Goal: Task Accomplishment & Management: Manage account settings

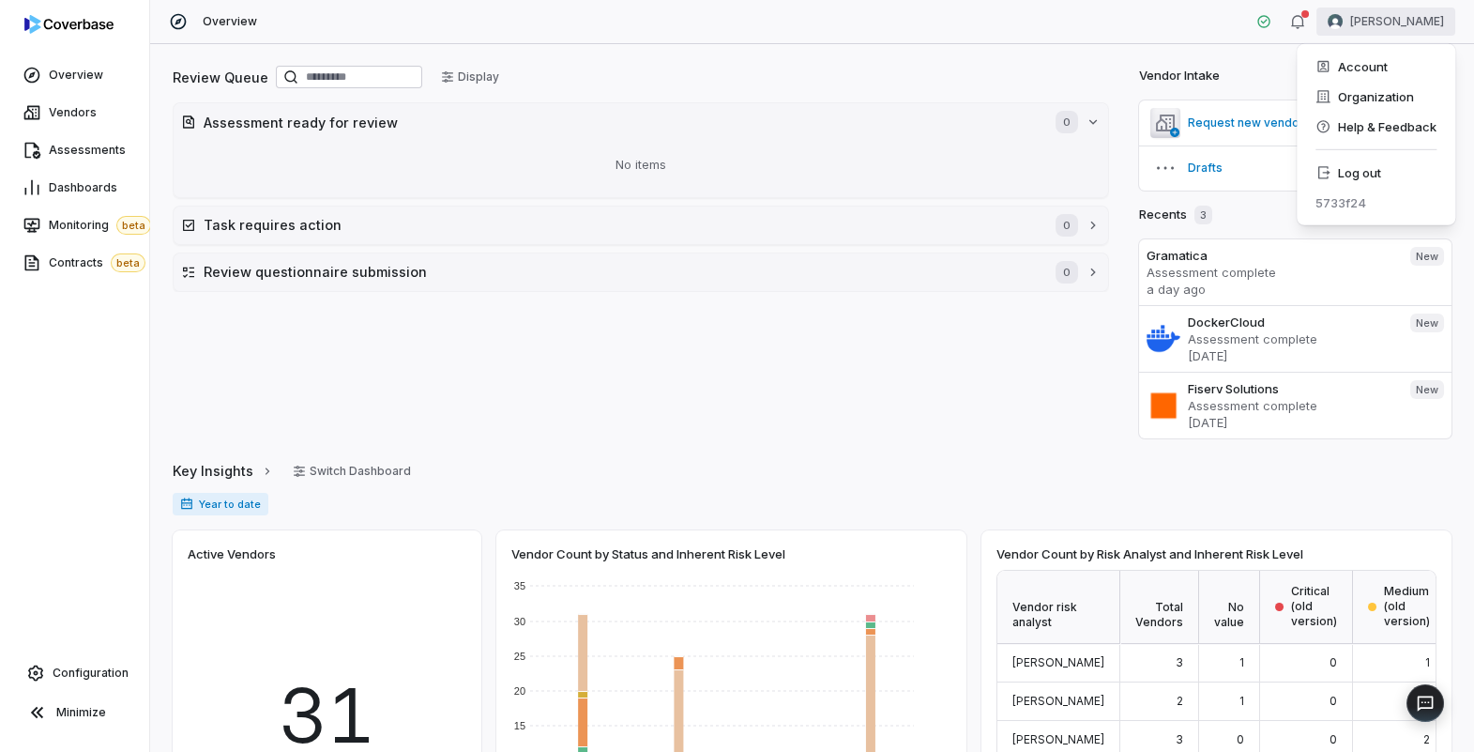
click at [1383, 24] on html "Overview Vendors Assessments Dashboards Monitoring beta Contracts beta Configur…" at bounding box center [737, 376] width 1474 height 752
click at [1378, 175] on div "Log out" at bounding box center [1376, 173] width 144 height 30
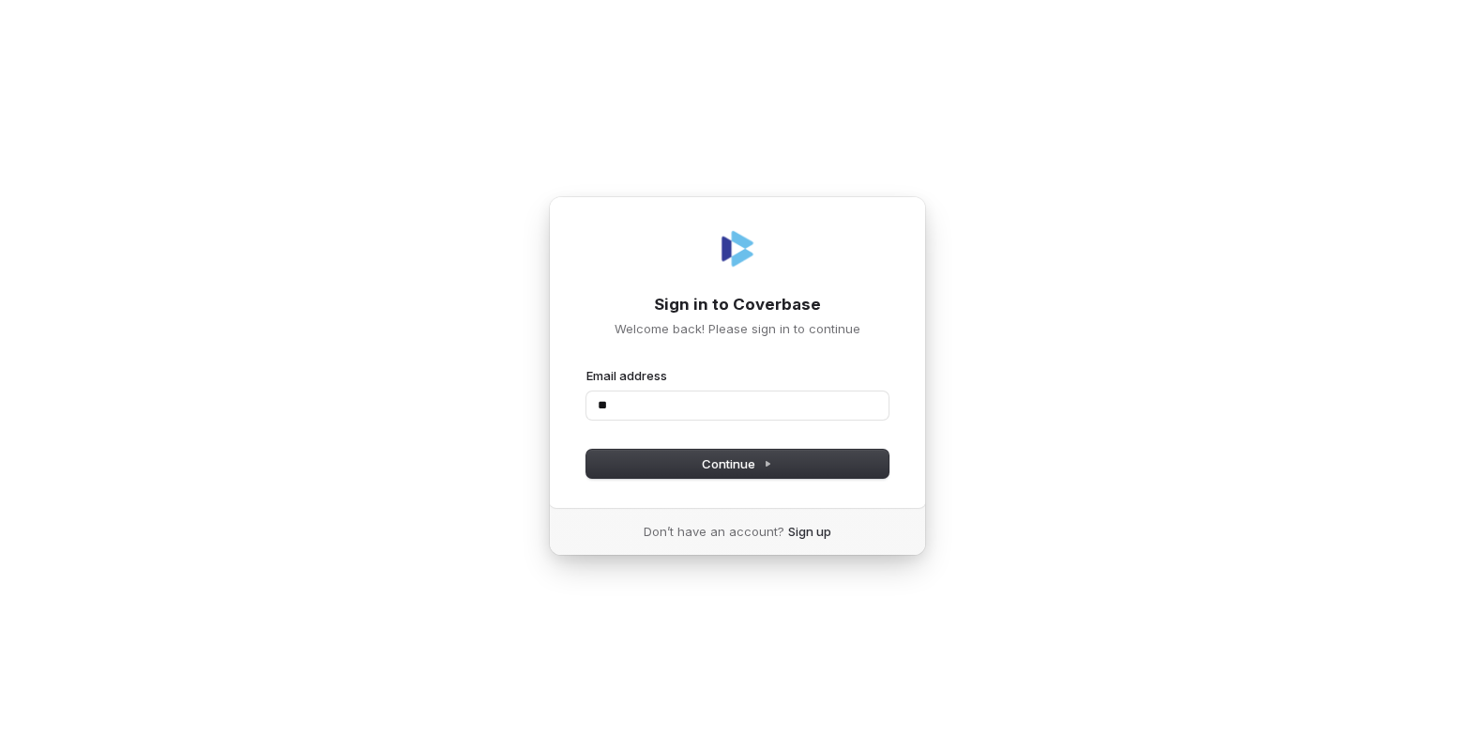
type input "*"
click at [1021, 436] on div "Sign in to Coverbase Welcome back! Please sign in to continue Email address ***…" at bounding box center [737, 376] width 1474 height 752
type input "*****"
click at [791, 408] on input "*****" at bounding box center [737, 405] width 302 height 28
type input "**********"
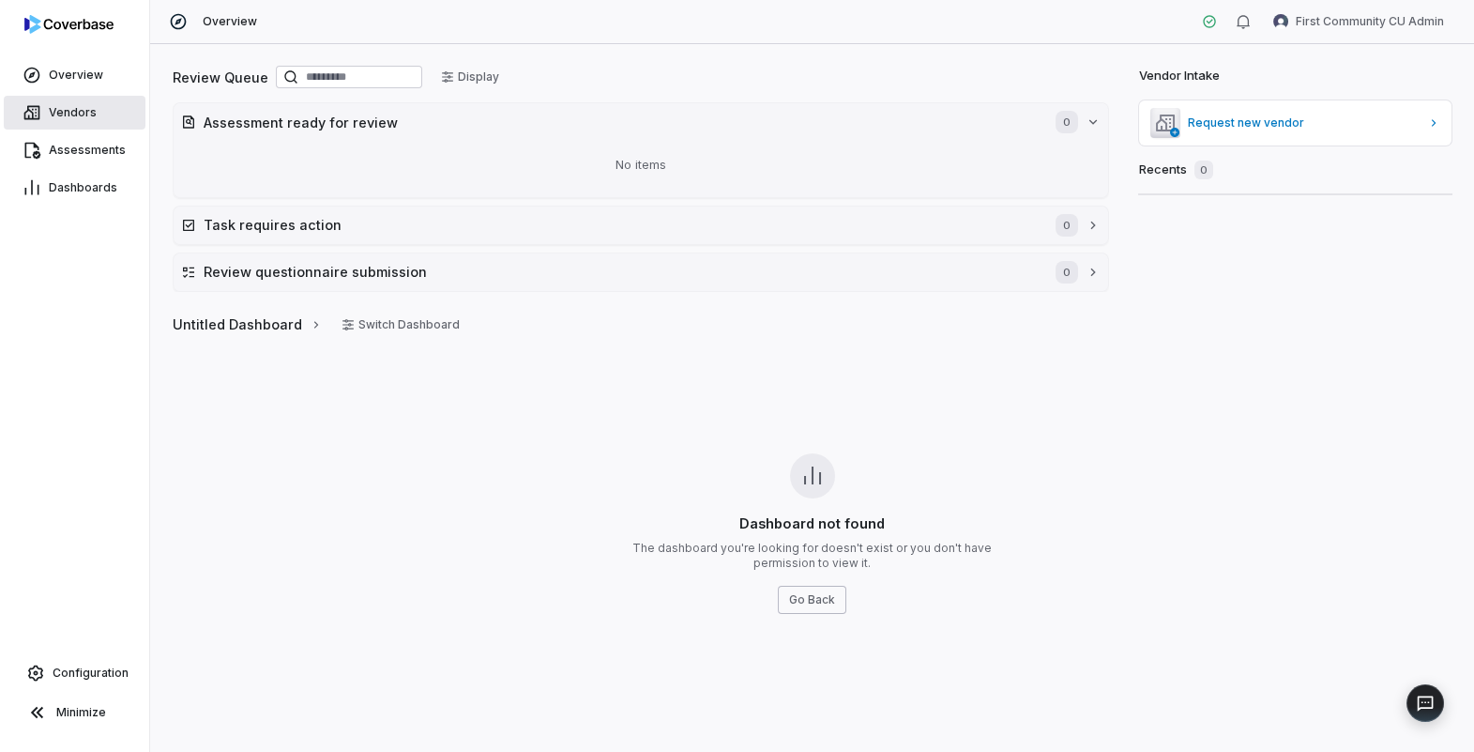
click at [88, 121] on link "Vendors" at bounding box center [75, 113] width 142 height 34
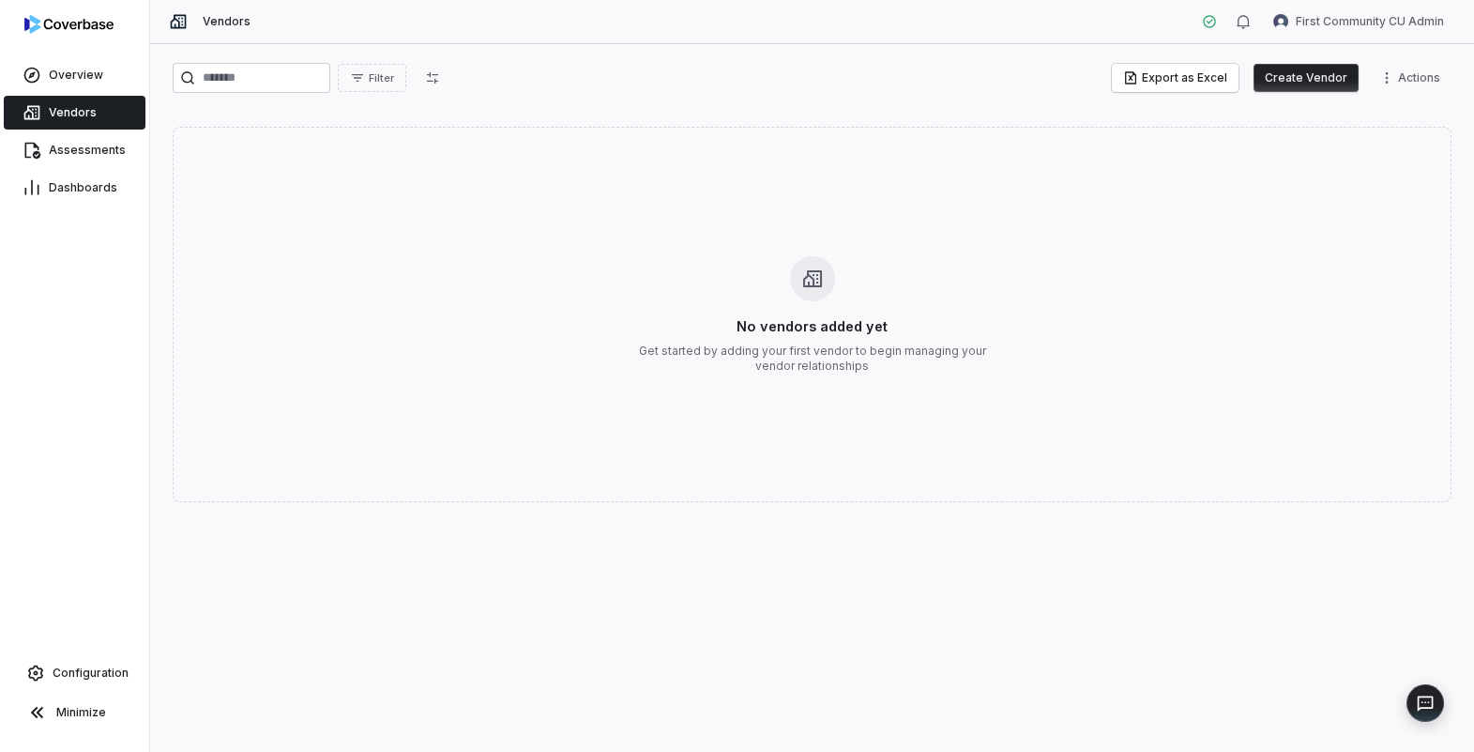
click at [1325, 84] on button "Create Vendor" at bounding box center [1305, 78] width 105 height 28
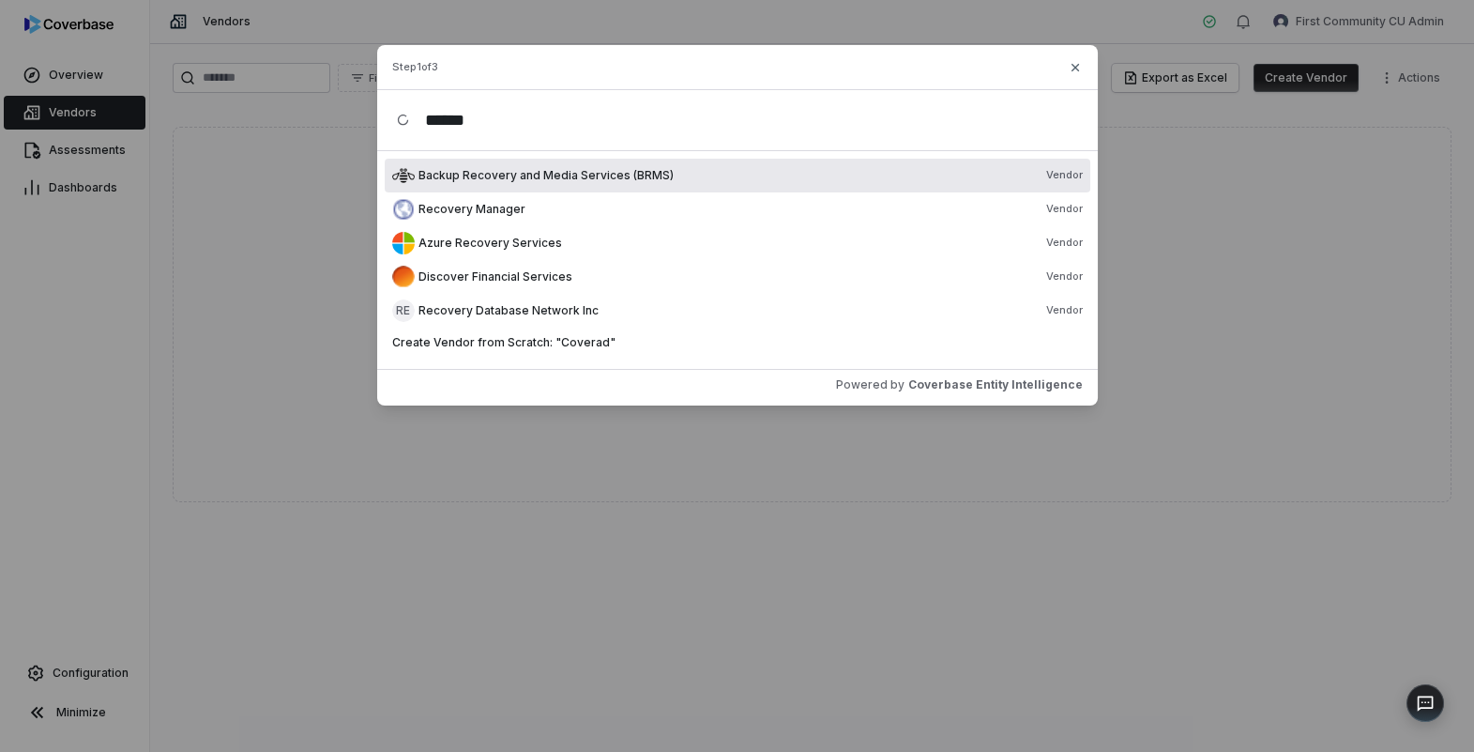
type input "*****"
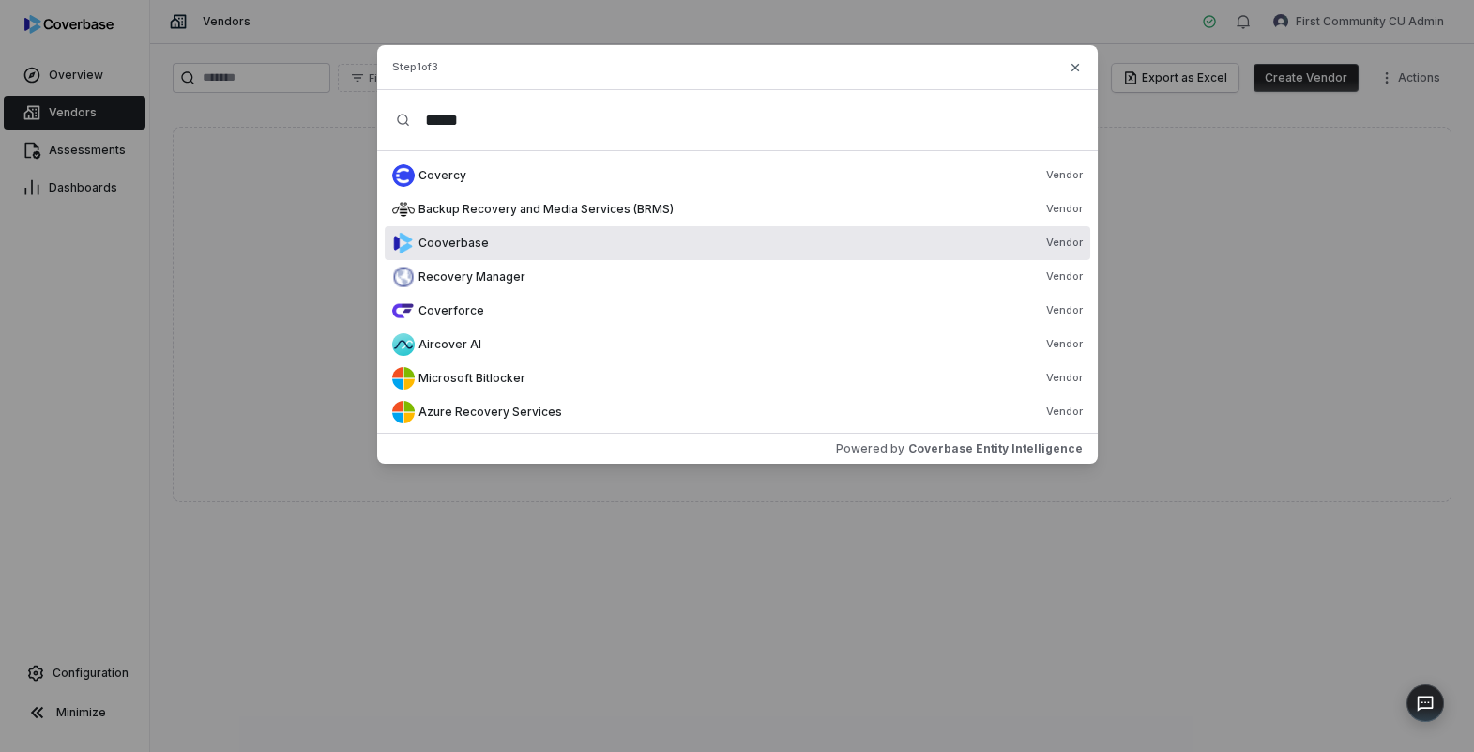
click at [457, 245] on span "Cooverbase" at bounding box center [453, 242] width 70 height 15
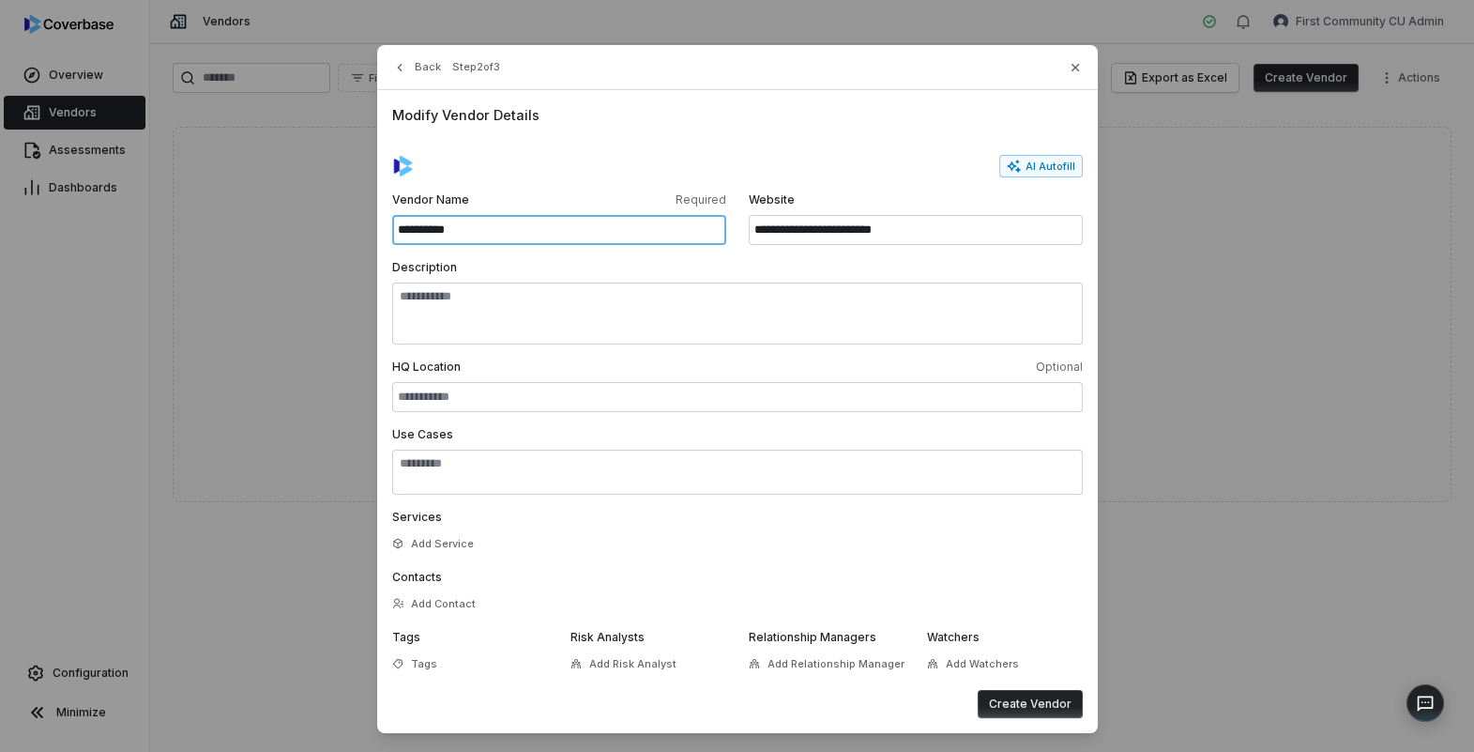
click at [419, 232] on input "**********" at bounding box center [559, 230] width 334 height 30
type input "*********"
click at [1044, 160] on button "AI Autofill" at bounding box center [1041, 166] width 84 height 23
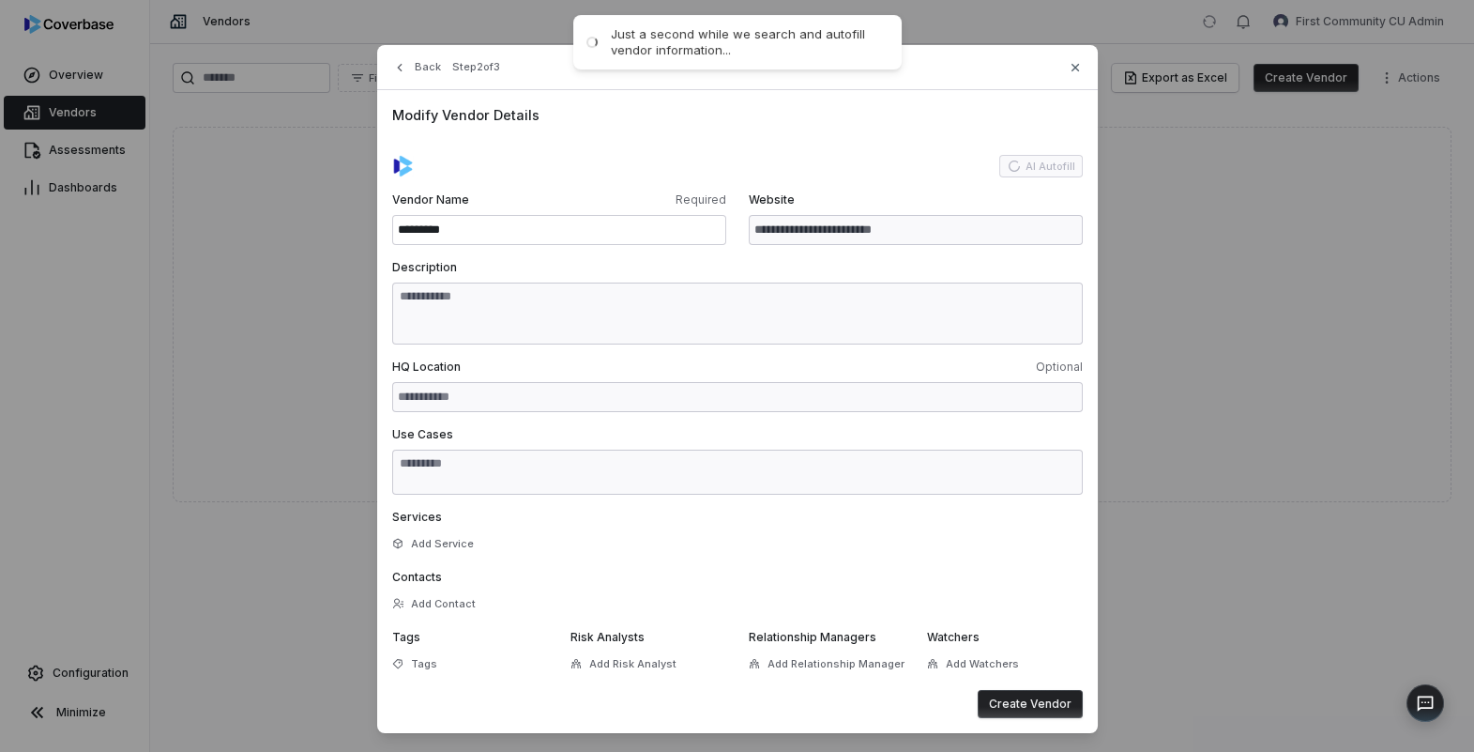
type input "**********"
type textarea "**********"
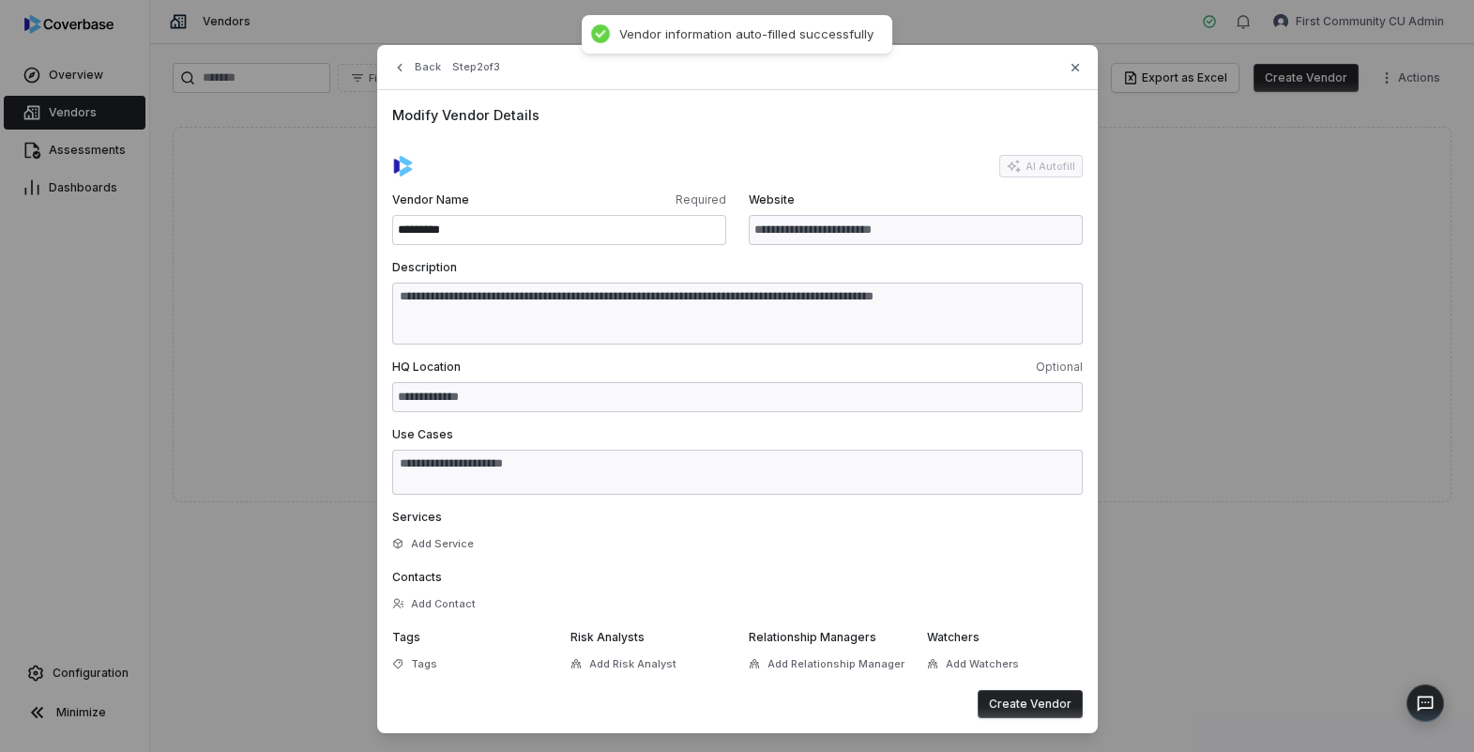
type textarea "**********"
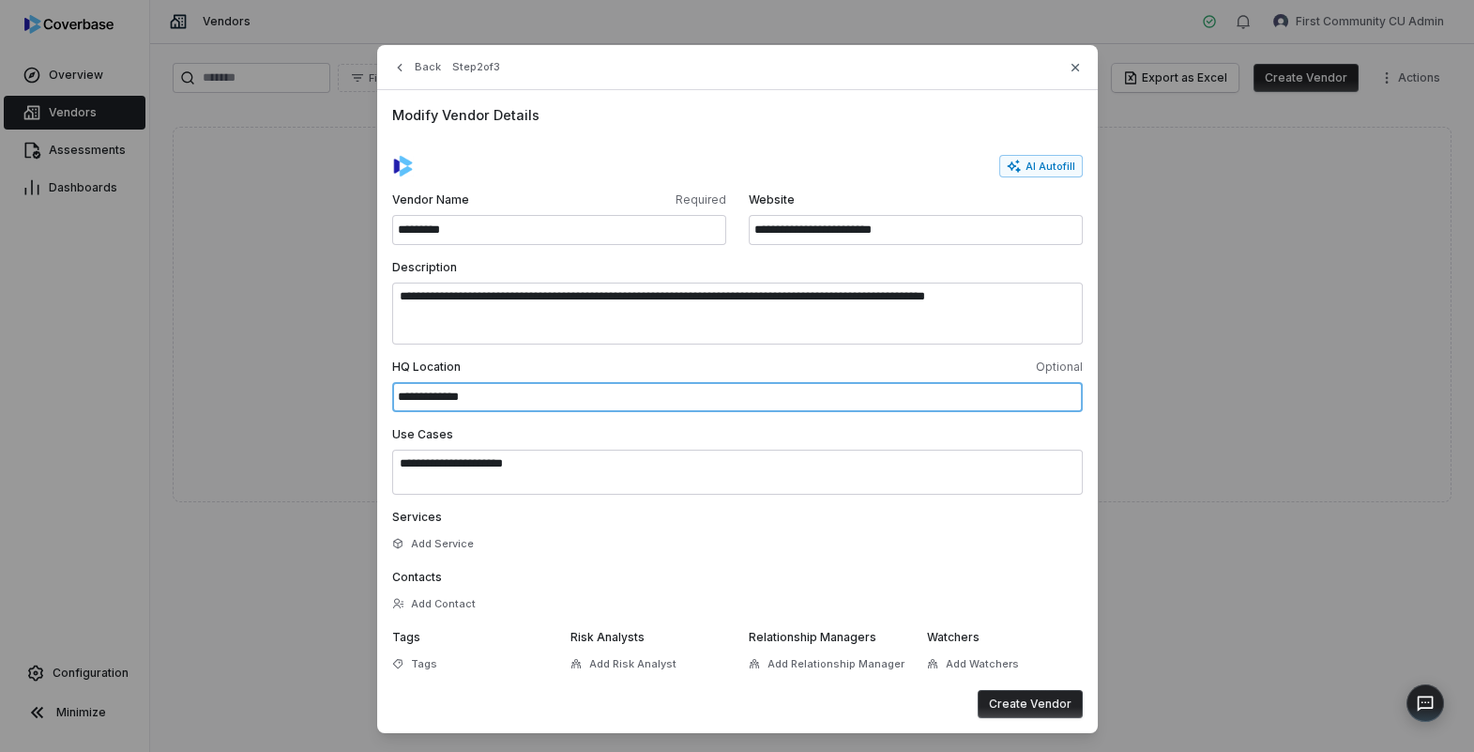
click at [402, 400] on input "**********" at bounding box center [737, 397] width 691 height 30
type input "**********"
click at [1032, 703] on button "Create Vendor" at bounding box center [1030, 704] width 105 height 28
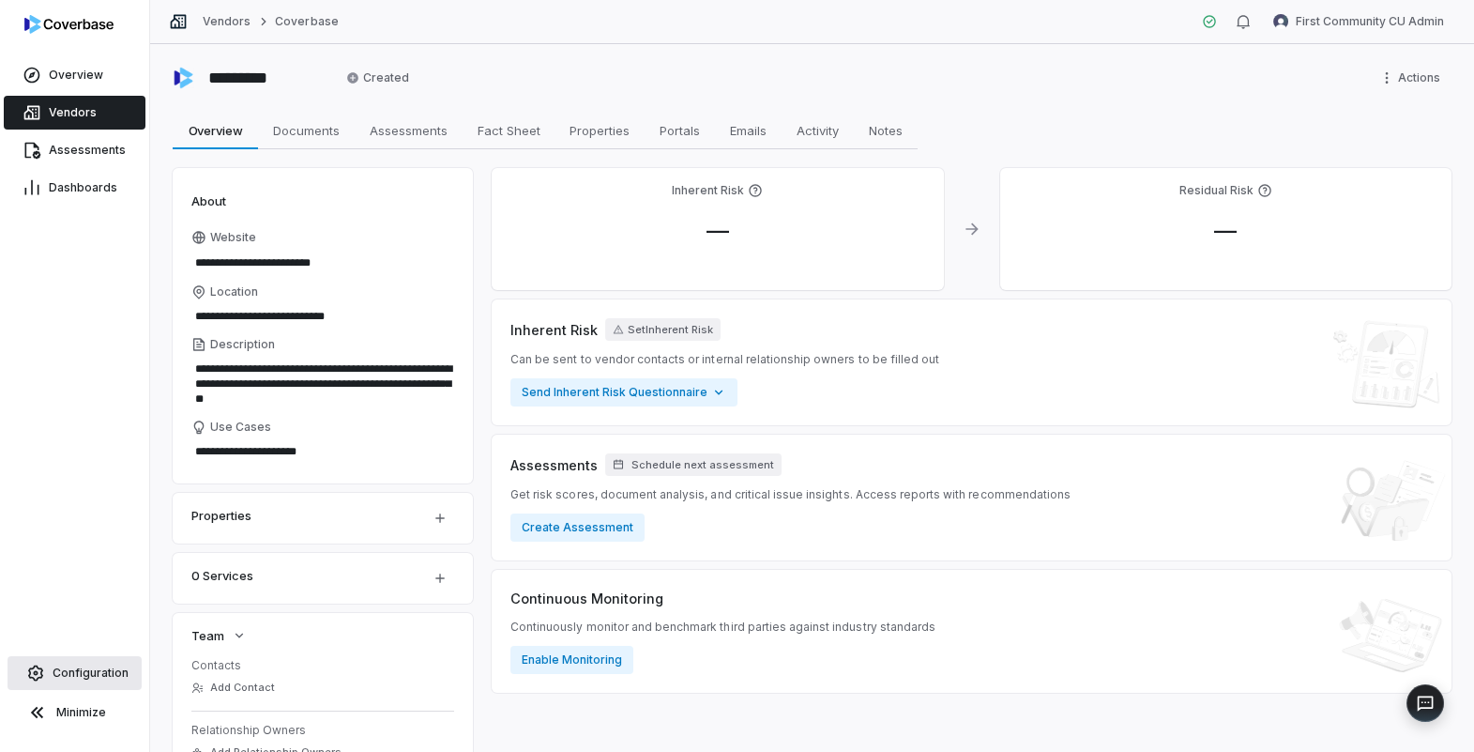
click at [91, 679] on span "Configuration" at bounding box center [91, 672] width 76 height 15
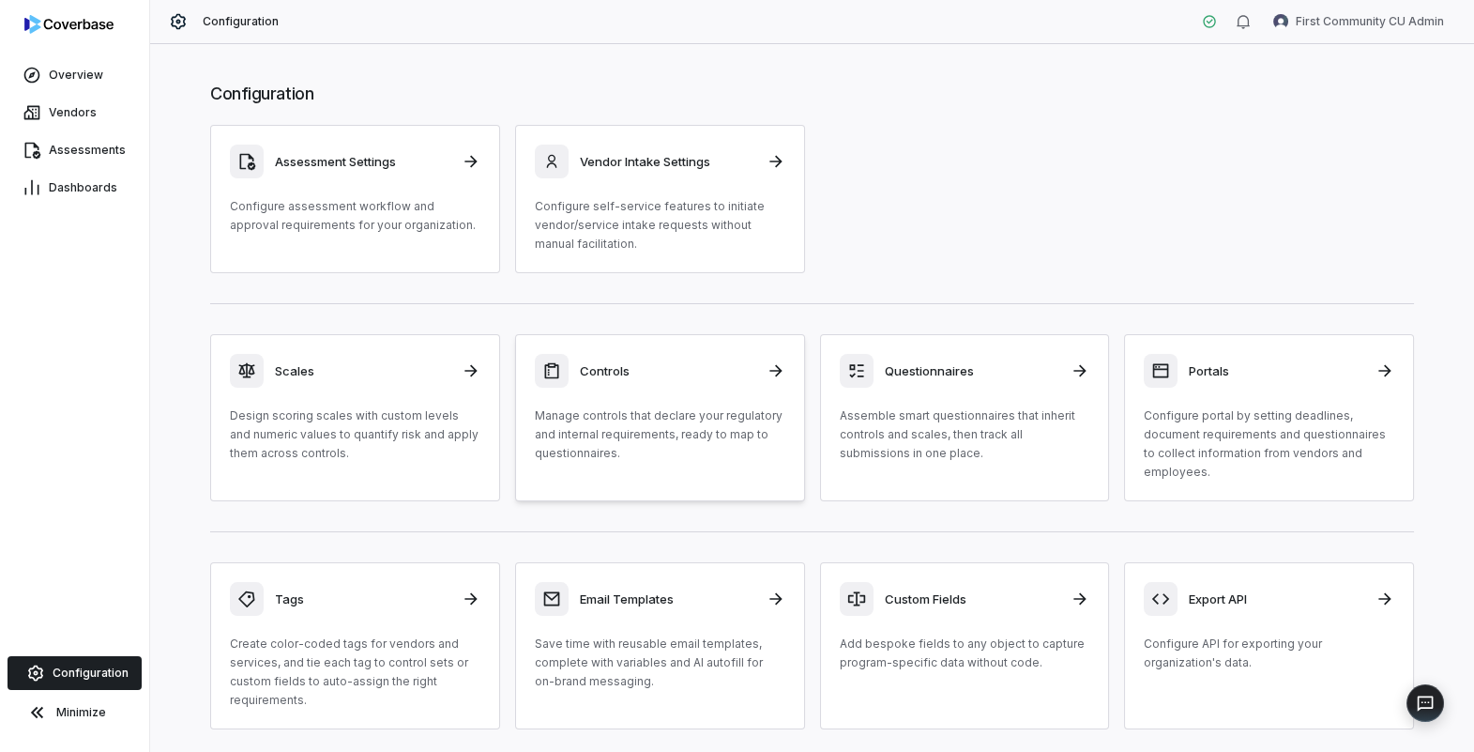
click at [694, 434] on p "Manage controls that declare your regulatory and internal requirements, ready t…" at bounding box center [660, 434] width 251 height 56
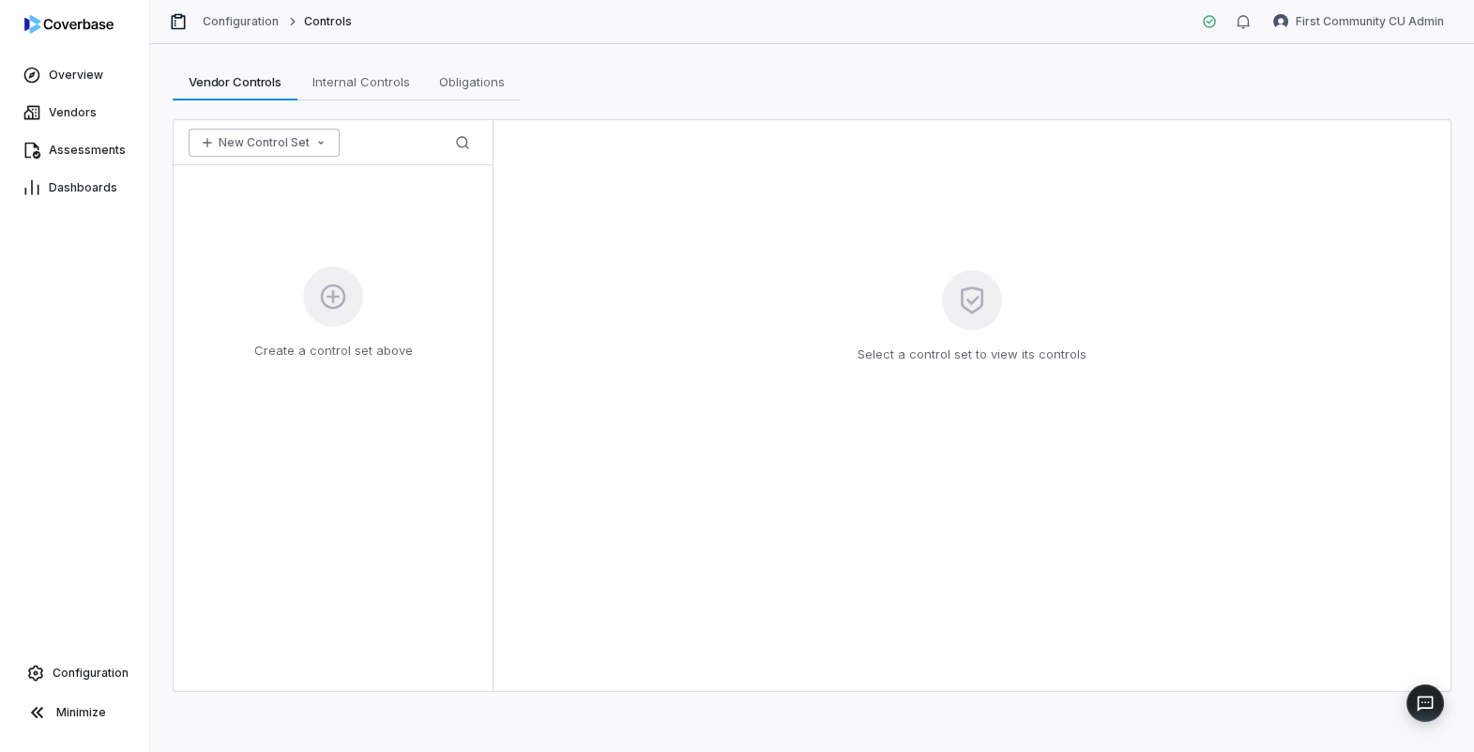
click at [286, 141] on button "New Control Set" at bounding box center [264, 143] width 151 height 28
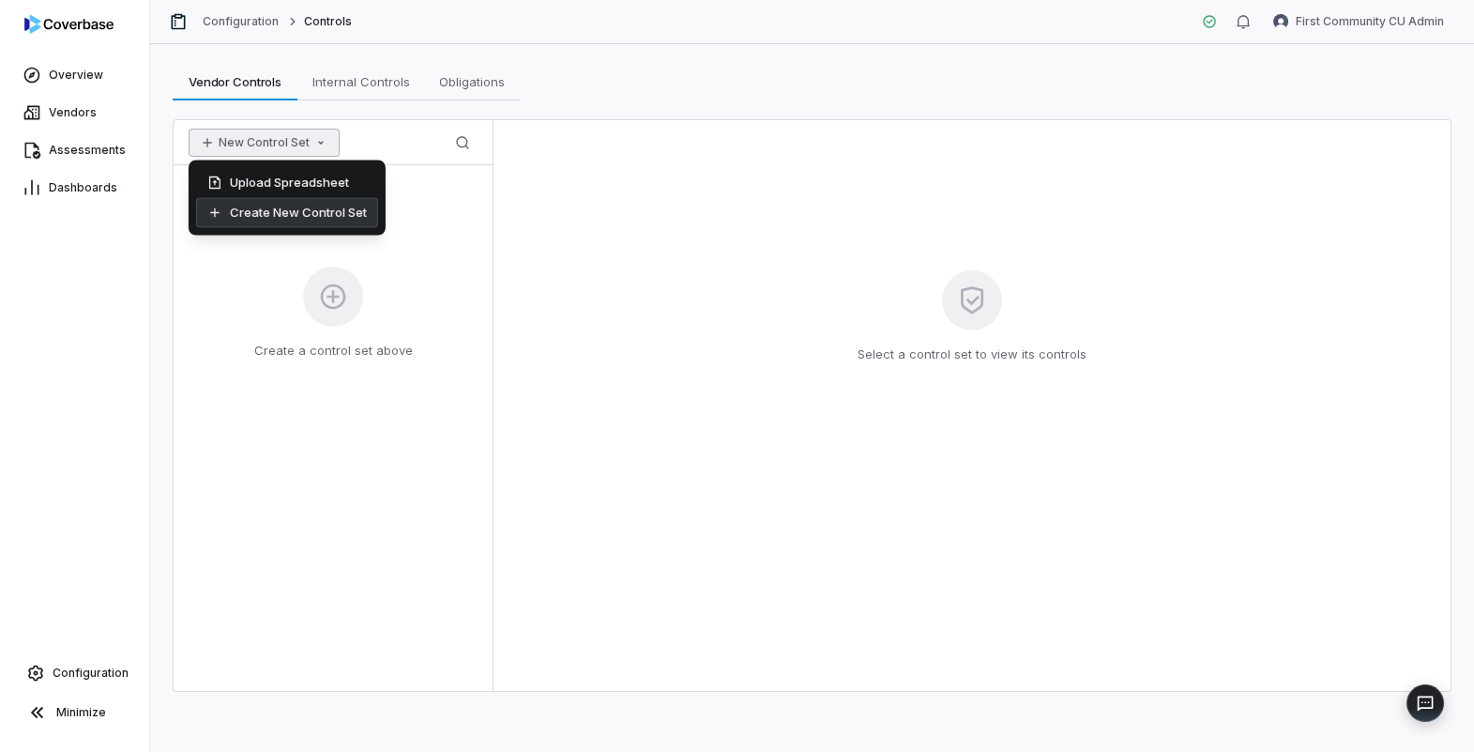
click at [283, 219] on div "Create New Control Set" at bounding box center [287, 212] width 182 height 30
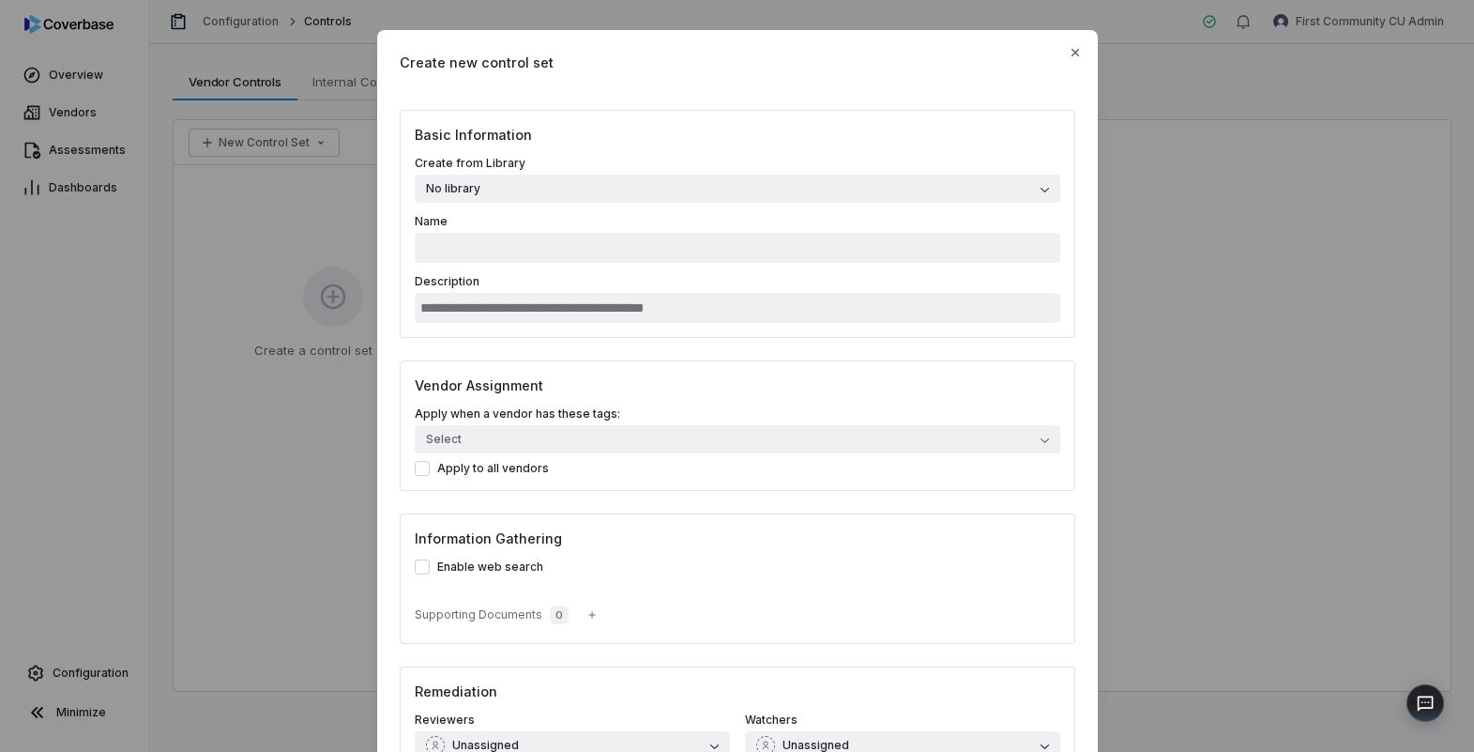
click at [628, 185] on button "No library" at bounding box center [737, 189] width 645 height 28
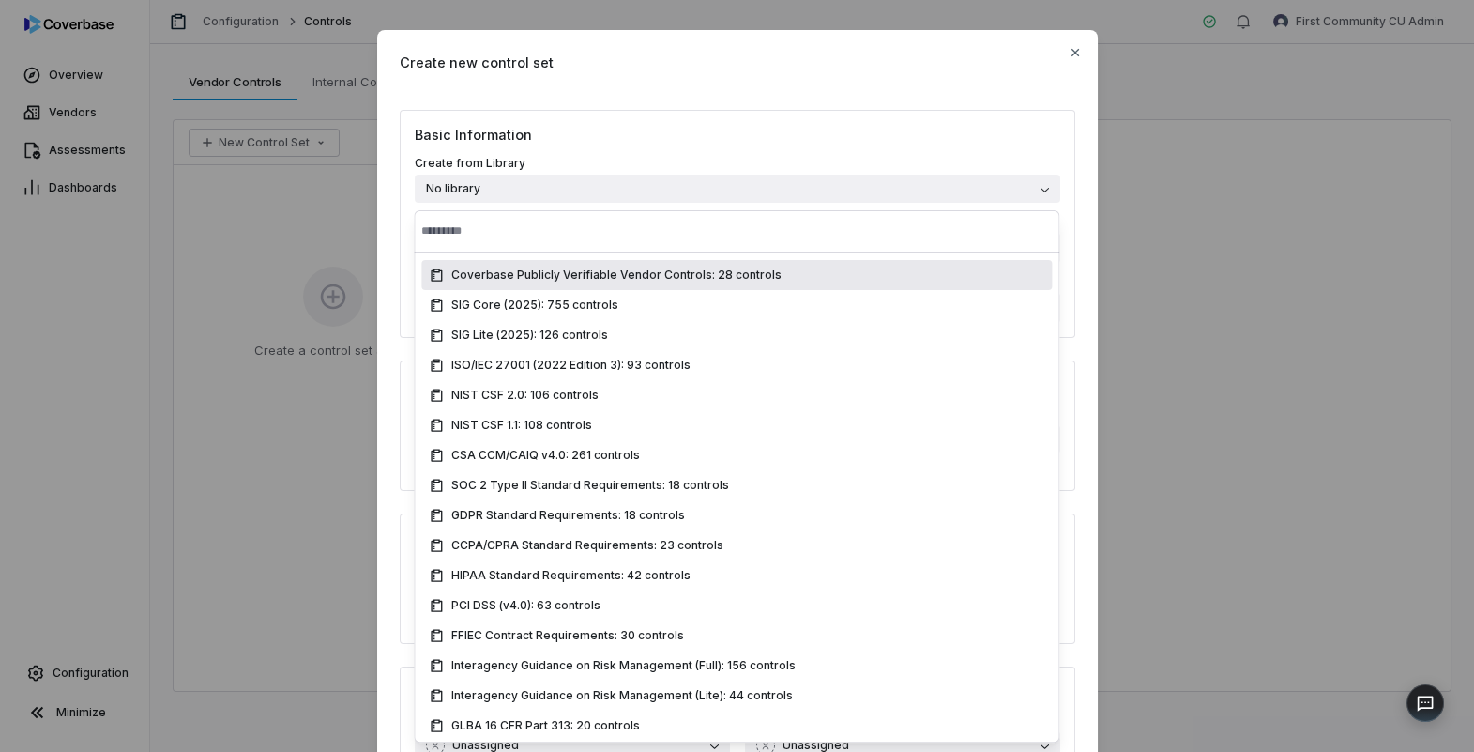
click at [645, 281] on span "Coverbase Publicly Verifiable Vendor Controls: 28 controls" at bounding box center [616, 274] width 330 height 15
type input "**********"
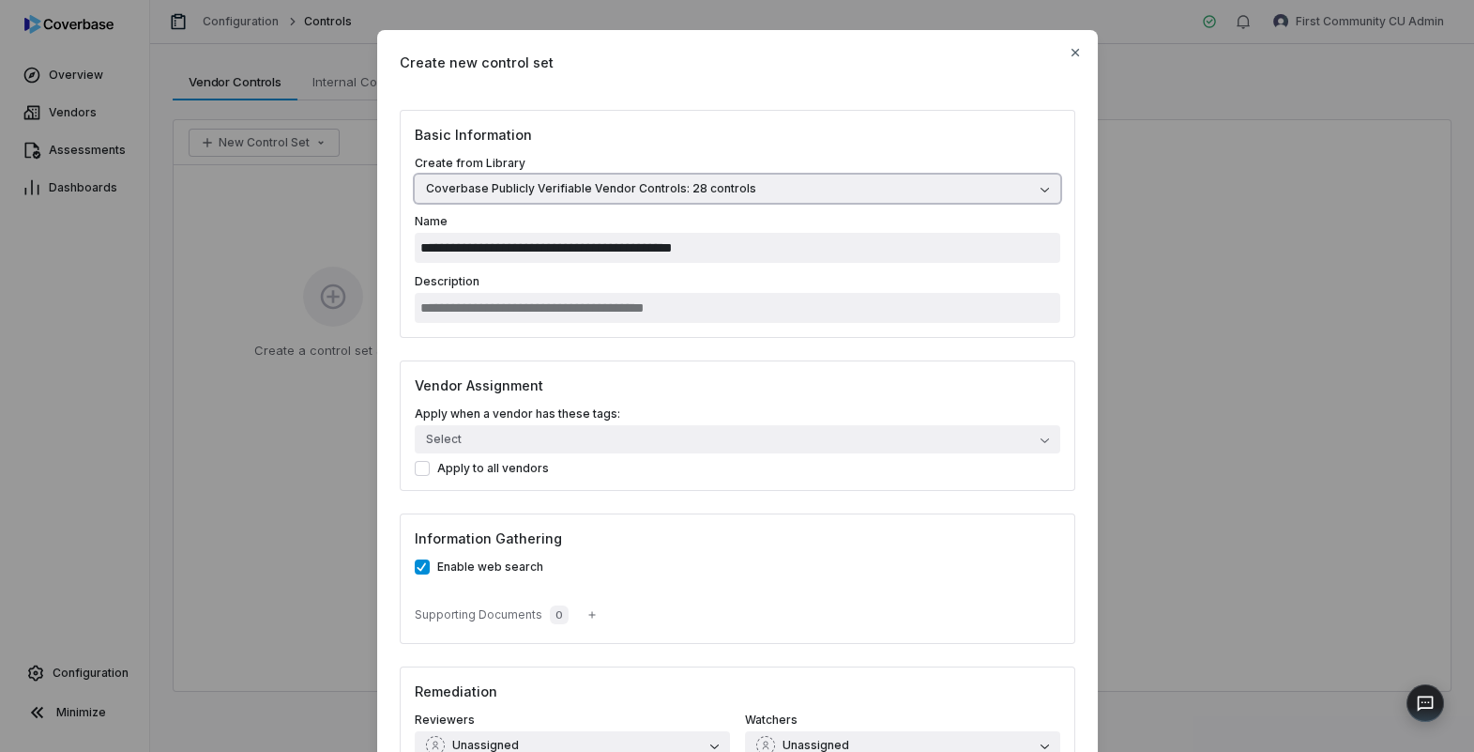
scroll to position [185, 0]
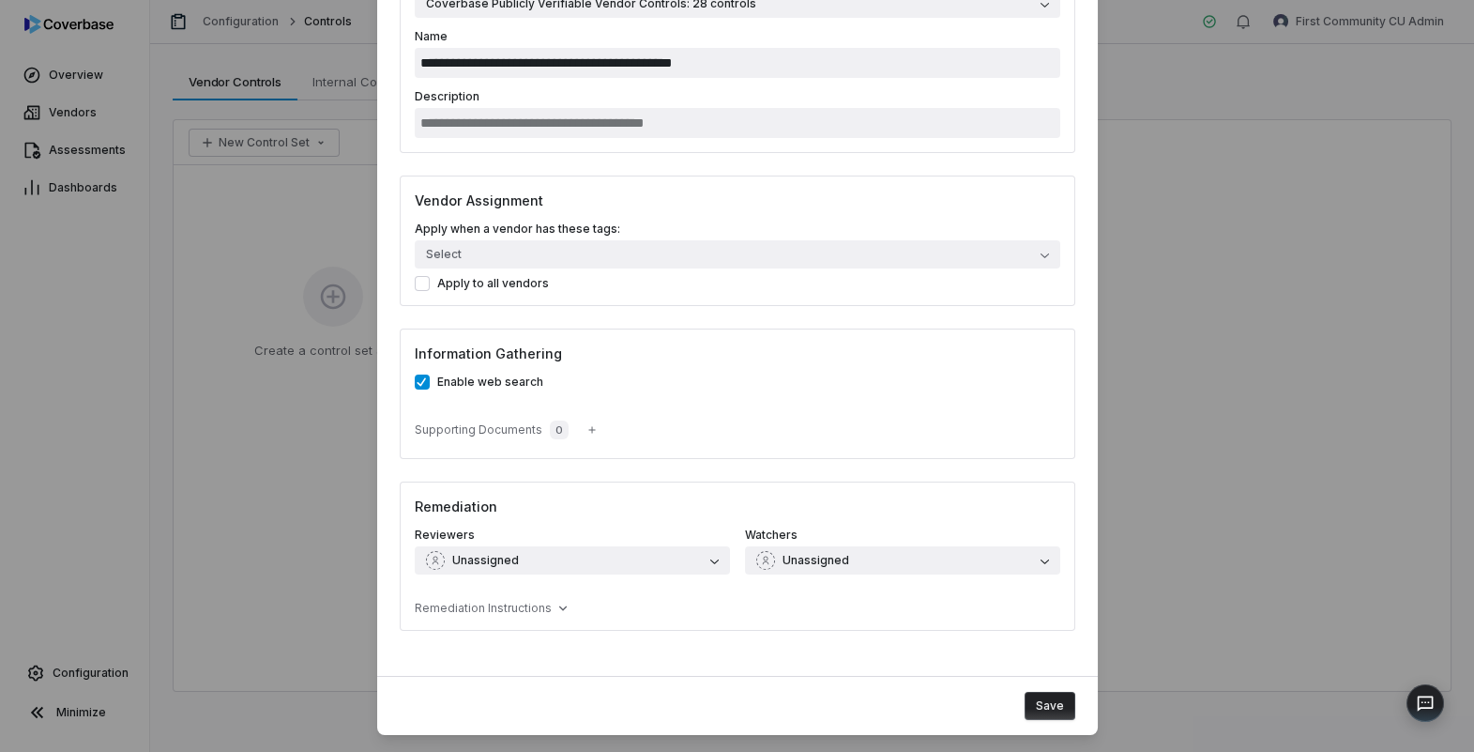
click at [1052, 708] on button "Save" at bounding box center [1050, 705] width 51 height 28
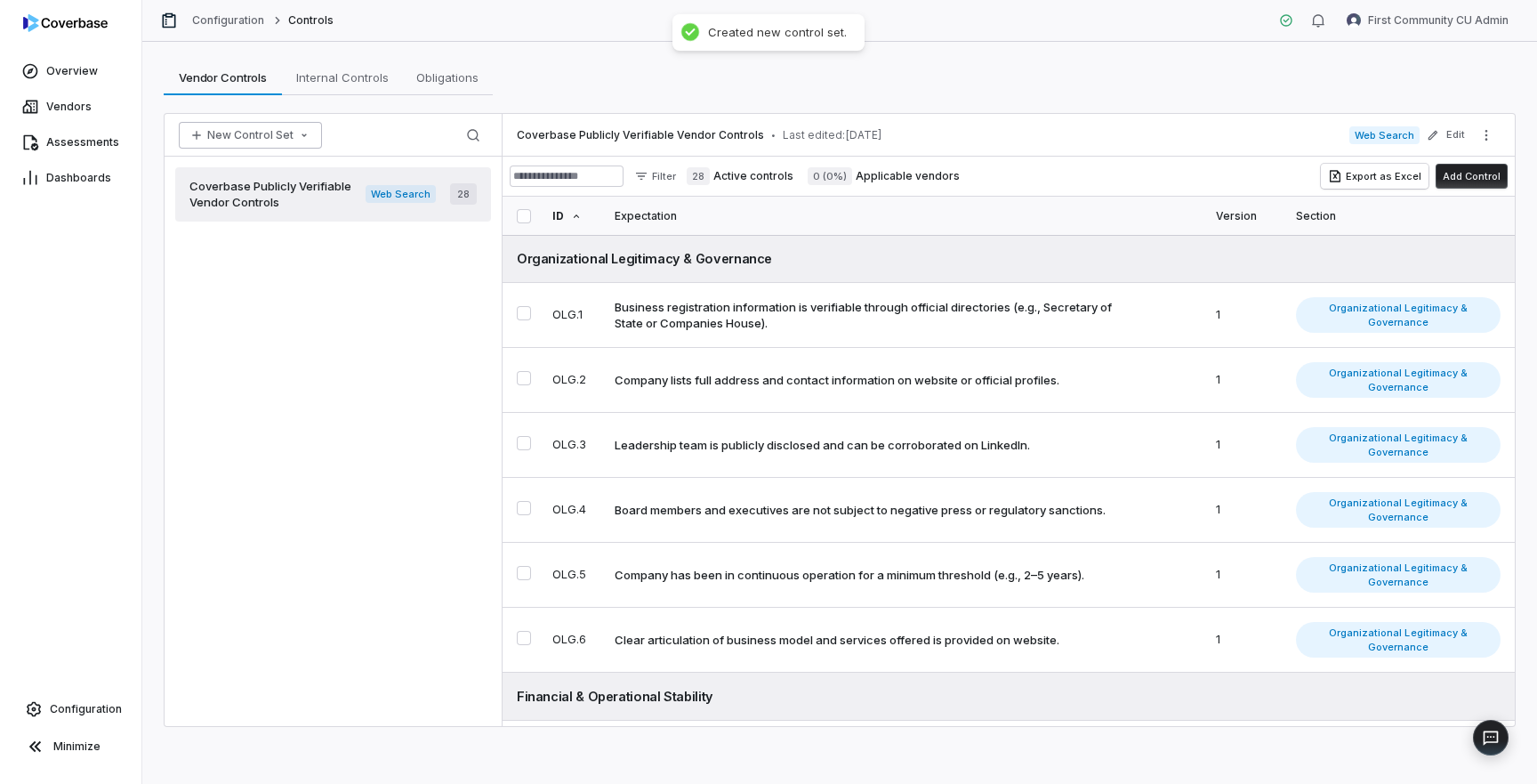
click at [284, 132] on button "New Control Set" at bounding box center [250, 136] width 143 height 27
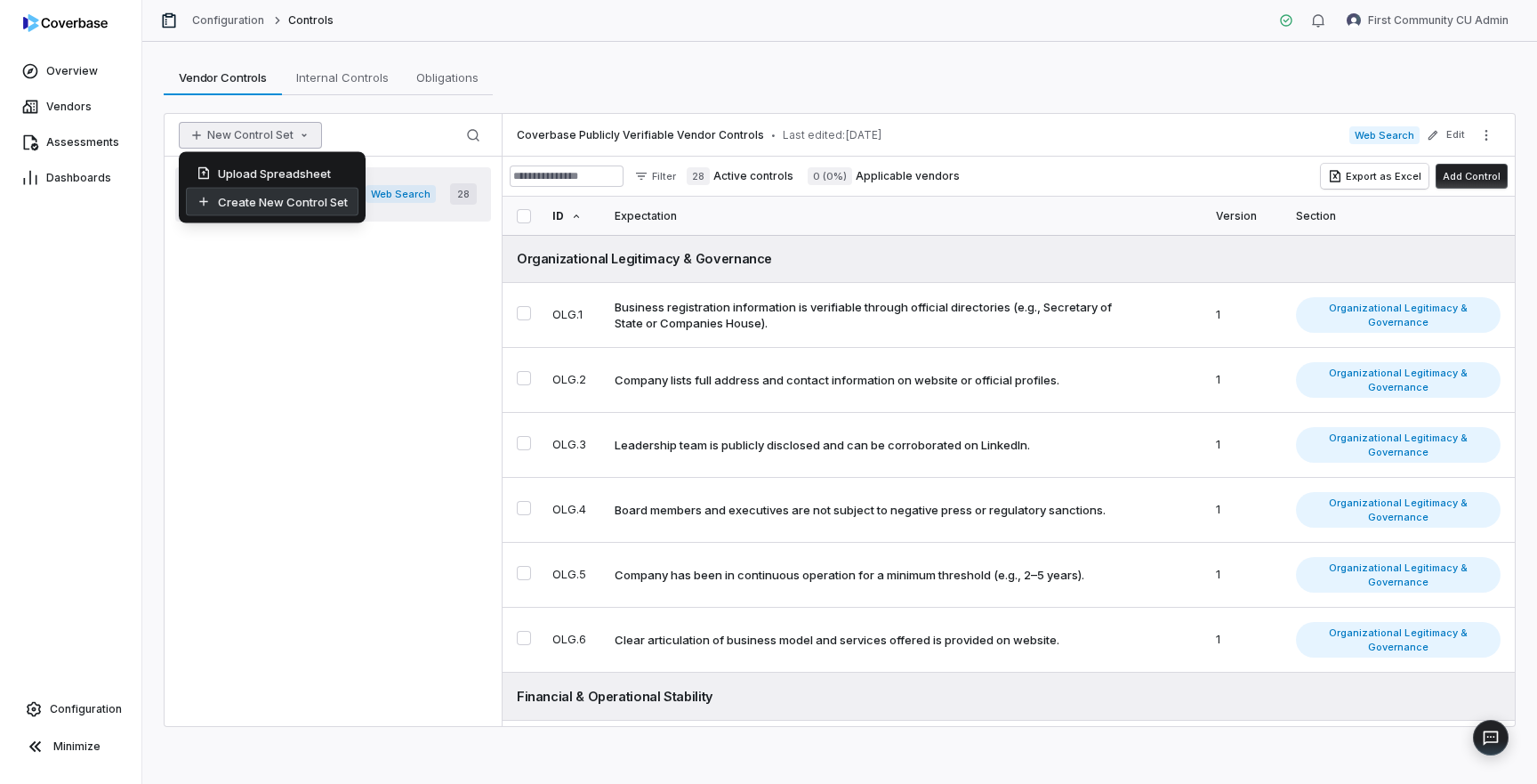
click at [280, 209] on div "Create New Control Set" at bounding box center [272, 202] width 173 height 28
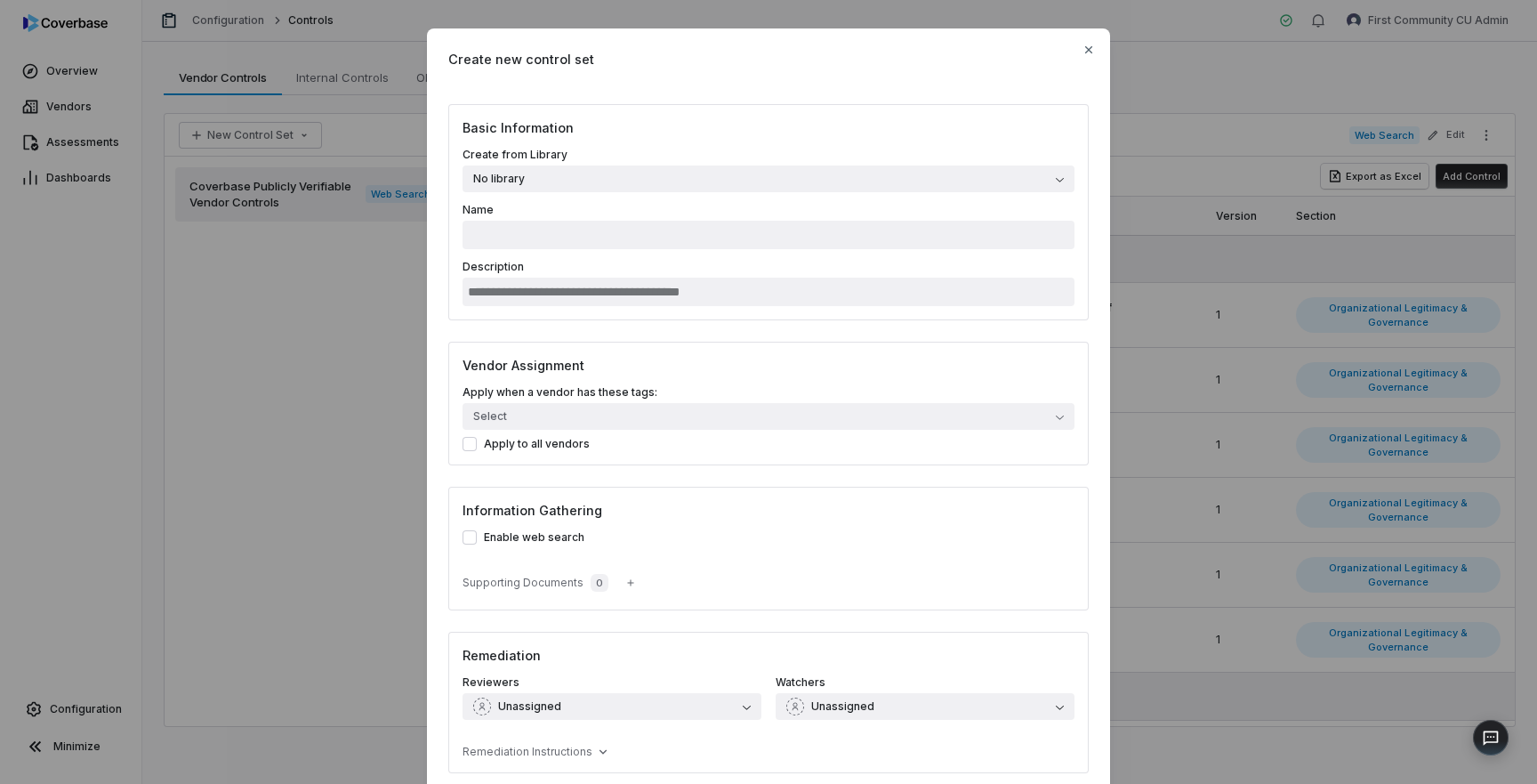
click at [534, 180] on button "No library" at bounding box center [768, 179] width 612 height 27
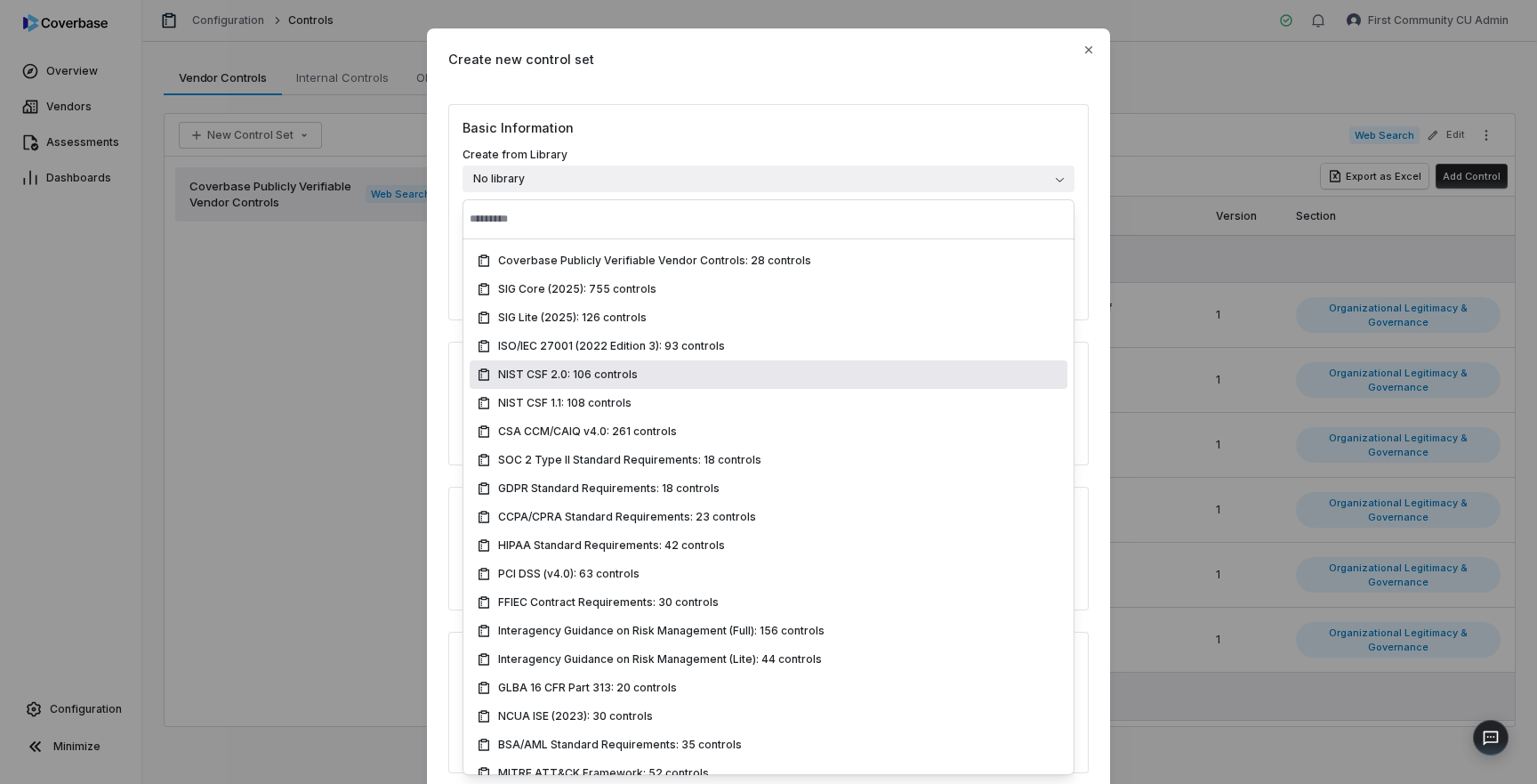
click at [562, 378] on span "NIST CSF 2.0: 106 controls" at bounding box center [567, 374] width 139 height 14
type input "**********"
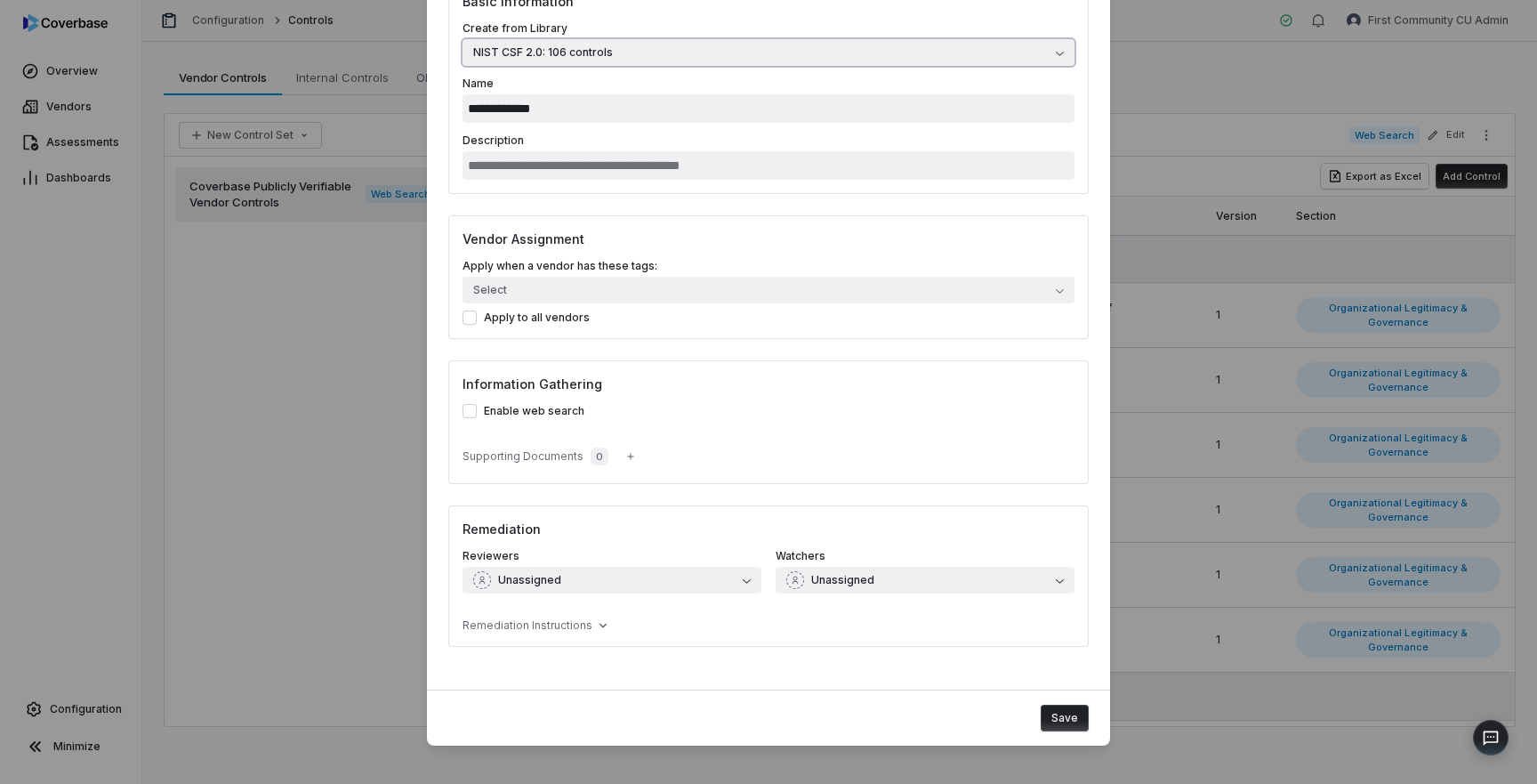
scroll to position [136, 0]
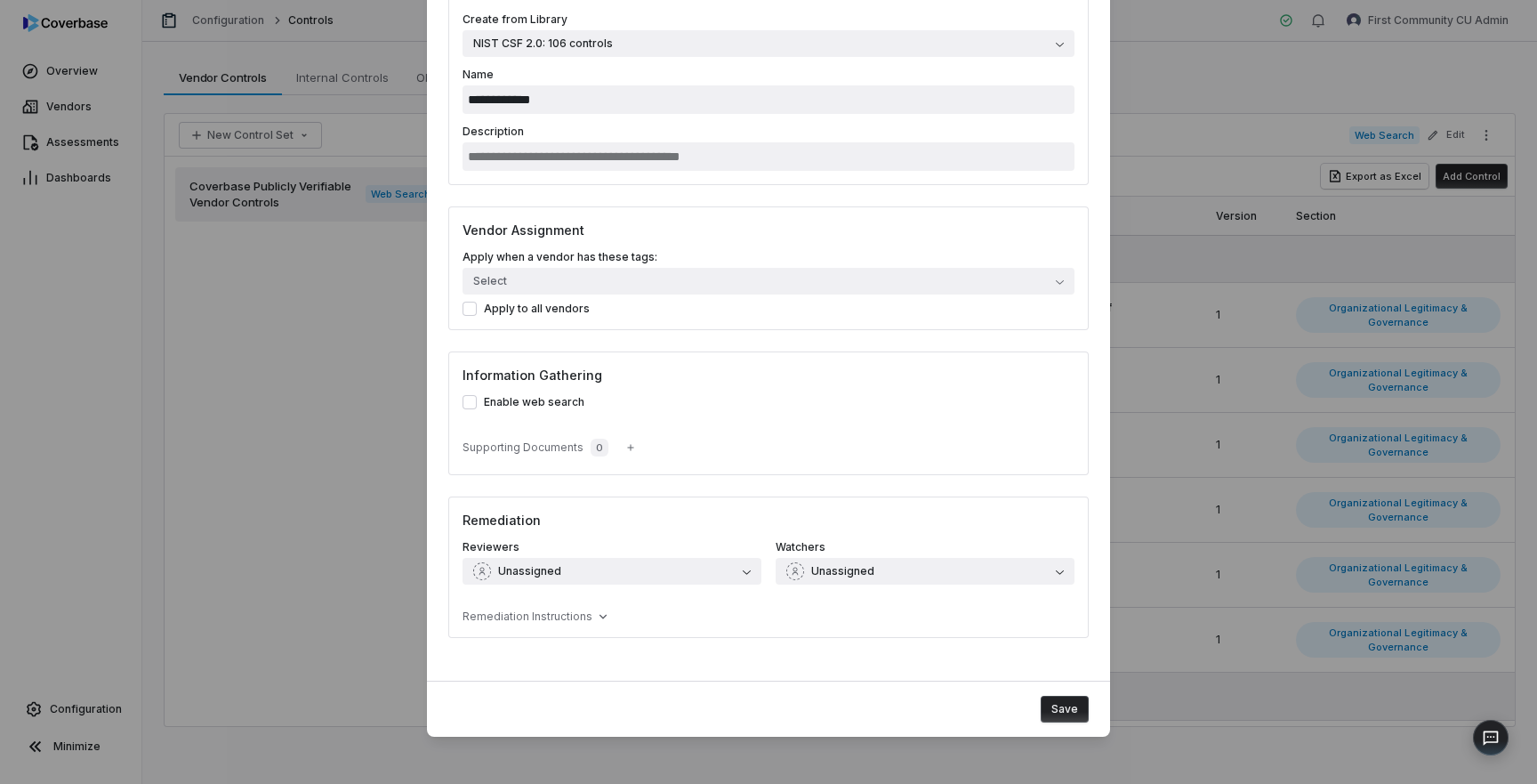
click at [1064, 712] on button "Save" at bounding box center [1065, 709] width 48 height 27
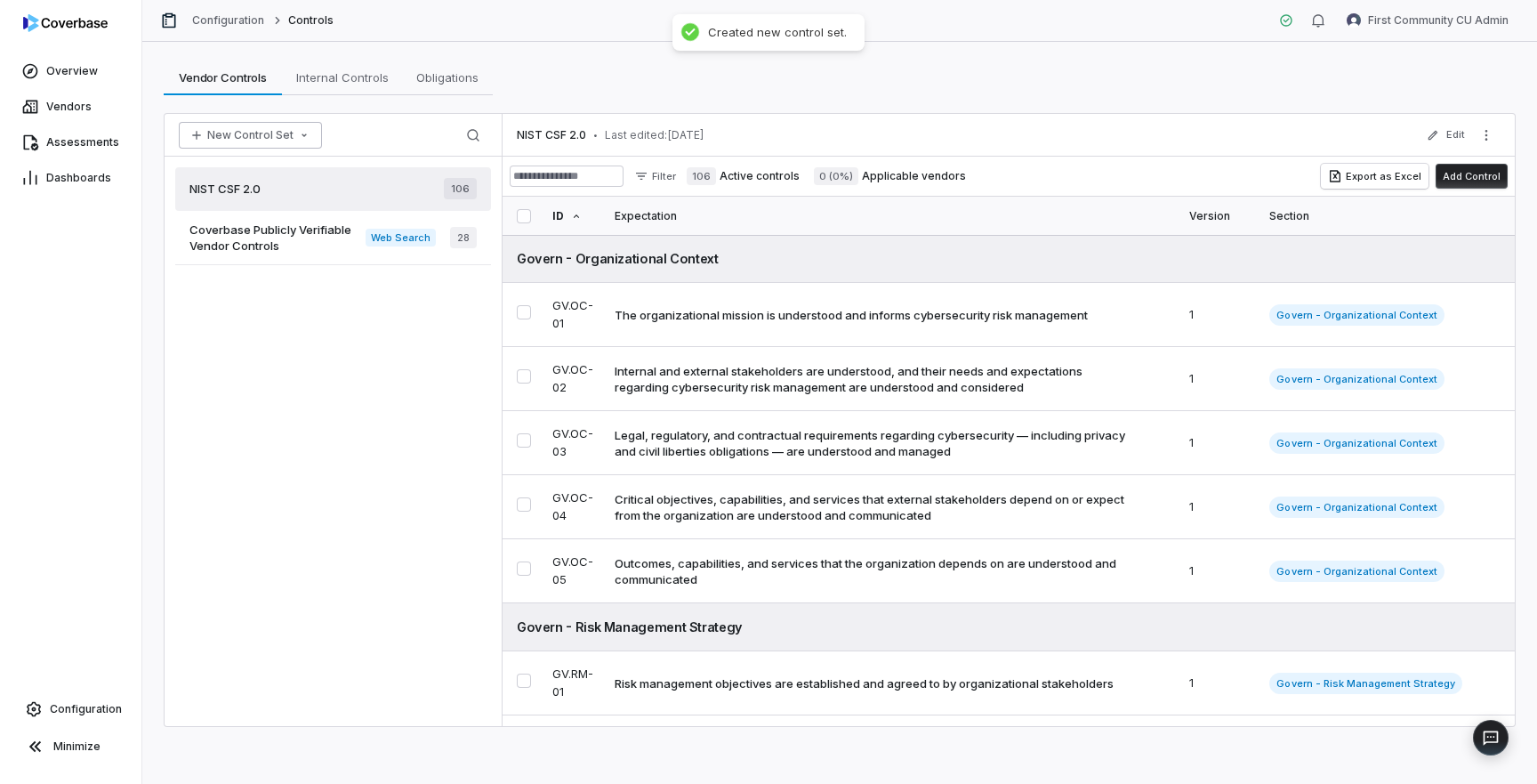
click at [302, 137] on icon "button" at bounding box center [304, 136] width 6 height 4
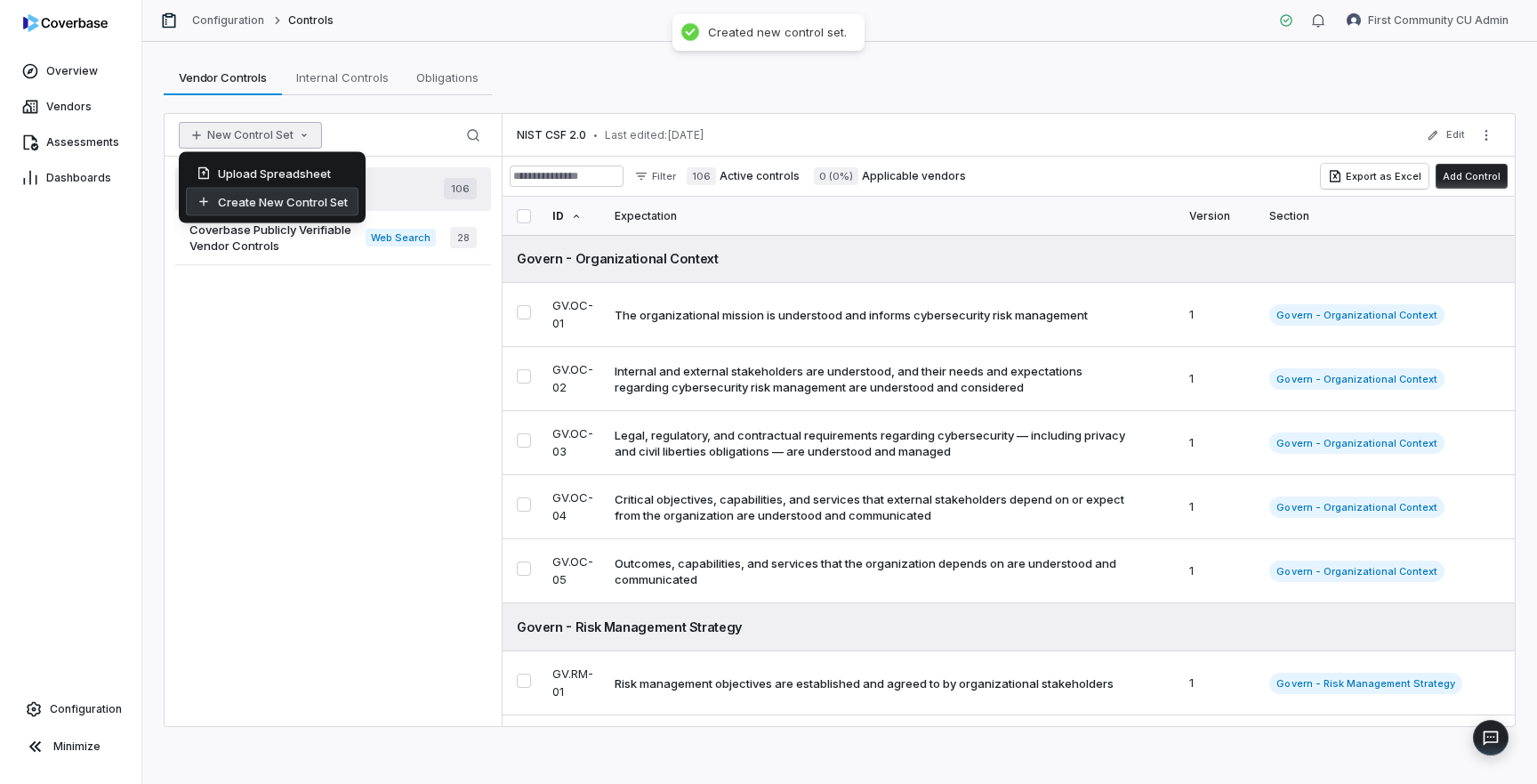
click at [304, 203] on div "Create New Control Set" at bounding box center [272, 202] width 173 height 28
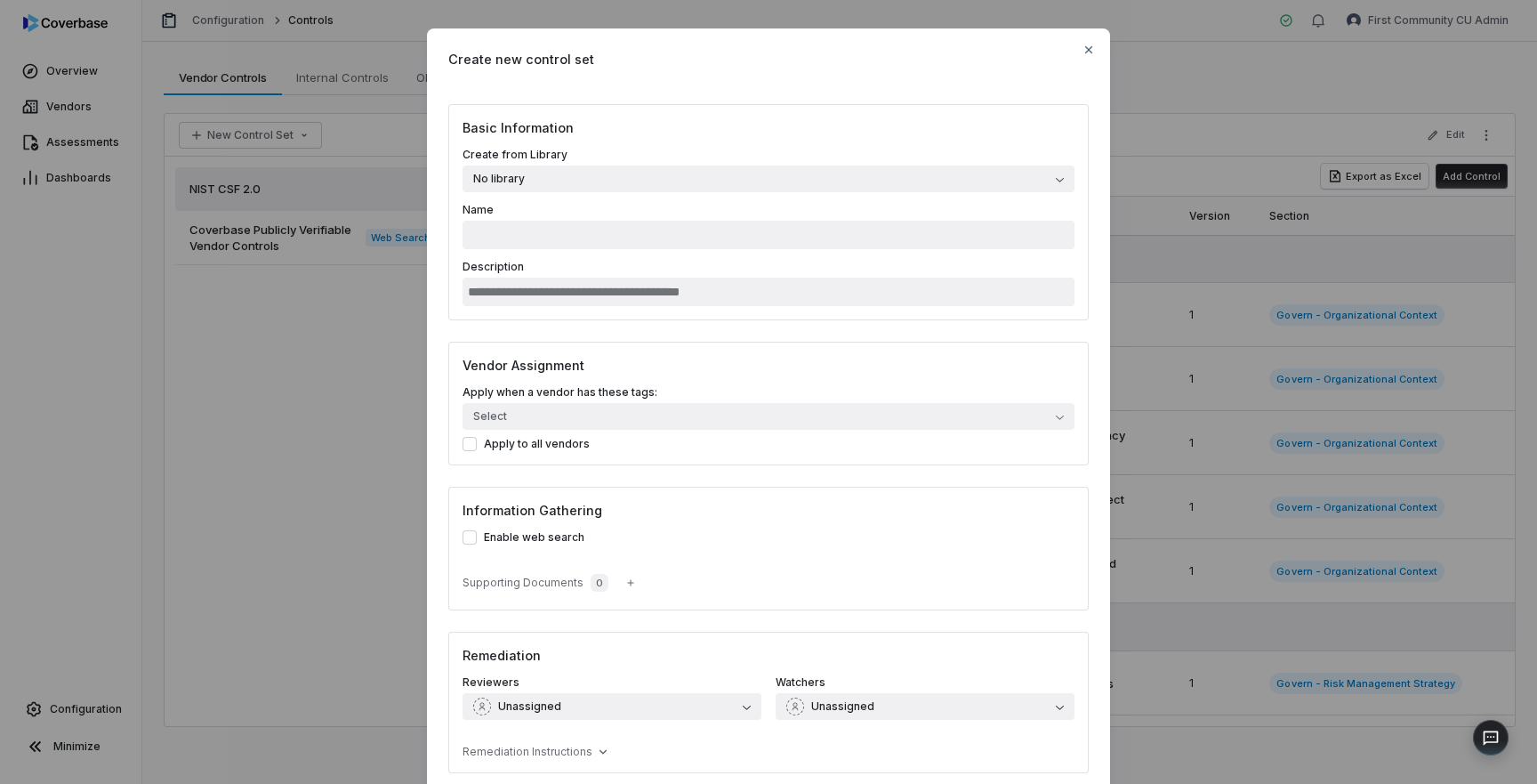
click at [728, 173] on button "No library" at bounding box center [768, 179] width 612 height 27
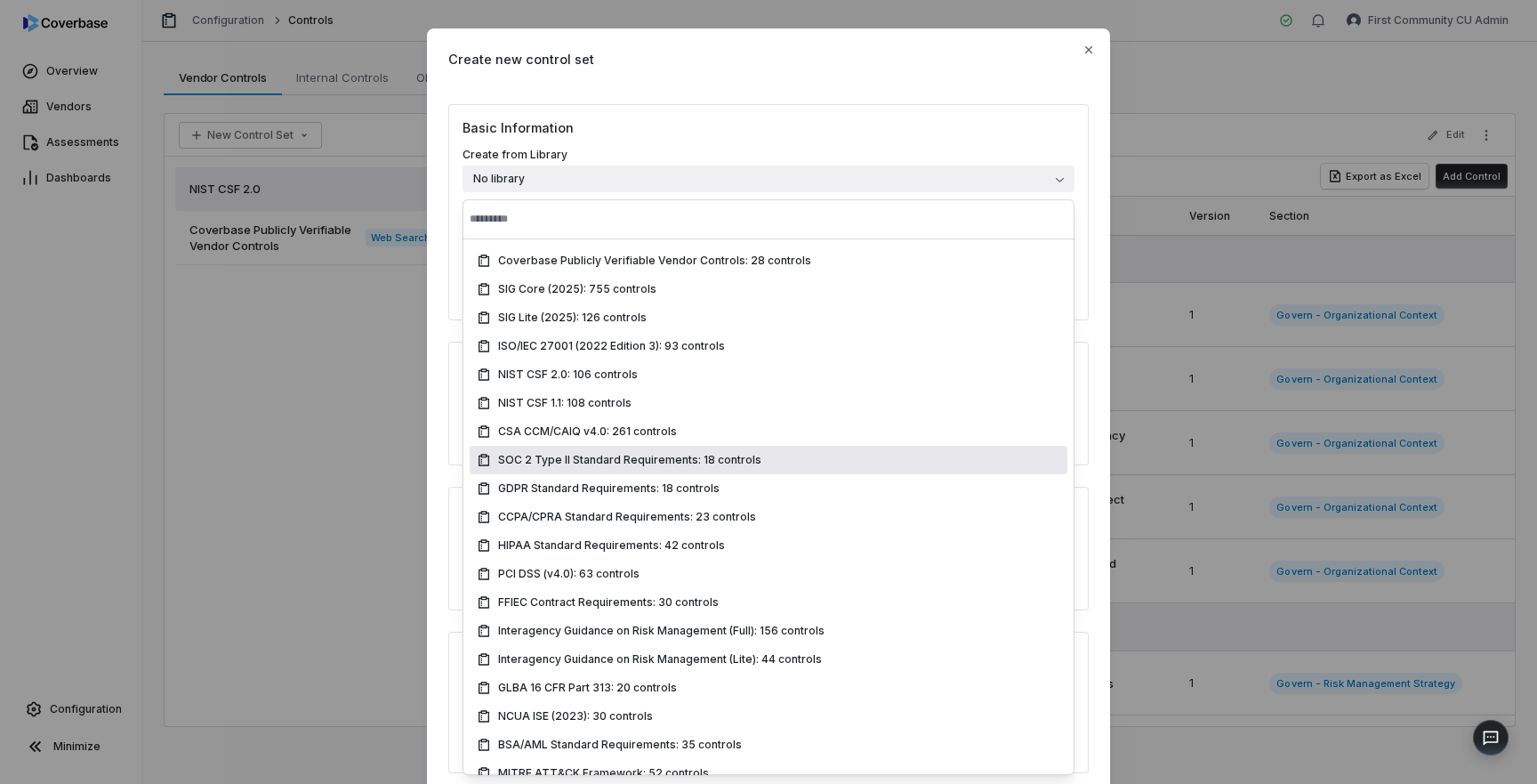
click at [725, 463] on span "SOC 2 Type II Standard Requirements: 18 controls" at bounding box center [630, 460] width 264 height 14
type input "**********"
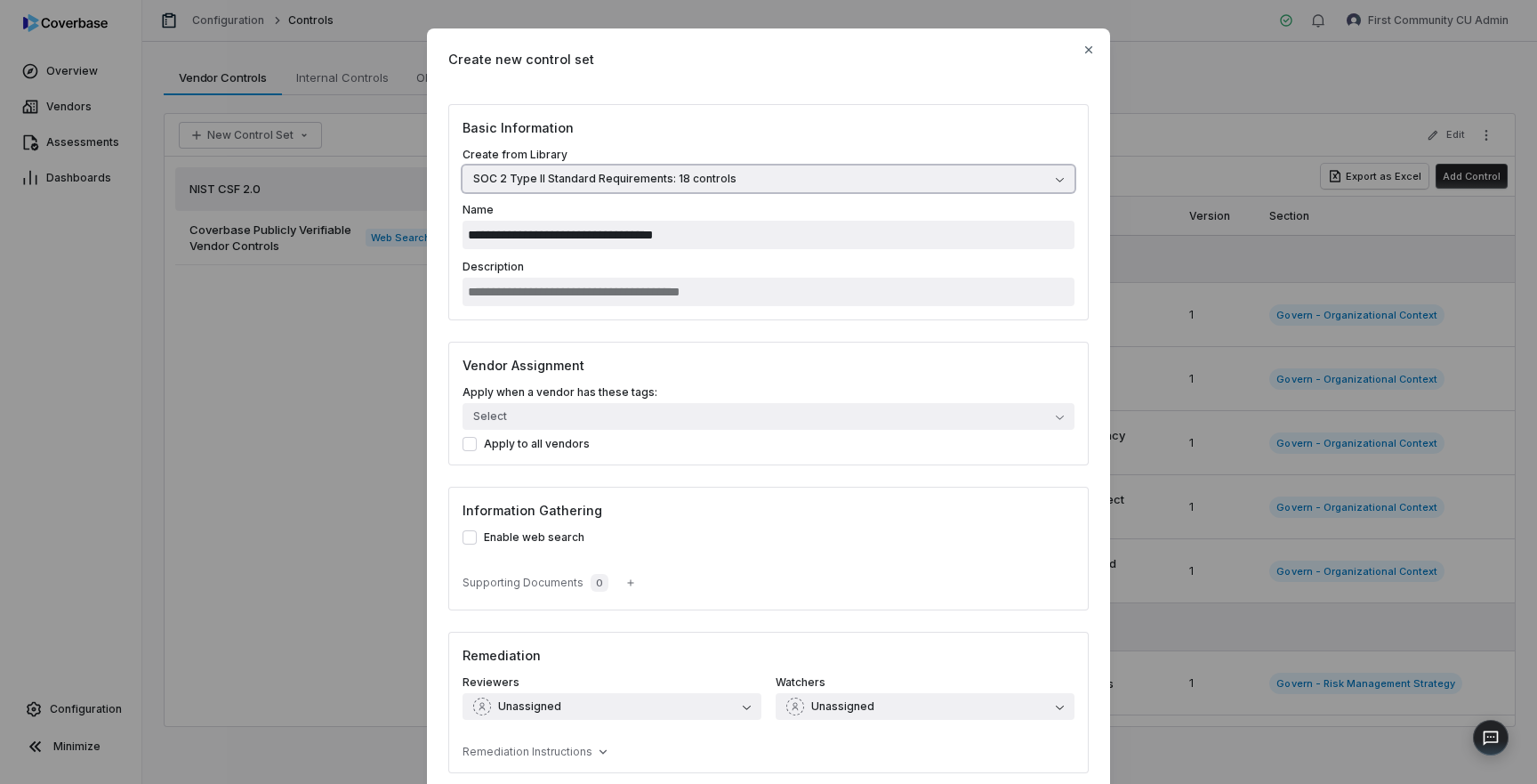
scroll to position [136, 0]
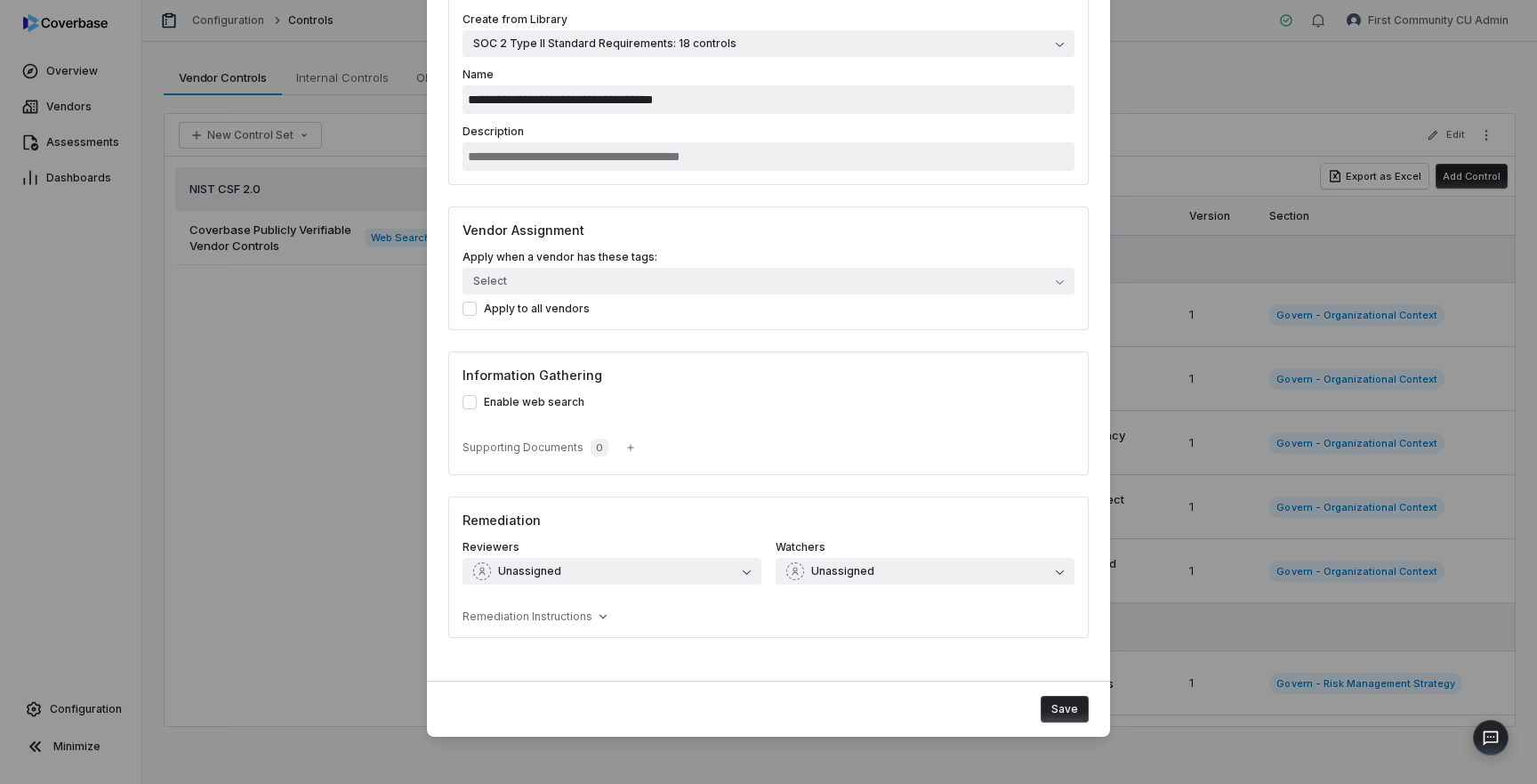
click at [1065, 711] on button "Save" at bounding box center [1065, 709] width 48 height 27
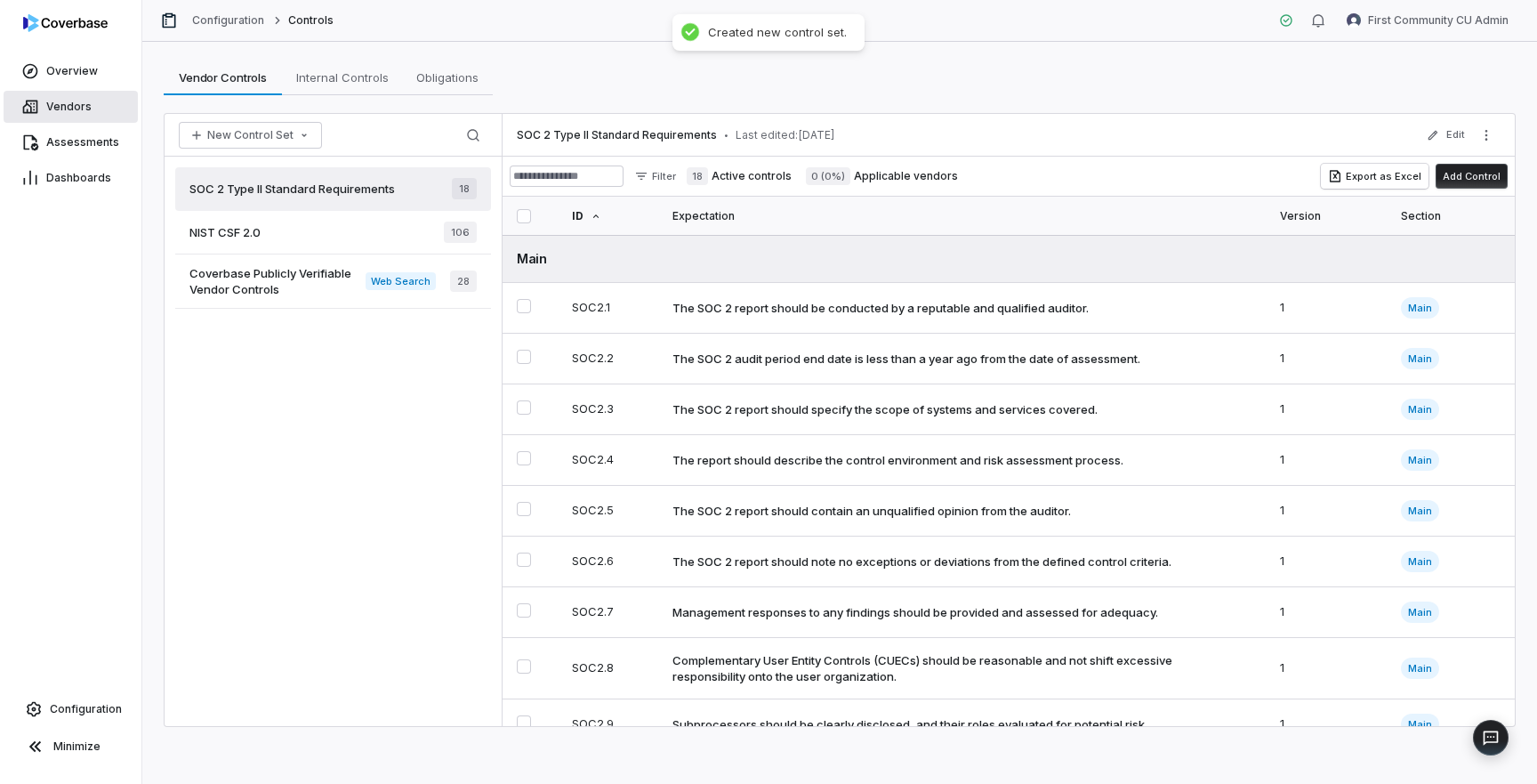
click at [79, 114] on link "Vendors" at bounding box center [71, 107] width 135 height 32
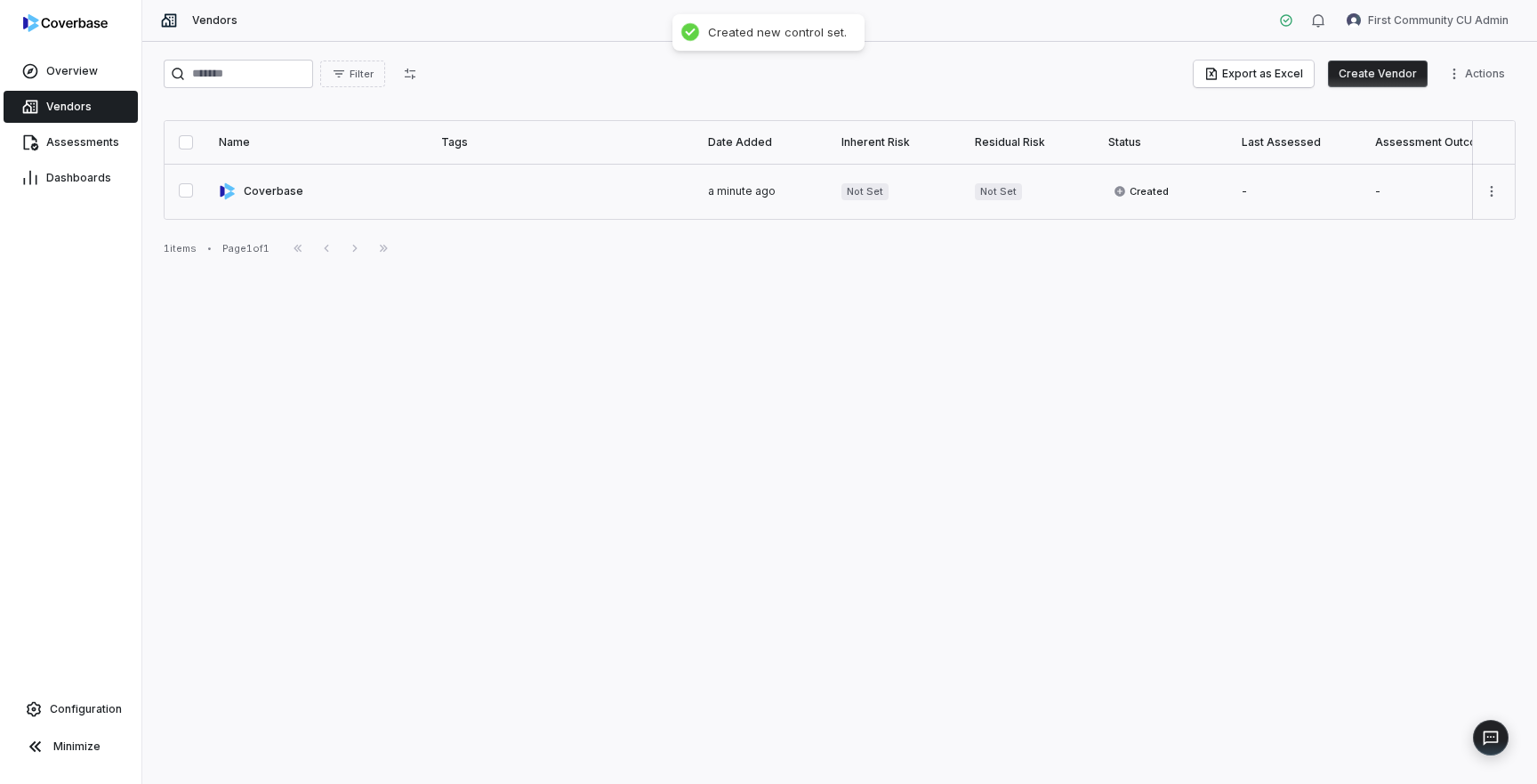
click at [321, 185] on link at bounding box center [320, 191] width 223 height 55
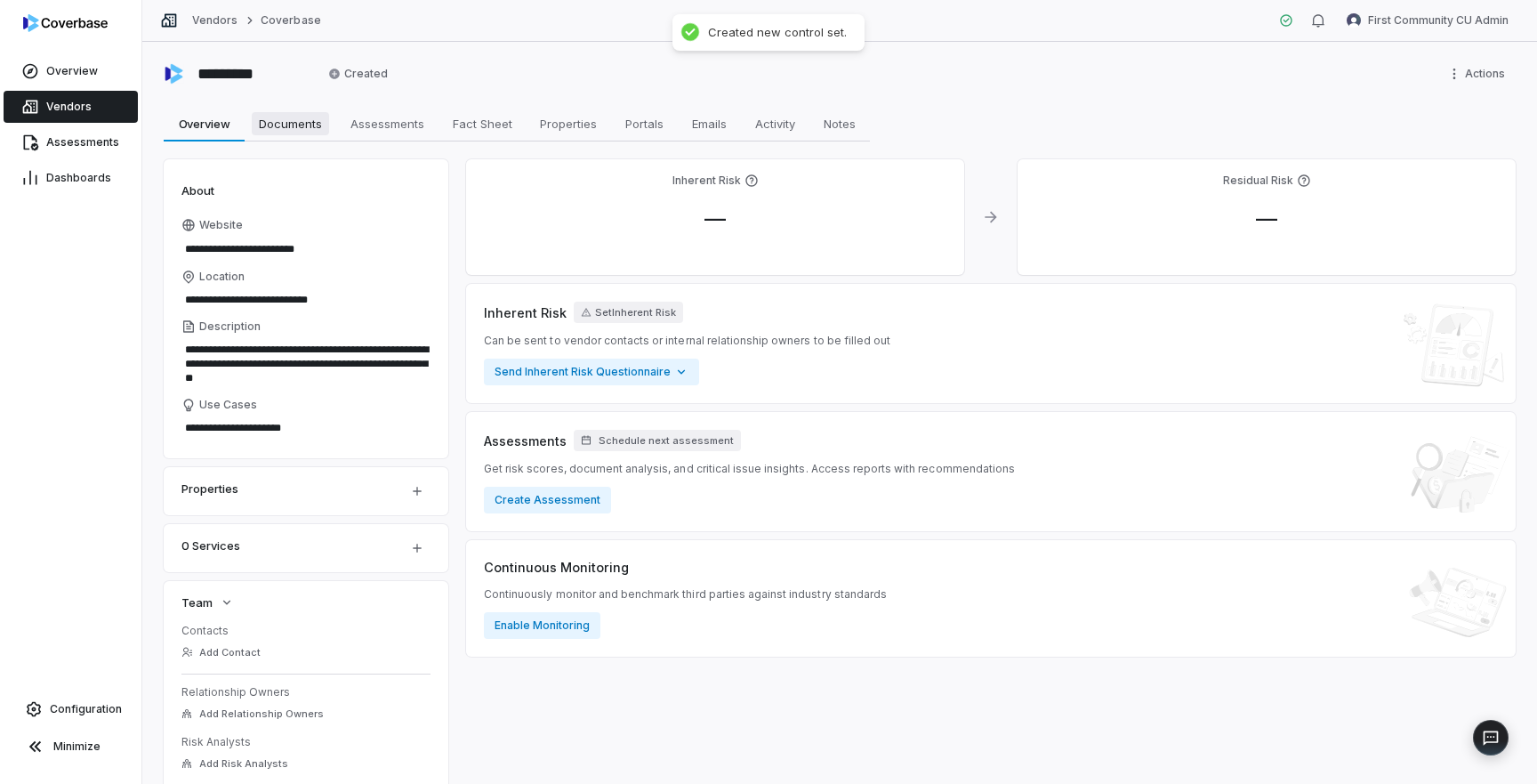
click at [302, 123] on span "Documents" at bounding box center [291, 123] width 78 height 23
type textarea "*"
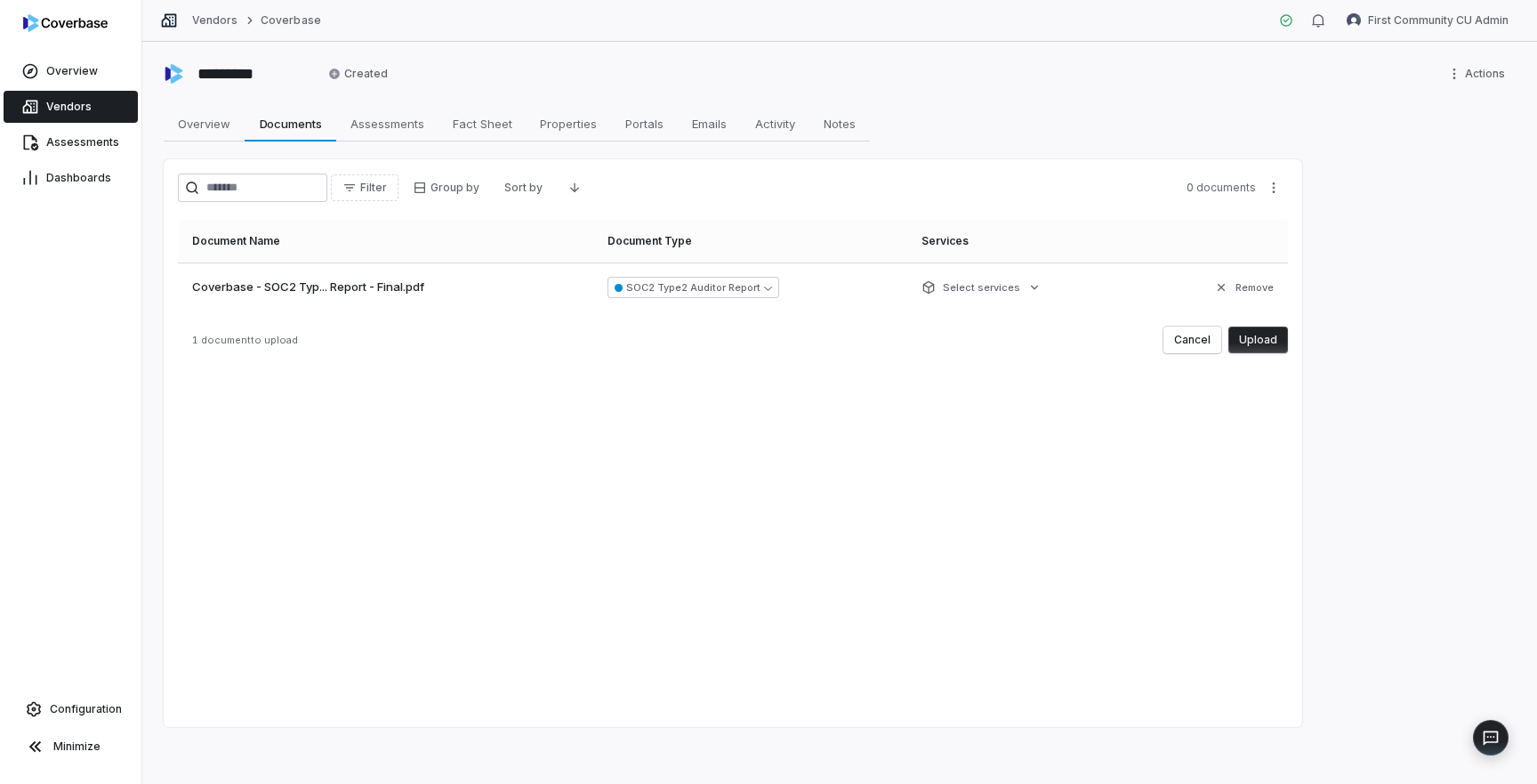
click at [1256, 343] on button "Upload" at bounding box center [1258, 339] width 60 height 27
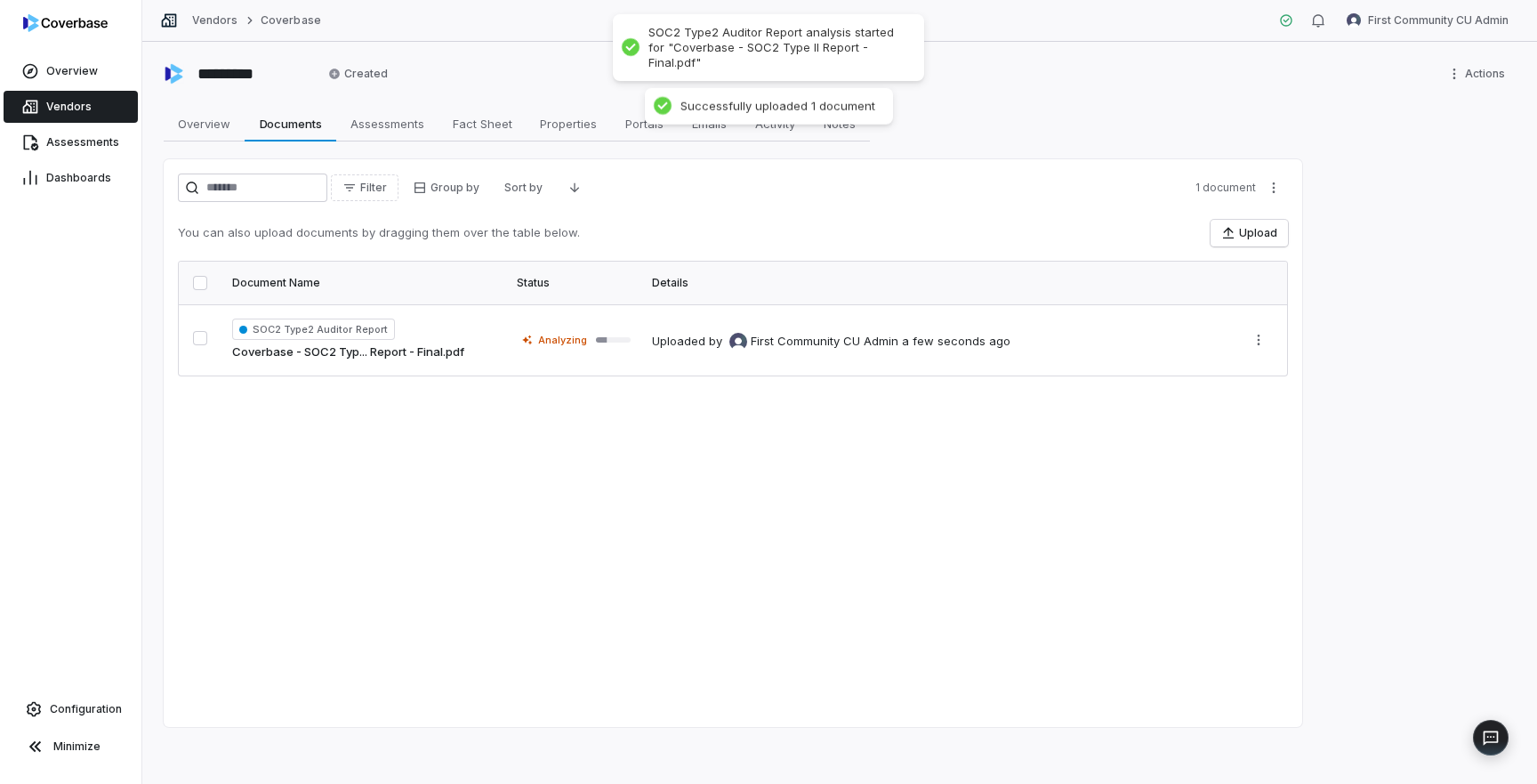
click at [872, 482] on div "Filter Group by Sort by 1 document You can also upload documents by dragging th…" at bounding box center [733, 443] width 1139 height 568
click at [1248, 228] on button "Upload" at bounding box center [1250, 233] width 78 height 27
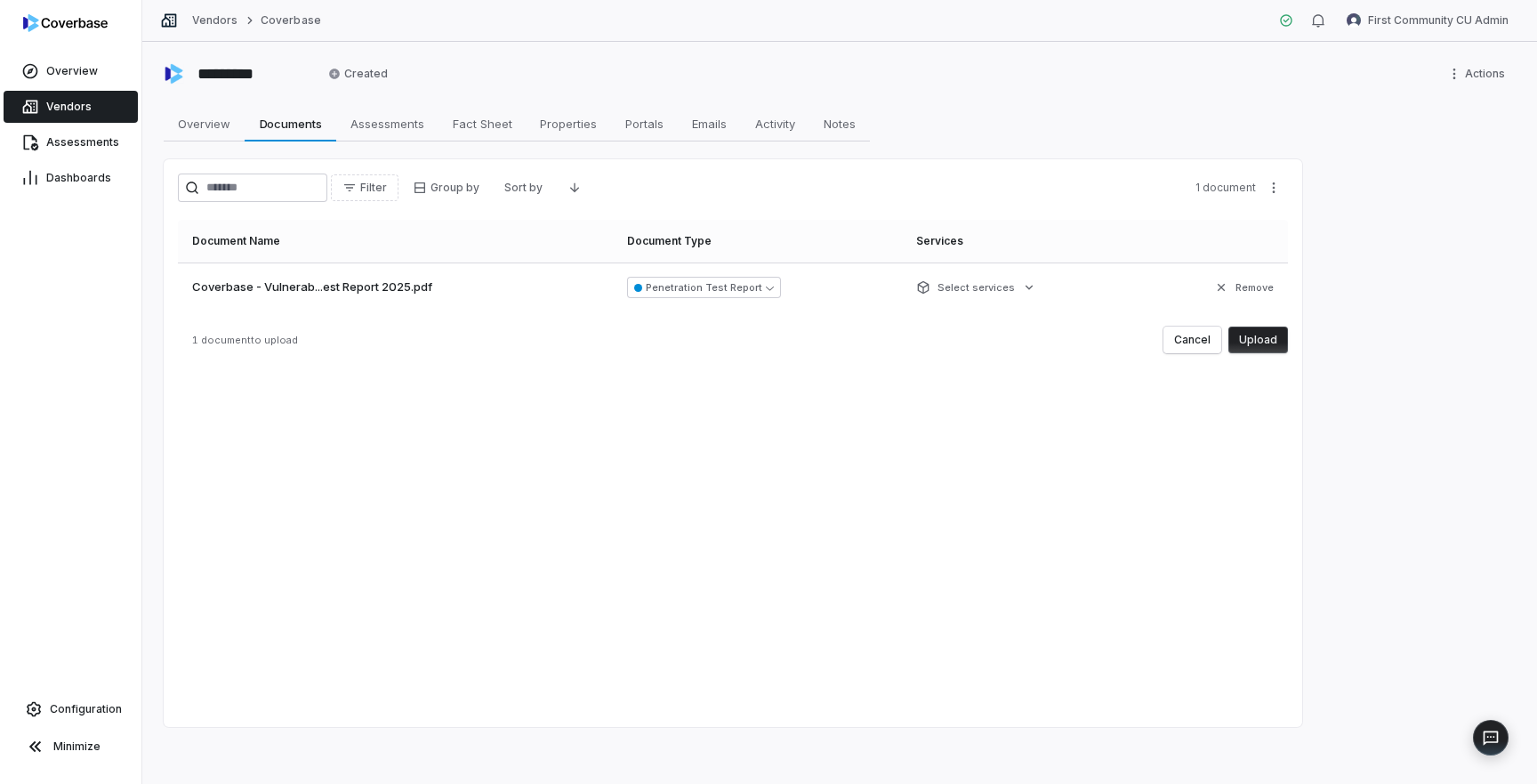
click at [1264, 343] on button "Upload" at bounding box center [1258, 339] width 60 height 27
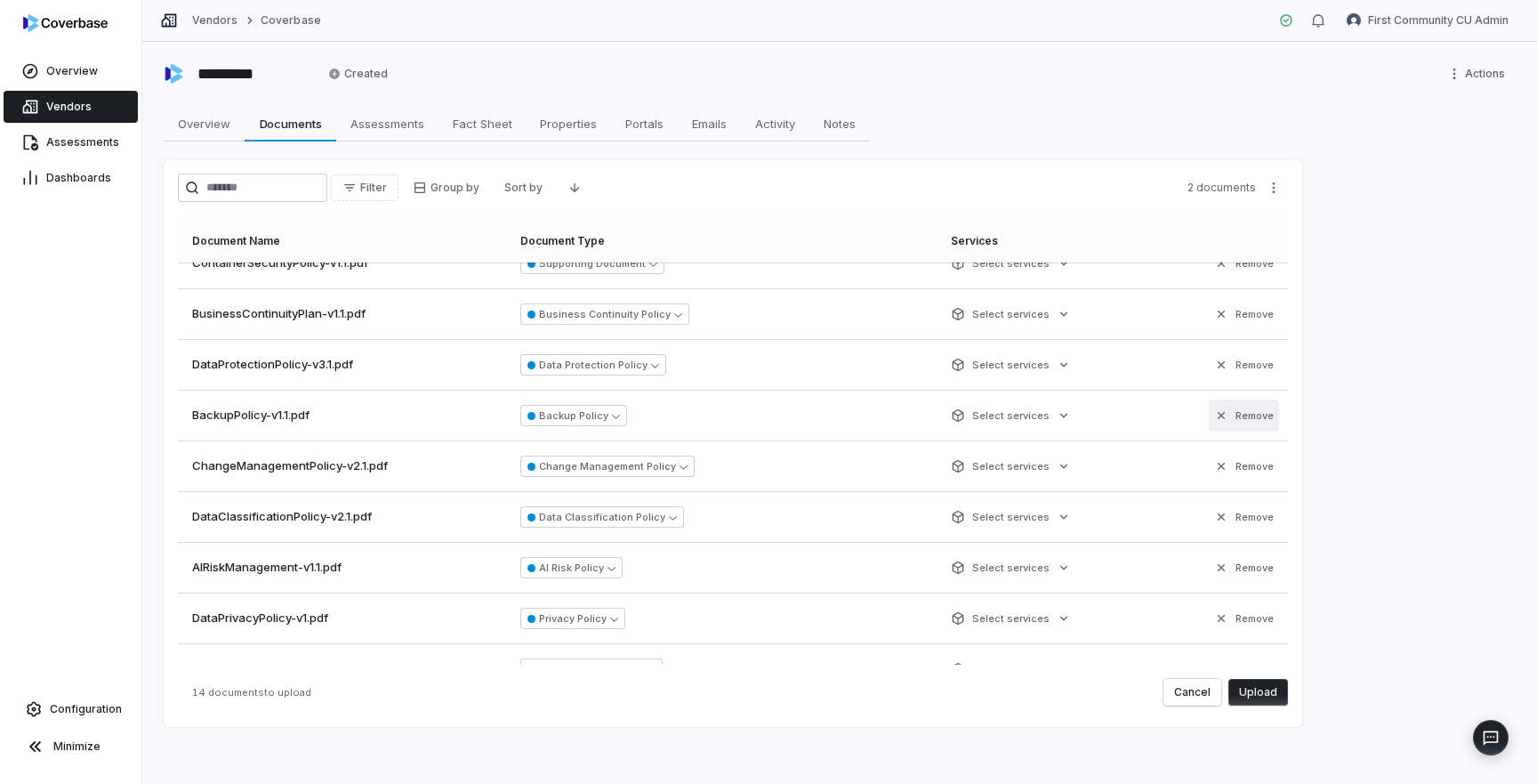
scroll to position [307, 0]
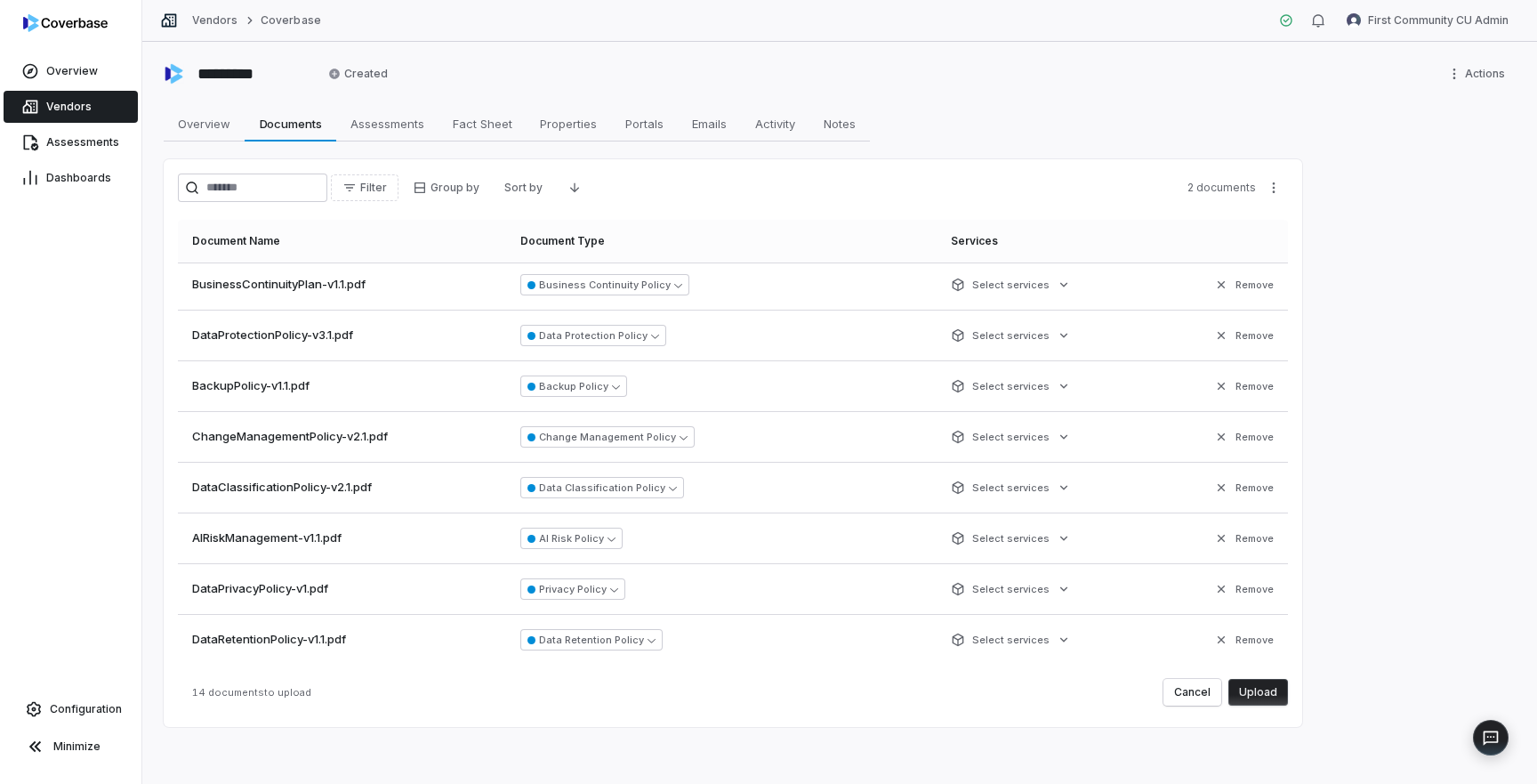
click at [1257, 693] on button "Upload" at bounding box center [1258, 692] width 60 height 27
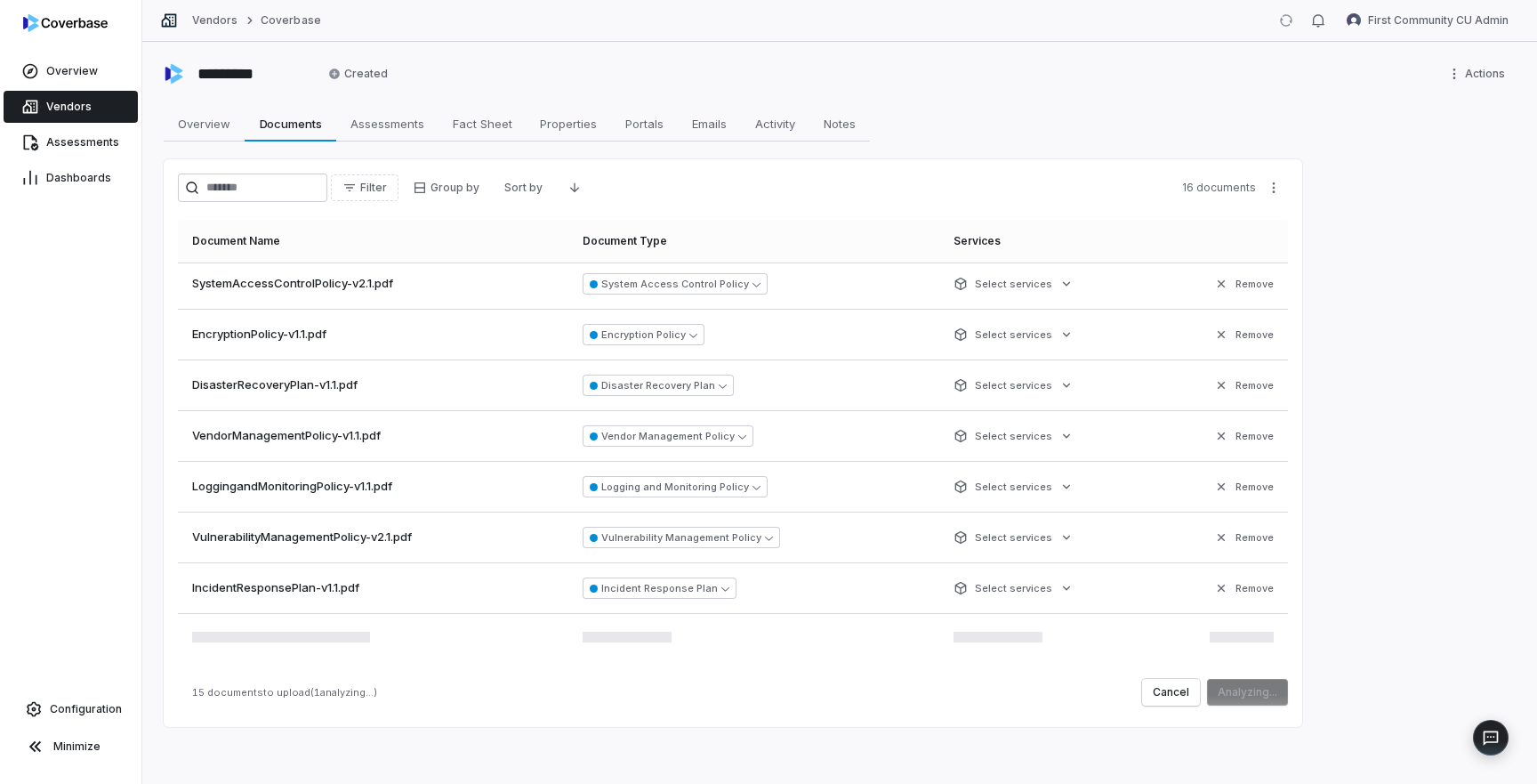
scroll to position [409, 0]
click at [1251, 693] on button "Upload" at bounding box center [1258, 692] width 60 height 27
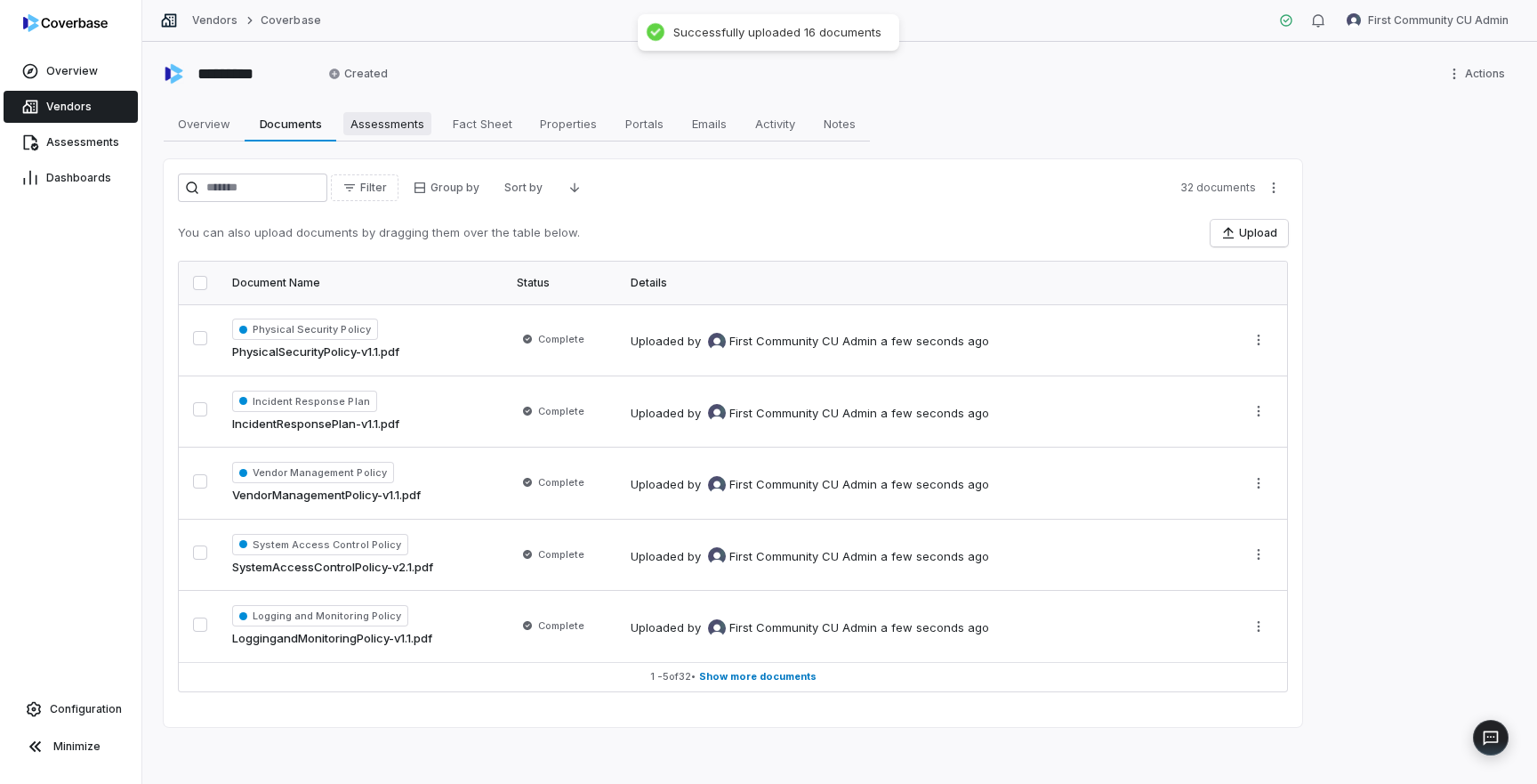
click at [404, 131] on span "Assessments" at bounding box center [387, 123] width 88 height 23
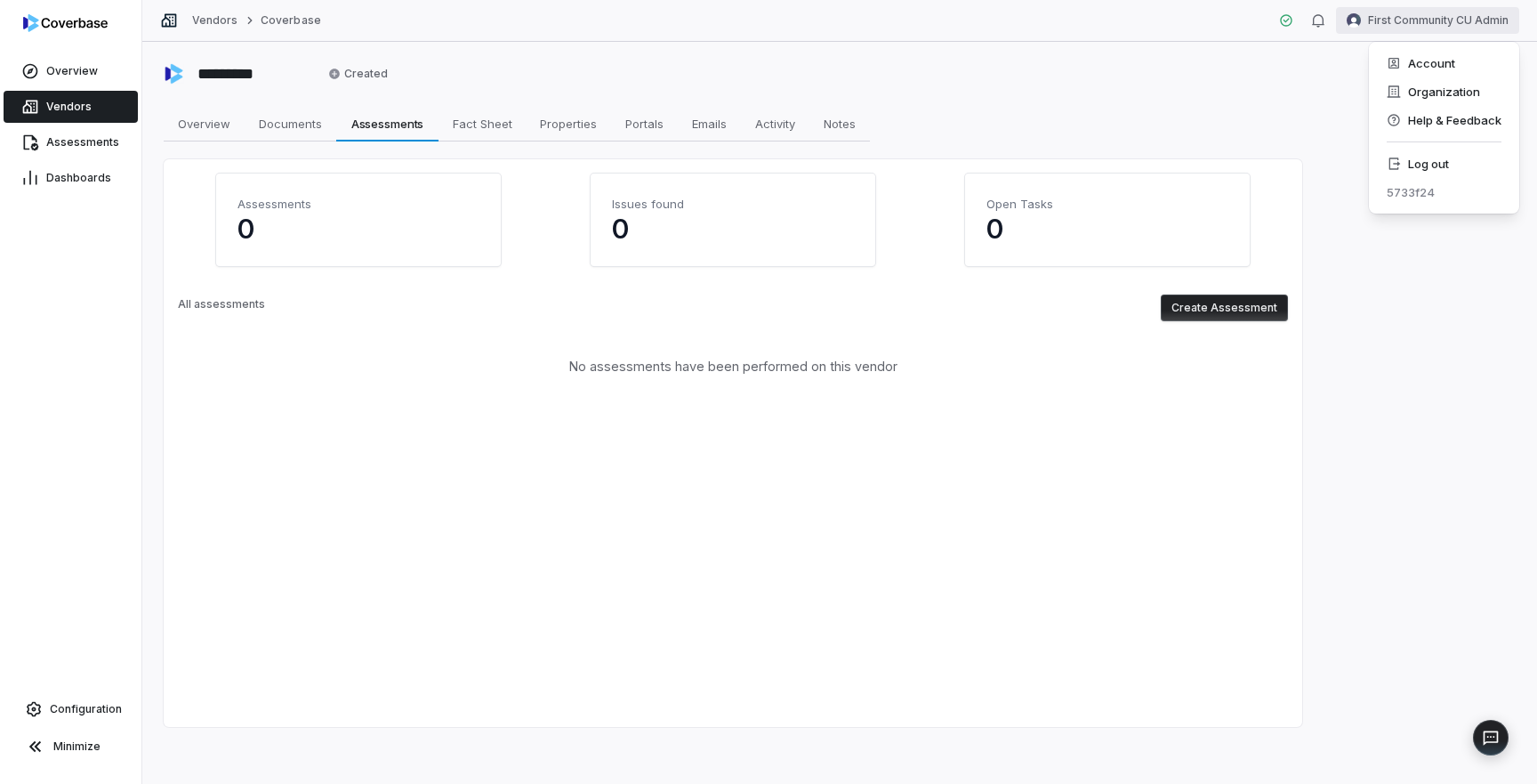
click at [1397, 17] on html "Overview Vendors Assessments Dashboards Configuration Minimize Vendors Coverbas…" at bounding box center [768, 392] width 1537 height 784
click at [1397, 98] on div "Organization" at bounding box center [1444, 92] width 137 height 28
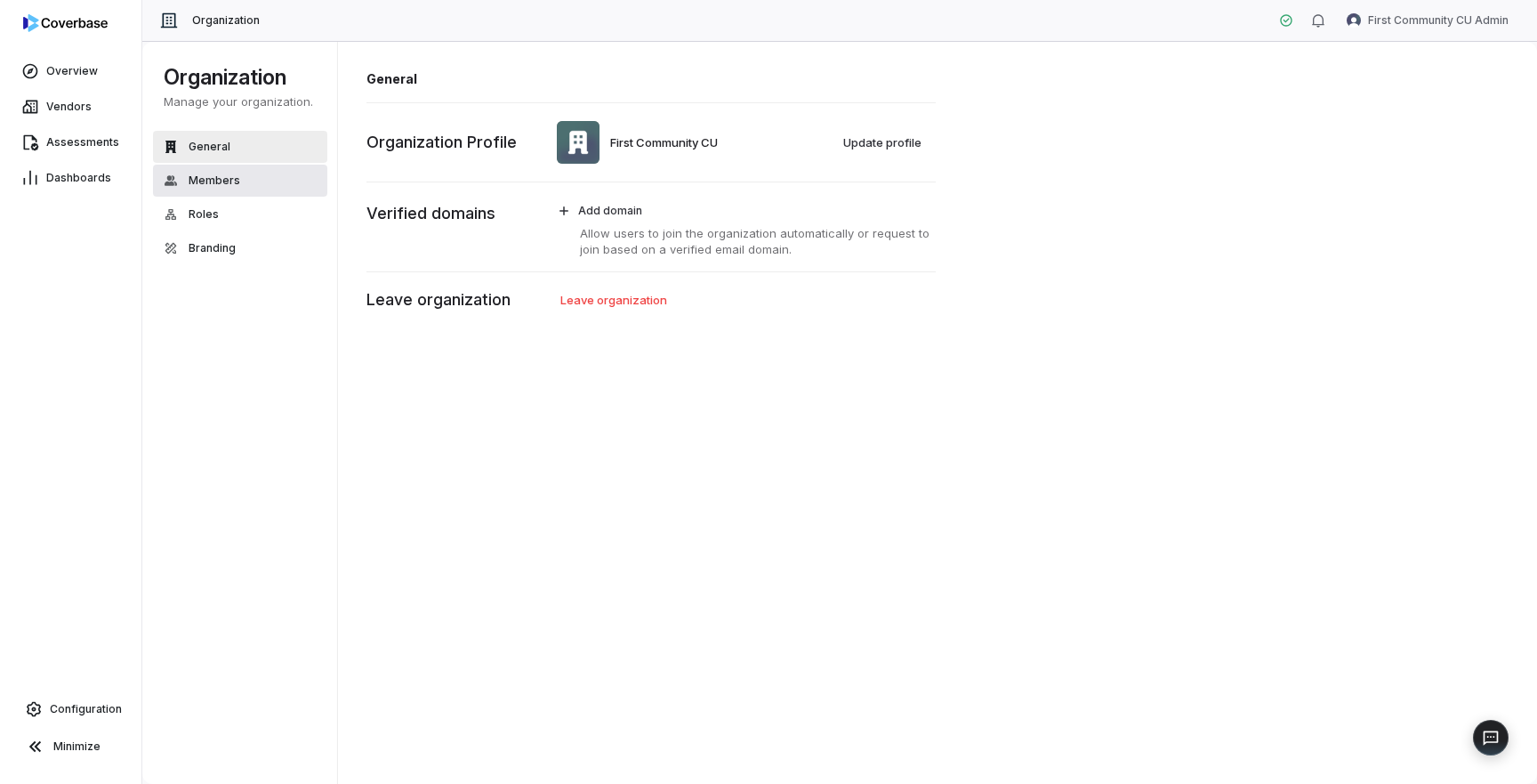
click at [238, 186] on button "Members" at bounding box center [240, 181] width 174 height 32
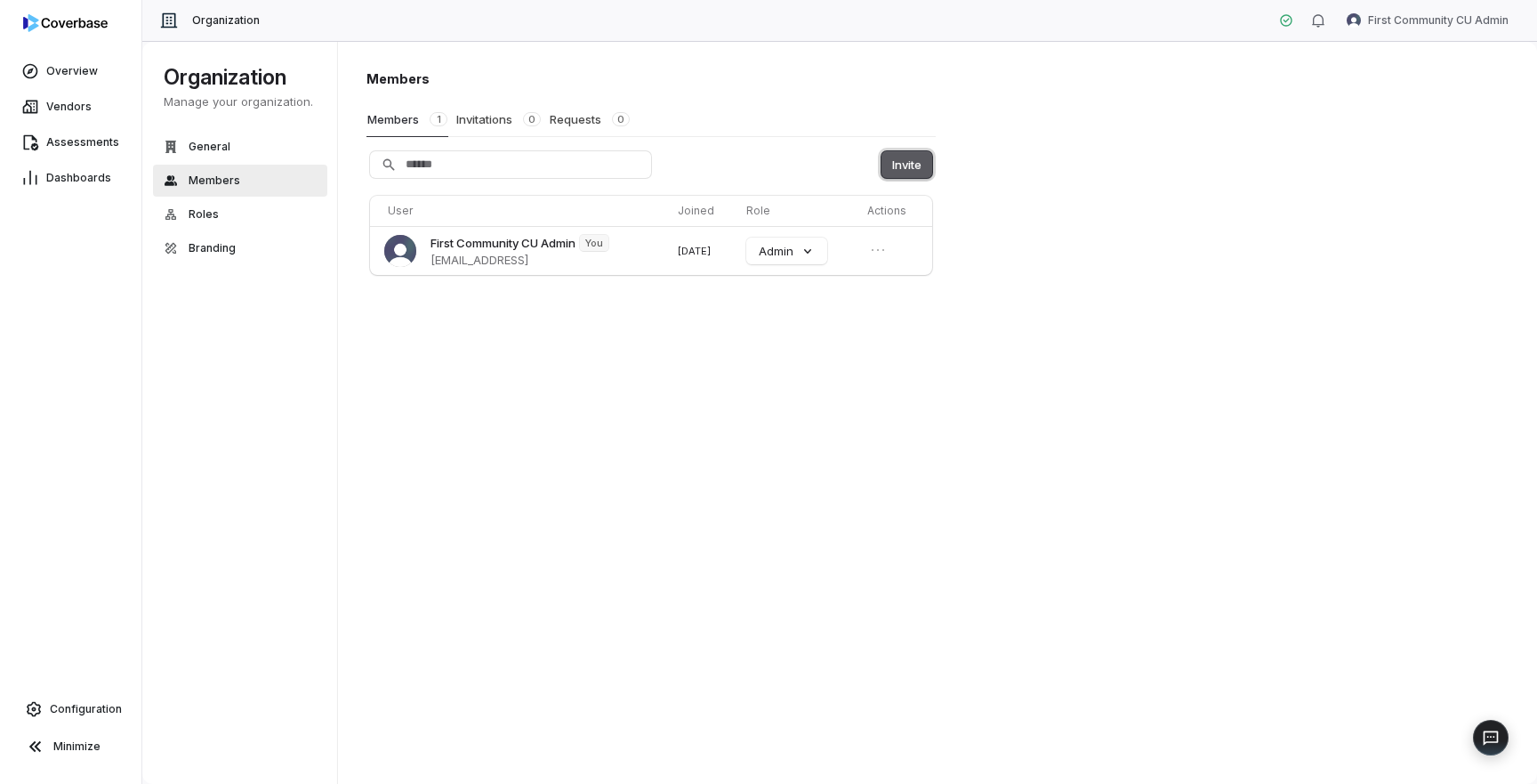
click at [899, 166] on button "Invite" at bounding box center [906, 164] width 50 height 27
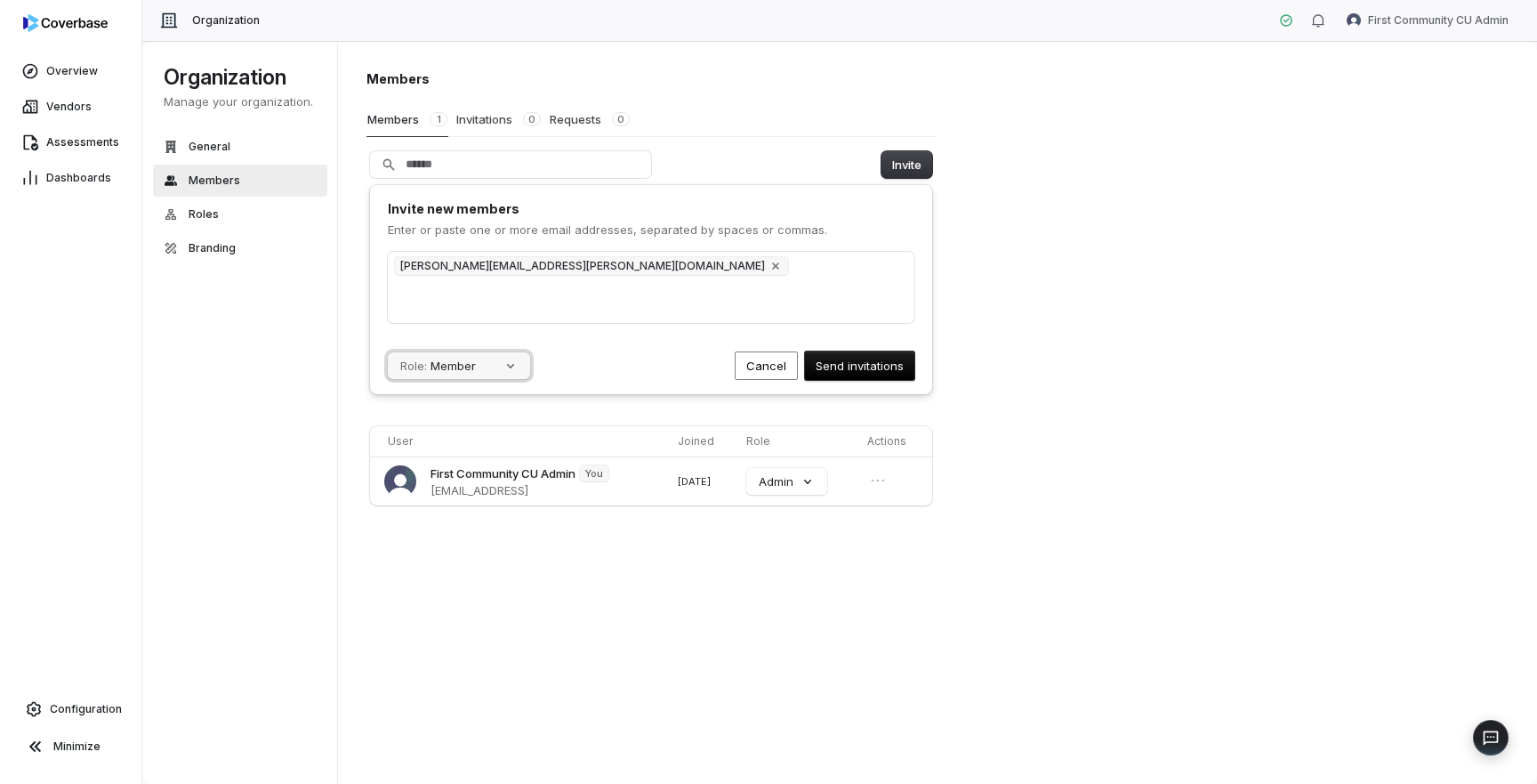
click at [476, 369] on button "Role: Member" at bounding box center [459, 366] width 142 height 27
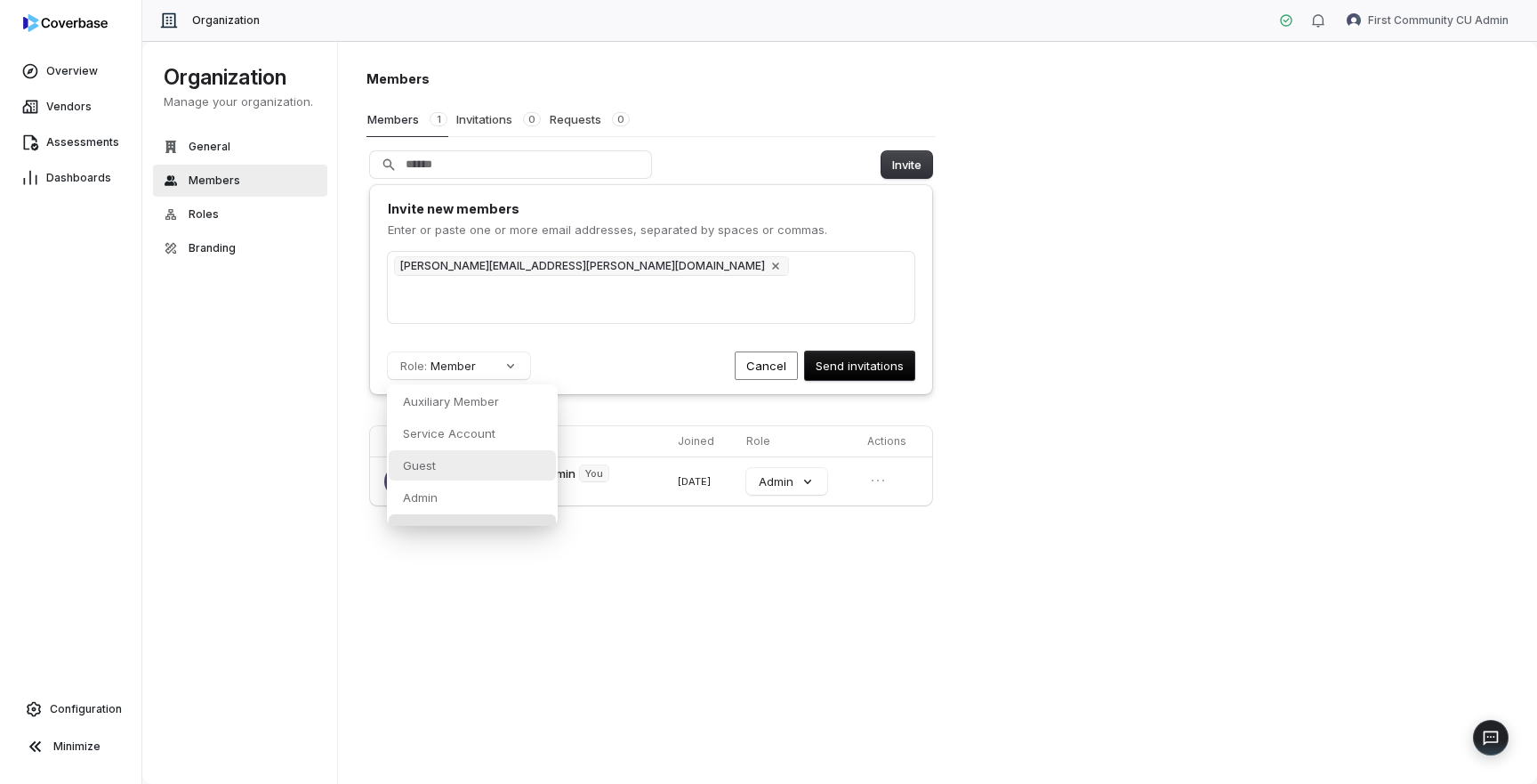
scroll to position [19, 0]
click at [469, 483] on div "Admin" at bounding box center [472, 479] width 167 height 30
click at [815, 280] on div "steve.gregg@fccu.org" at bounding box center [650, 287] width 526 height 71
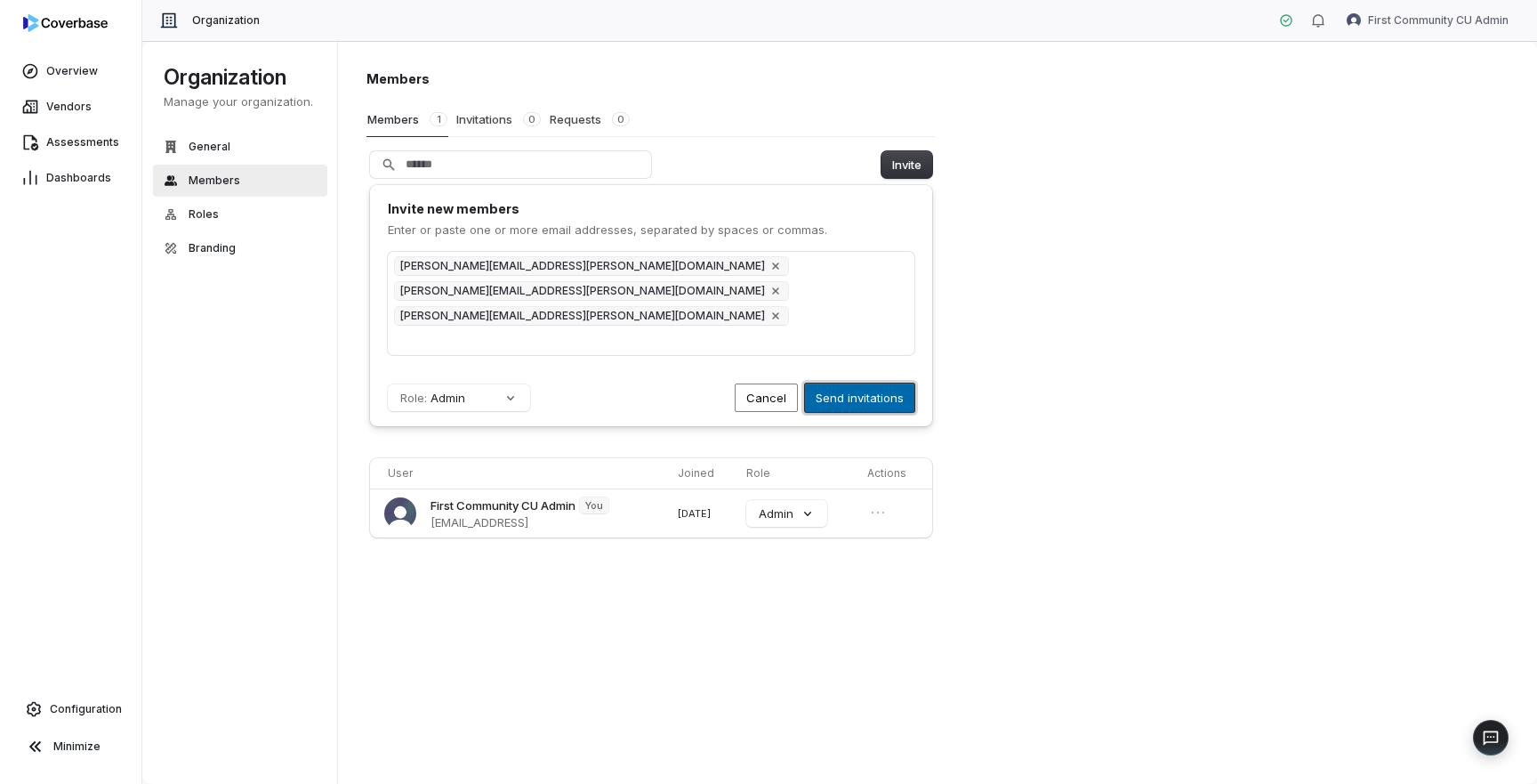
click at [840, 383] on button "Send invitations" at bounding box center [859, 397] width 109 height 28
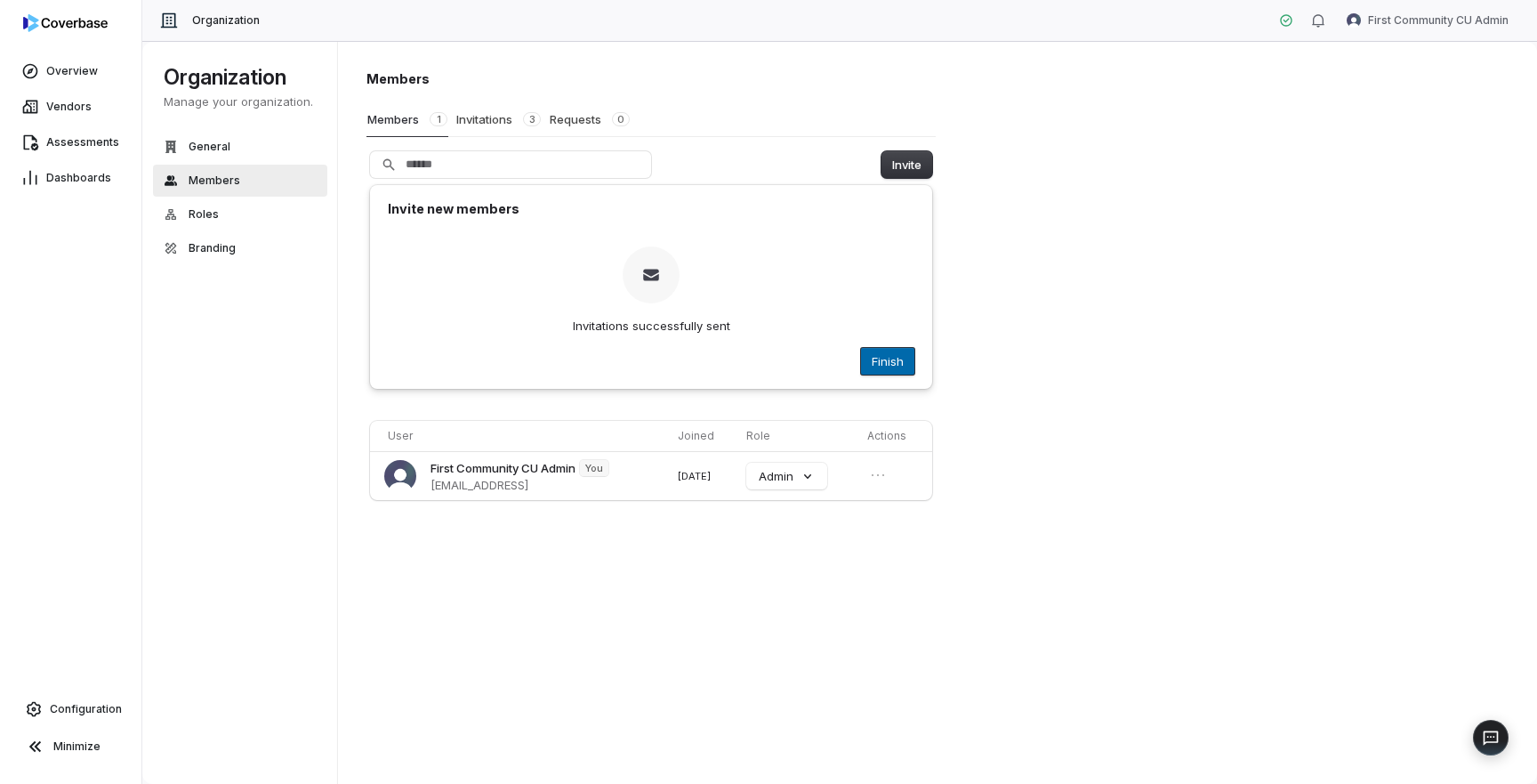
click at [893, 368] on button "Finish" at bounding box center [887, 361] width 53 height 27
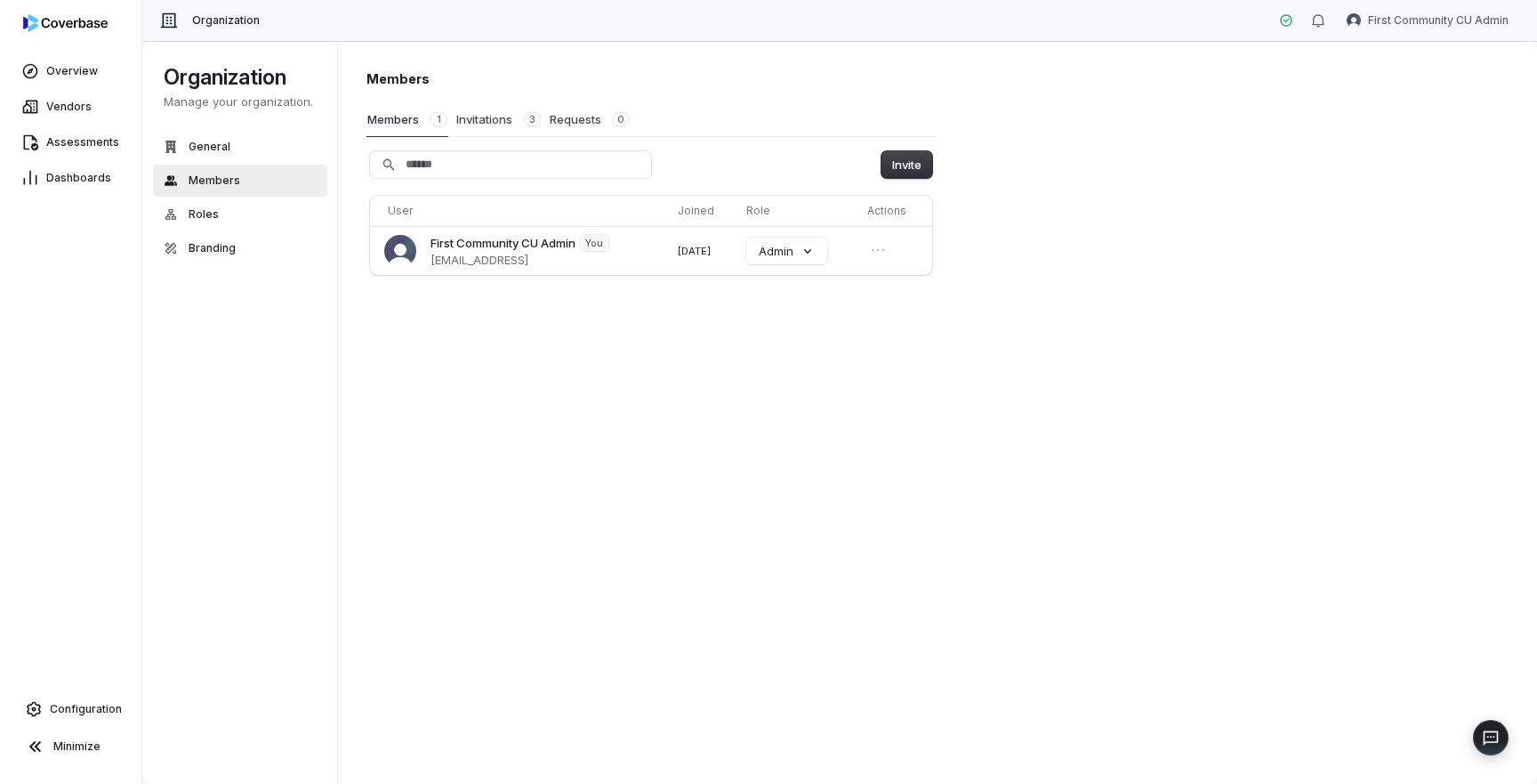
click at [1157, 259] on div "Members Members 1 Invitations 3 Requests 0 Invite User Joined Role Actions Firs…" at bounding box center [939, 412] width 1200 height 743
click at [923, 354] on div "Members Members 1 Invitations 3 Requests 0 Invite User Joined Role Actions Firs…" at bounding box center [939, 412] width 1200 height 743
click at [698, 645] on div "Members Members 1 Invitations 3 Requests 0 Invite User Joined Role Actions Firs…" at bounding box center [939, 412] width 1200 height 743
click at [96, 709] on span "Configuration" at bounding box center [86, 708] width 72 height 14
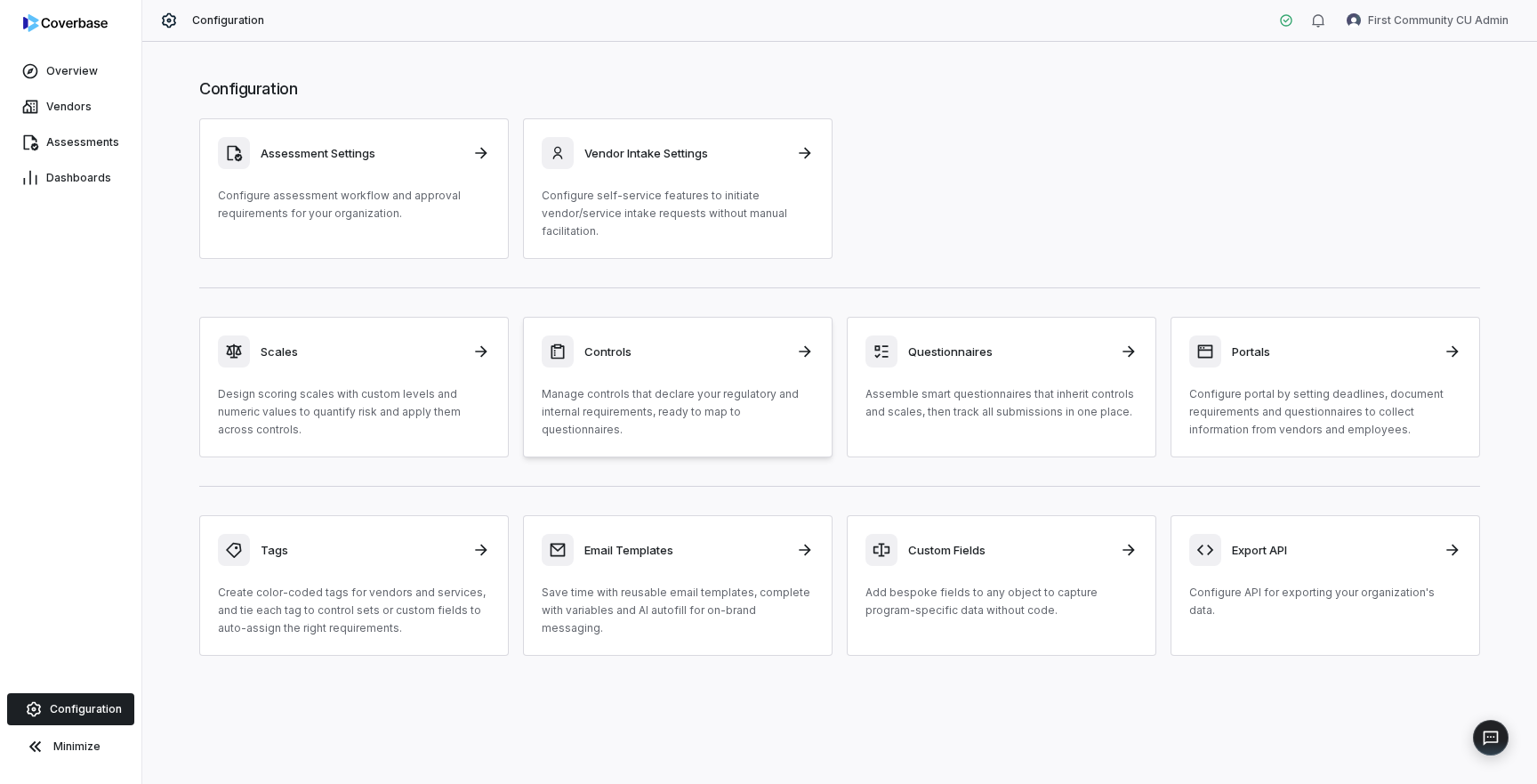
click at [653, 420] on p "Manage controls that declare your regulatory and internal requirements, ready t…" at bounding box center [677, 411] width 272 height 53
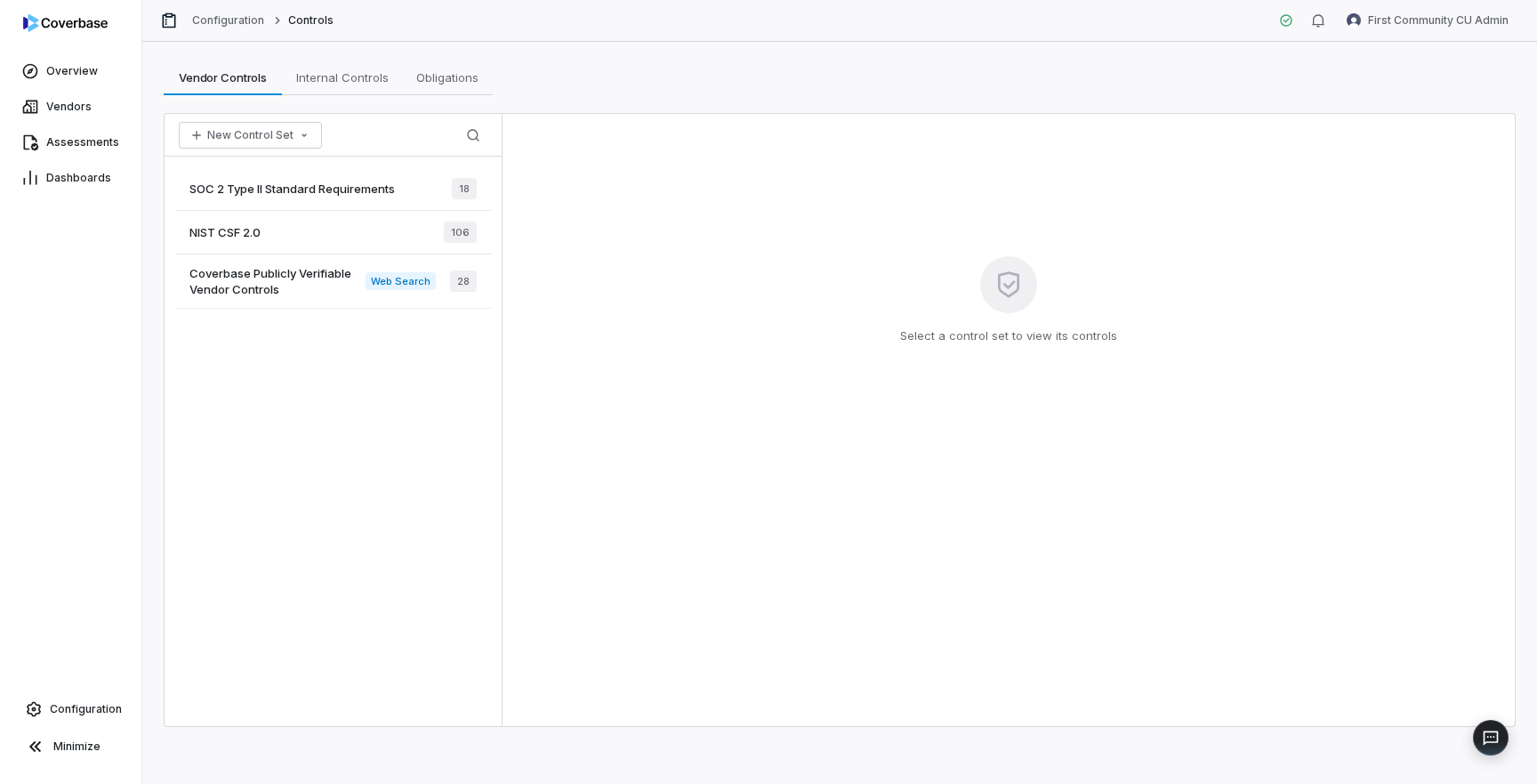
click at [291, 237] on div "NIST CSF 2.0 106" at bounding box center [333, 232] width 316 height 44
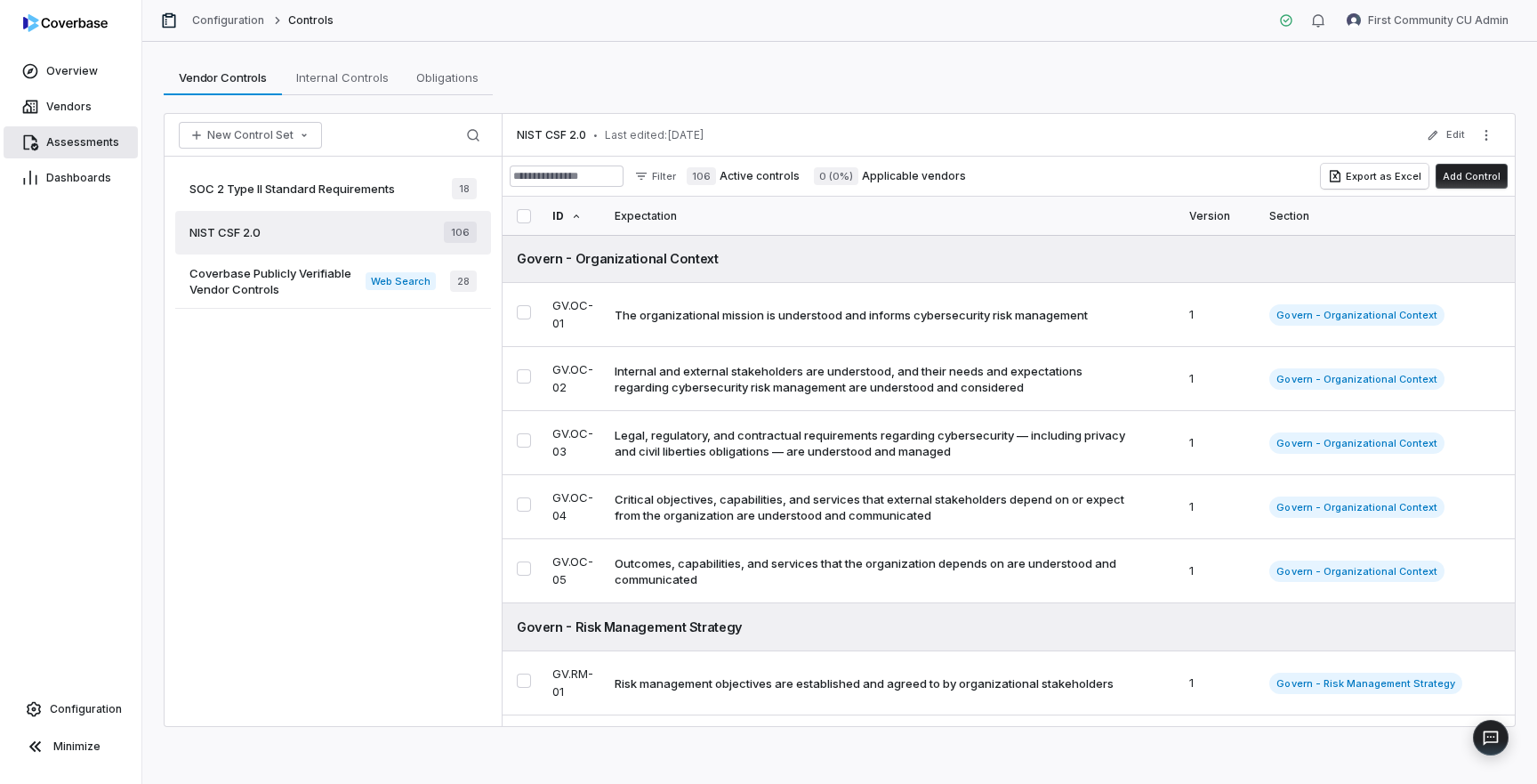
click at [89, 146] on span "Assessments" at bounding box center [82, 142] width 73 height 14
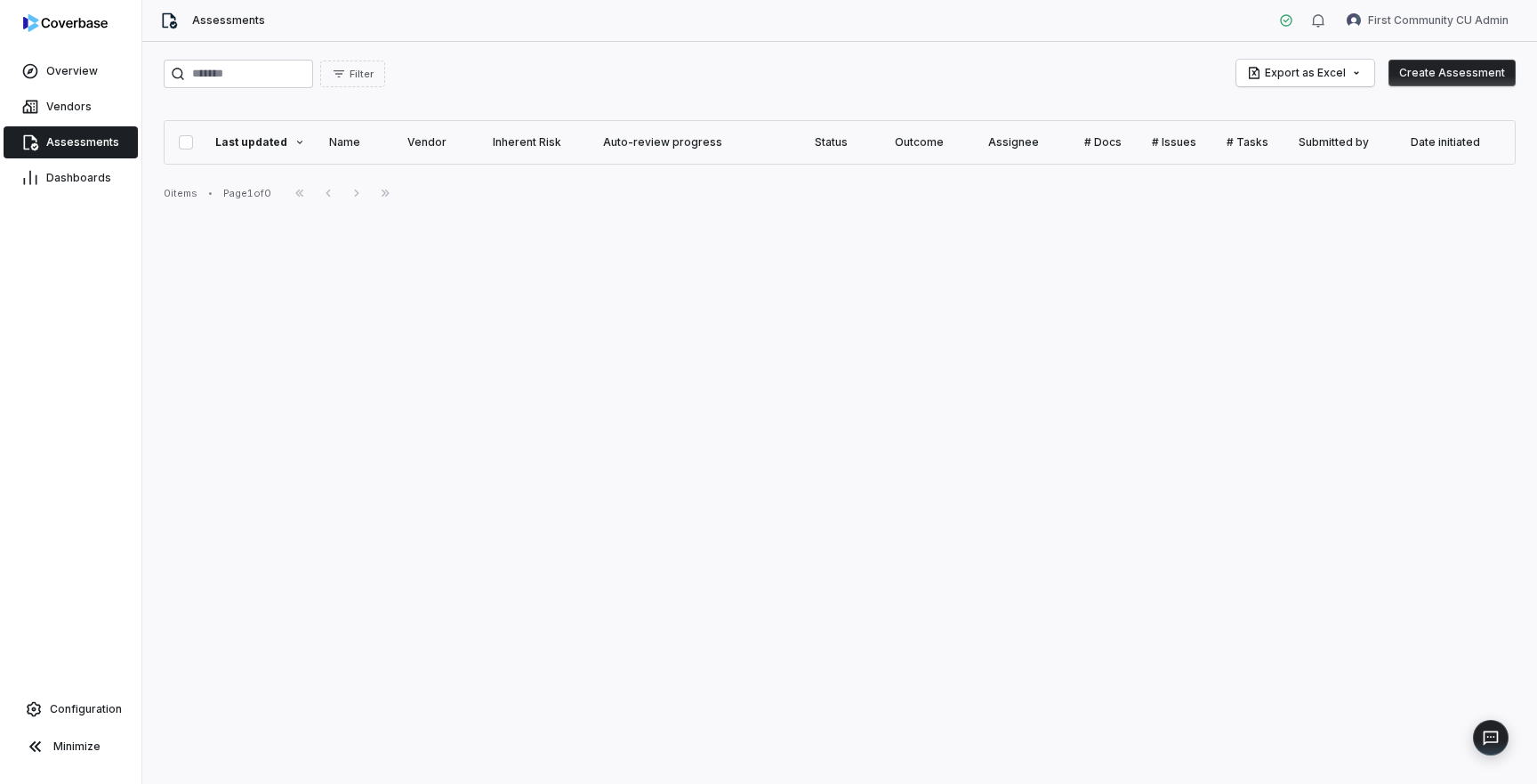
click at [1477, 76] on button "Create Assessment" at bounding box center [1453, 73] width 127 height 27
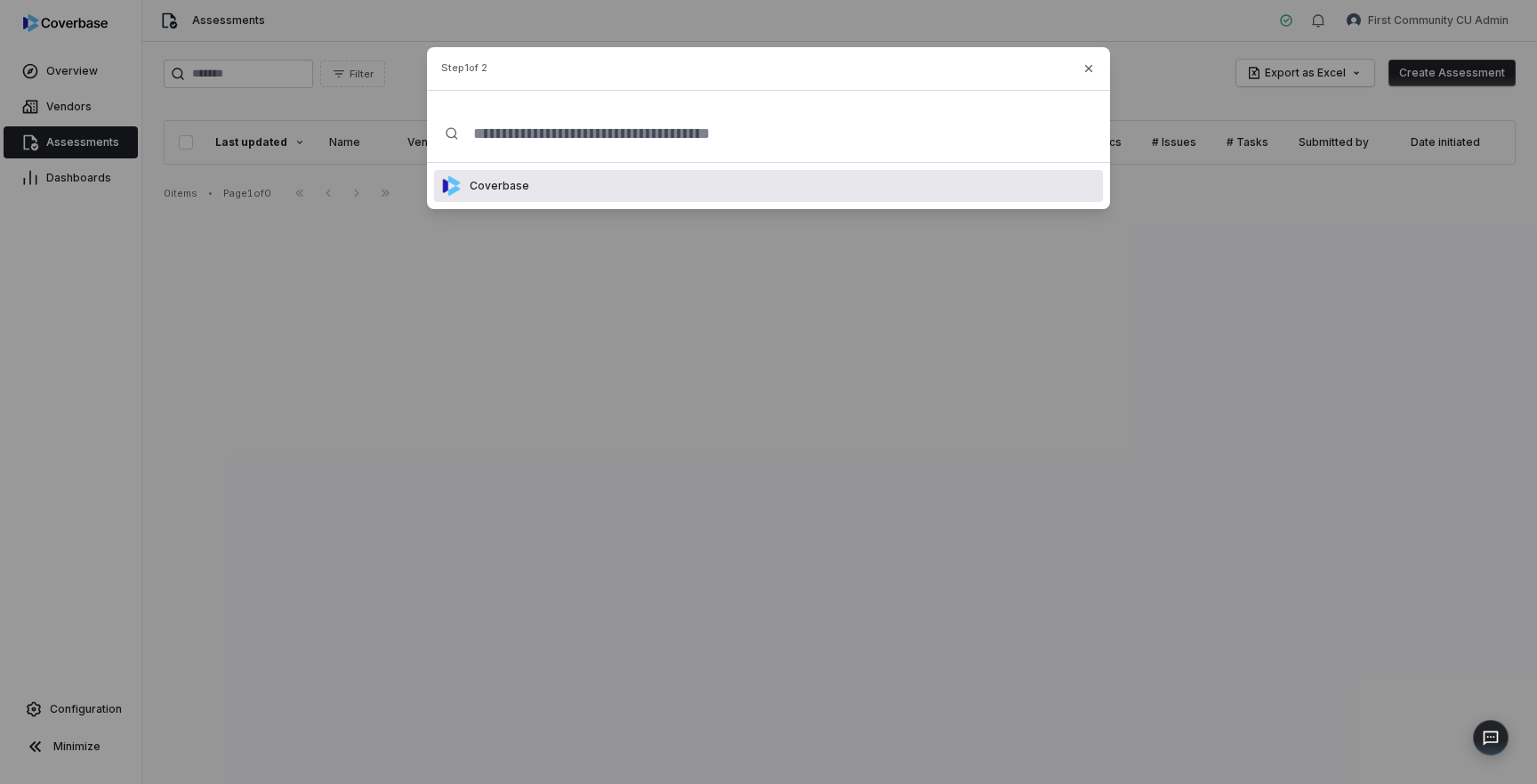
click at [496, 192] on p "Coverbase" at bounding box center [496, 186] width 66 height 14
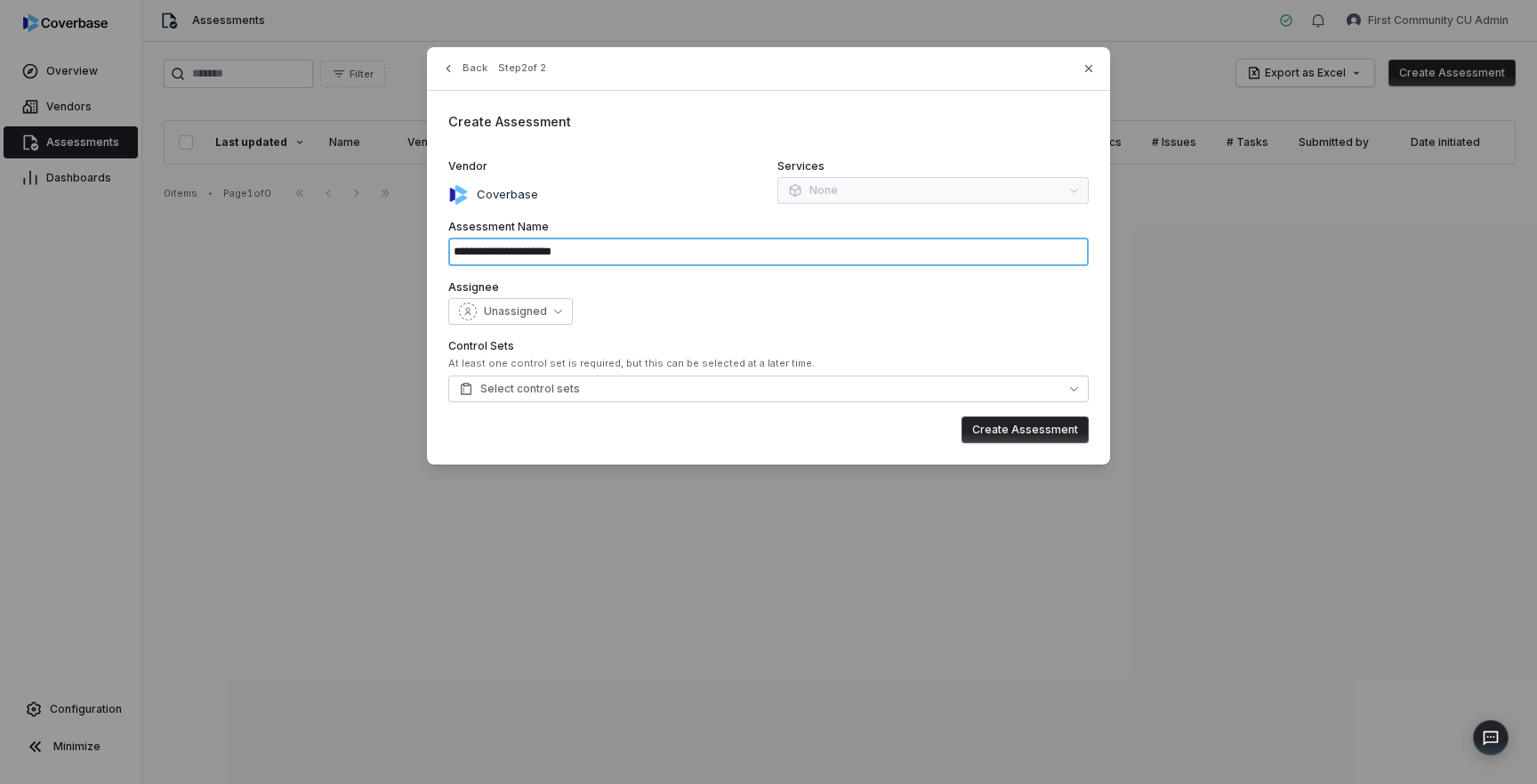
click at [557, 250] on input "**********" at bounding box center [769, 252] width 641 height 28
type input "**********"
click at [692, 295] on div "Assignee Unassigned" at bounding box center [769, 302] width 641 height 45
click at [723, 391] on button "Select control sets" at bounding box center [769, 389] width 641 height 27
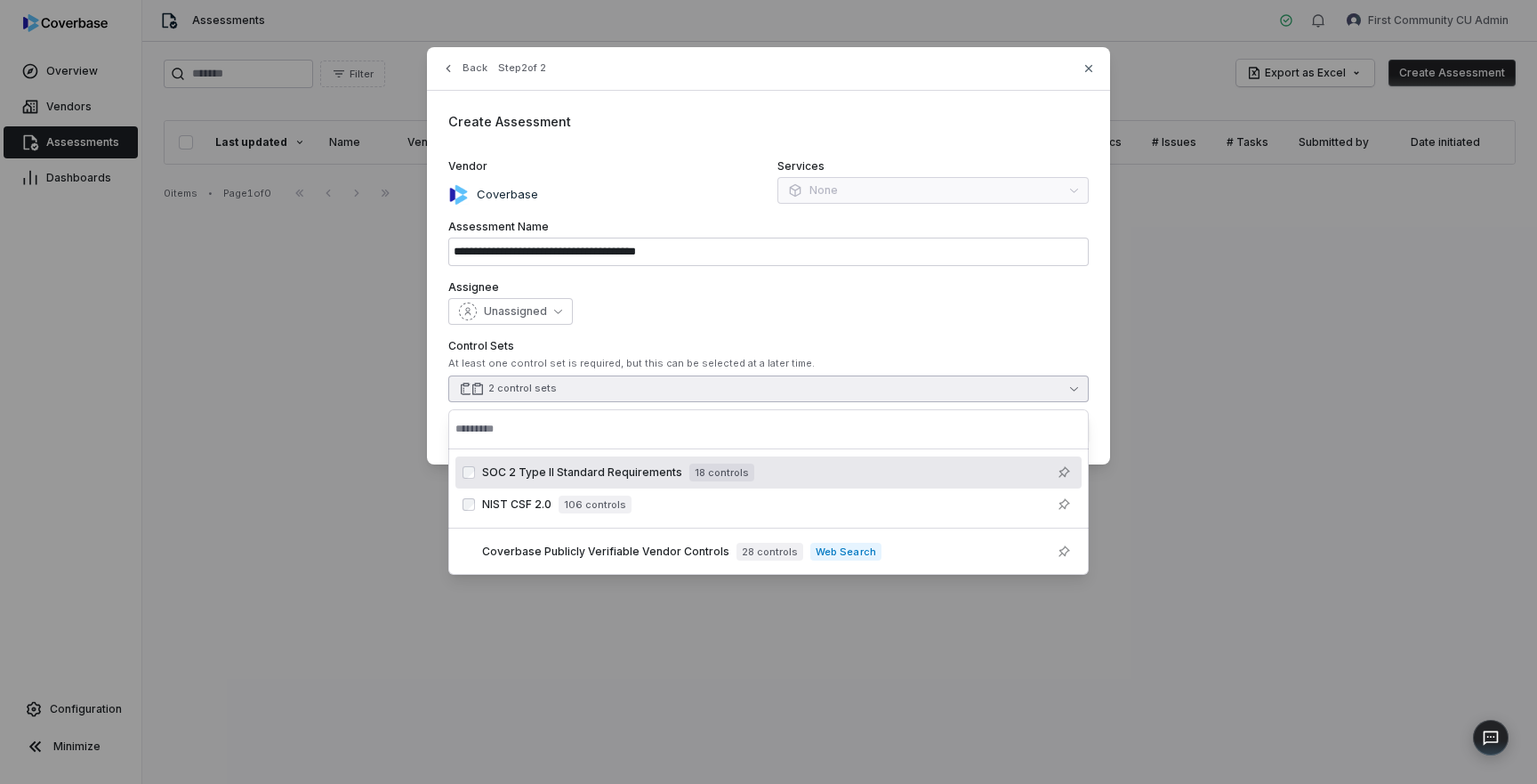
click at [793, 297] on div "Assignee Unassigned" at bounding box center [769, 302] width 641 height 45
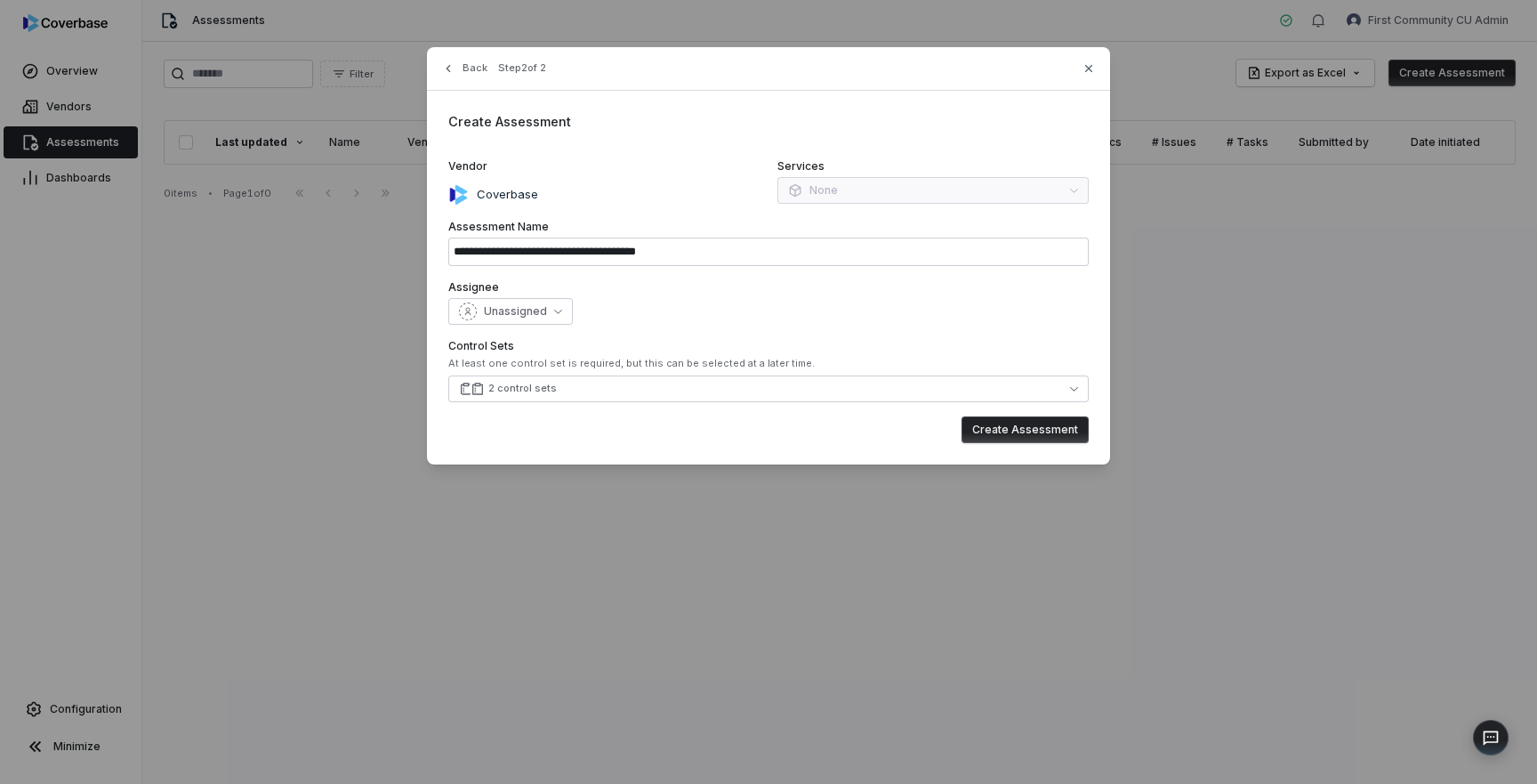
click at [1005, 427] on button "Create Assessment" at bounding box center [1025, 429] width 127 height 27
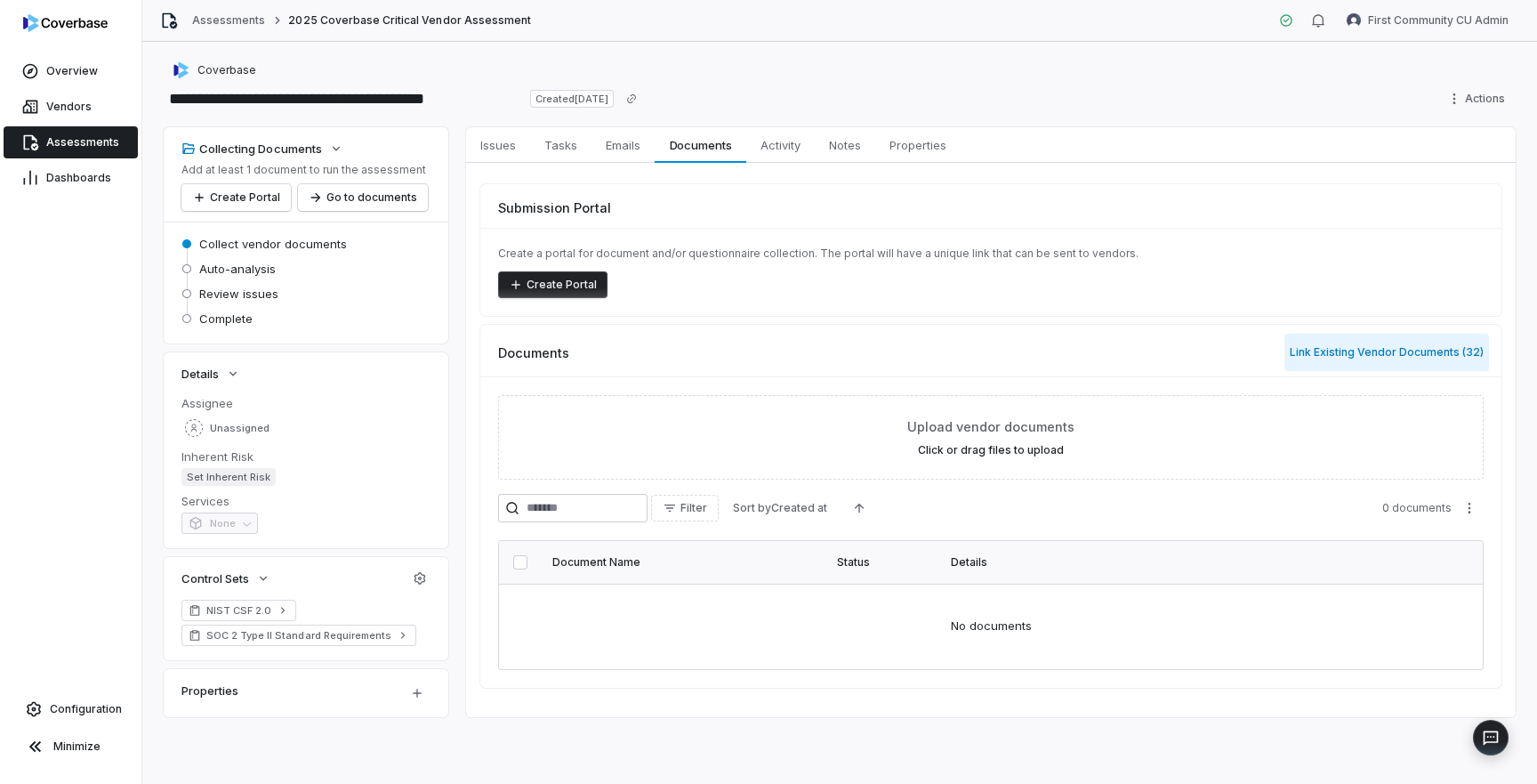
click at [1378, 357] on button "Link Existing Vendor Documents ( 32 )" at bounding box center [1387, 352] width 205 height 37
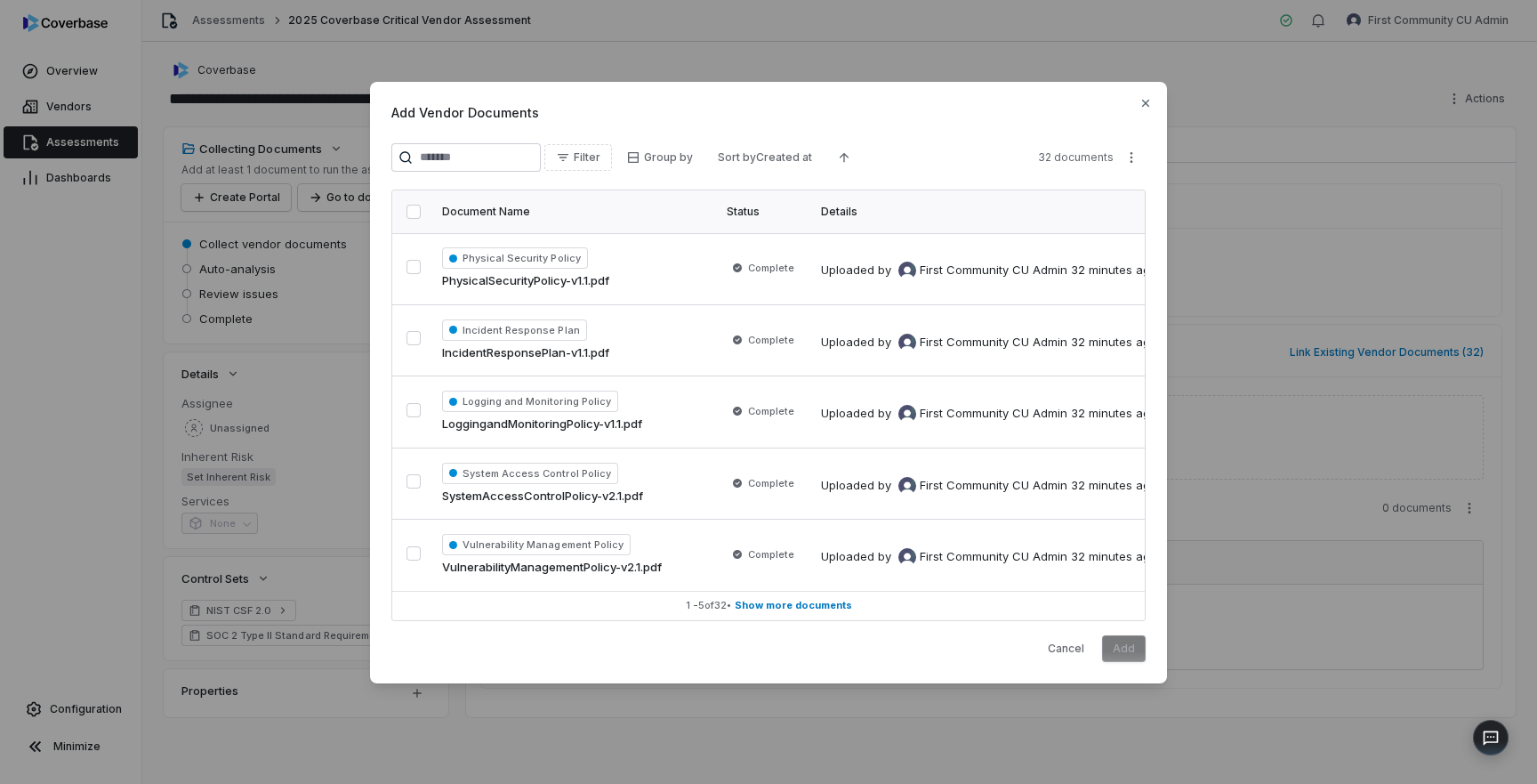
click at [413, 214] on button "button" at bounding box center [413, 211] width 14 height 14
click at [1128, 649] on button "Add" at bounding box center [1124, 648] width 44 height 27
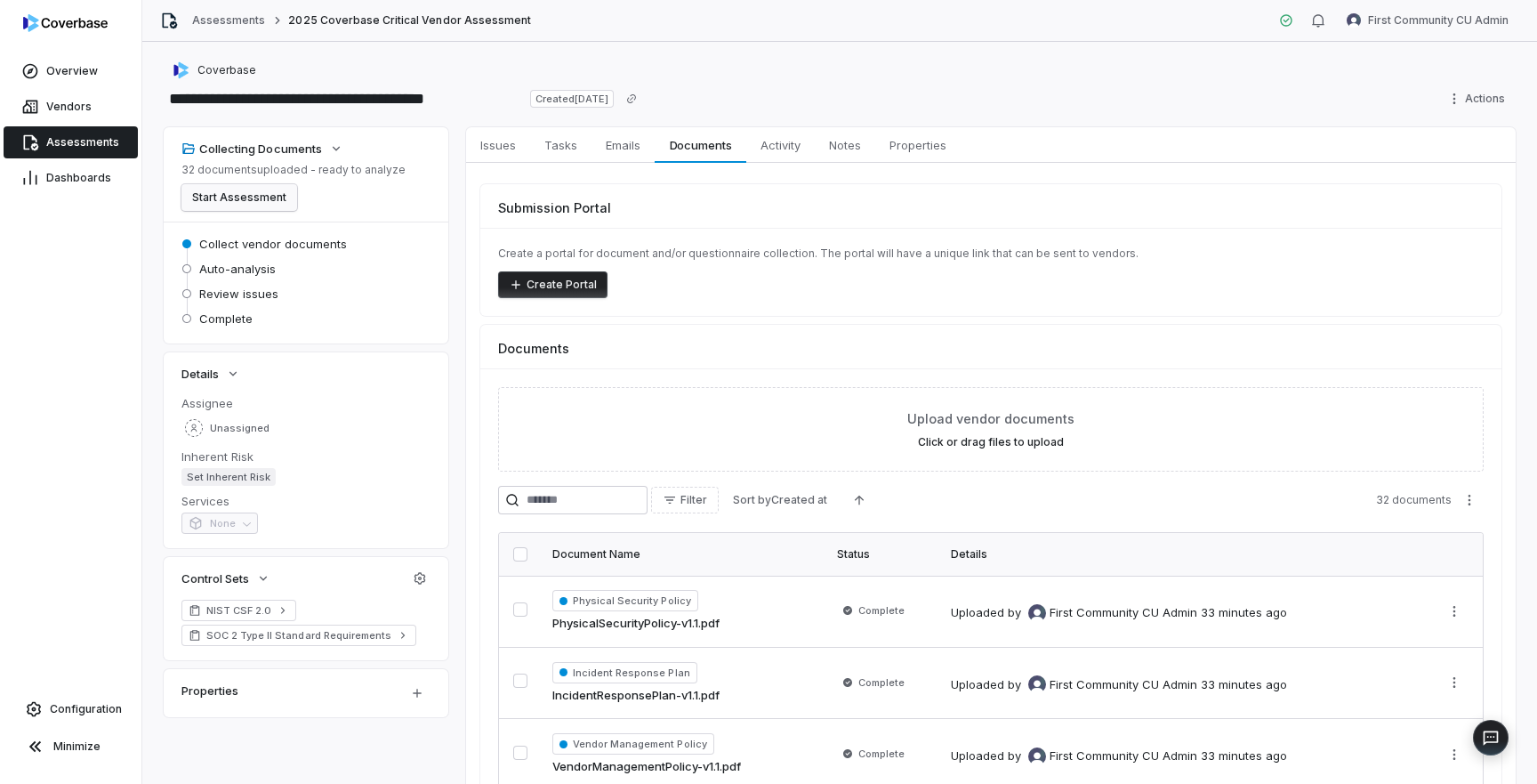
click at [258, 198] on button "Start Assessment" at bounding box center [239, 197] width 116 height 27
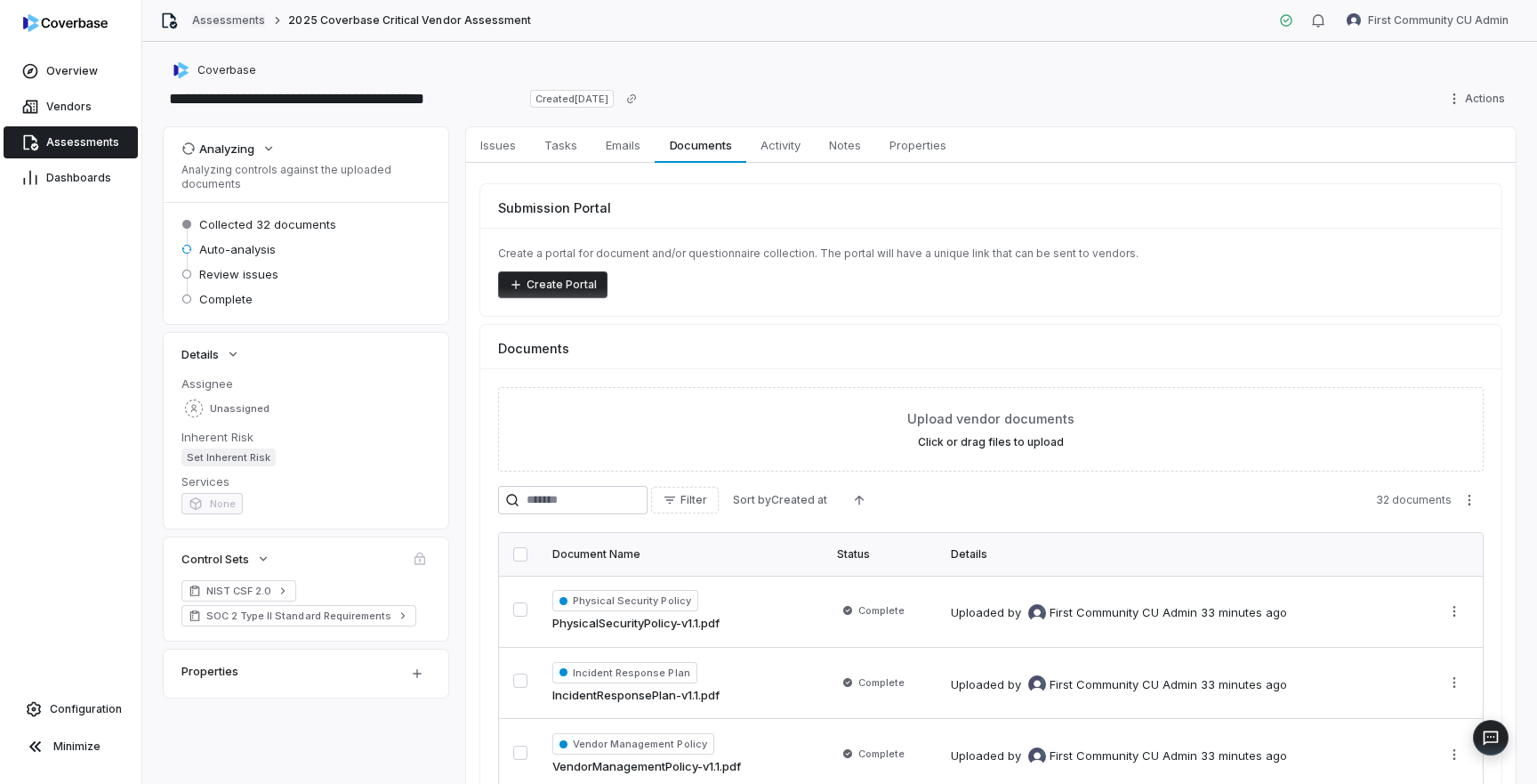
click at [227, 23] on link "Assessments" at bounding box center [229, 20] width 73 height 14
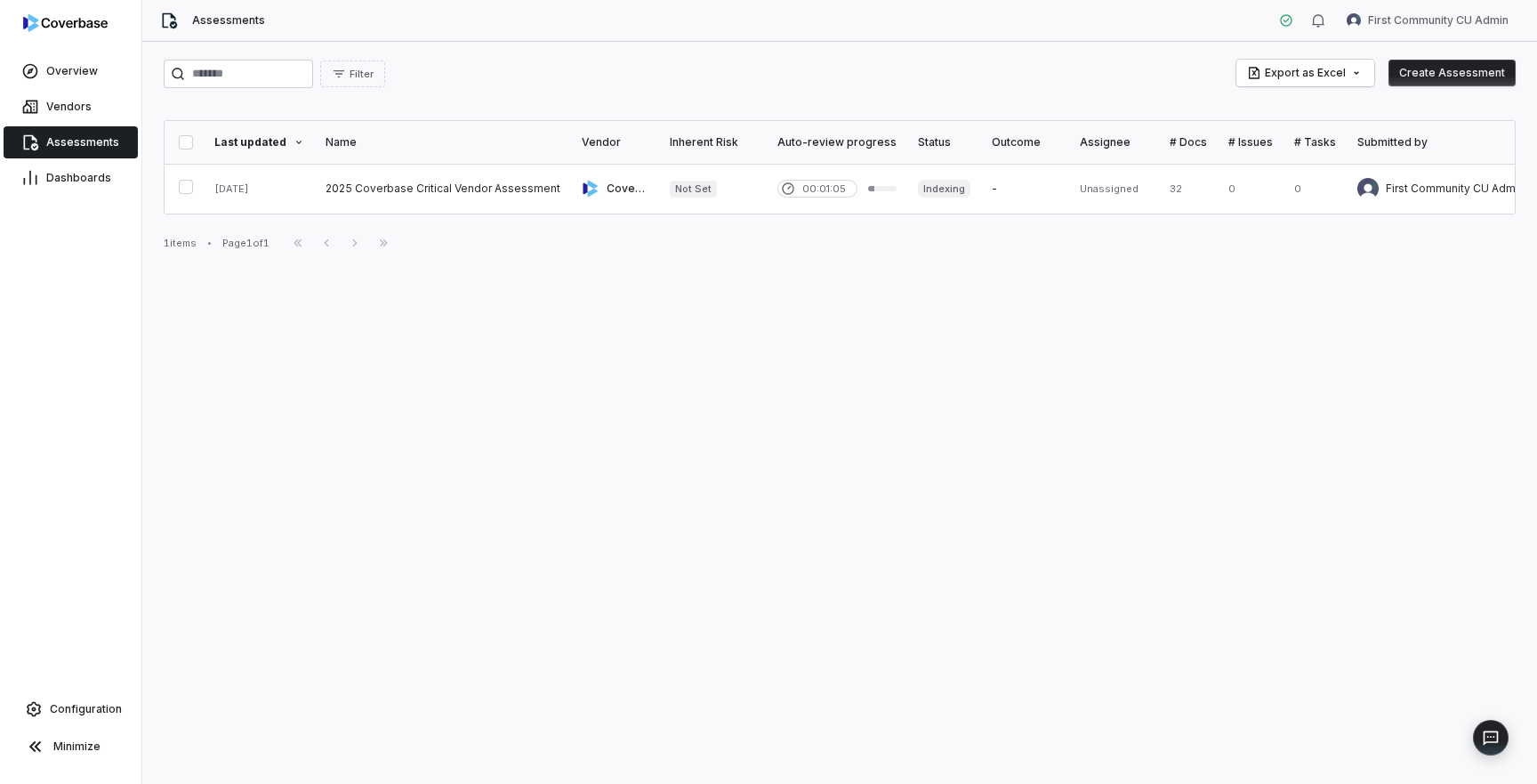
click at [1438, 76] on button "Create Assessment" at bounding box center [1453, 73] width 127 height 27
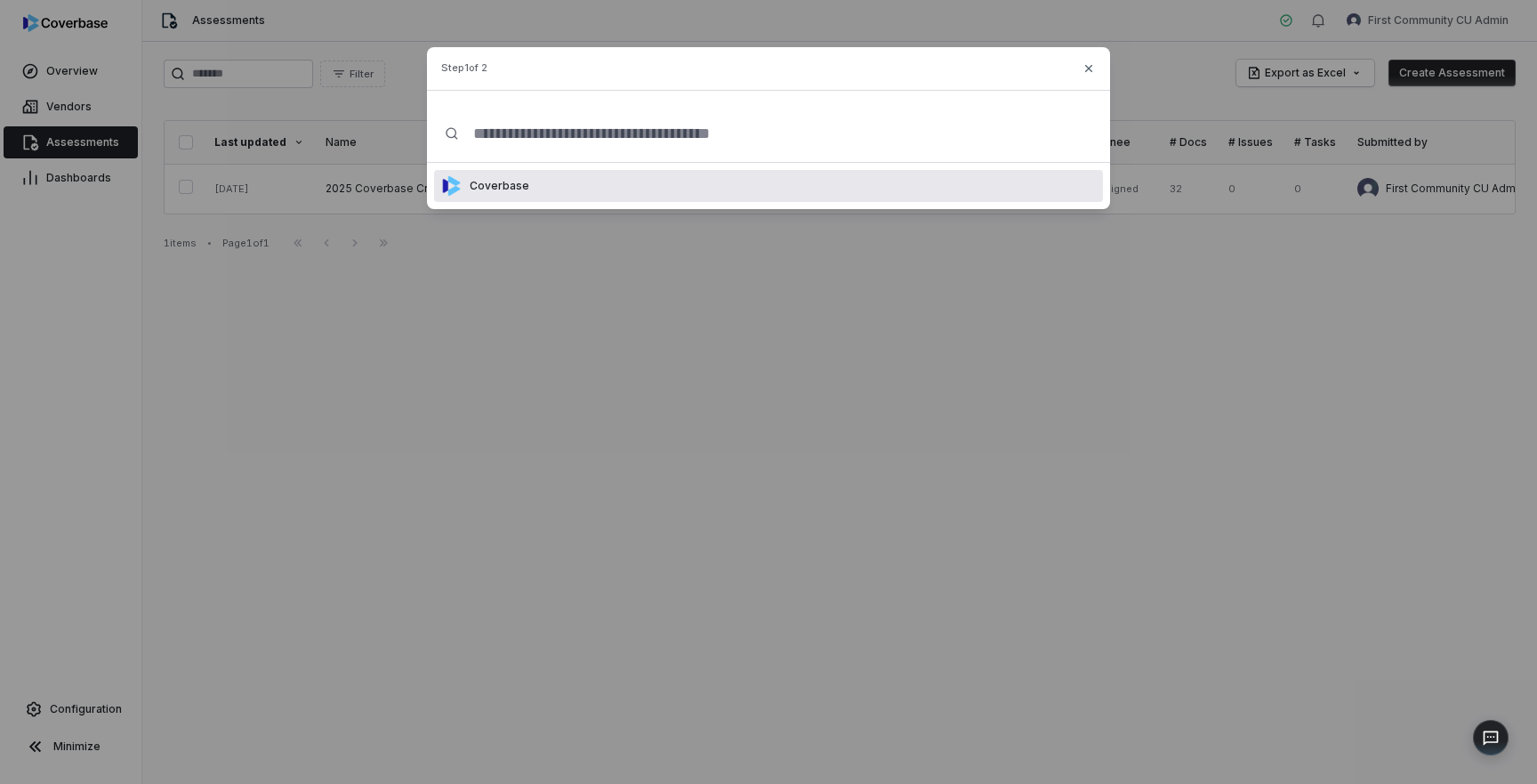
click at [726, 193] on div "Coverbase" at bounding box center [769, 186] width 669 height 32
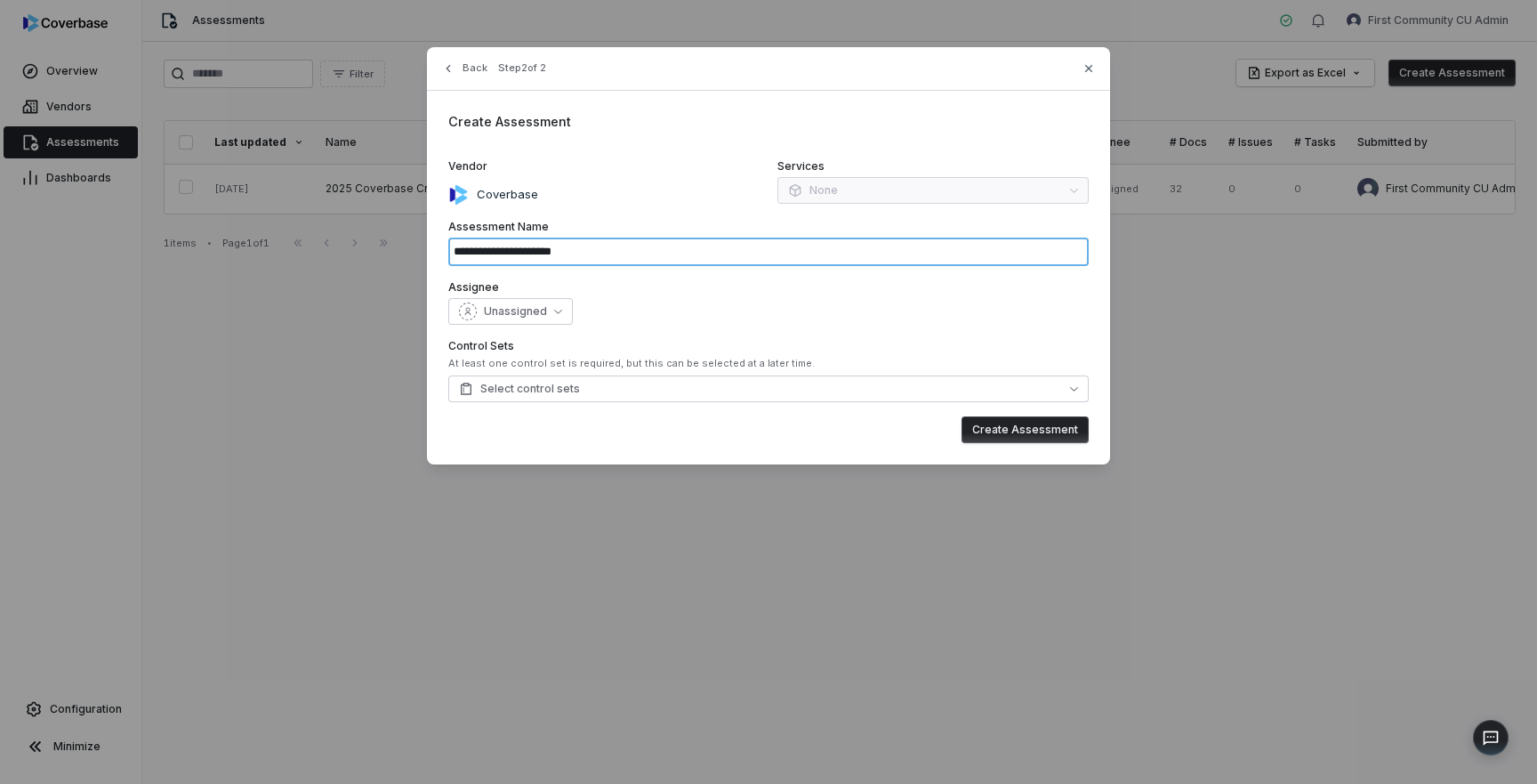
click at [574, 252] on input "**********" at bounding box center [769, 252] width 641 height 28
type input "**********"
click at [595, 393] on button "Select control sets" at bounding box center [769, 389] width 641 height 27
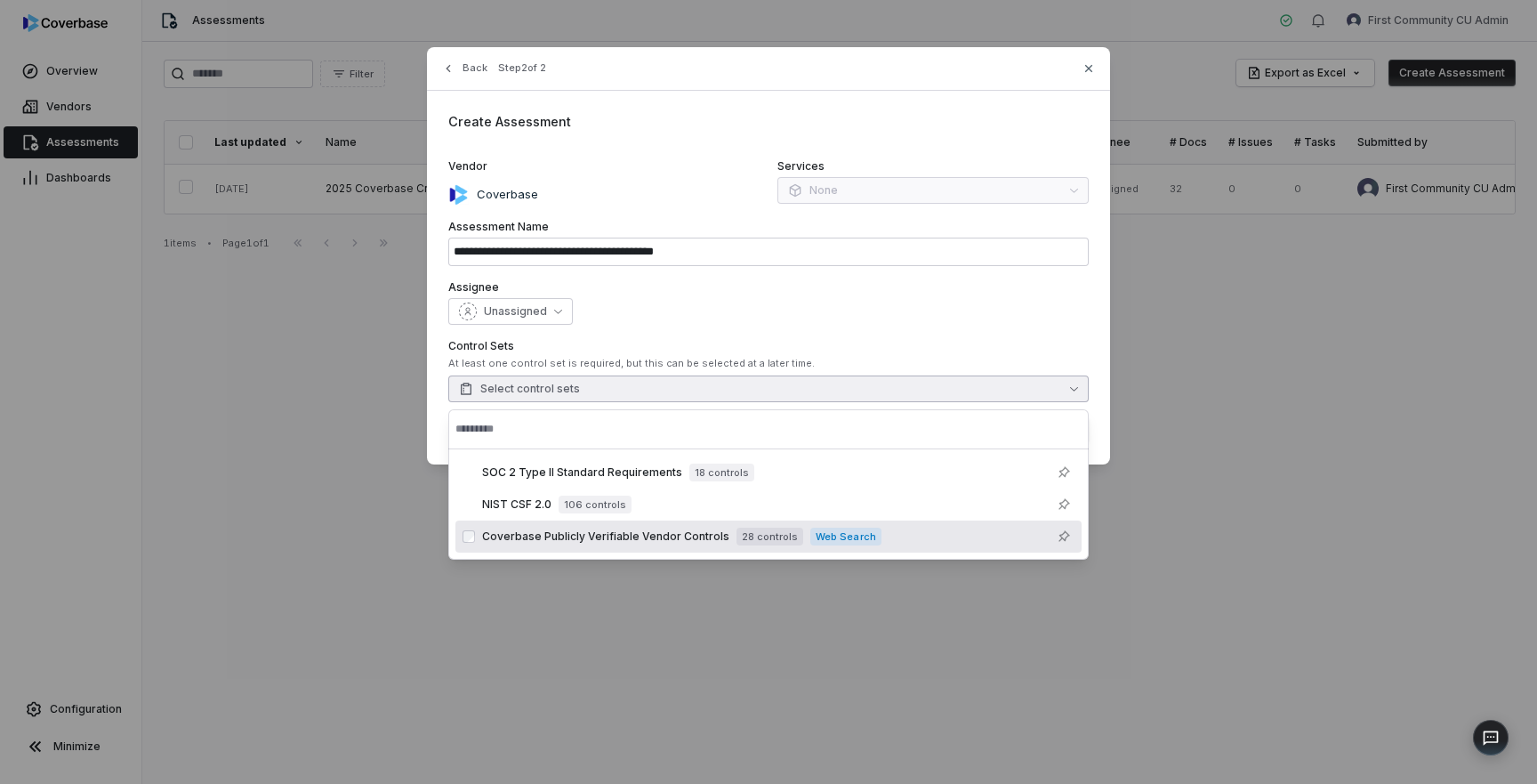
click at [535, 534] on span "Coverbase Publicly Verifiable Vendor Controls" at bounding box center [606, 536] width 247 height 14
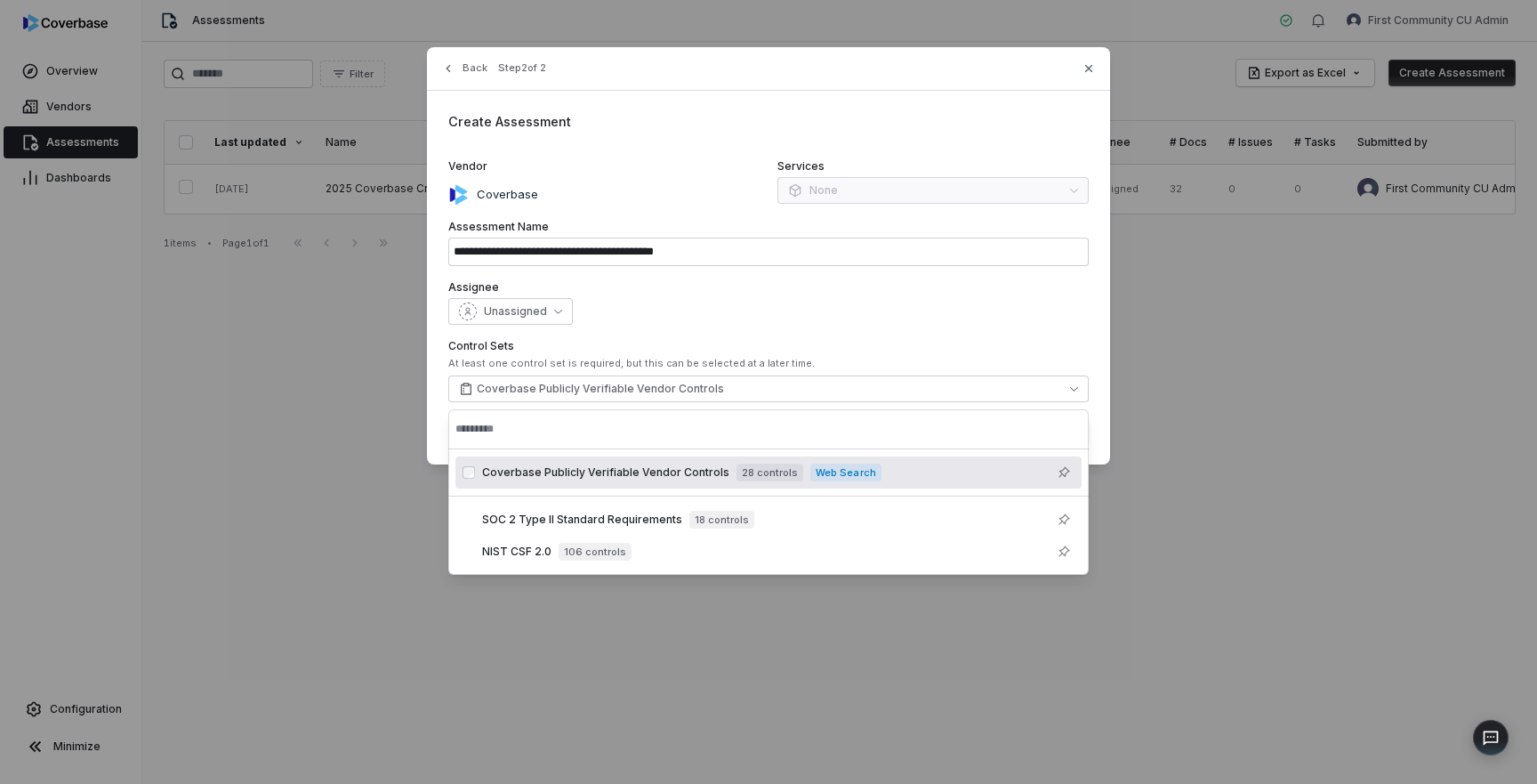
click at [940, 306] on div "Unassigned" at bounding box center [769, 311] width 641 height 27
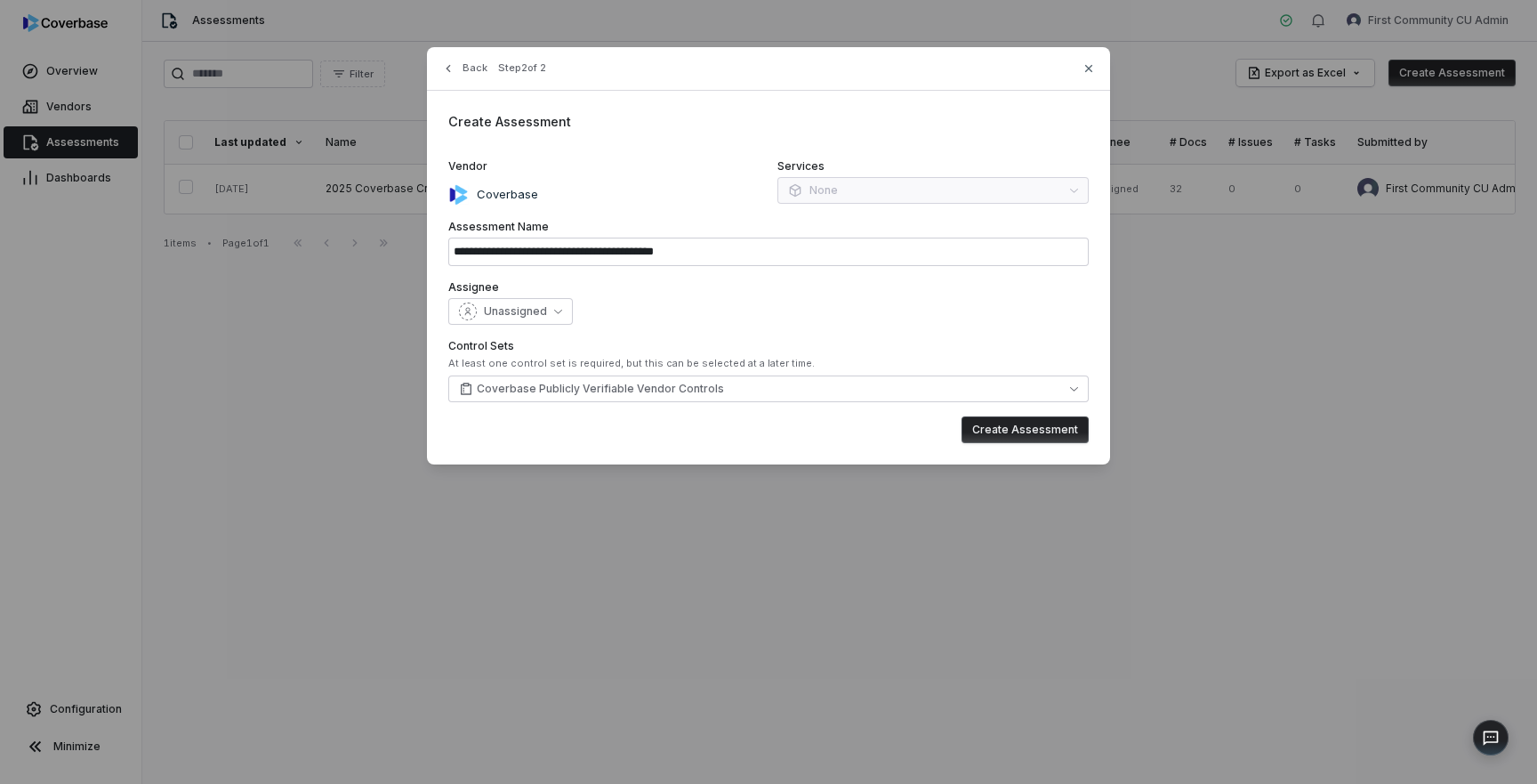
click at [1066, 429] on button "Create Assessment" at bounding box center [1025, 429] width 127 height 27
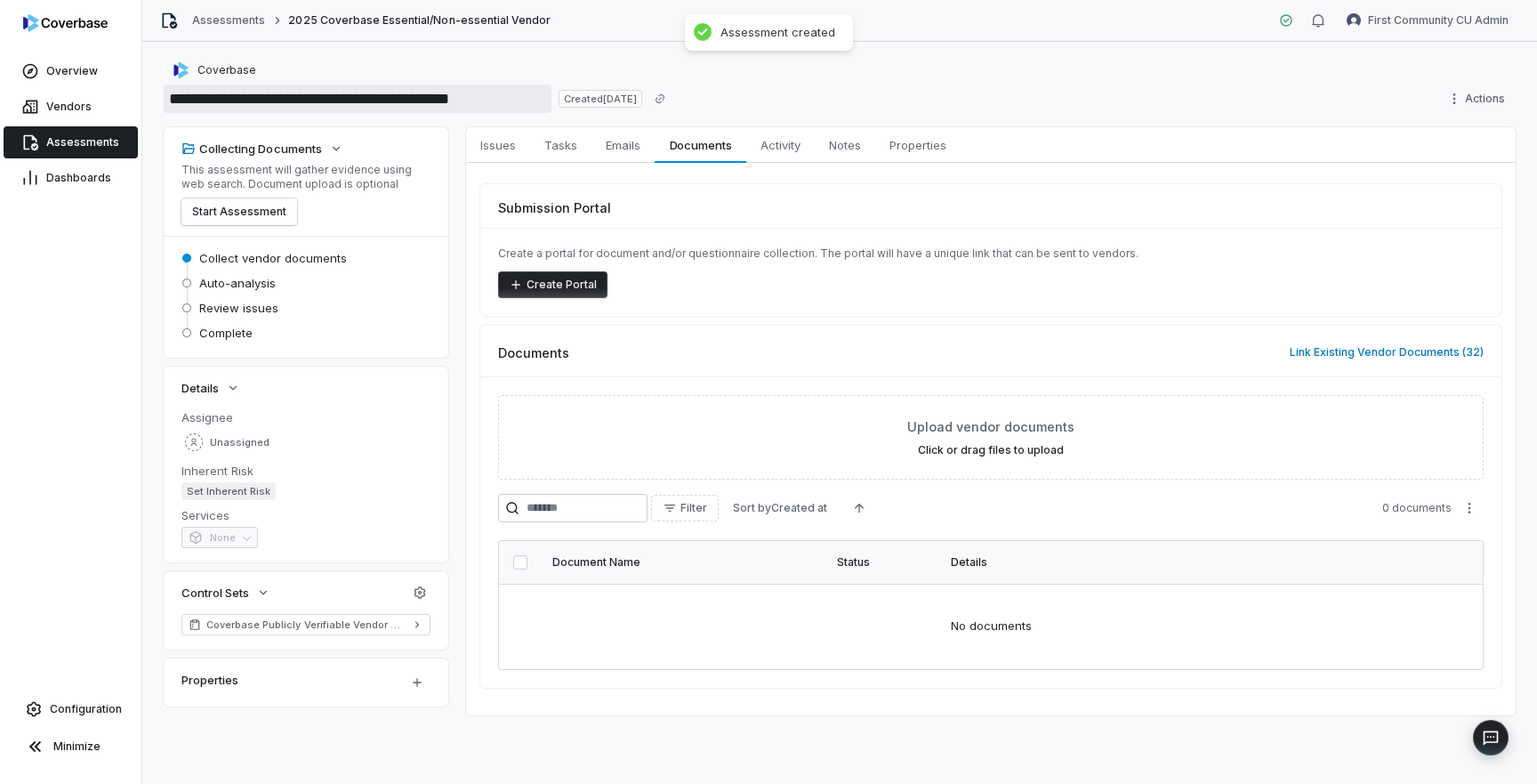
click at [517, 98] on input "**********" at bounding box center [357, 99] width 388 height 28
click at [532, 99] on input "**********" at bounding box center [357, 99] width 388 height 28
type input "**********"
click at [855, 95] on div "**********" at bounding box center [840, 99] width 1352 height 28
click at [255, 210] on button "Start Assessment" at bounding box center [239, 211] width 116 height 27
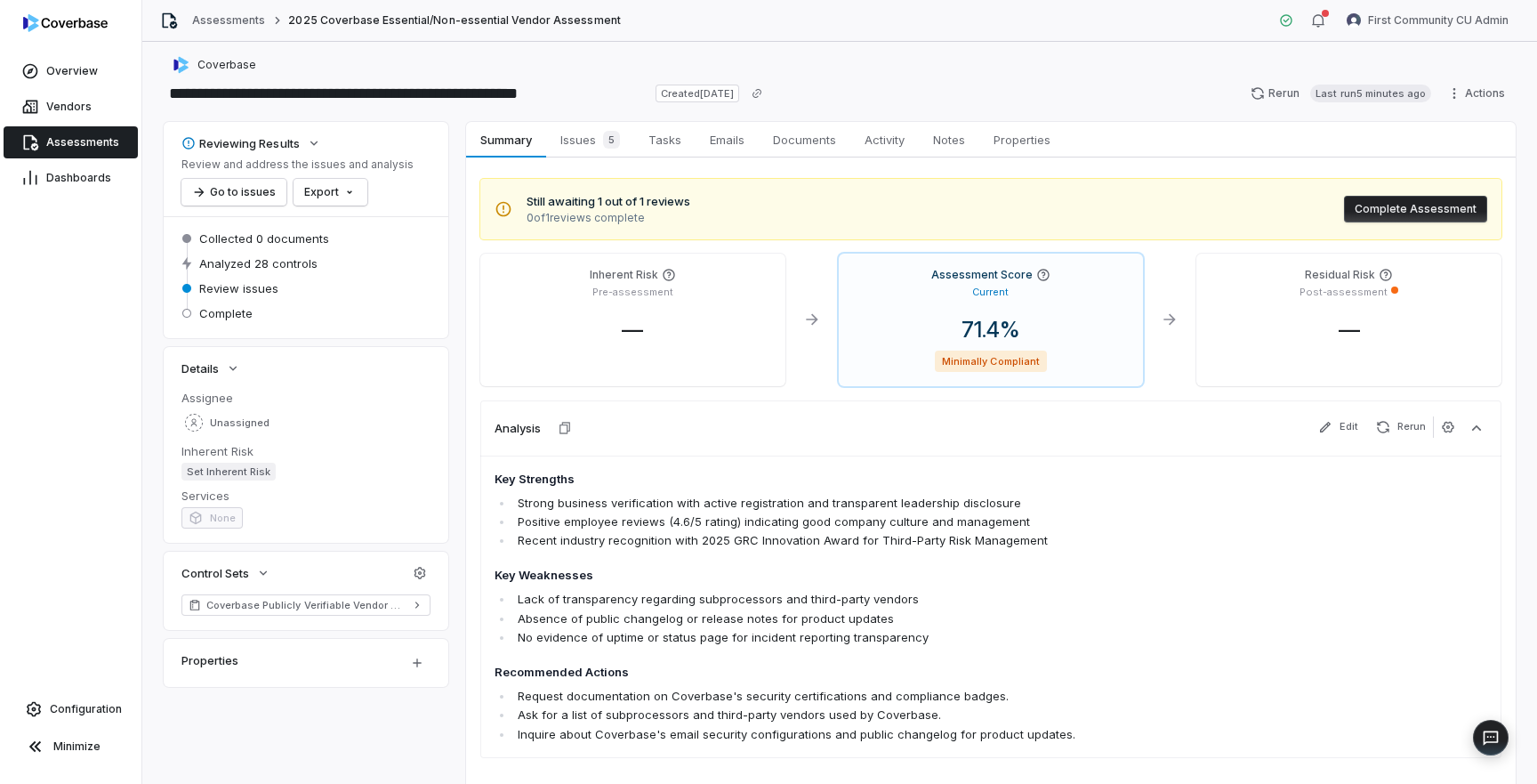
scroll to position [4, 0]
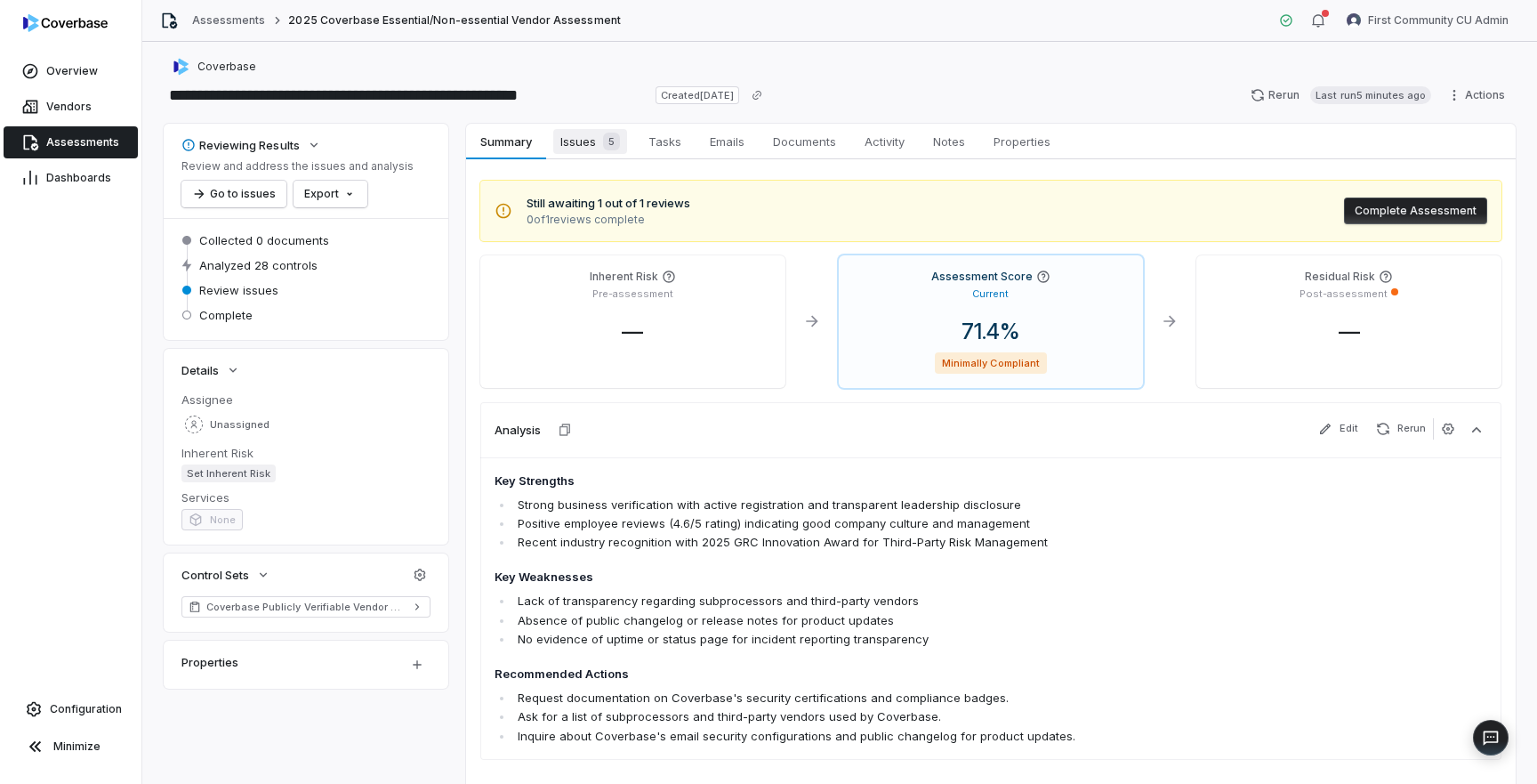
click at [589, 140] on span "Issues 5" at bounding box center [591, 141] width 74 height 25
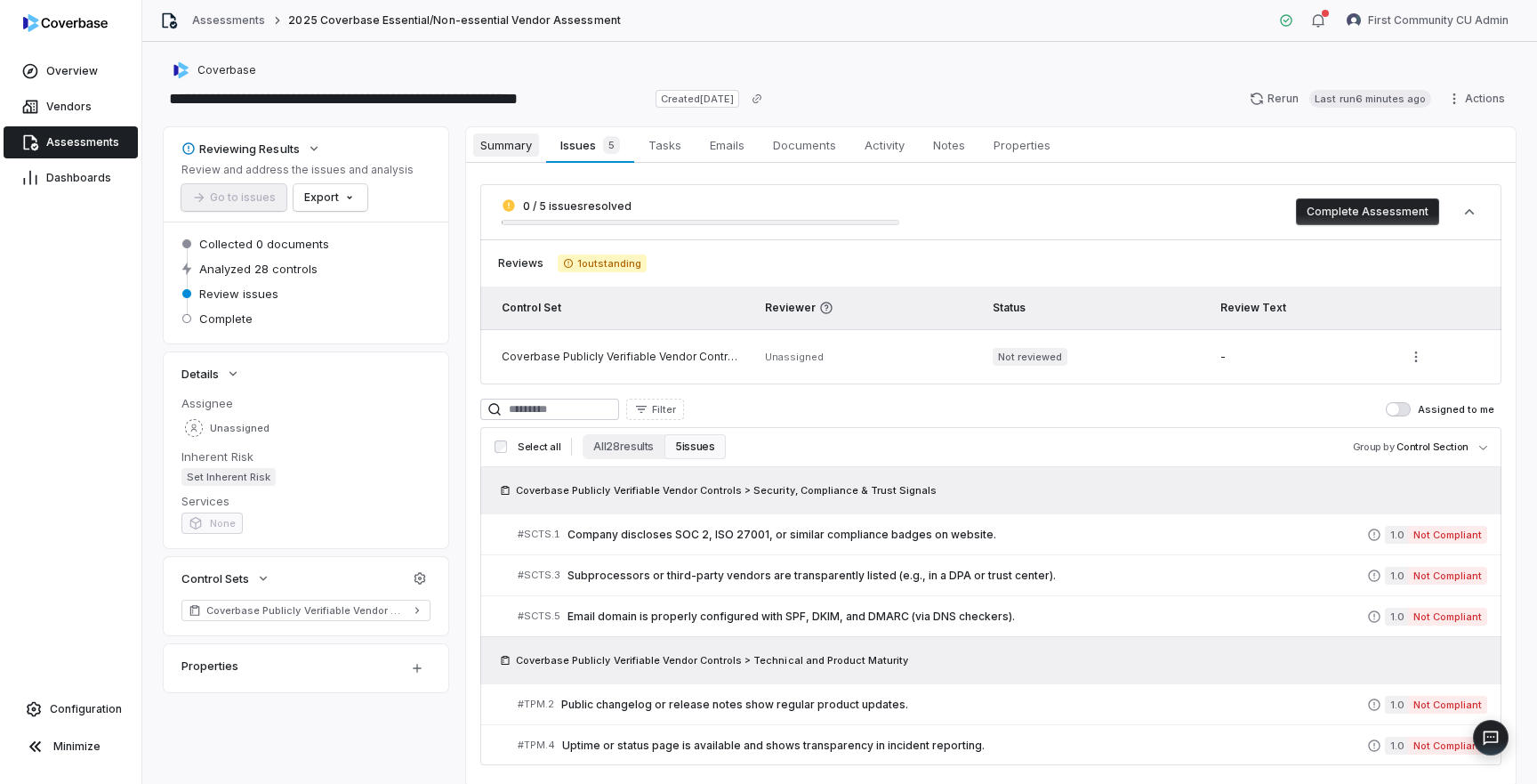
click at [515, 142] on span "Summary" at bounding box center [505, 145] width 65 height 23
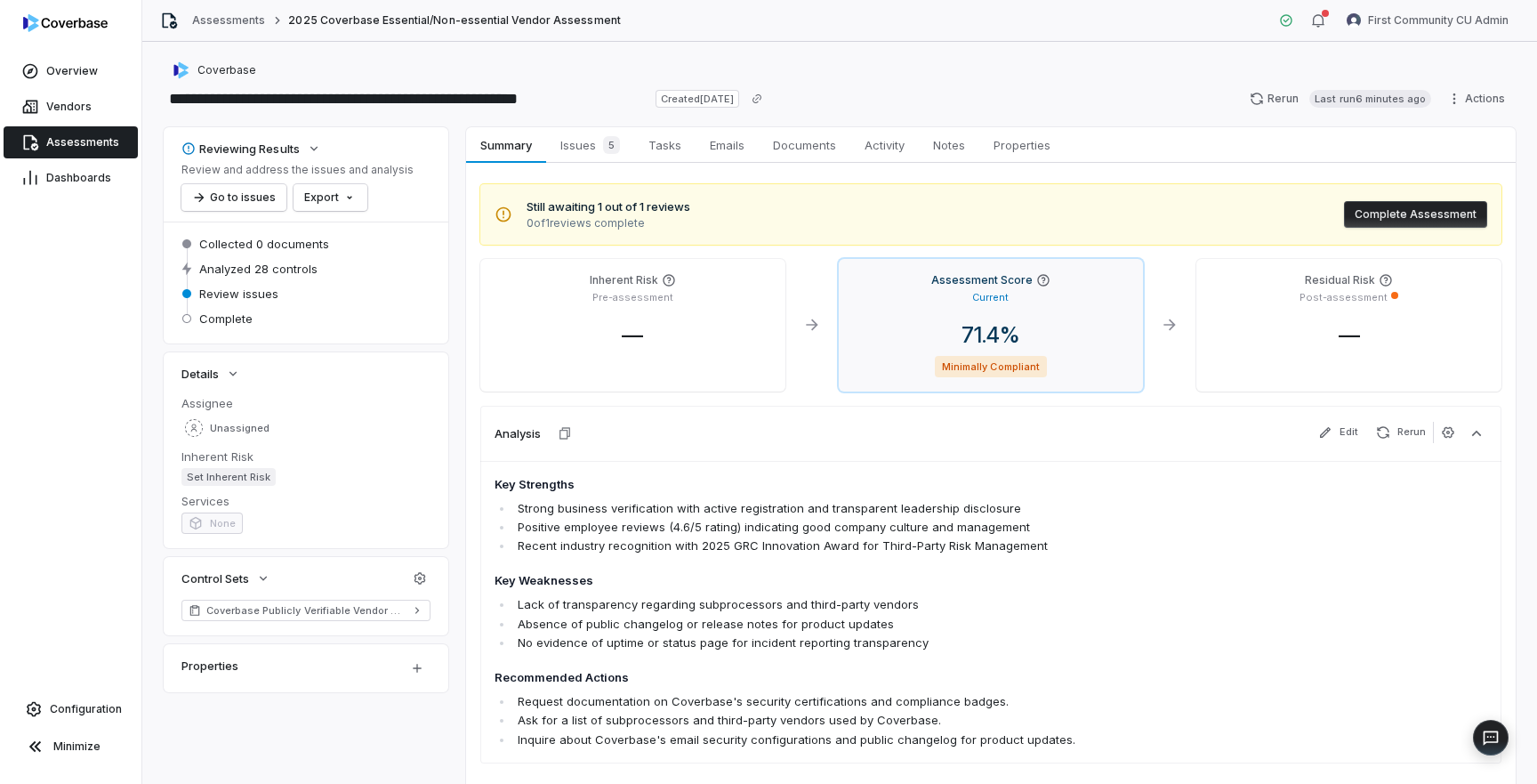
click at [994, 341] on span "71.4 %" at bounding box center [991, 335] width 87 height 26
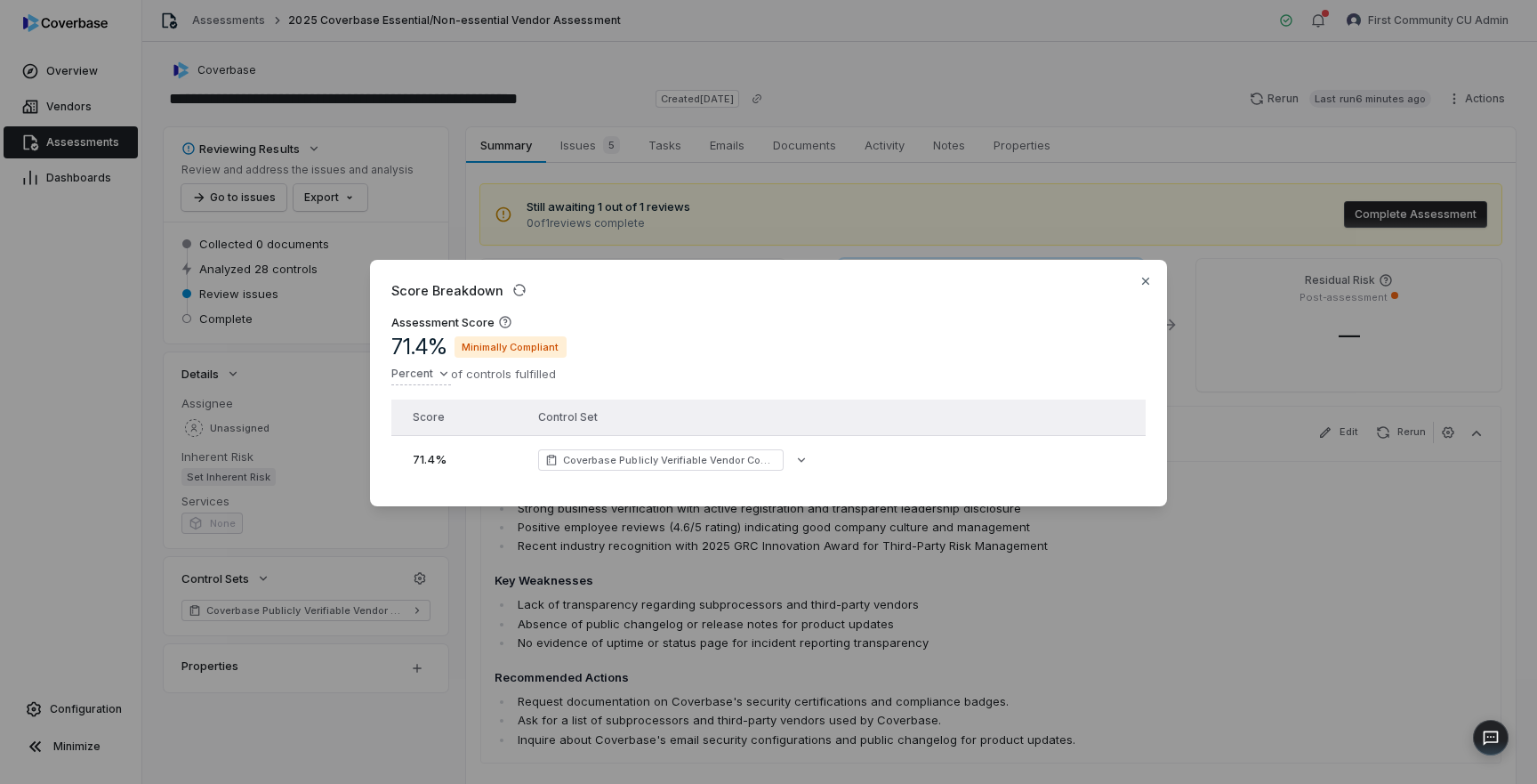
click at [518, 347] on span "Minimally Compliant" at bounding box center [510, 347] width 112 height 22
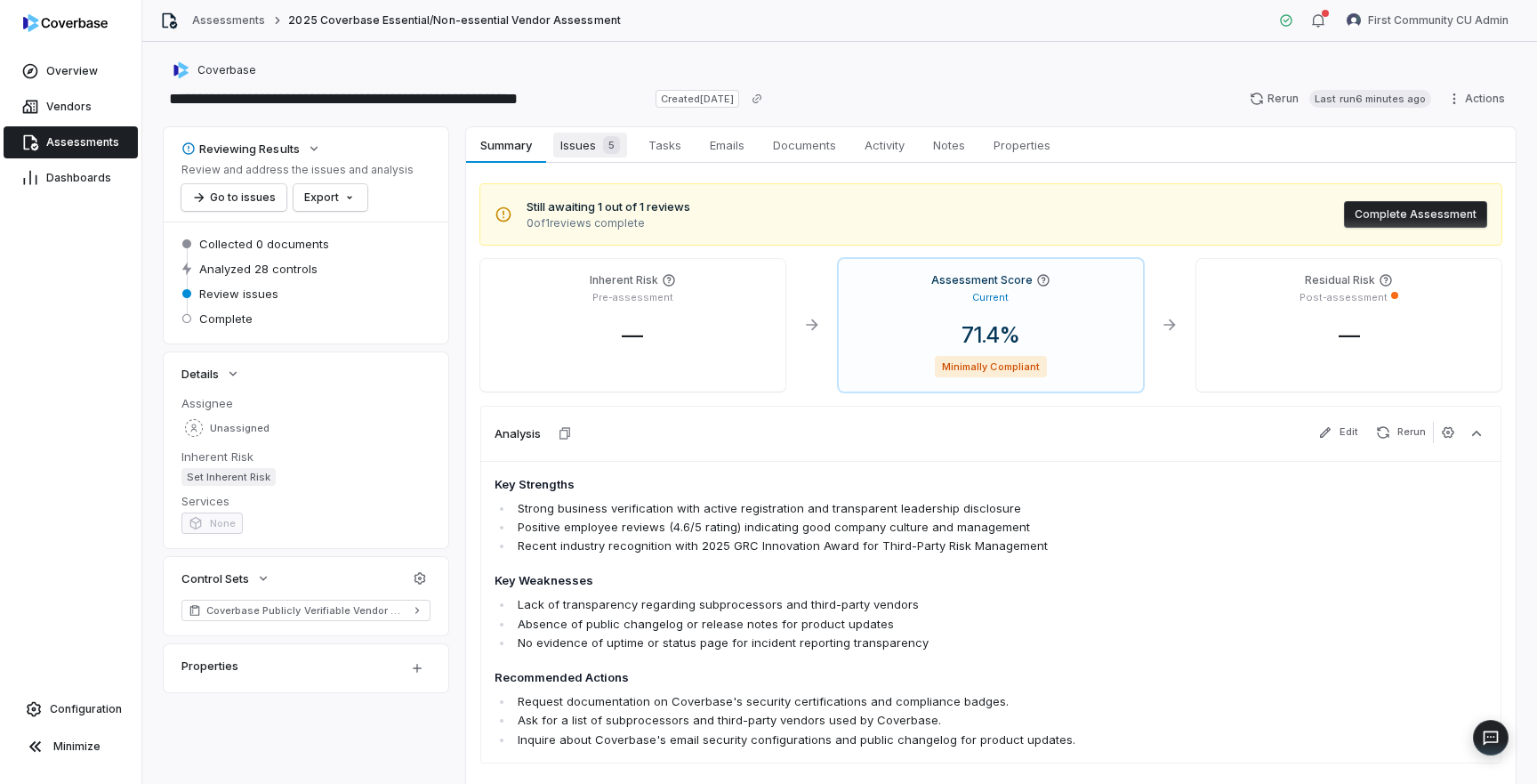
click at [565, 154] on span "Issues 5" at bounding box center [591, 145] width 74 height 25
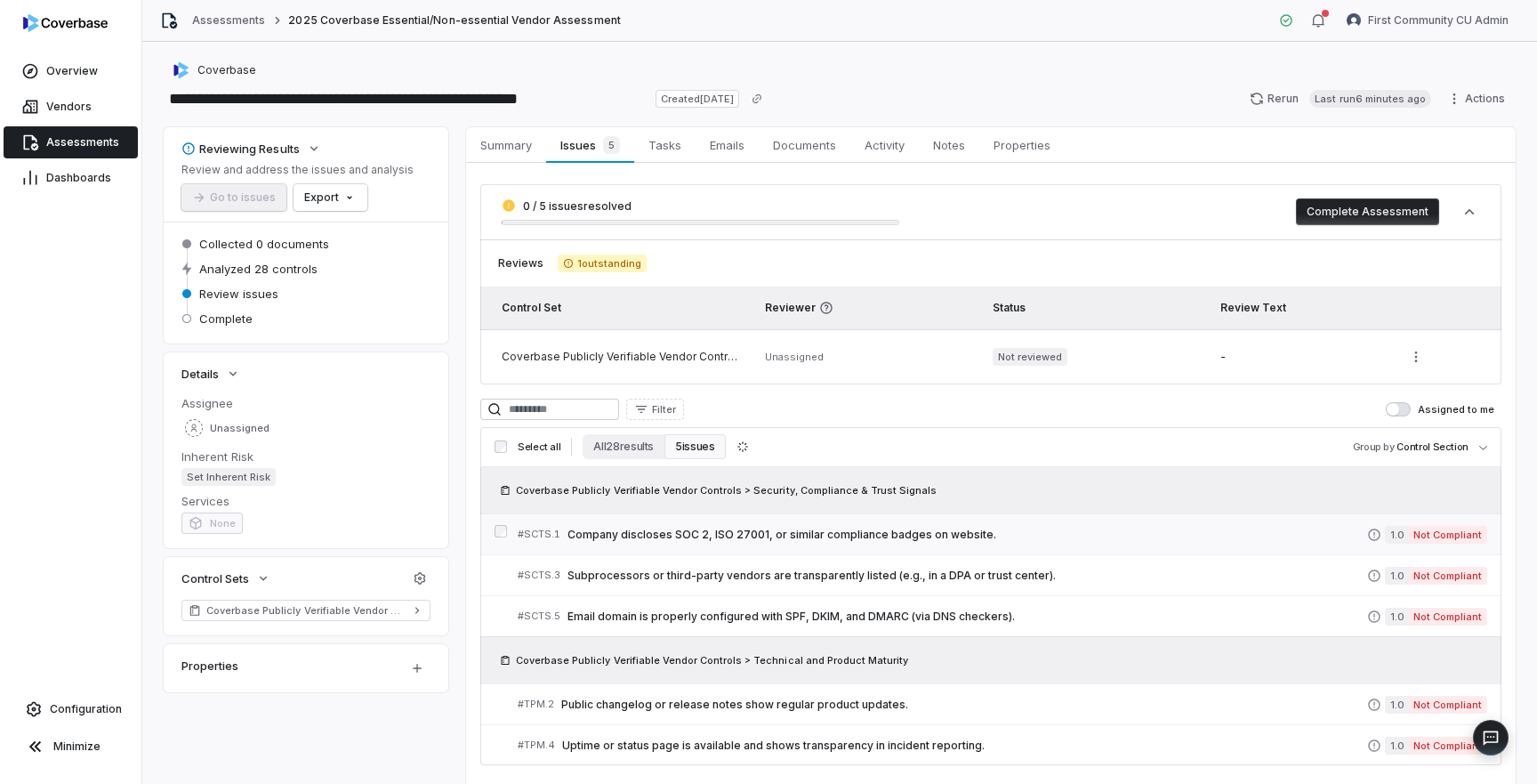
scroll to position [60, 0]
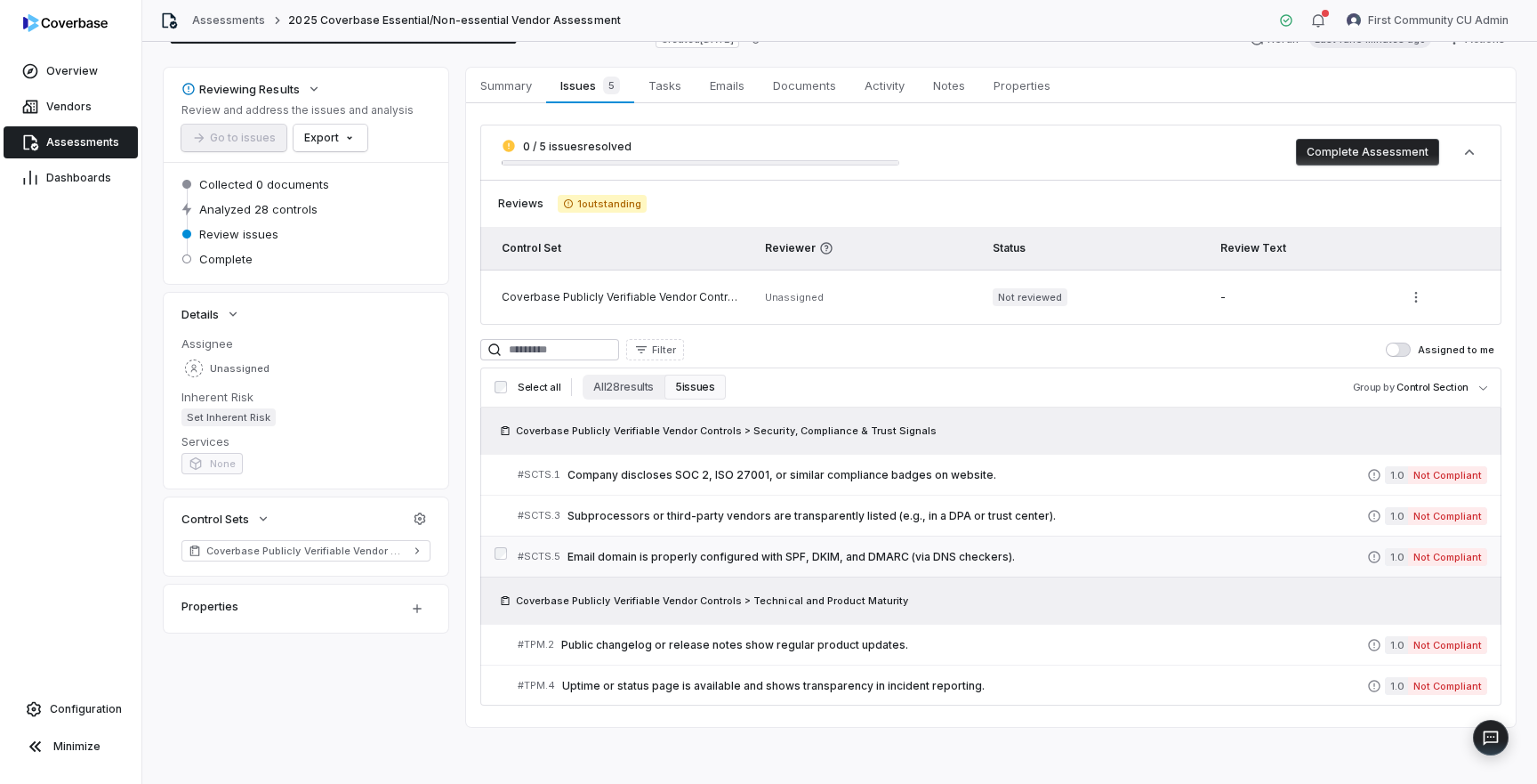
click at [837, 569] on link "# SCTS.5 Email domain is properly configured with SPF, DKIM, and DMARC (via DNS…" at bounding box center [1002, 556] width 970 height 40
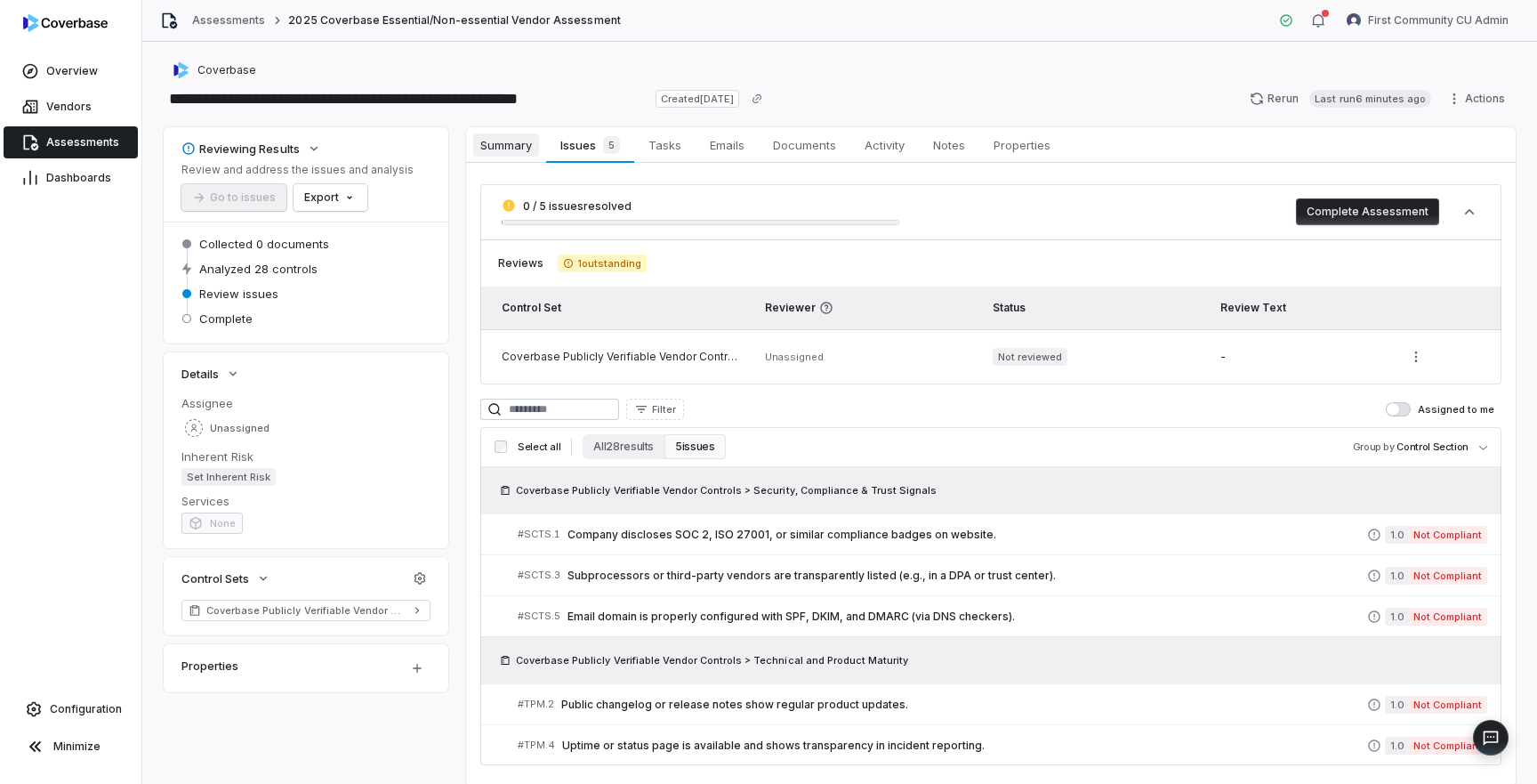
click at [506, 151] on span "Summary" at bounding box center [505, 145] width 65 height 23
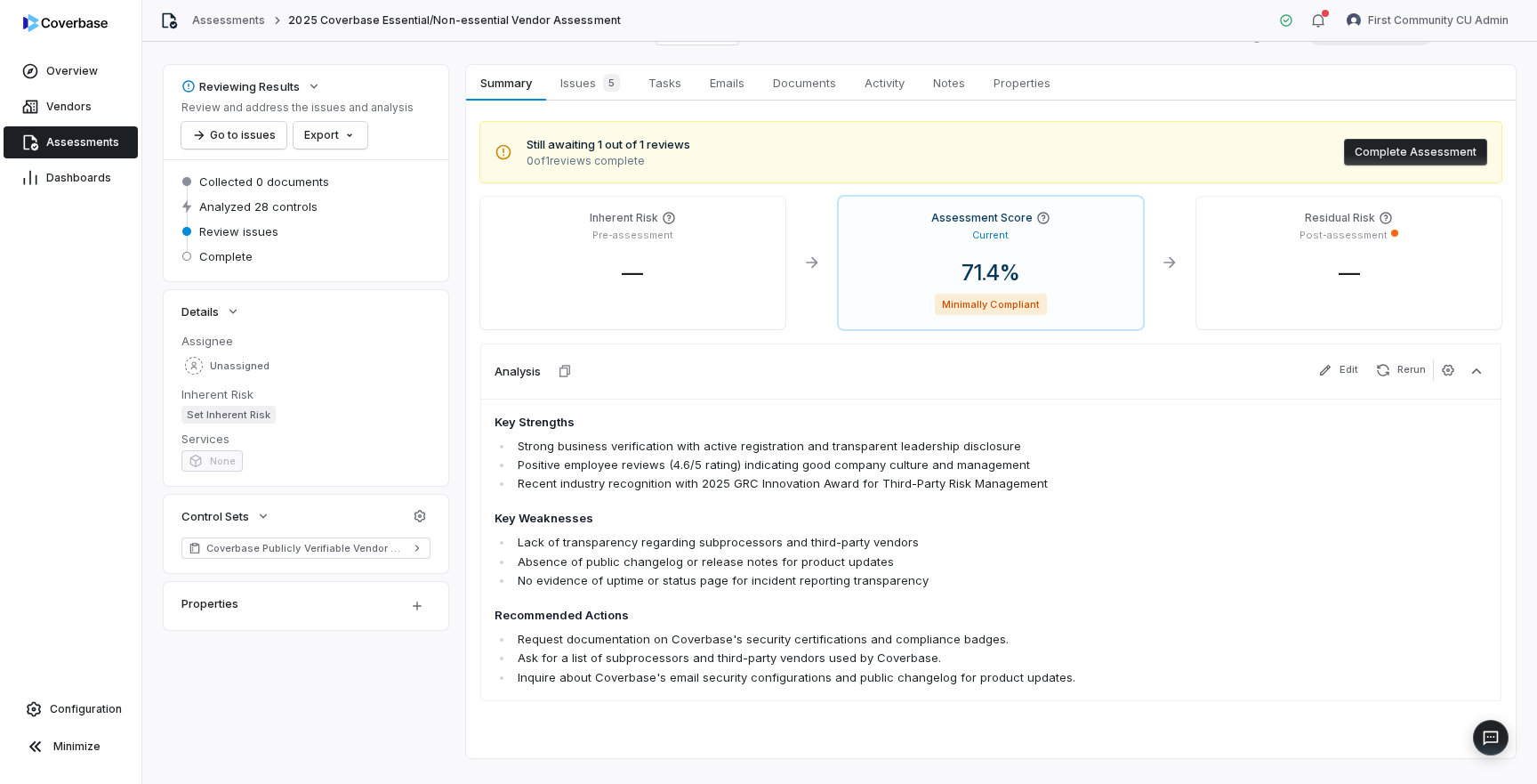
scroll to position [93, 0]
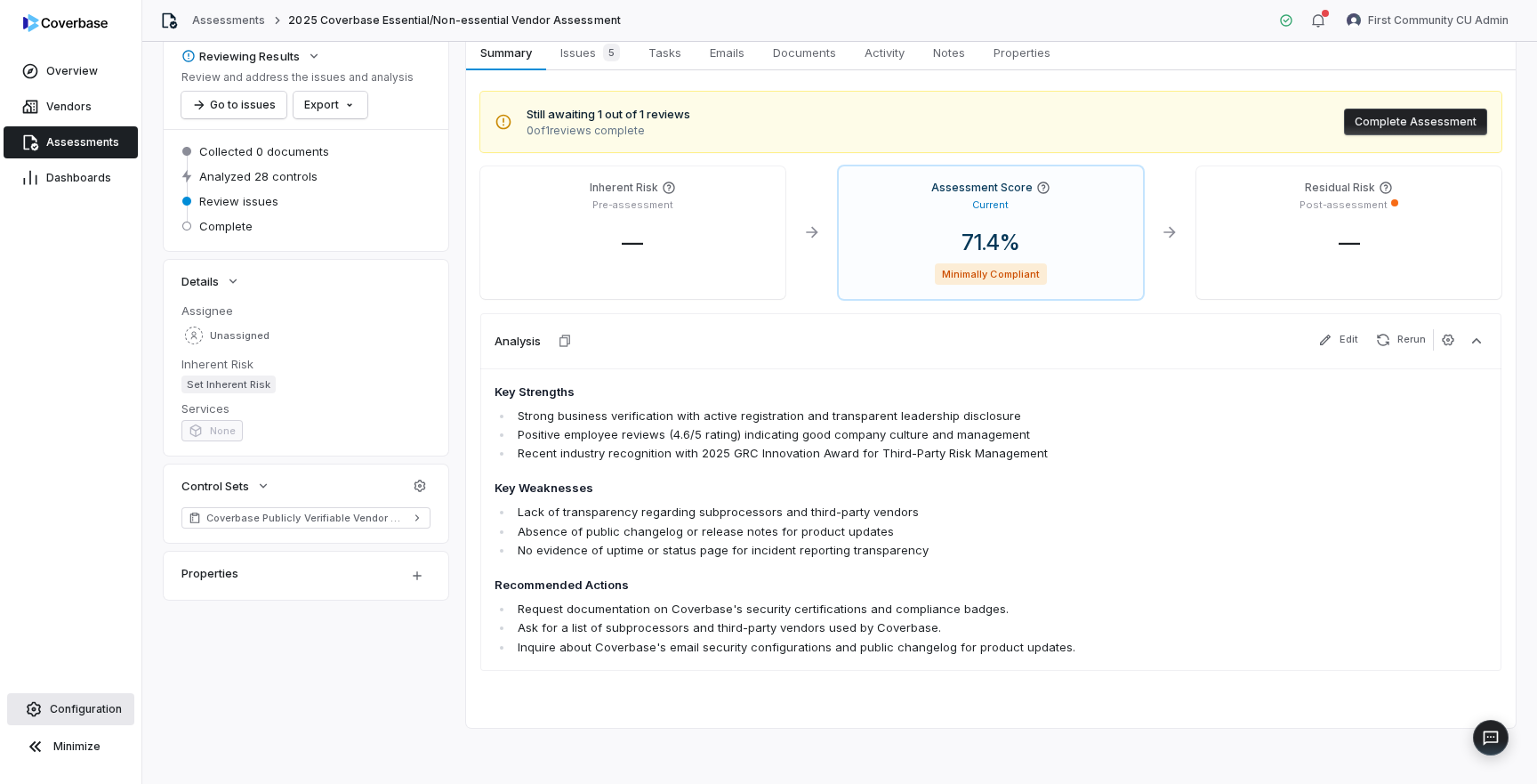
click at [69, 710] on span "Configuration" at bounding box center [86, 708] width 72 height 14
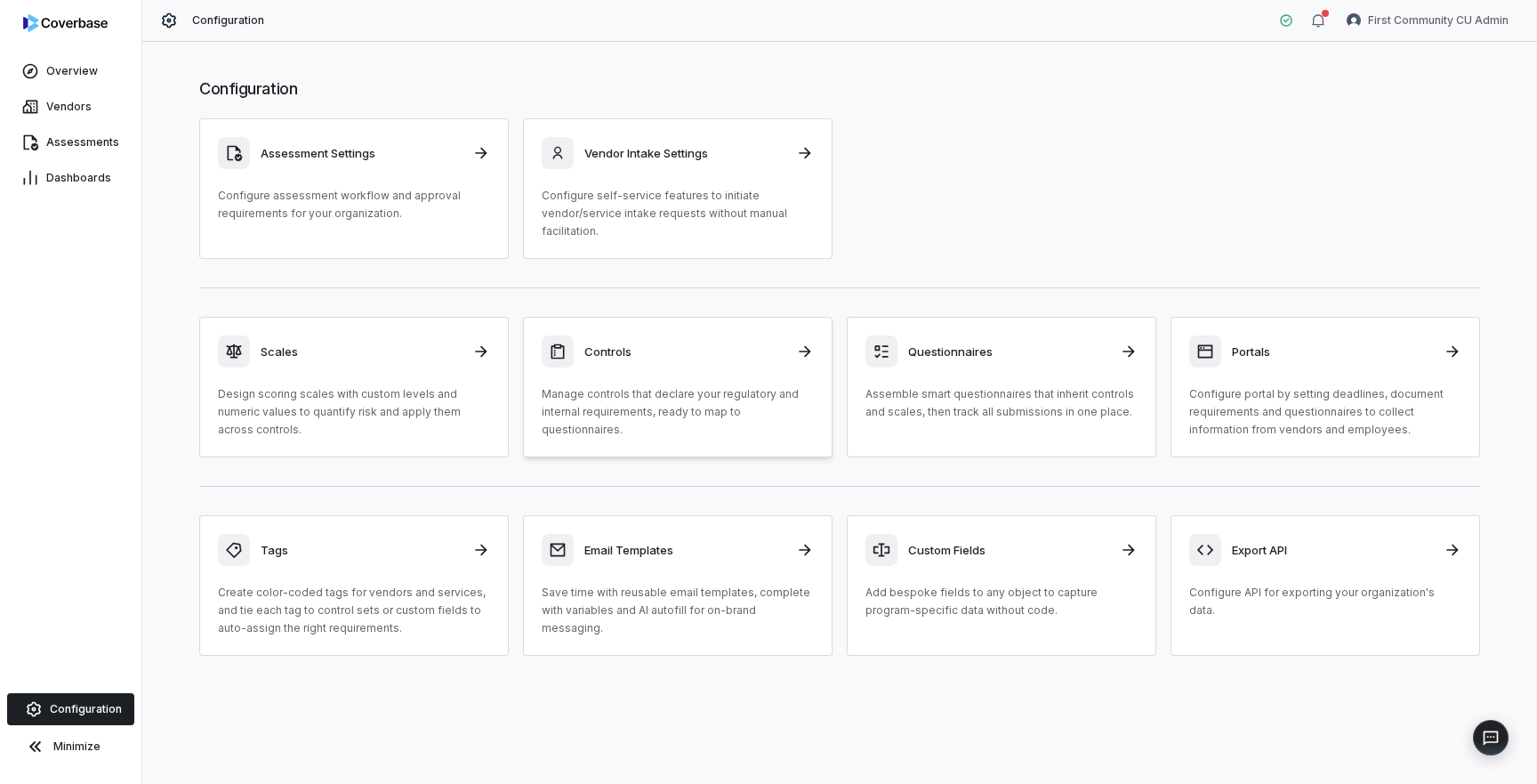
click at [579, 367] on div "Controls Manage controls that declare your regulatory and internal requirements…" at bounding box center [677, 387] width 272 height 103
click at [382, 359] on div "Scales" at bounding box center [354, 352] width 272 height 32
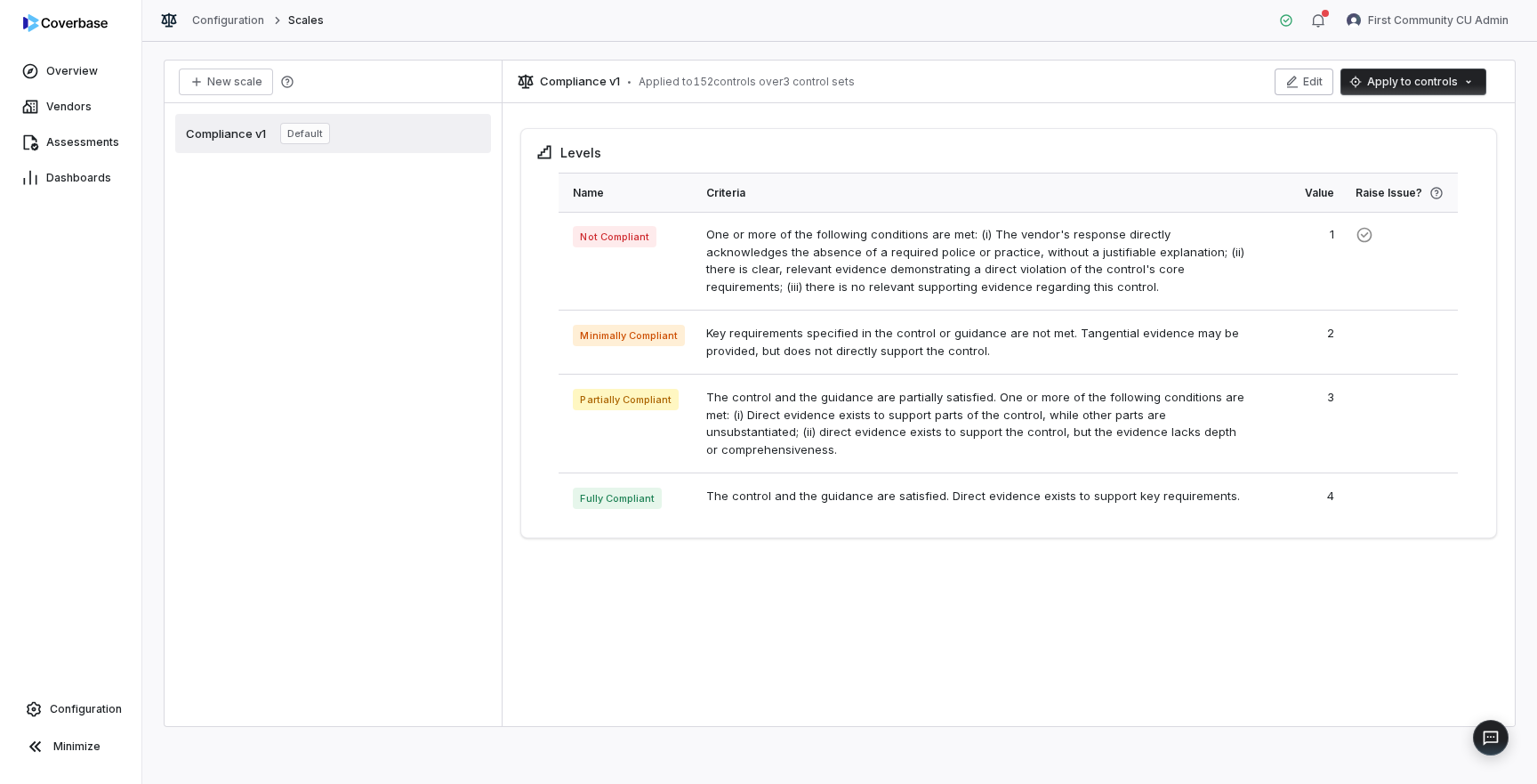
click at [1315, 79] on button "Edit" at bounding box center [1304, 82] width 59 height 27
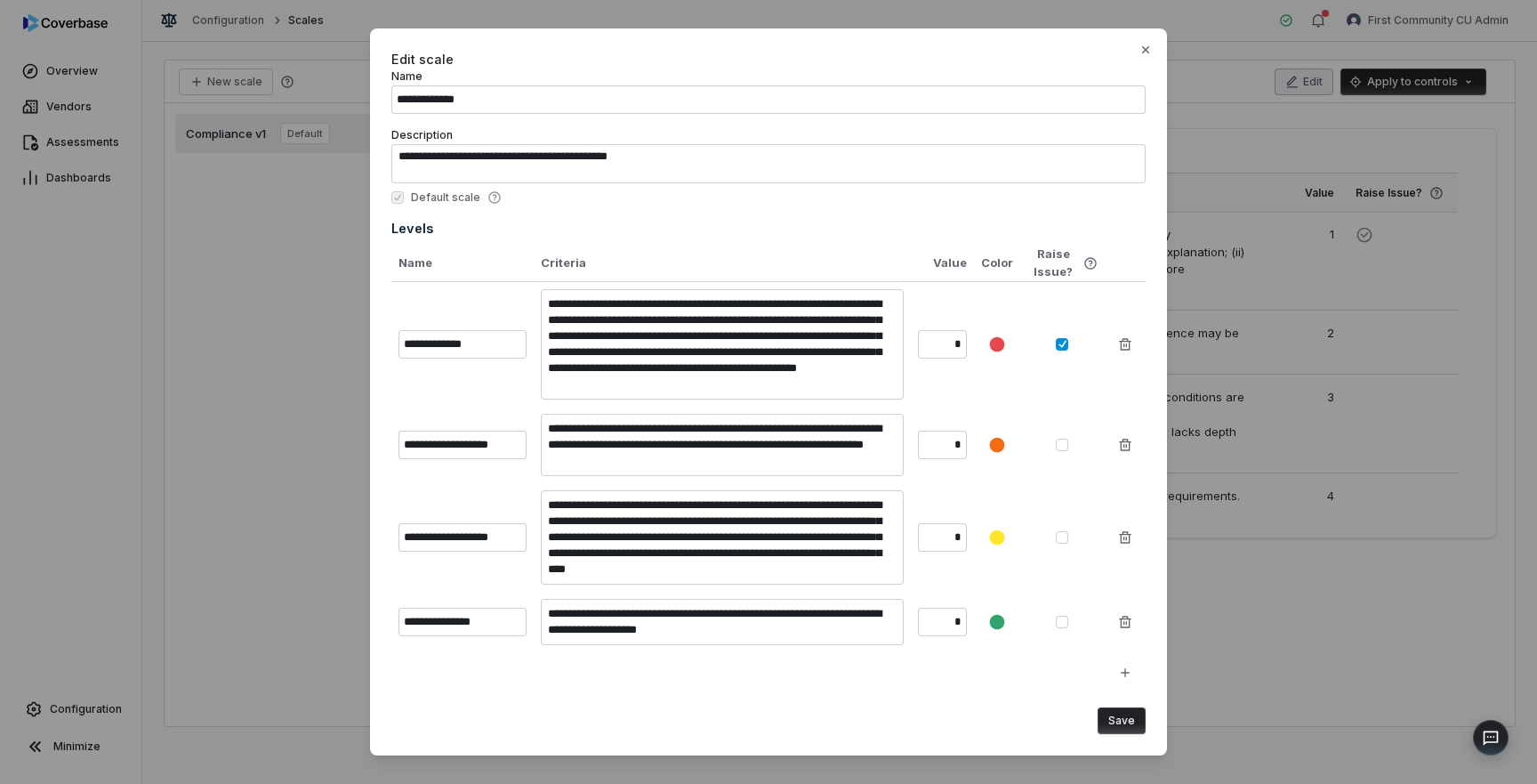
scroll to position [18, 0]
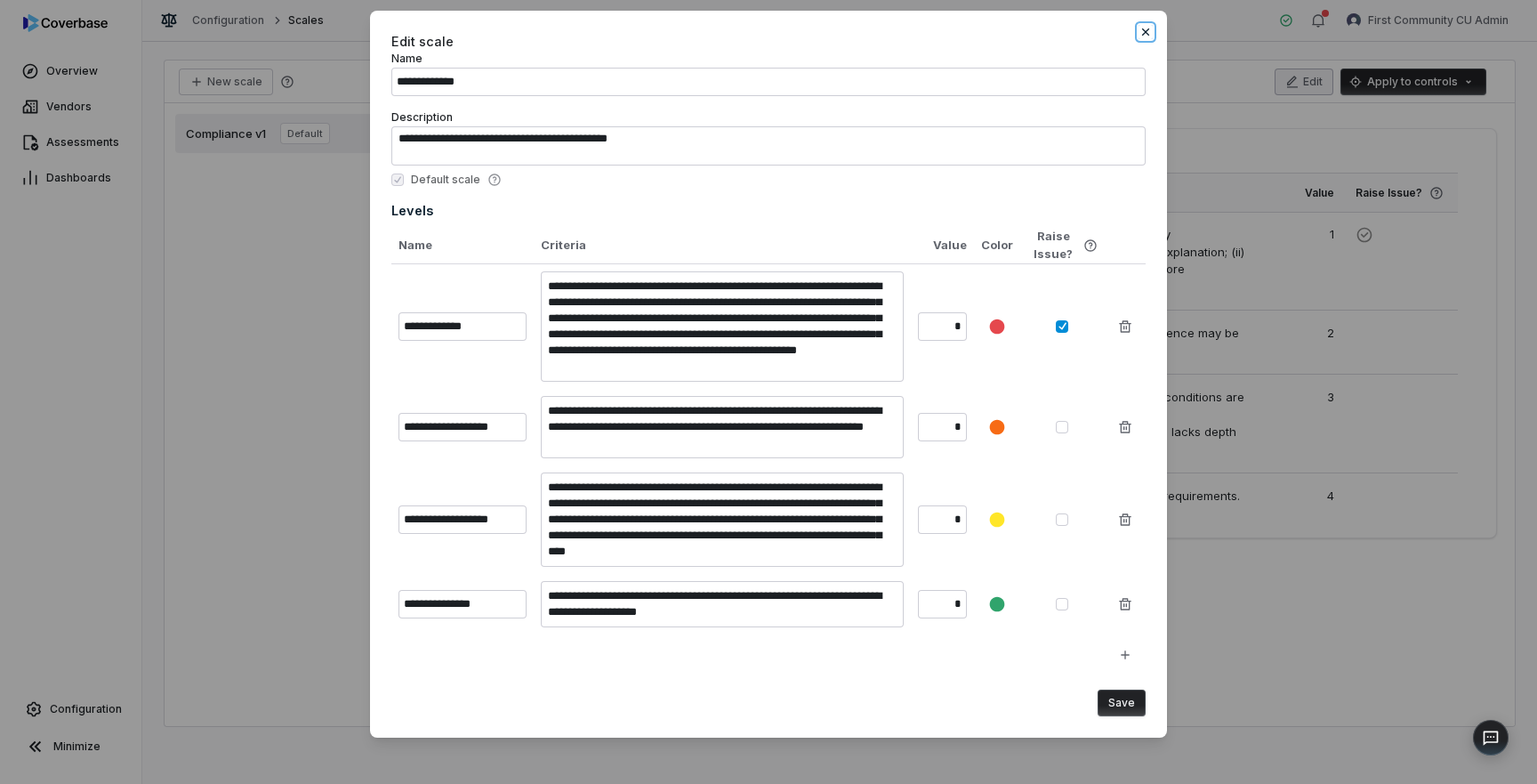
click at [1147, 36] on icon "button" at bounding box center [1145, 31] width 14 height 14
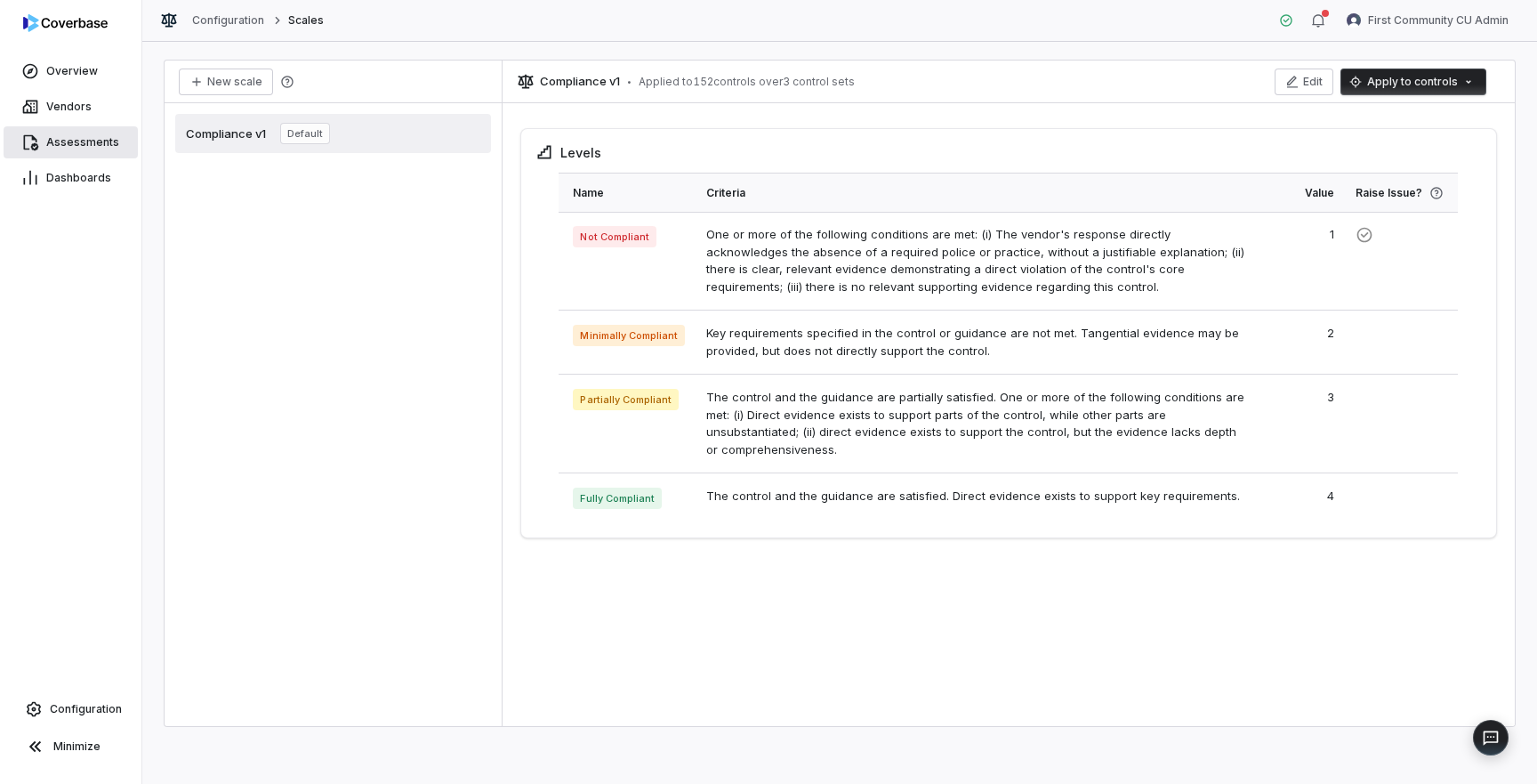
click at [111, 135] on link "Assessments" at bounding box center [71, 142] width 135 height 32
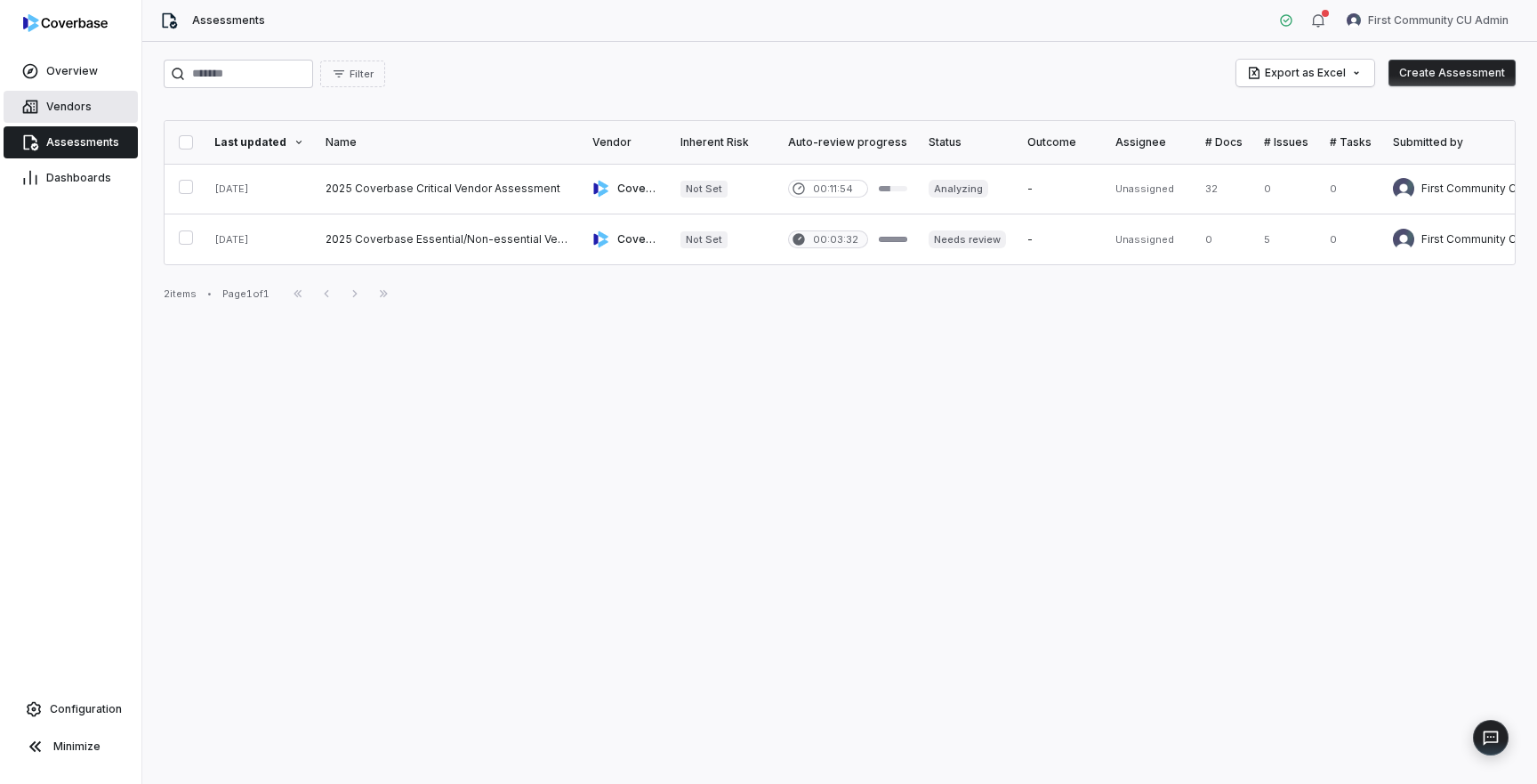
click at [55, 114] on link "Vendors" at bounding box center [71, 107] width 135 height 32
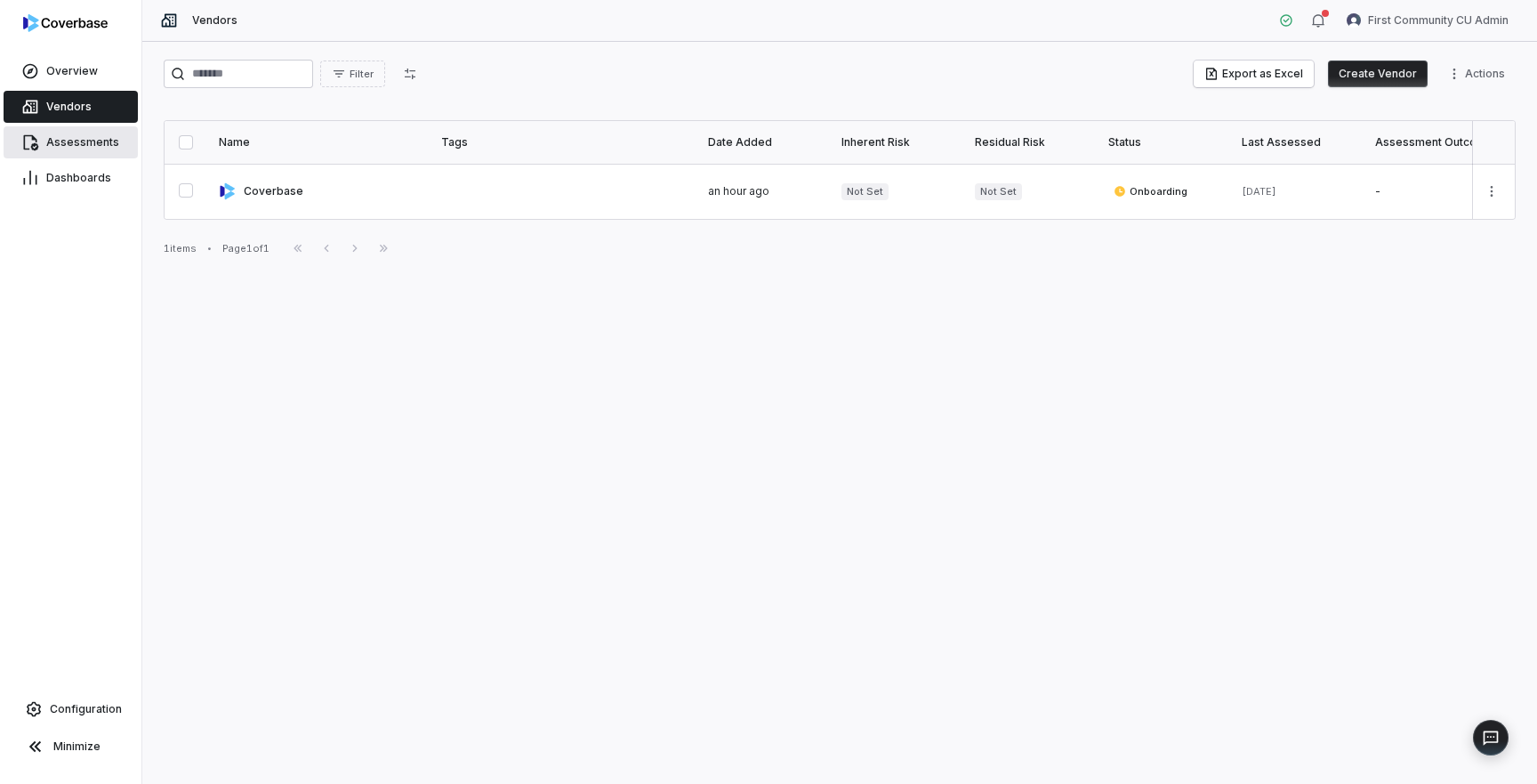
click at [73, 137] on span "Assessments" at bounding box center [82, 142] width 73 height 14
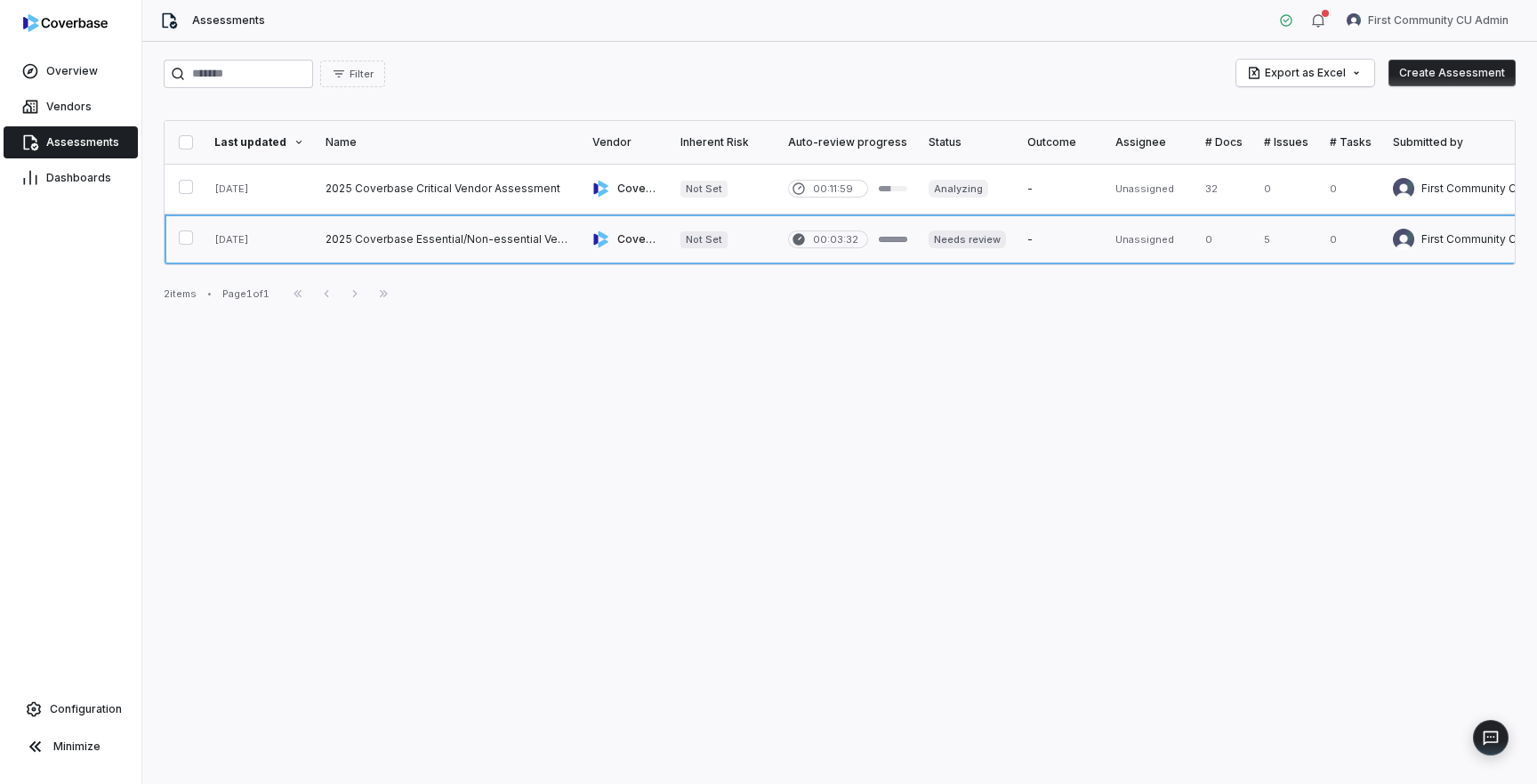
click at [485, 247] on link at bounding box center [448, 239] width 266 height 50
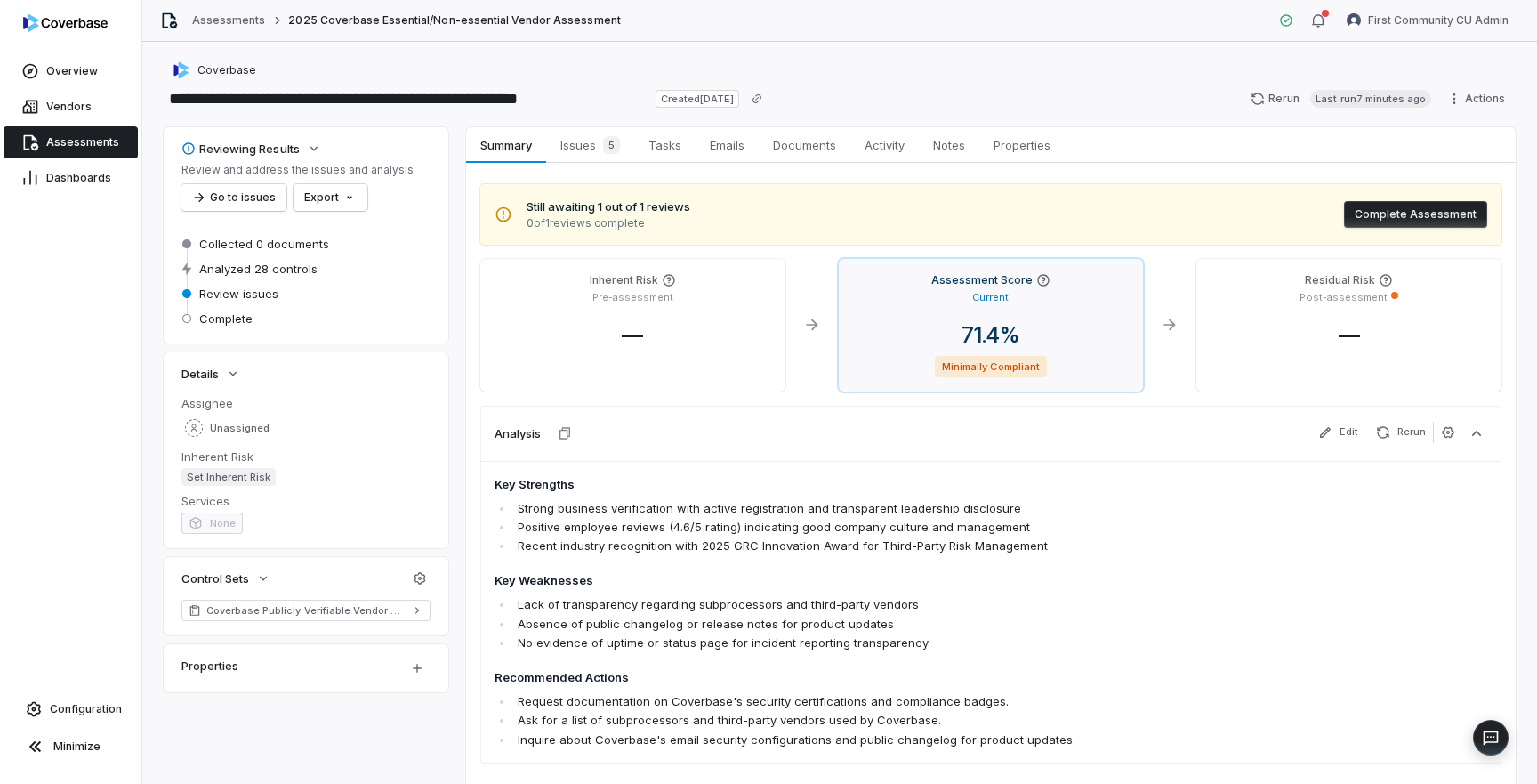
click at [1043, 281] on icon at bounding box center [1043, 280] width 14 height 14
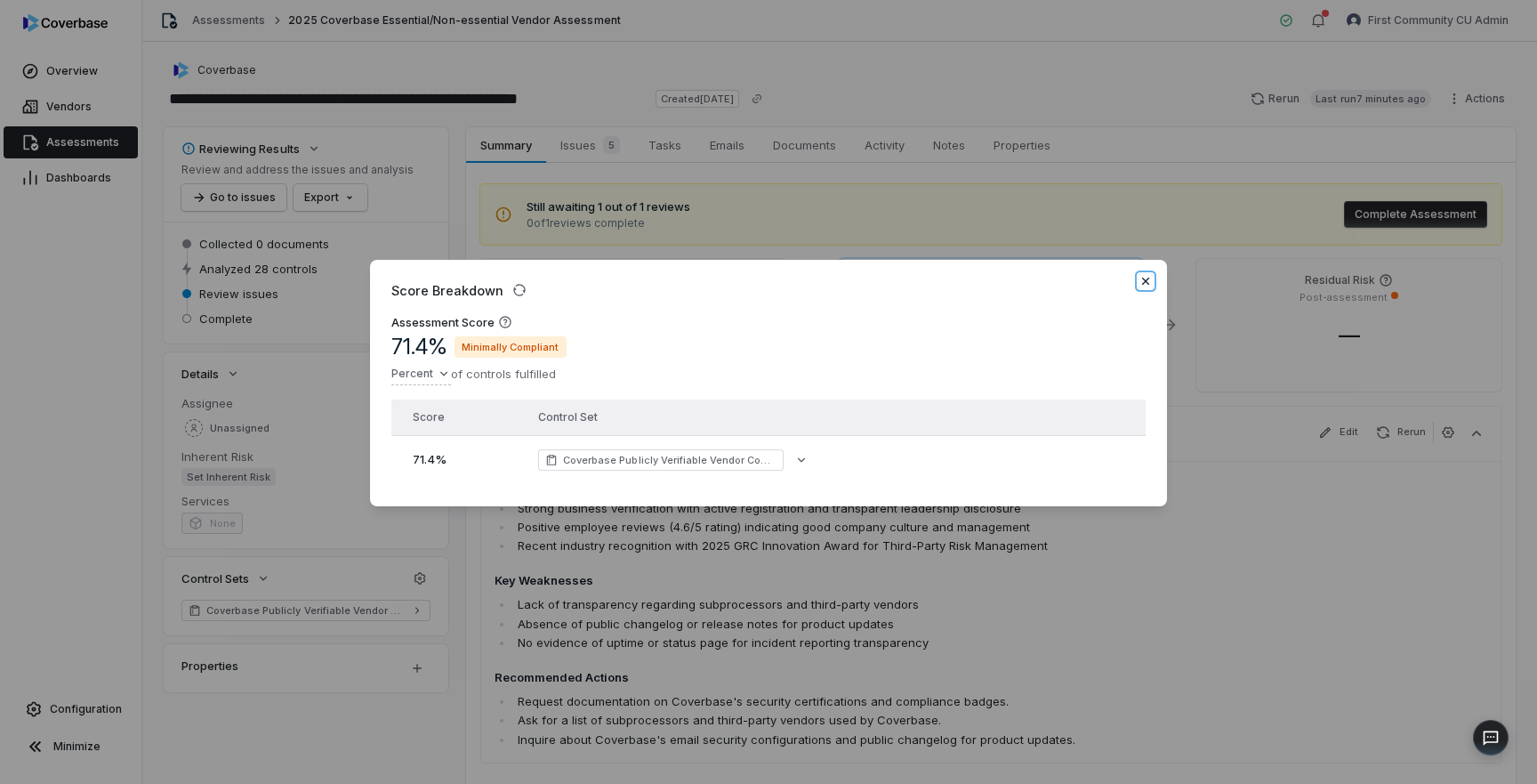
click at [1144, 283] on icon "button" at bounding box center [1145, 281] width 14 height 14
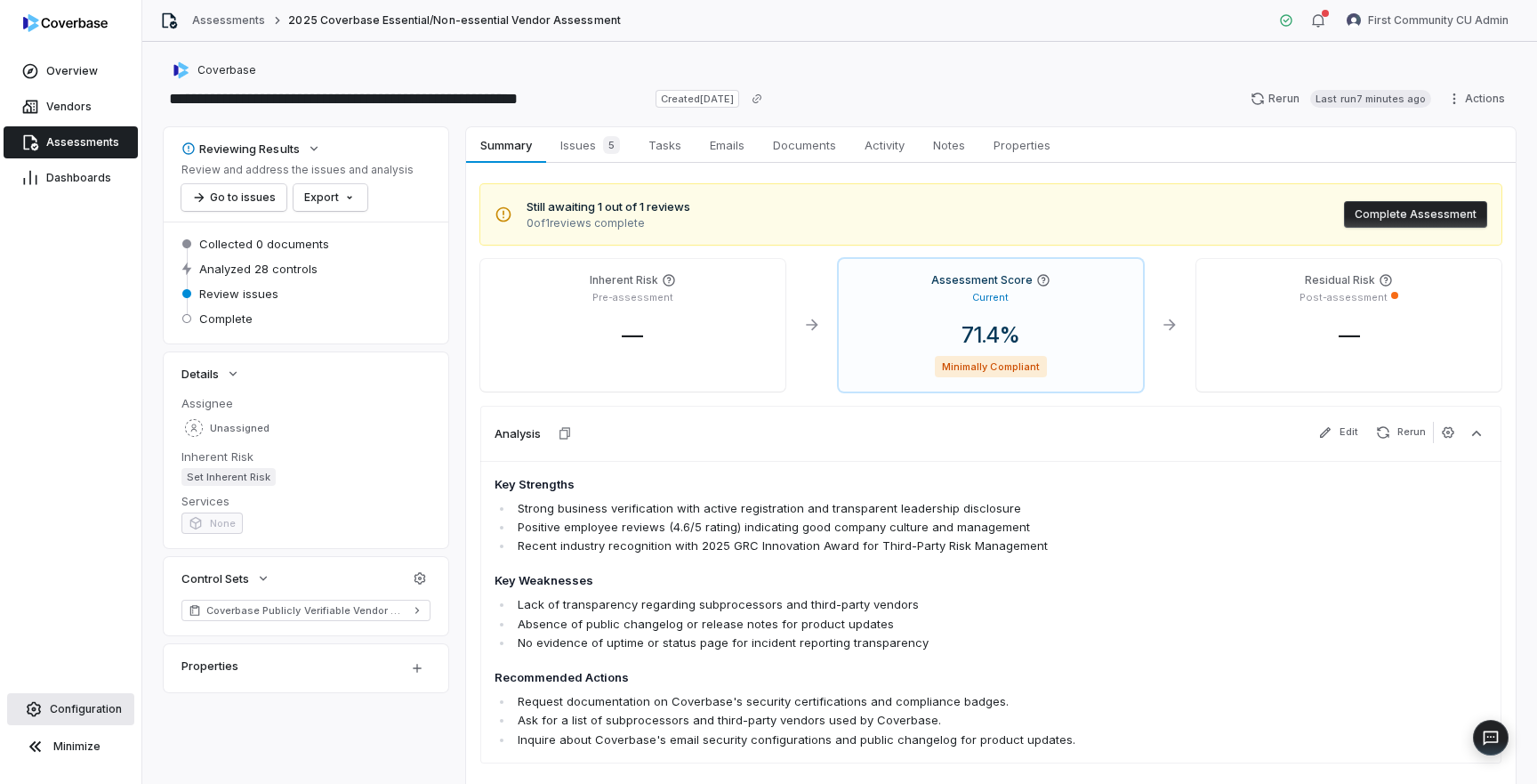
click at [85, 703] on span "Configuration" at bounding box center [86, 708] width 72 height 14
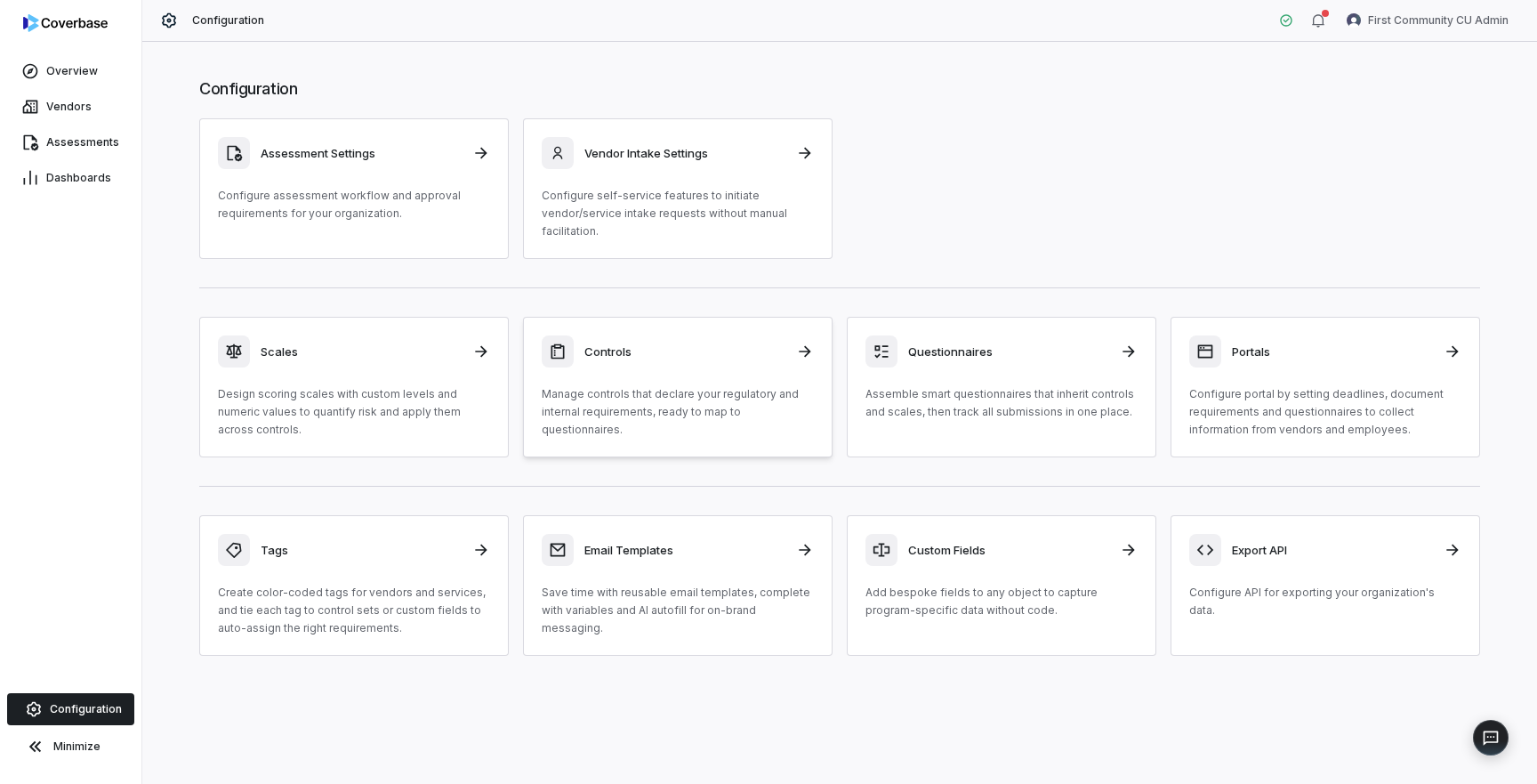
click at [632, 397] on p "Manage controls that declare your regulatory and internal requirements, ready t…" at bounding box center [677, 411] width 272 height 53
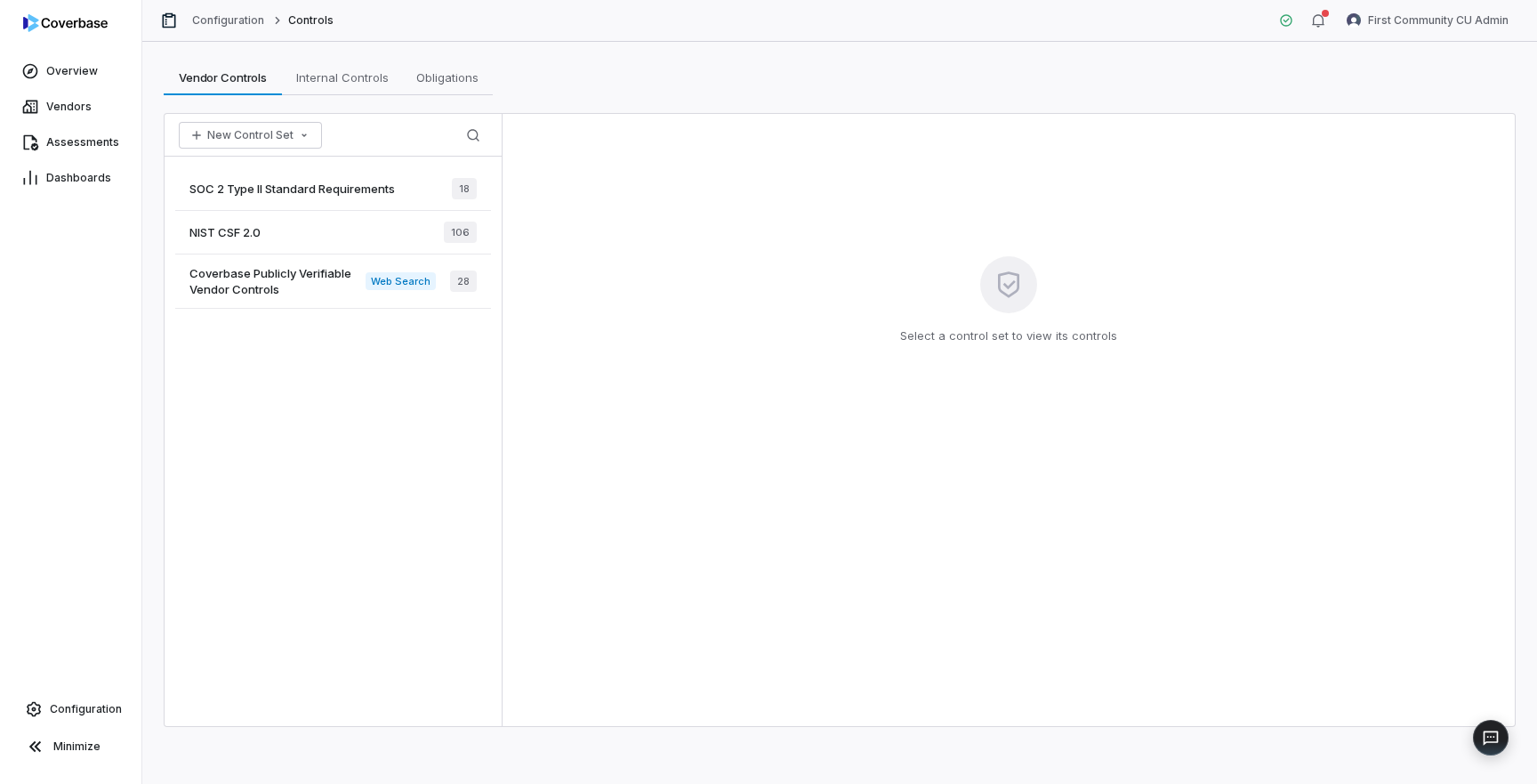
click at [320, 228] on div "NIST CSF 2.0 106" at bounding box center [333, 232] width 316 height 44
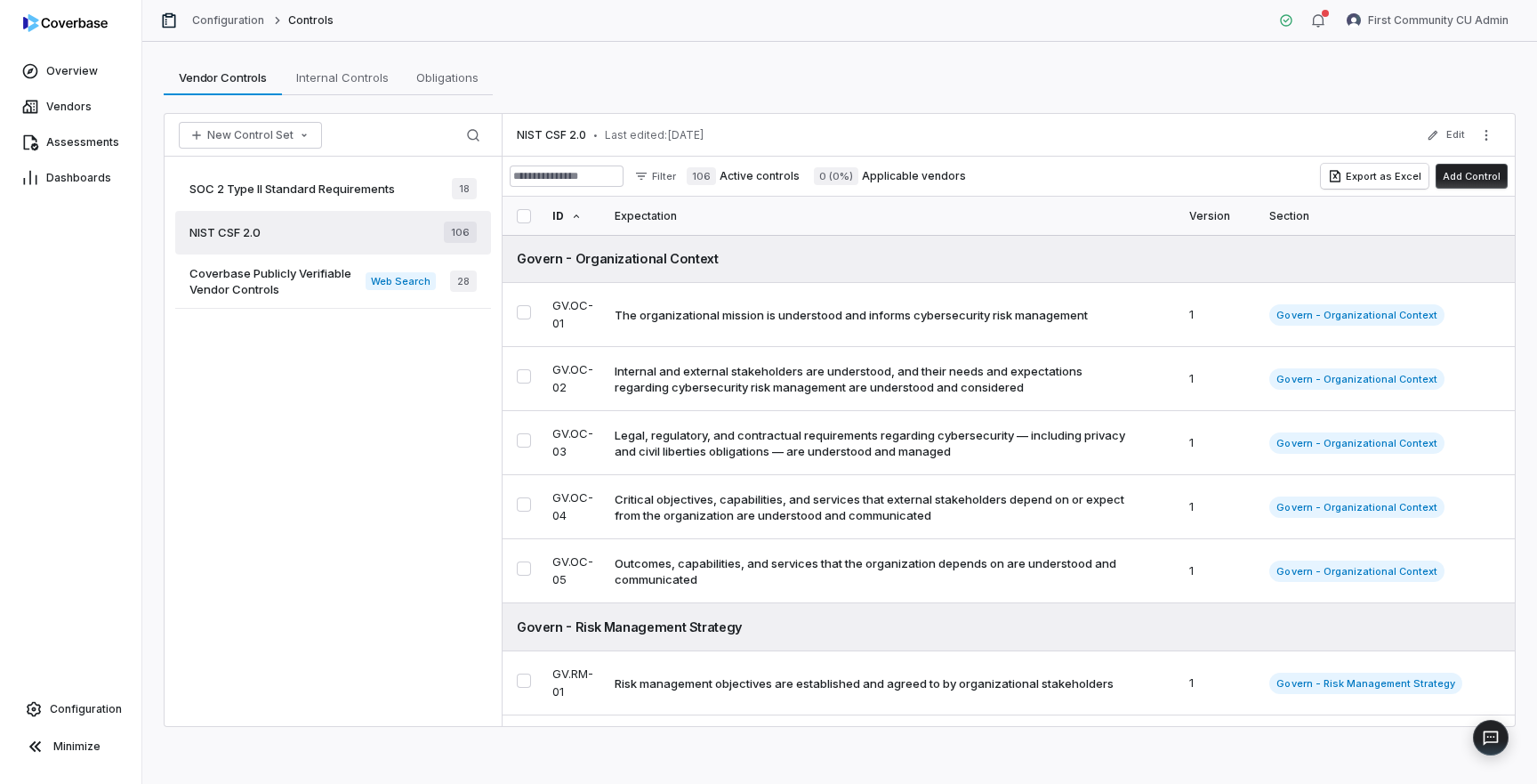
click at [320, 278] on span "Coverbase Publicly Verifiable Vendor Controls" at bounding box center [278, 282] width 176 height 32
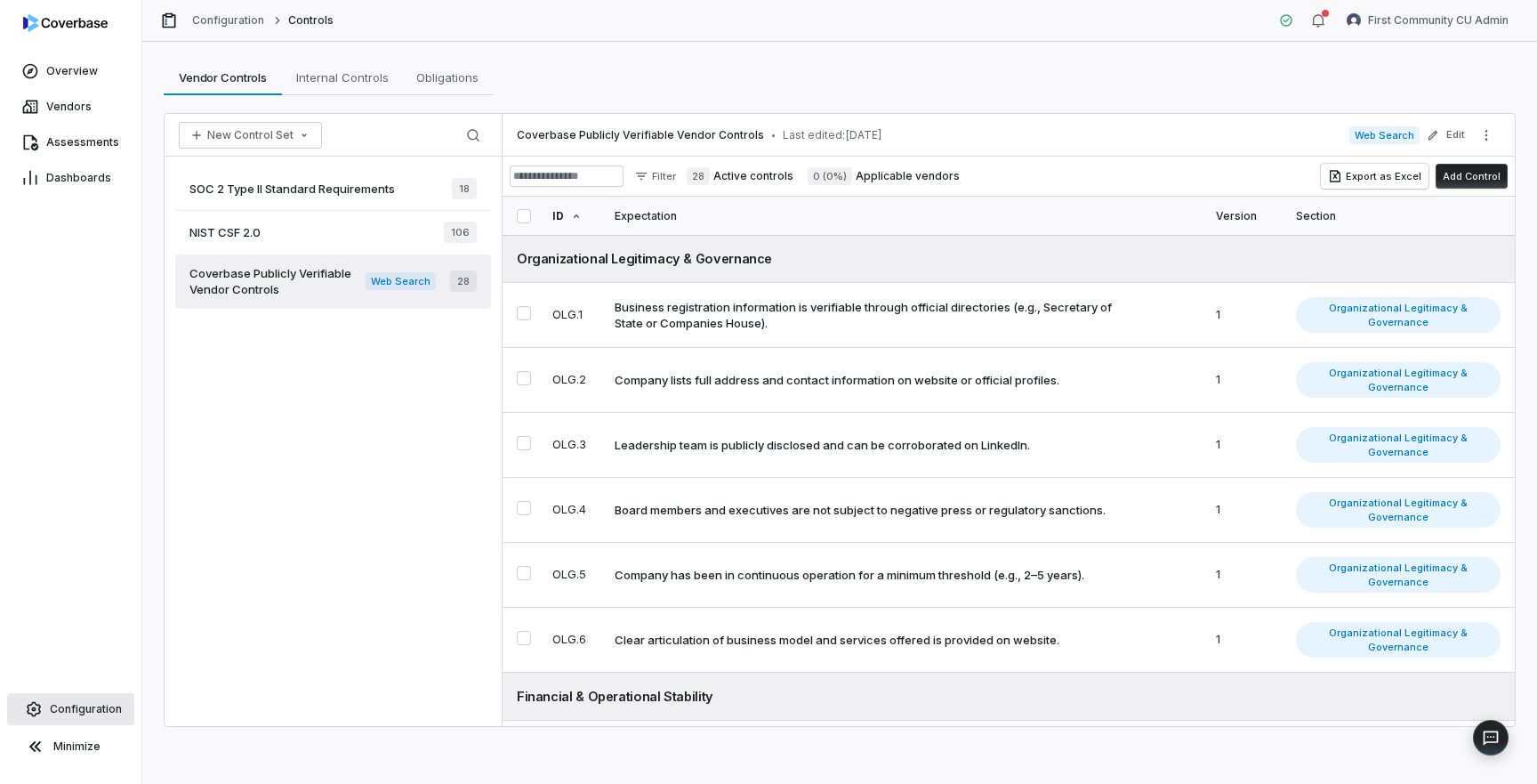
click at [92, 705] on span "Configuration" at bounding box center [86, 708] width 72 height 14
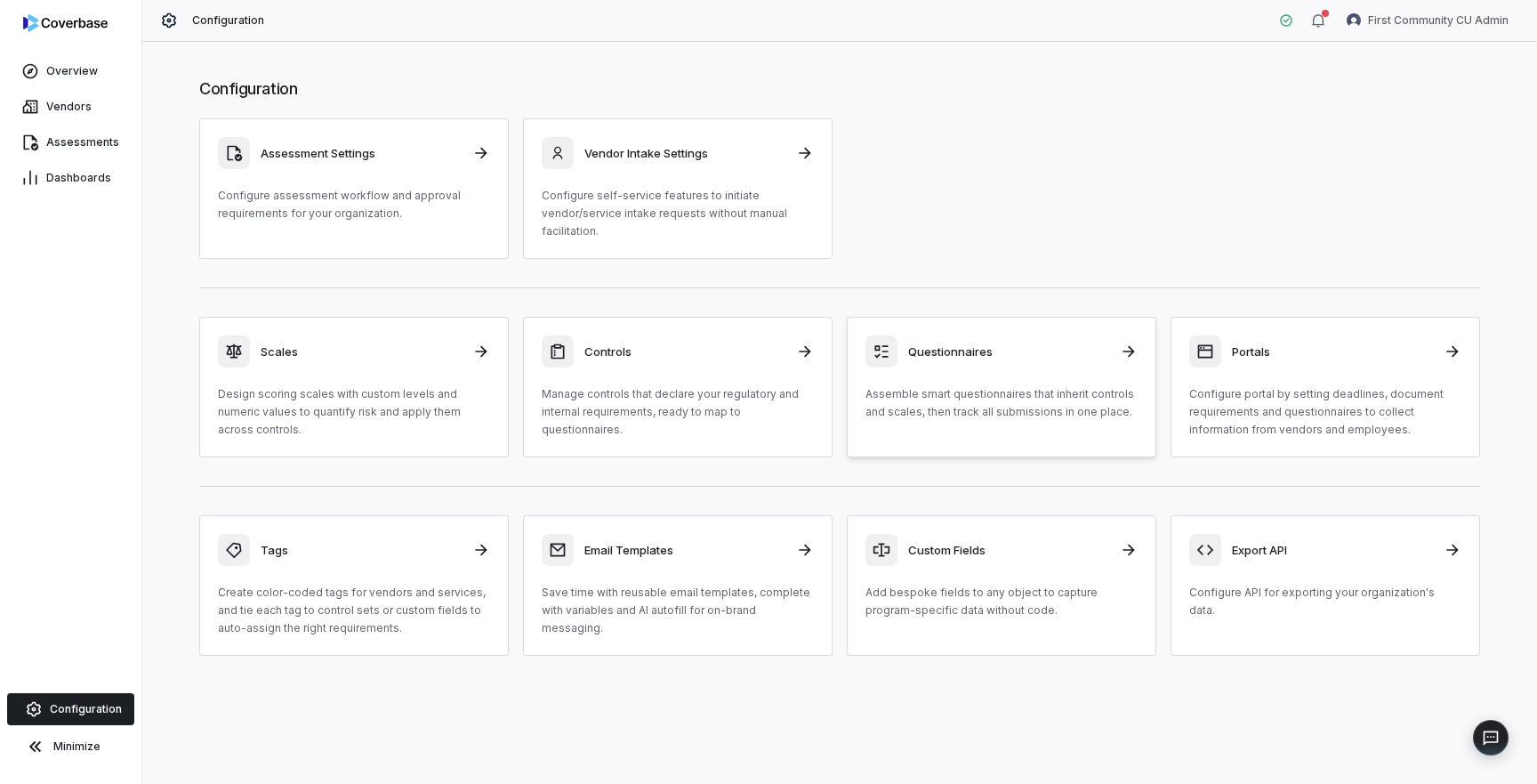
click at [1049, 375] on div "Questionnaires Assemble smart questionnaires that inherit controls and scales, …" at bounding box center [1001, 378] width 272 height 85
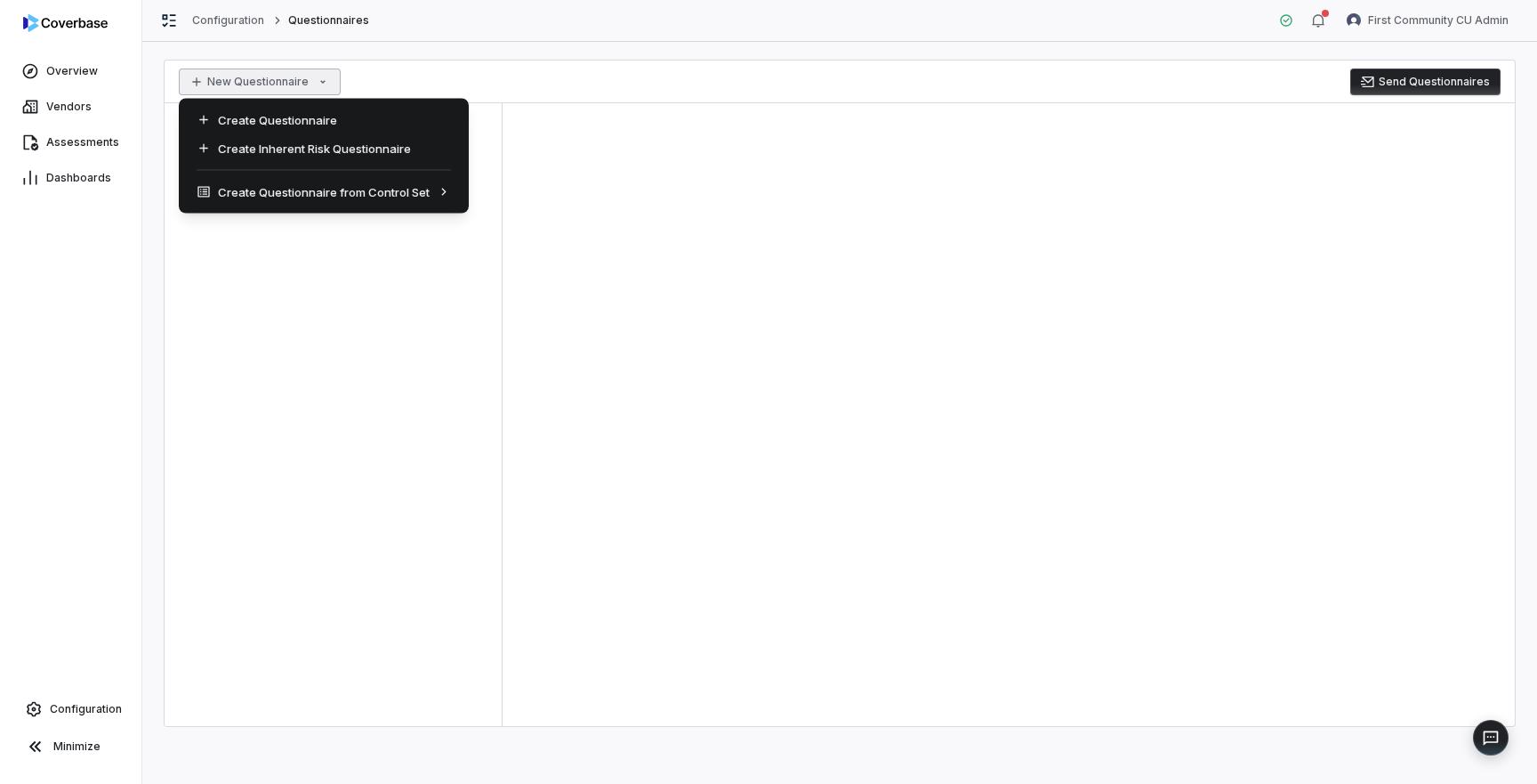
click at [302, 90] on html "Overview Vendors Assessments Dashboards Configuration Minimize Configuration Qu…" at bounding box center [768, 392] width 1537 height 784
click at [333, 149] on div "Create Inherent Risk Questionnaire" at bounding box center [323, 149] width 276 height 28
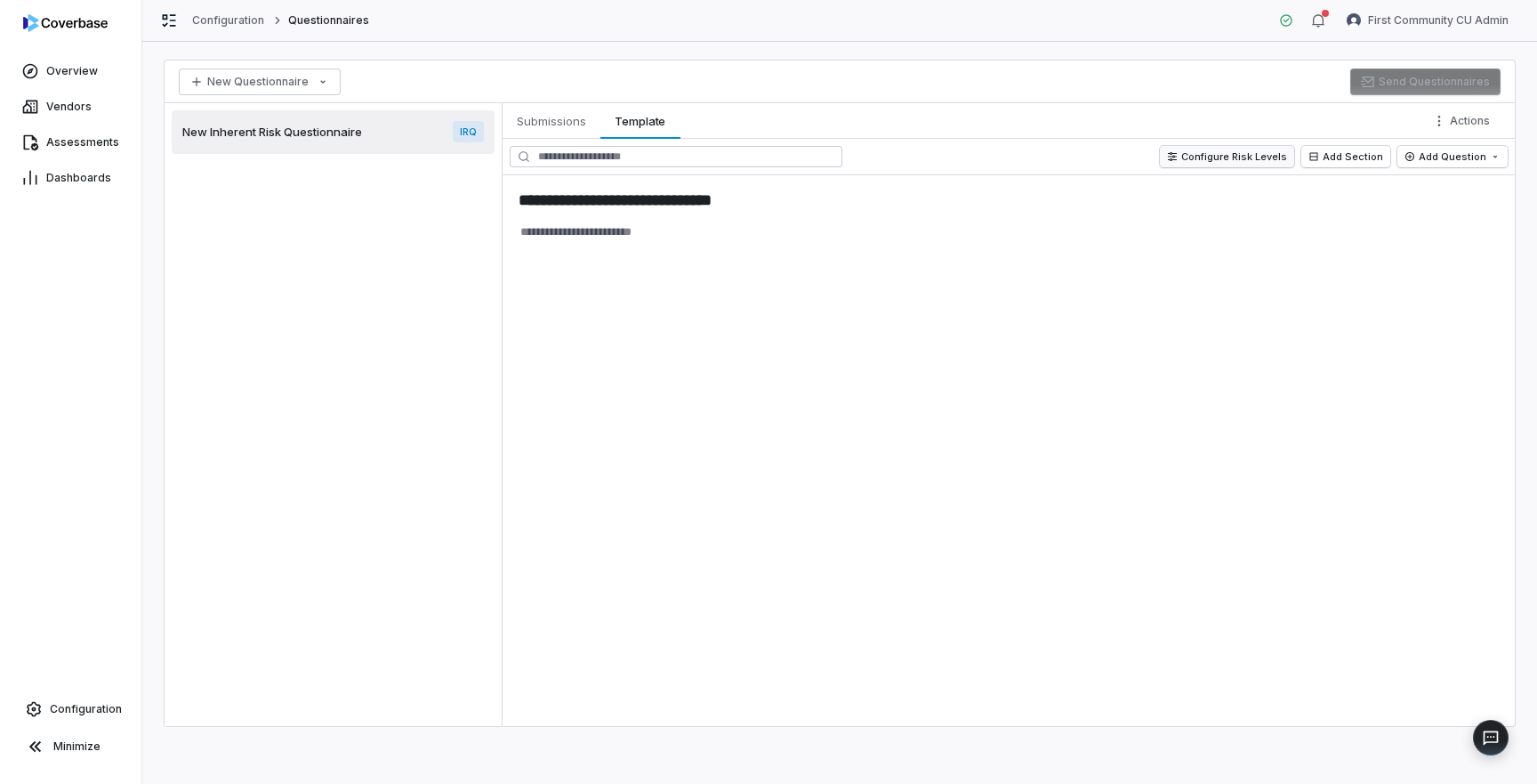
click at [1197, 154] on button "Configure Risk Levels" at bounding box center [1227, 156] width 135 height 22
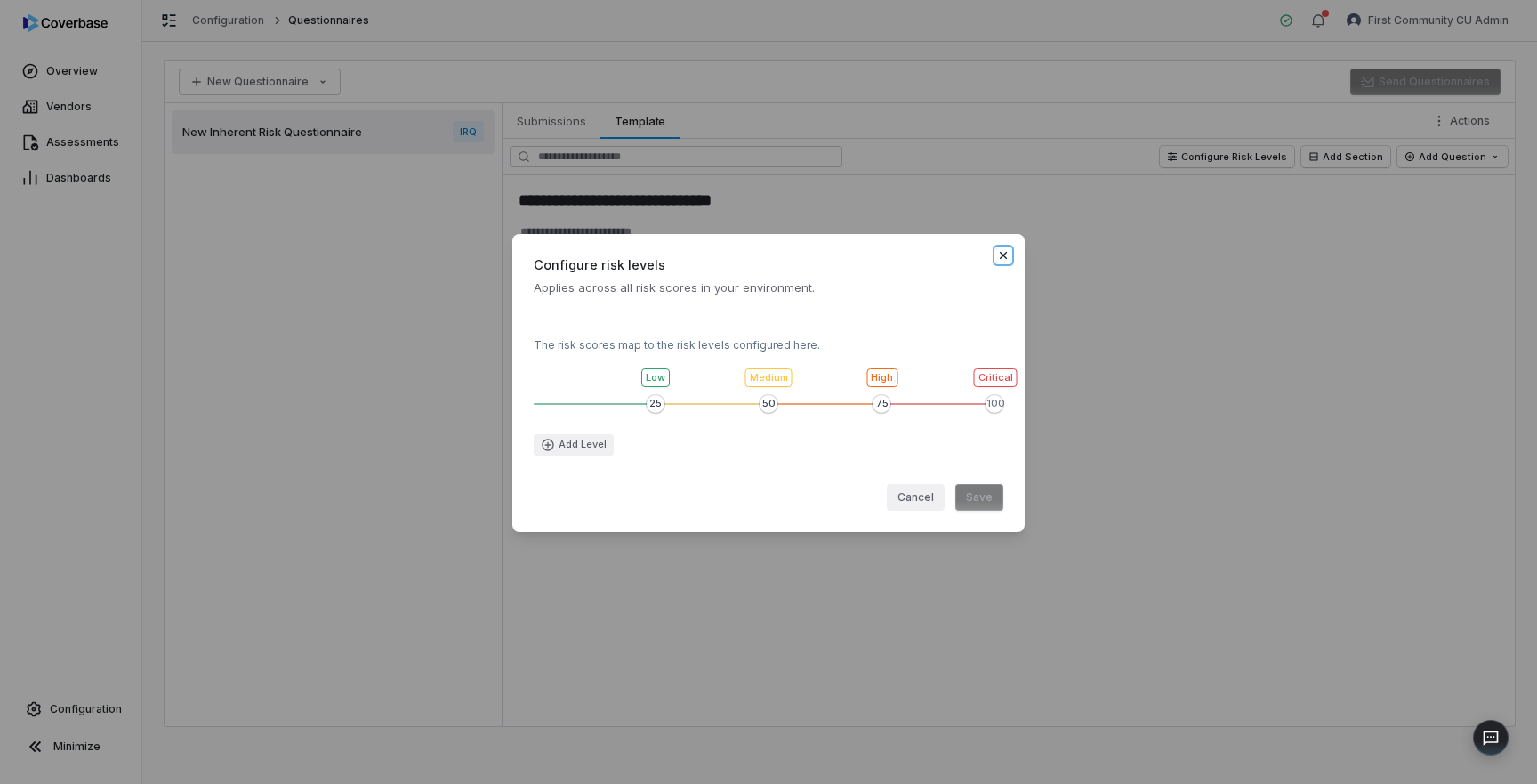
click at [1010, 255] on icon "button" at bounding box center [1003, 255] width 14 height 14
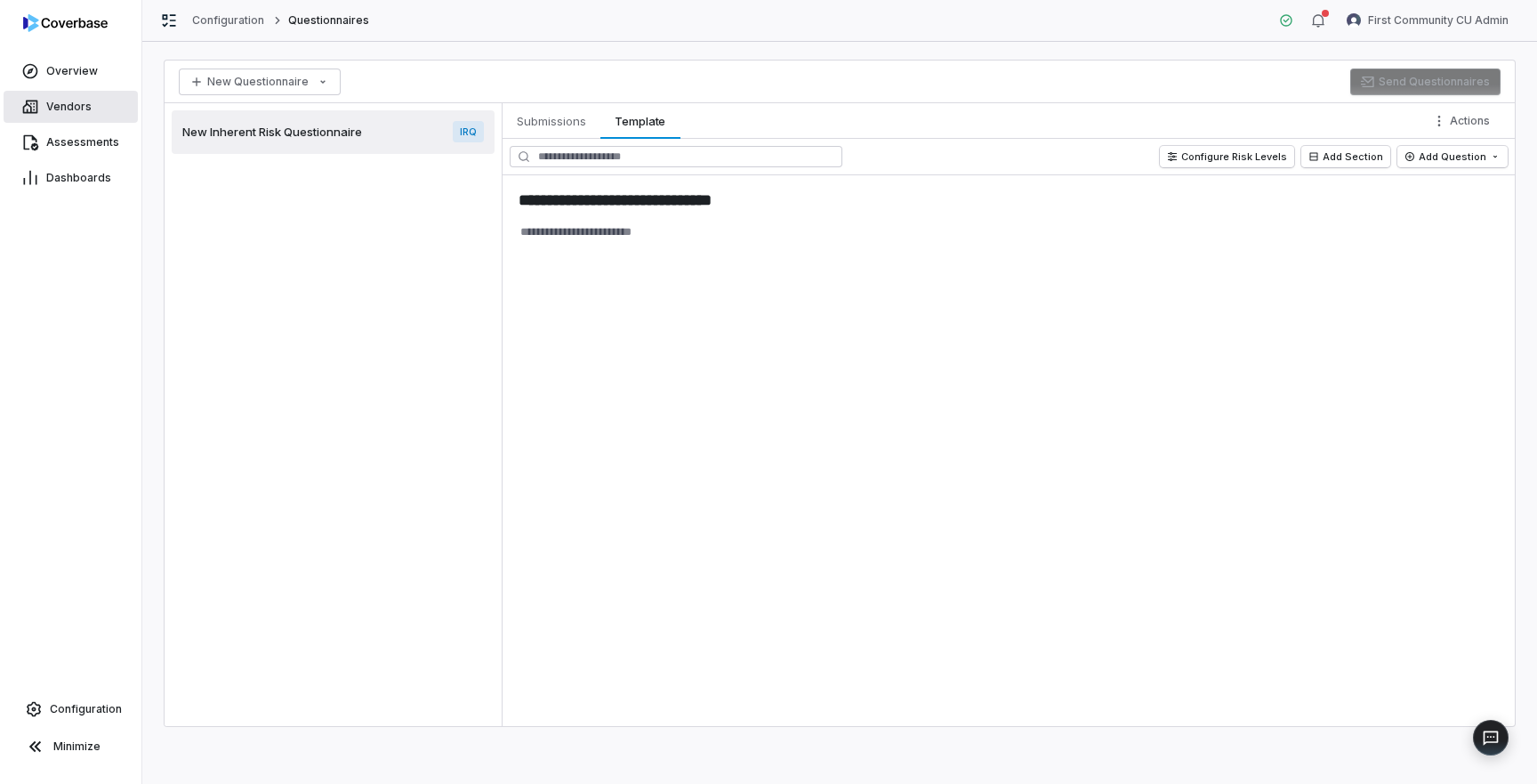
click at [83, 101] on span "Vendors" at bounding box center [69, 106] width 46 height 14
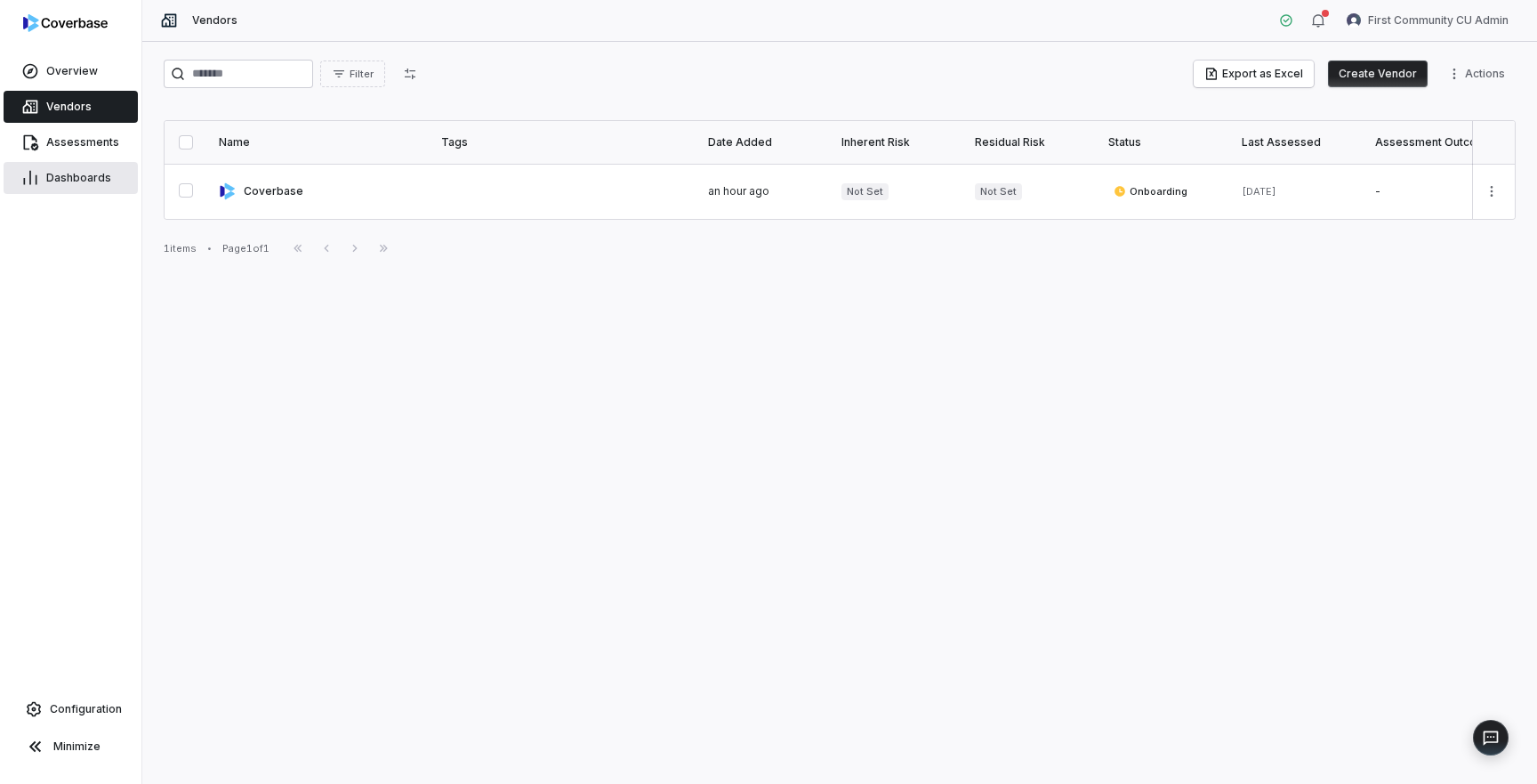
click at [85, 162] on link "Dashboards" at bounding box center [71, 178] width 135 height 32
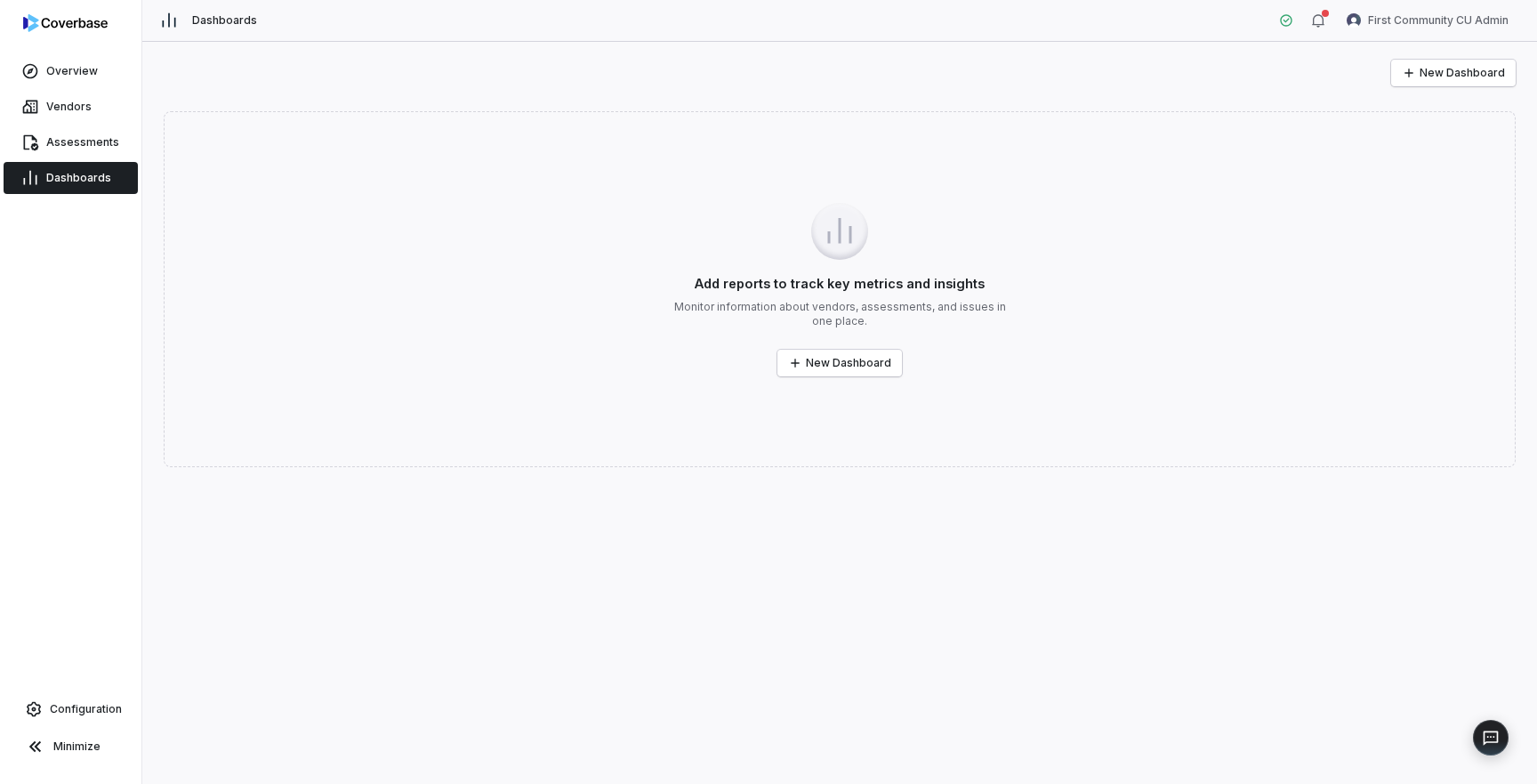
click at [87, 199] on div "Overview Vendors Assessments Dashboards Configuration Minimize" at bounding box center [70, 392] width 141 height 784
click at [89, 706] on span "Configuration" at bounding box center [86, 708] width 72 height 14
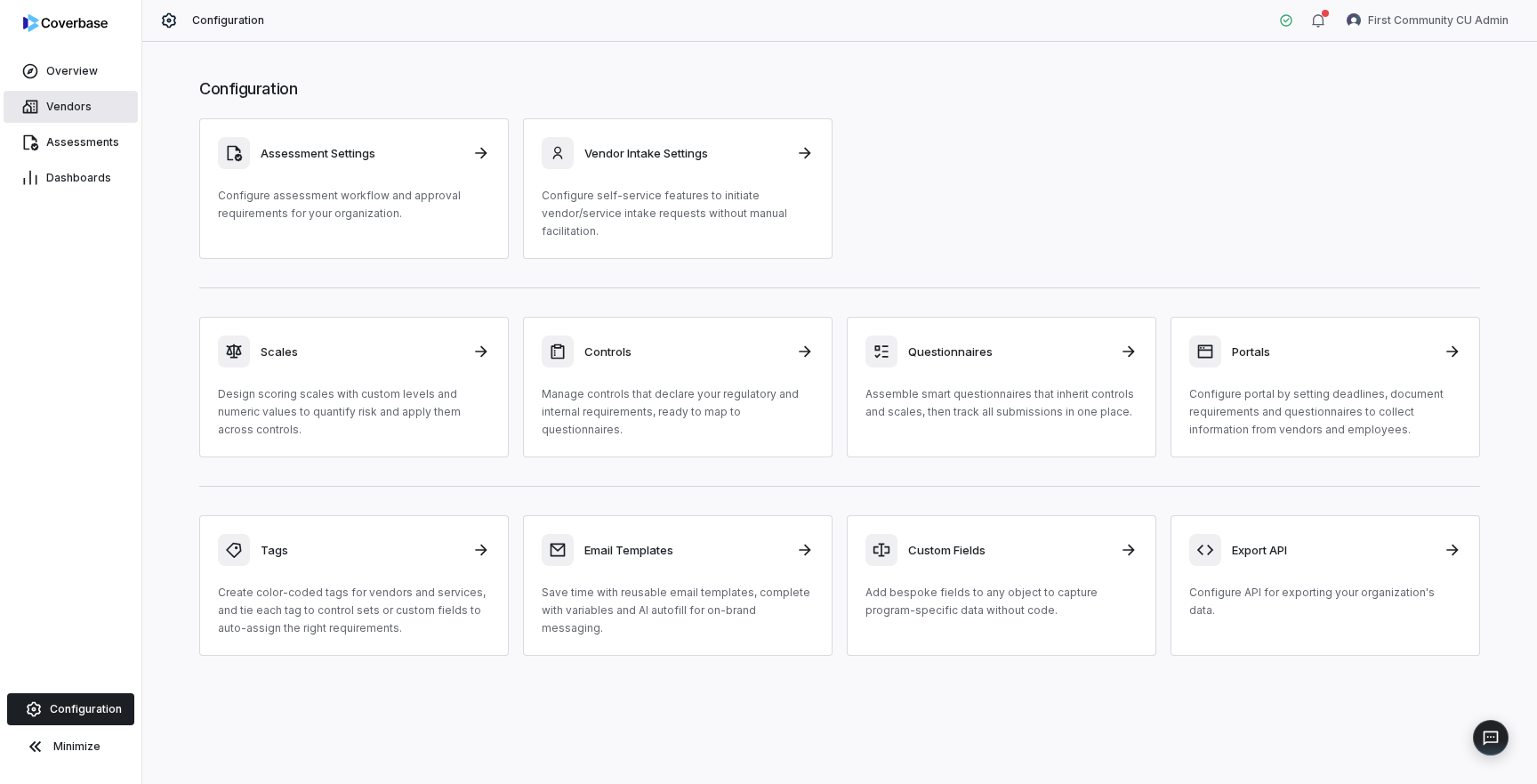
click at [82, 116] on link "Vendors" at bounding box center [71, 107] width 135 height 32
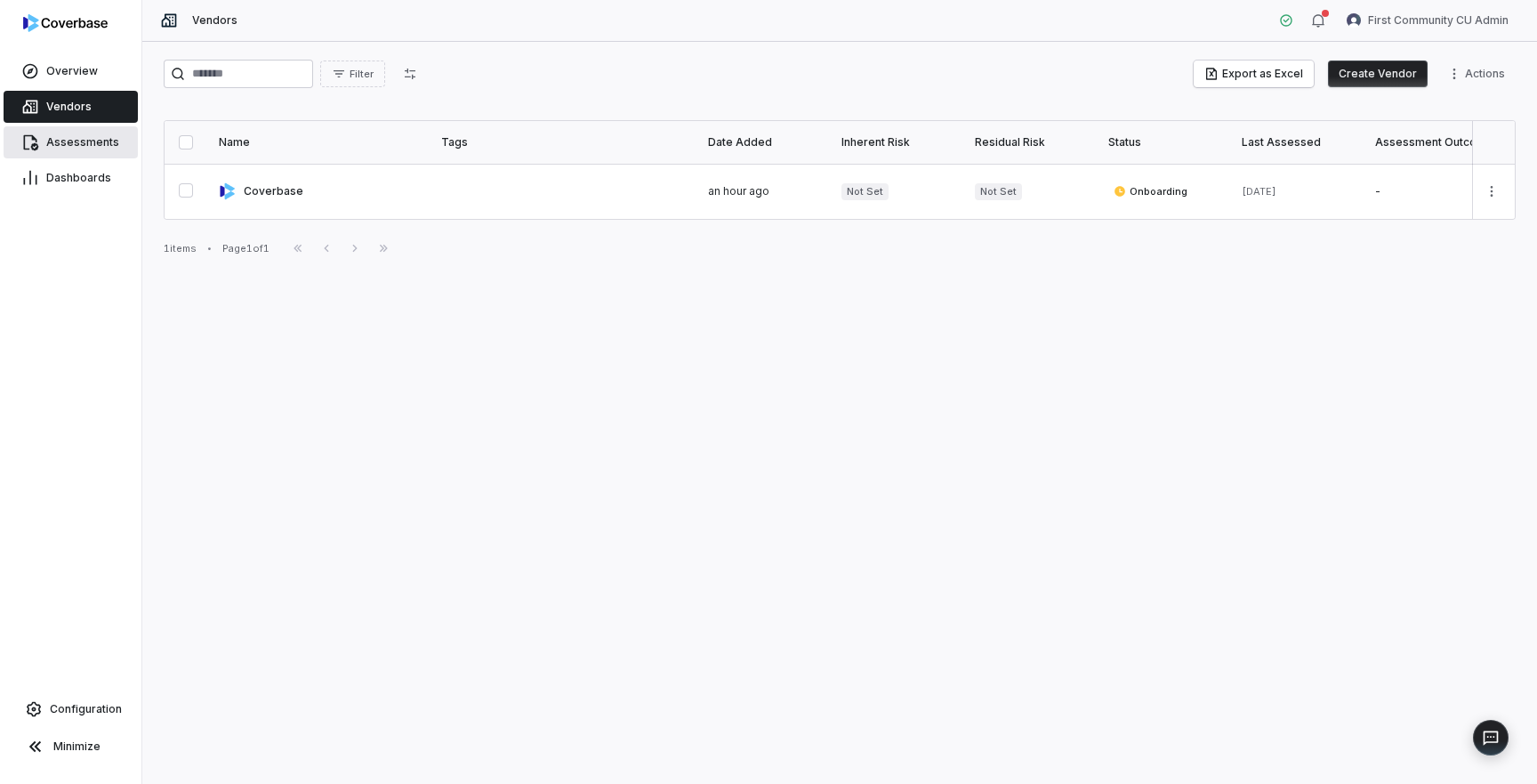
click at [95, 151] on link "Assessments" at bounding box center [71, 142] width 135 height 32
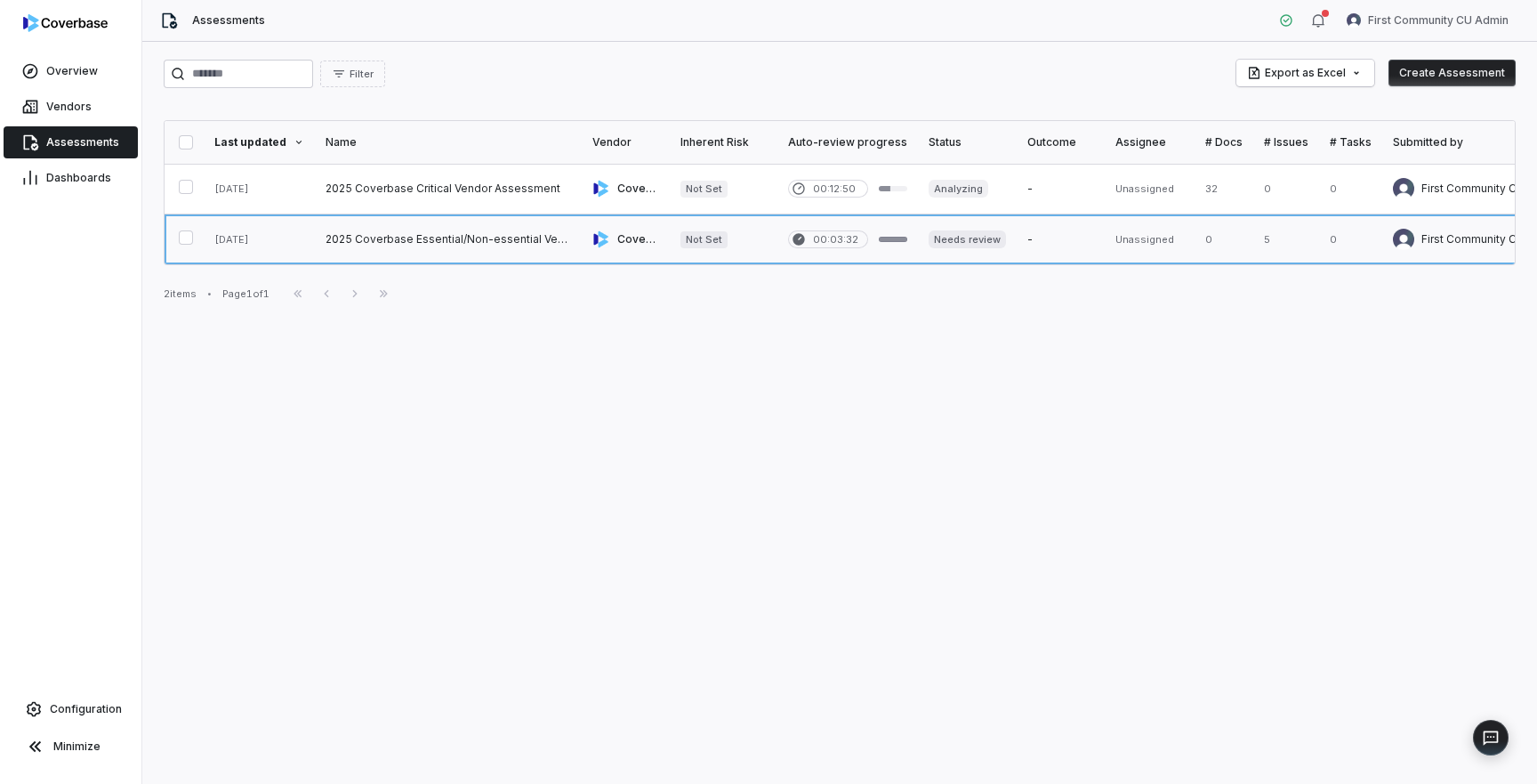
click at [397, 247] on link at bounding box center [448, 239] width 266 height 50
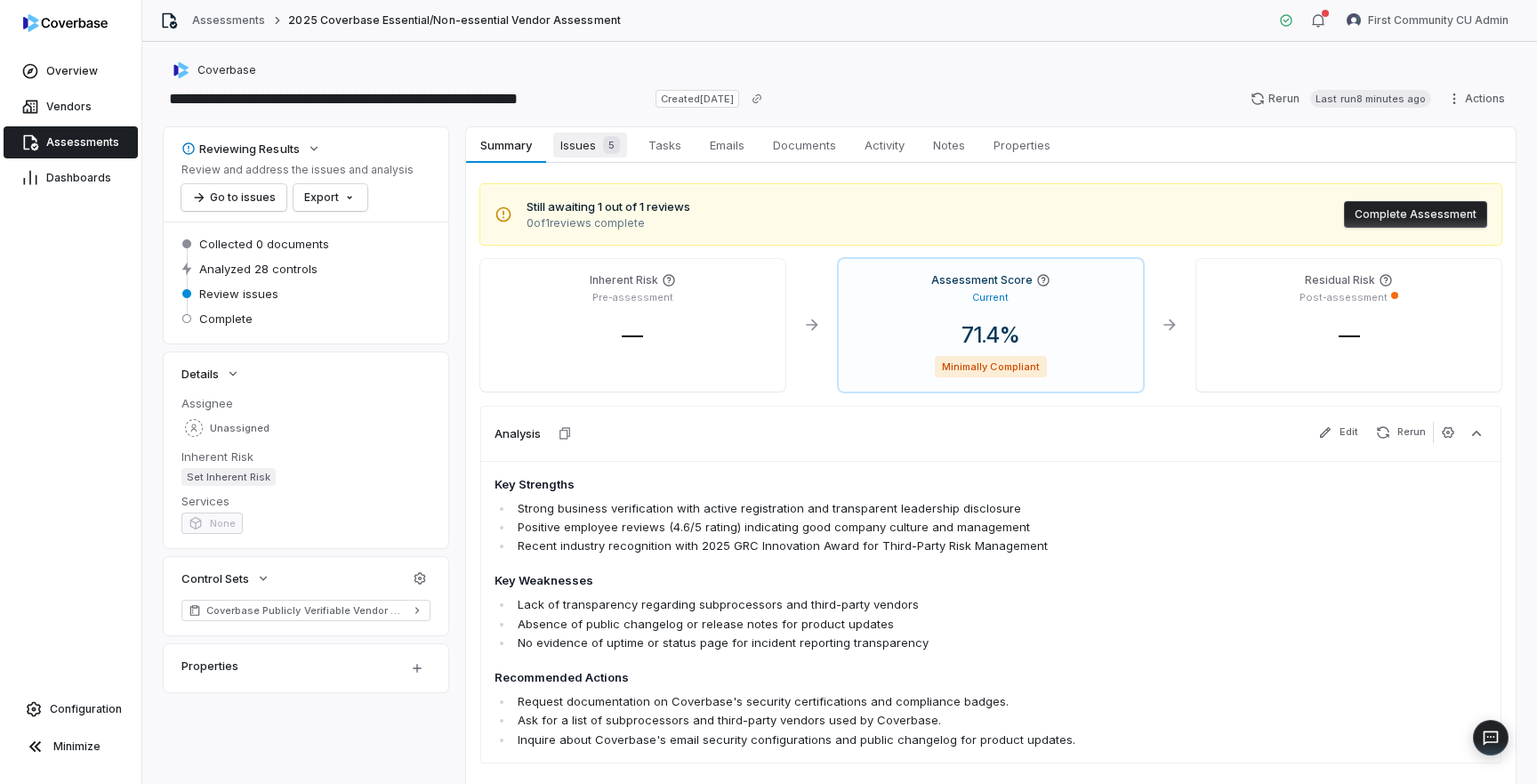
click at [584, 149] on span "Issues 5" at bounding box center [591, 145] width 74 height 25
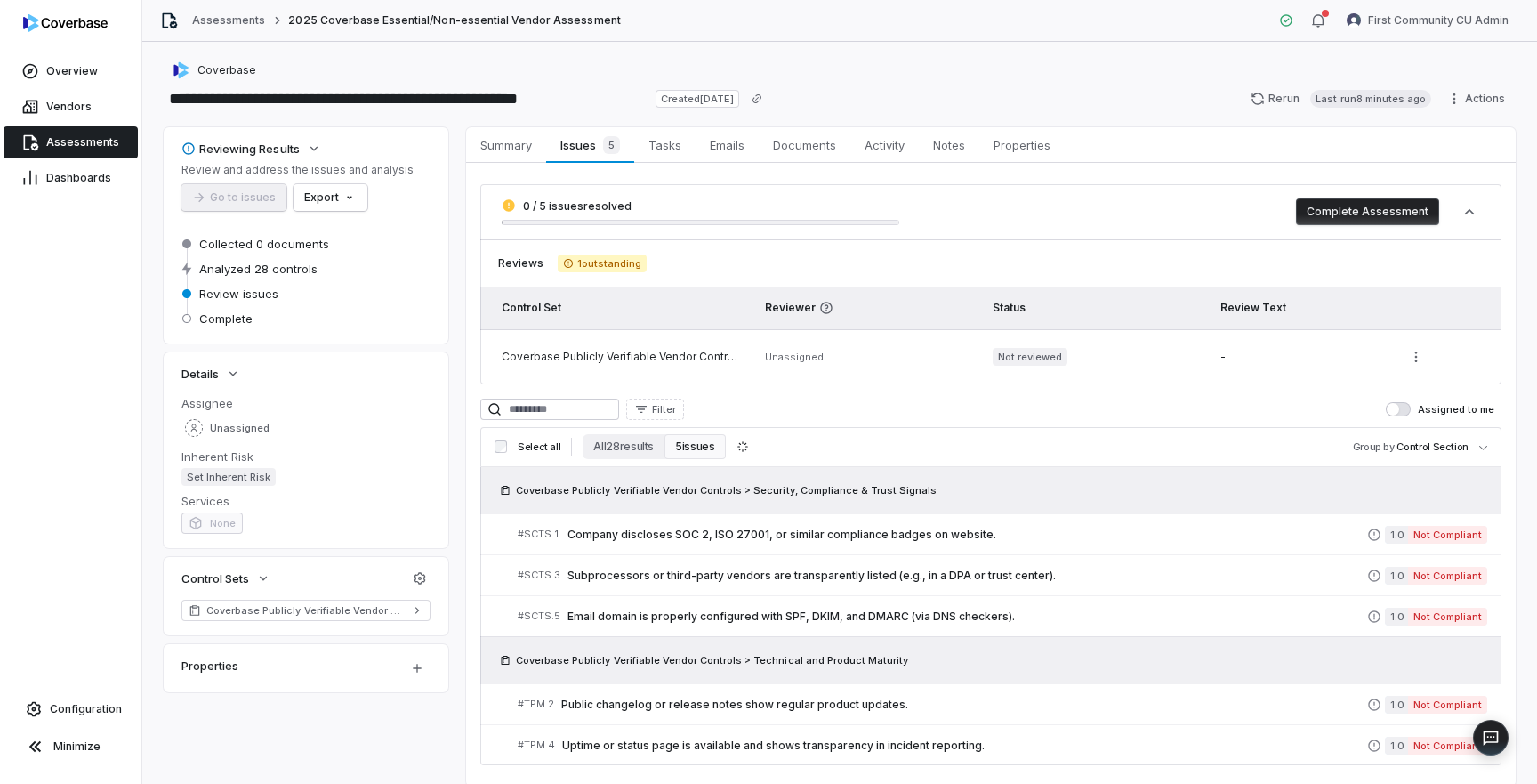
scroll to position [60, 0]
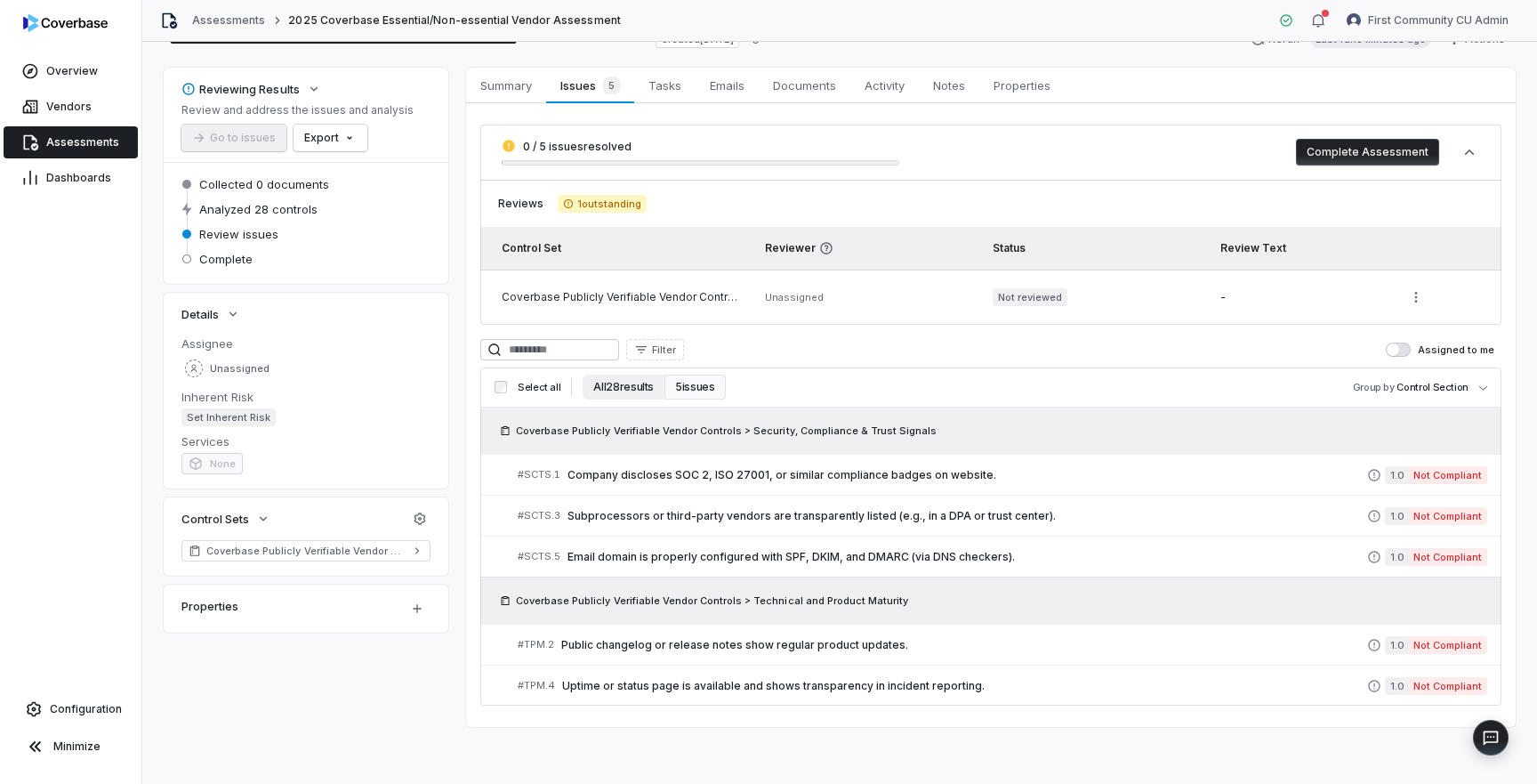
click at [626, 389] on button "All 28 results" at bounding box center [624, 387] width 82 height 25
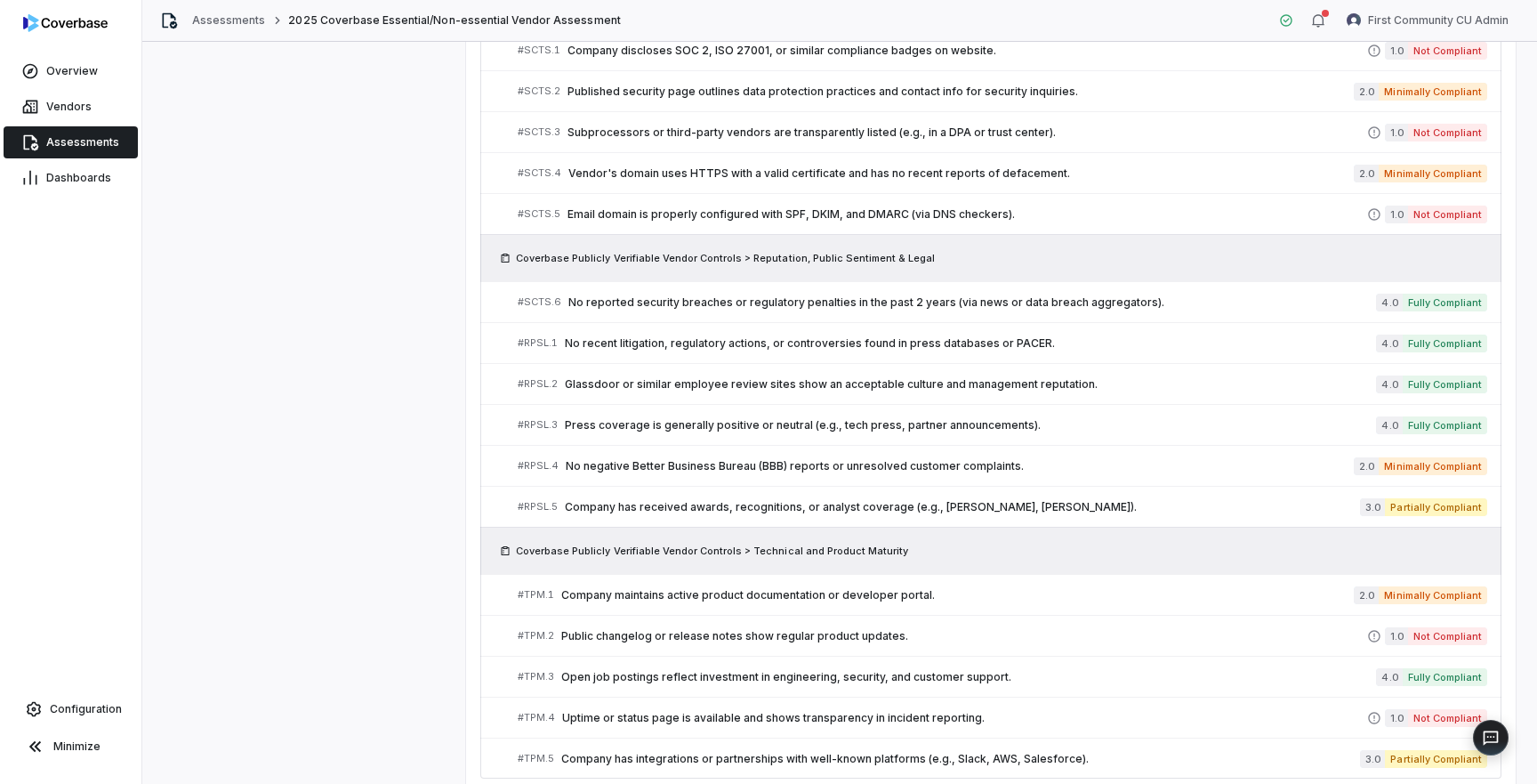
scroll to position [1142, 0]
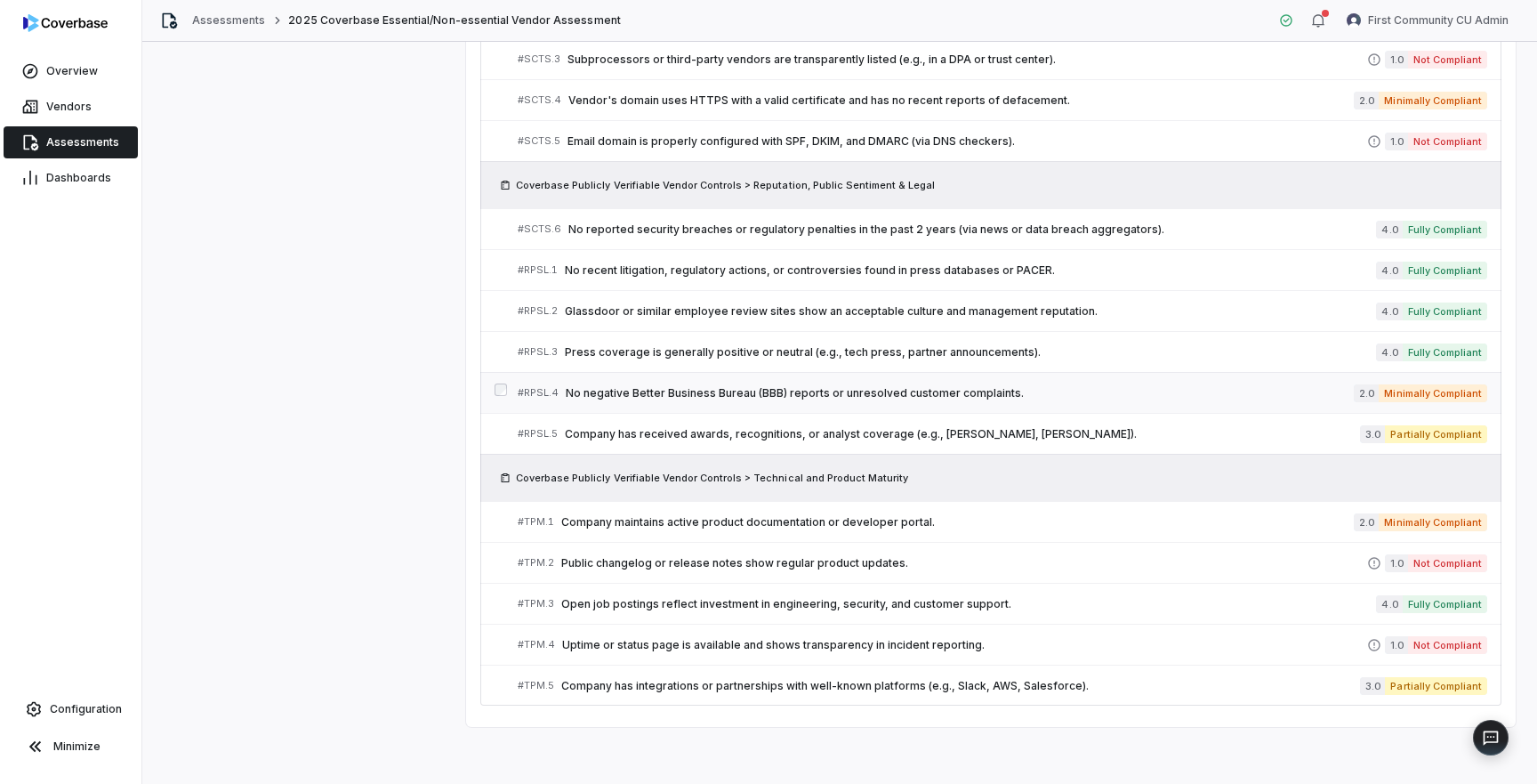
click at [745, 398] on span "No negative Better Business Bureau (BBB) reports or unresolved customer complai…" at bounding box center [960, 392] width 788 height 14
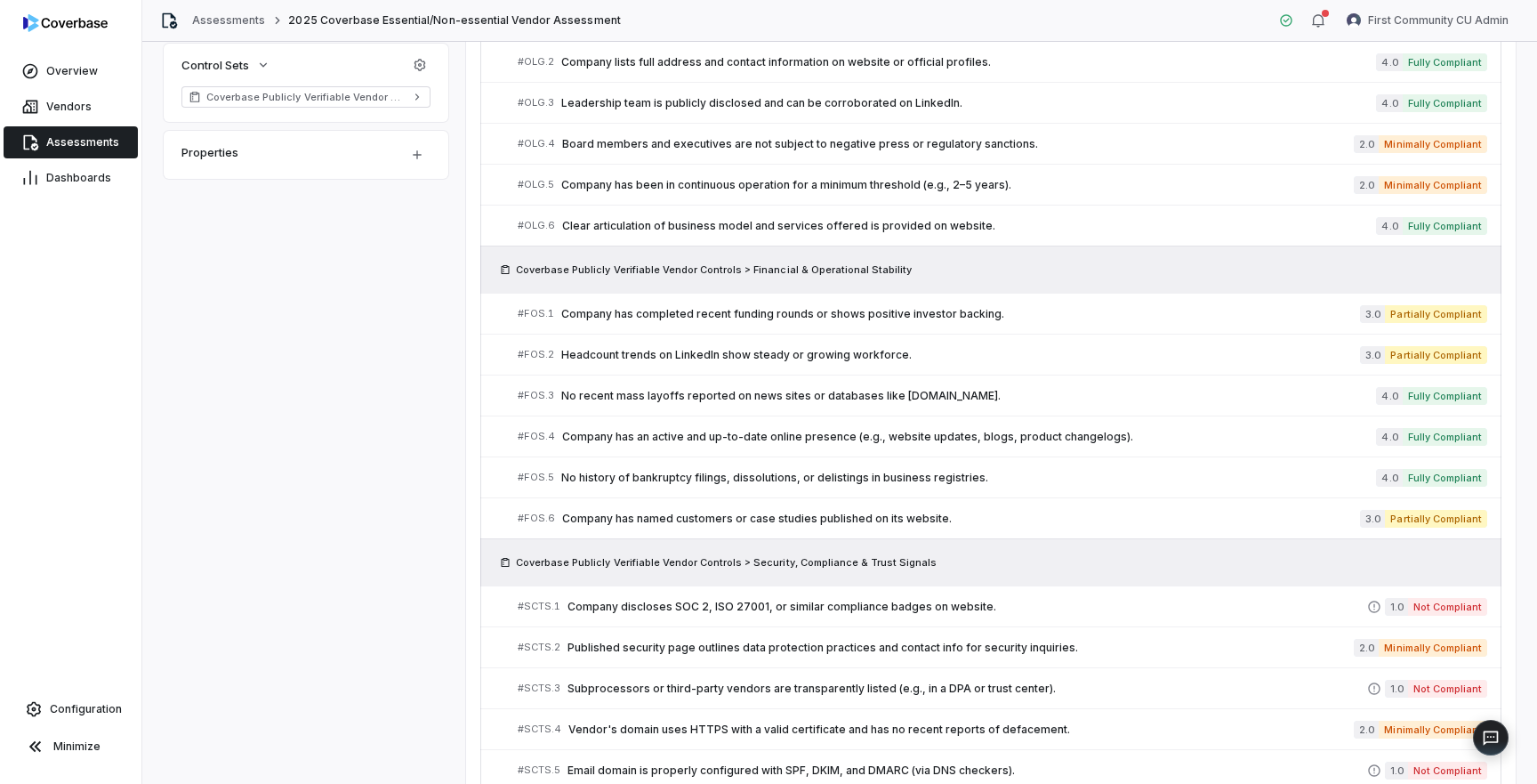
scroll to position [501, 0]
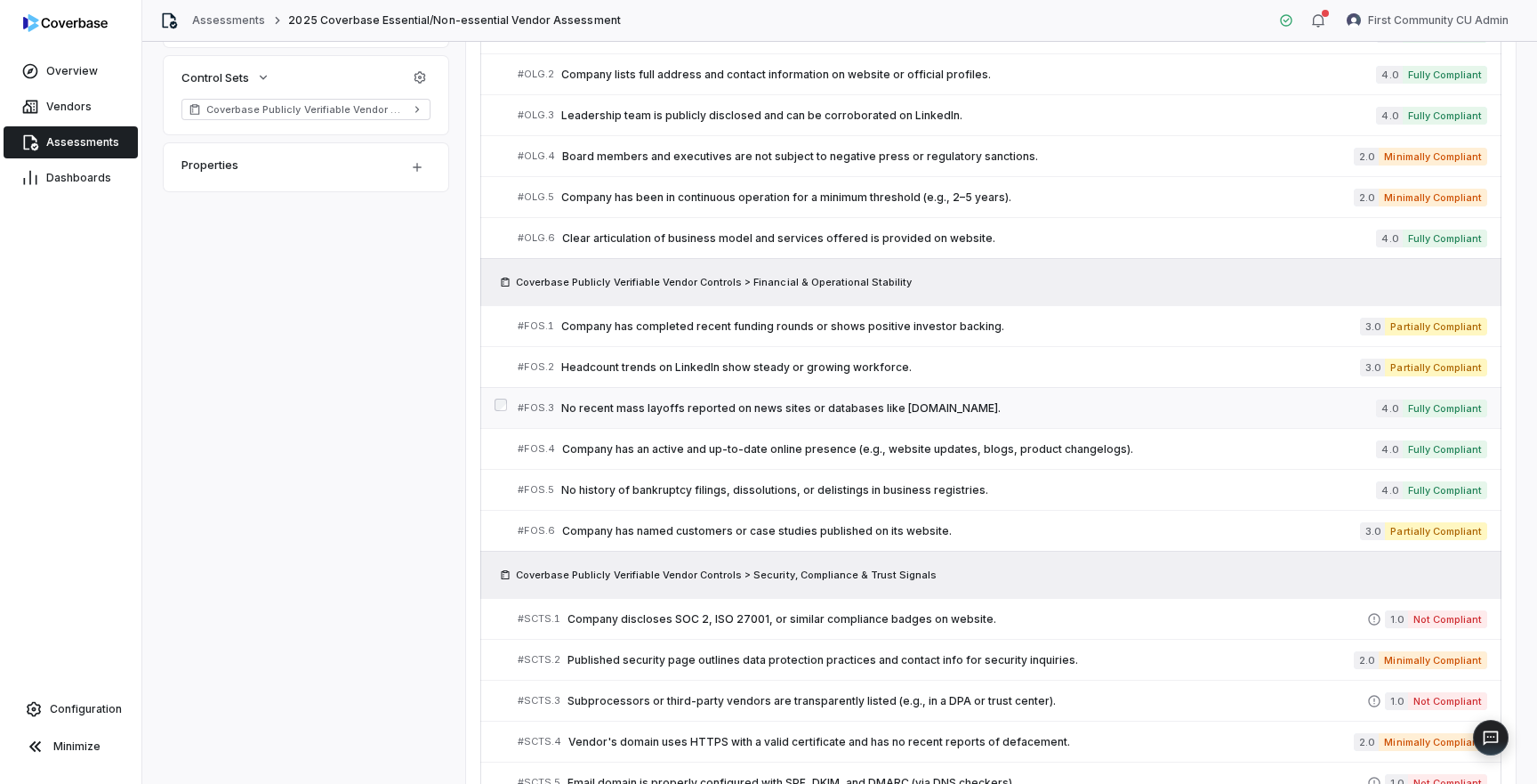
click at [868, 399] on div "# FOS.3 No recent mass layoffs reported on news sites or databases like Layoffs…" at bounding box center [946, 408] width 858 height 19
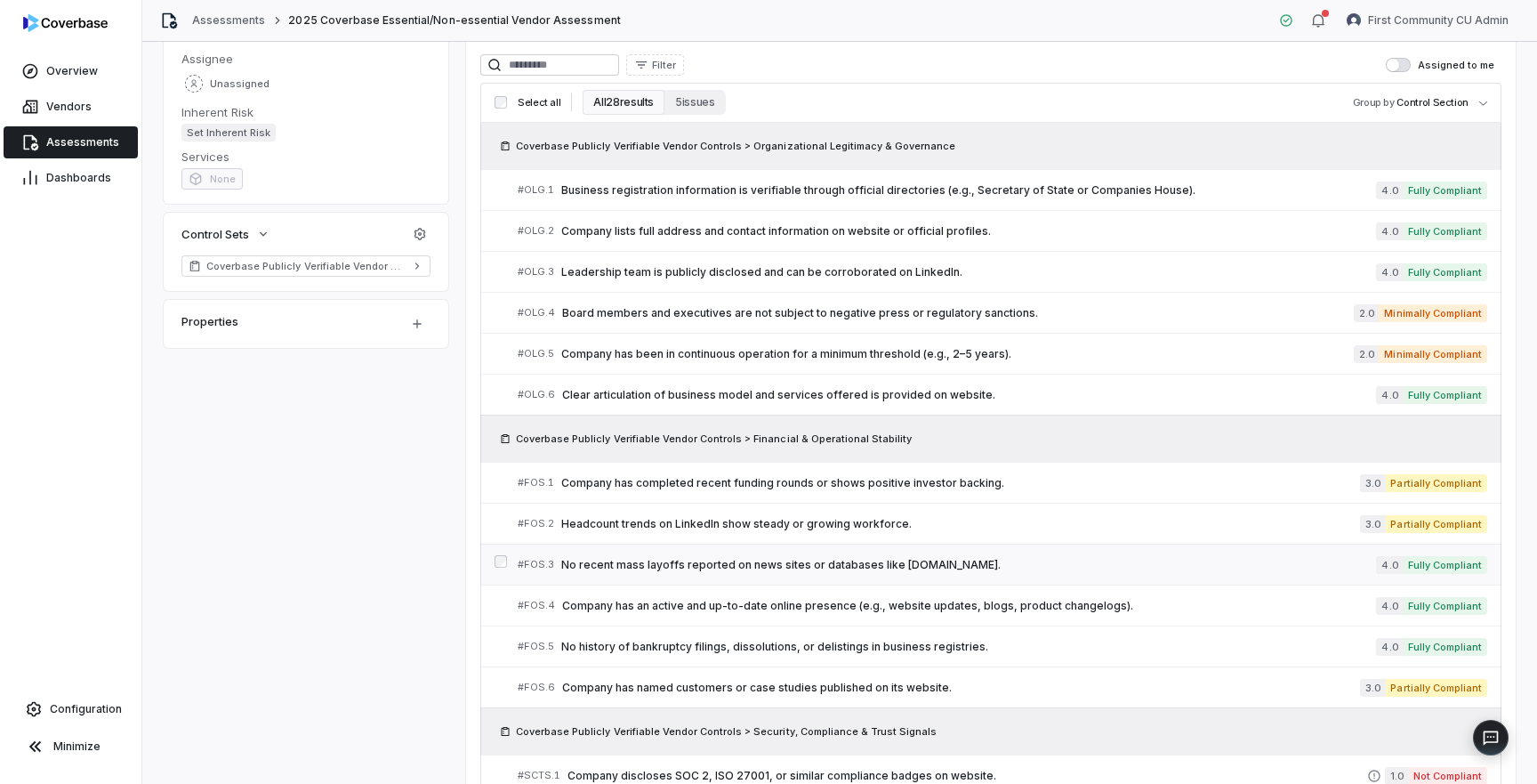
scroll to position [343, 0]
click at [635, 350] on span "Company has been in continuous operation for a minimum threshold (e.g., 2–5 yea…" at bounding box center [958, 355] width 793 height 14
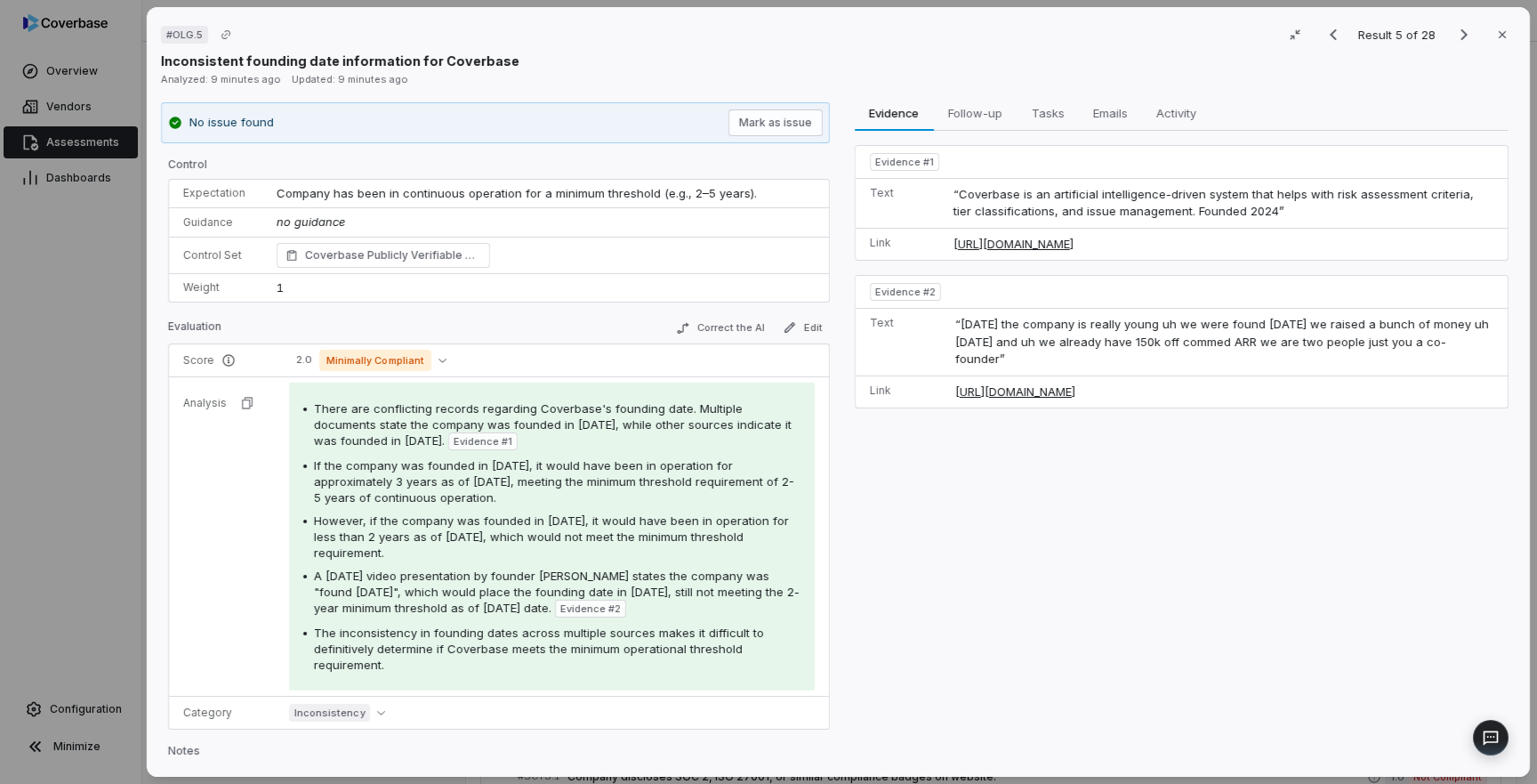
click at [1150, 615] on div "Evidence Evidence Follow-up Follow-up Tasks Tasks Emails Emails Activity Activi…" at bounding box center [1181, 432] width 669 height 661
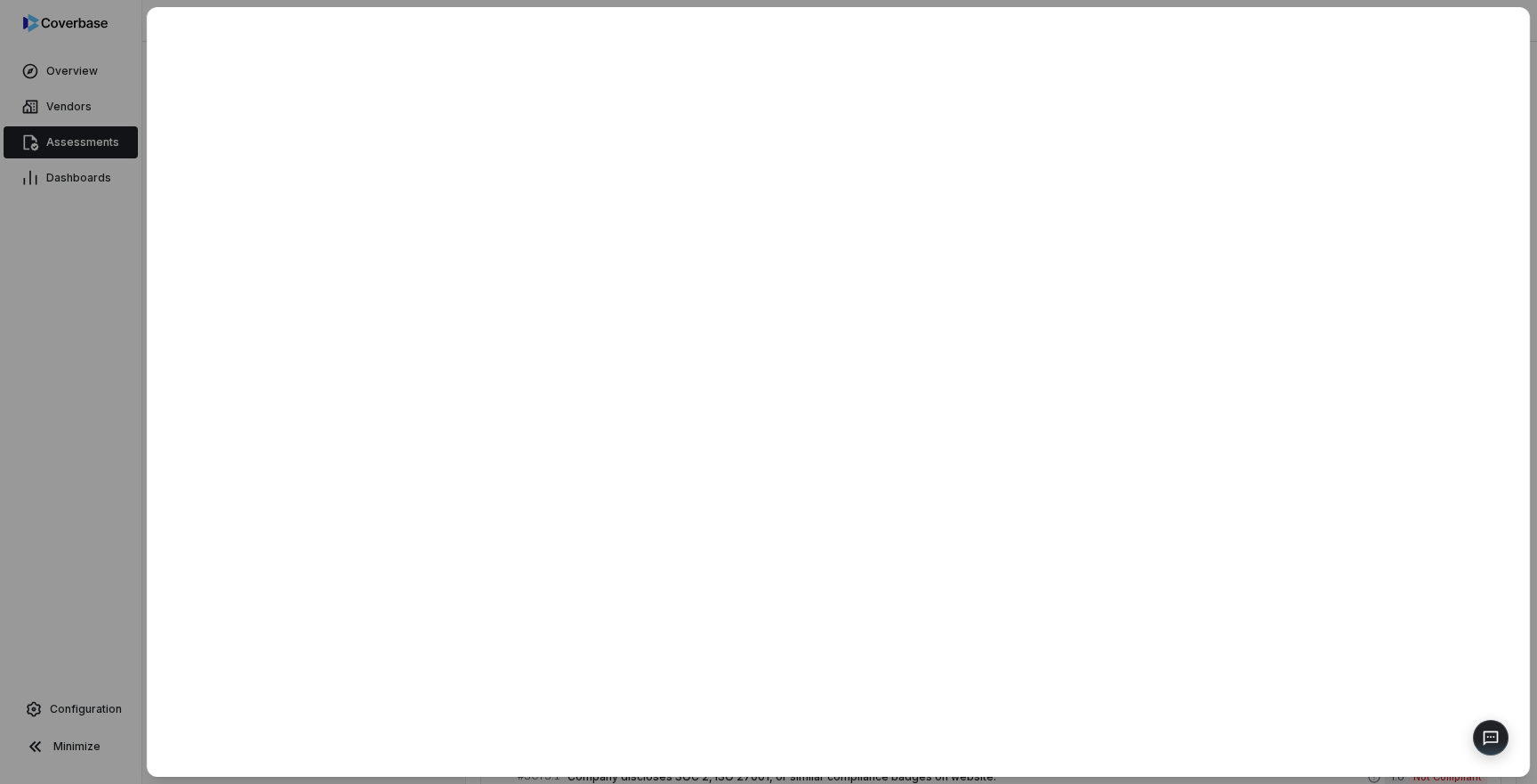
click at [85, 421] on div at bounding box center [768, 392] width 1537 height 784
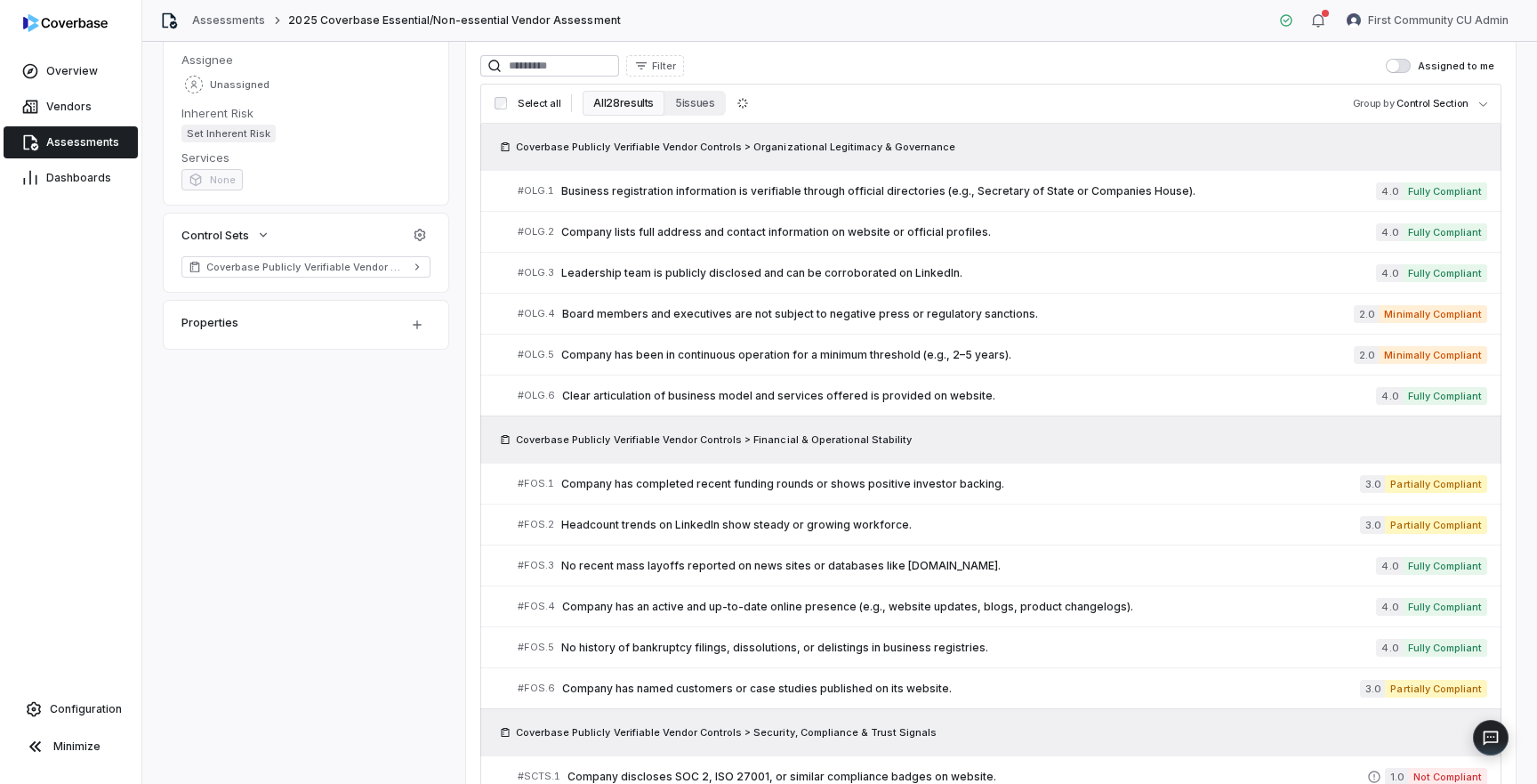
click at [104, 138] on span "Assessments" at bounding box center [82, 142] width 73 height 14
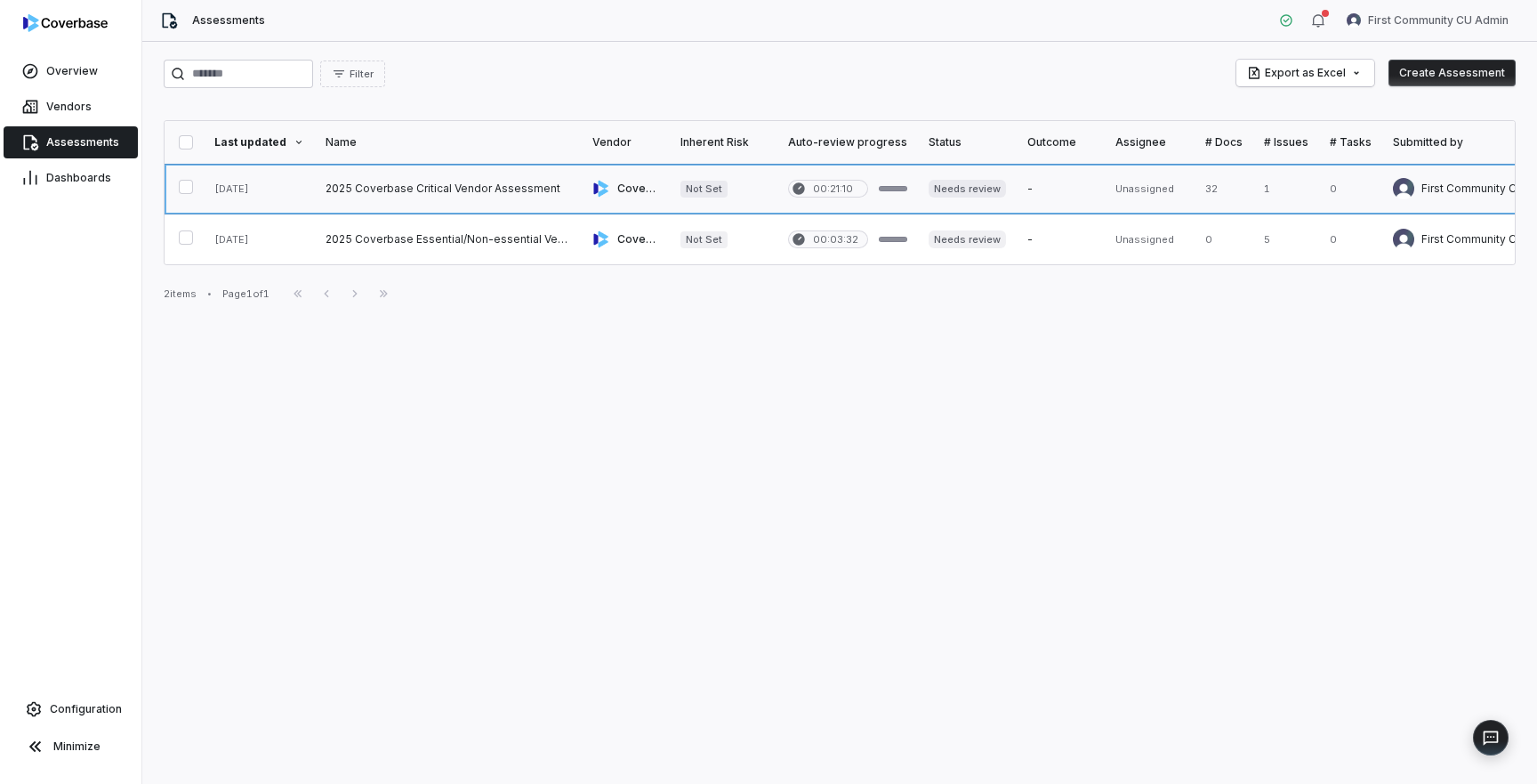
click at [449, 198] on link at bounding box center [448, 189] width 266 height 50
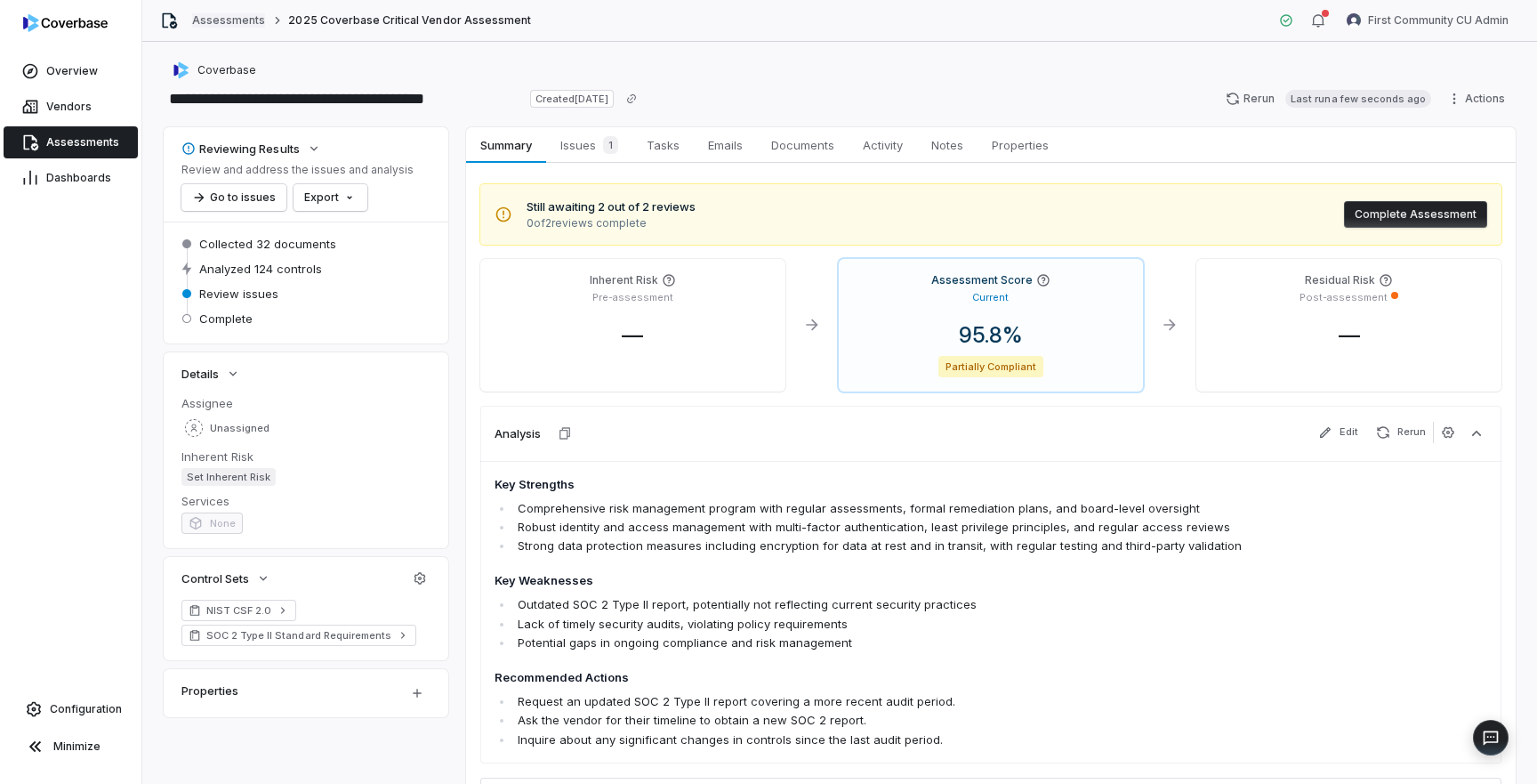
click at [210, 20] on link "Assessments" at bounding box center [229, 20] width 73 height 14
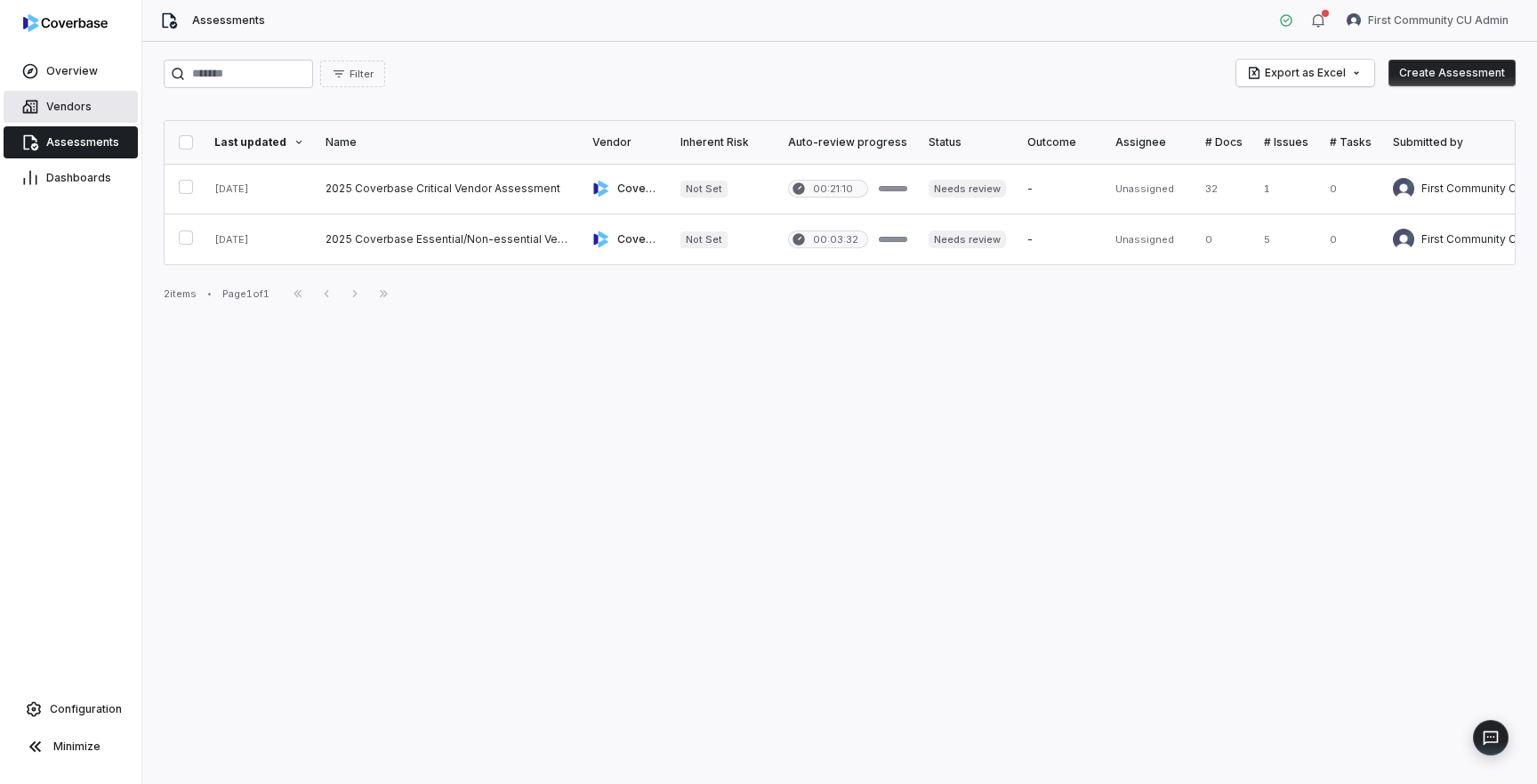
click at [78, 103] on span "Vendors" at bounding box center [69, 106] width 46 height 14
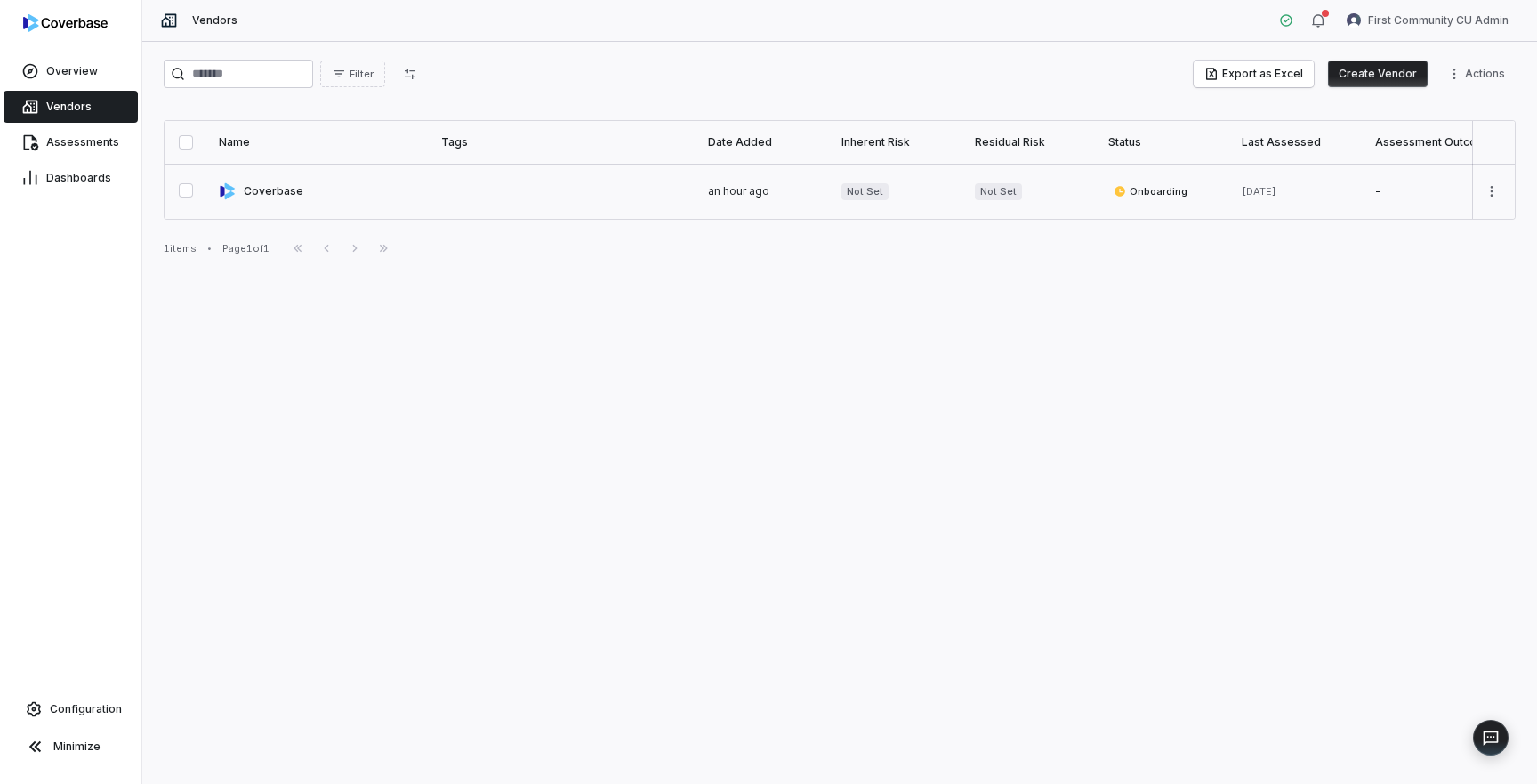
click at [295, 196] on link at bounding box center [320, 191] width 223 height 55
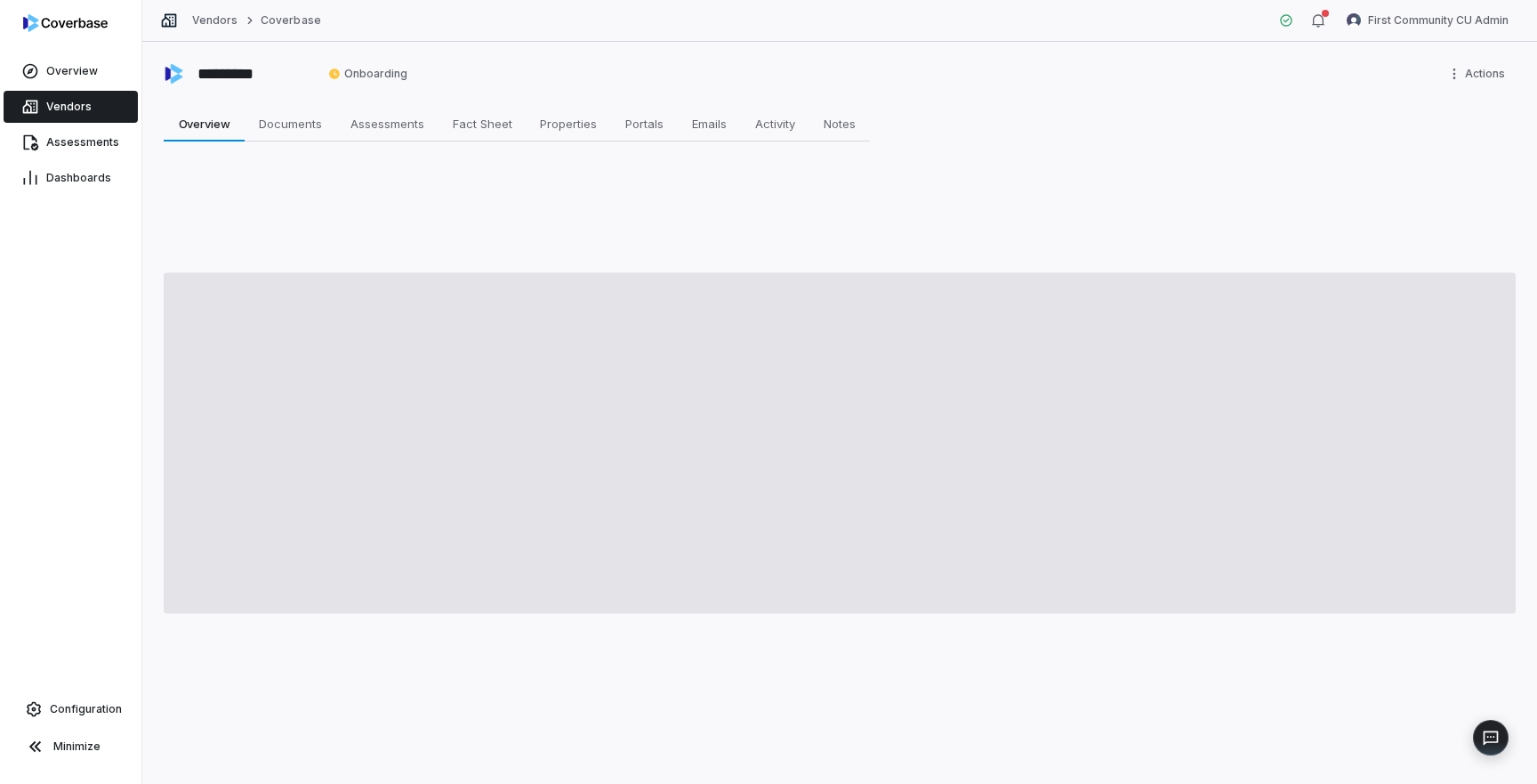
type textarea "*"
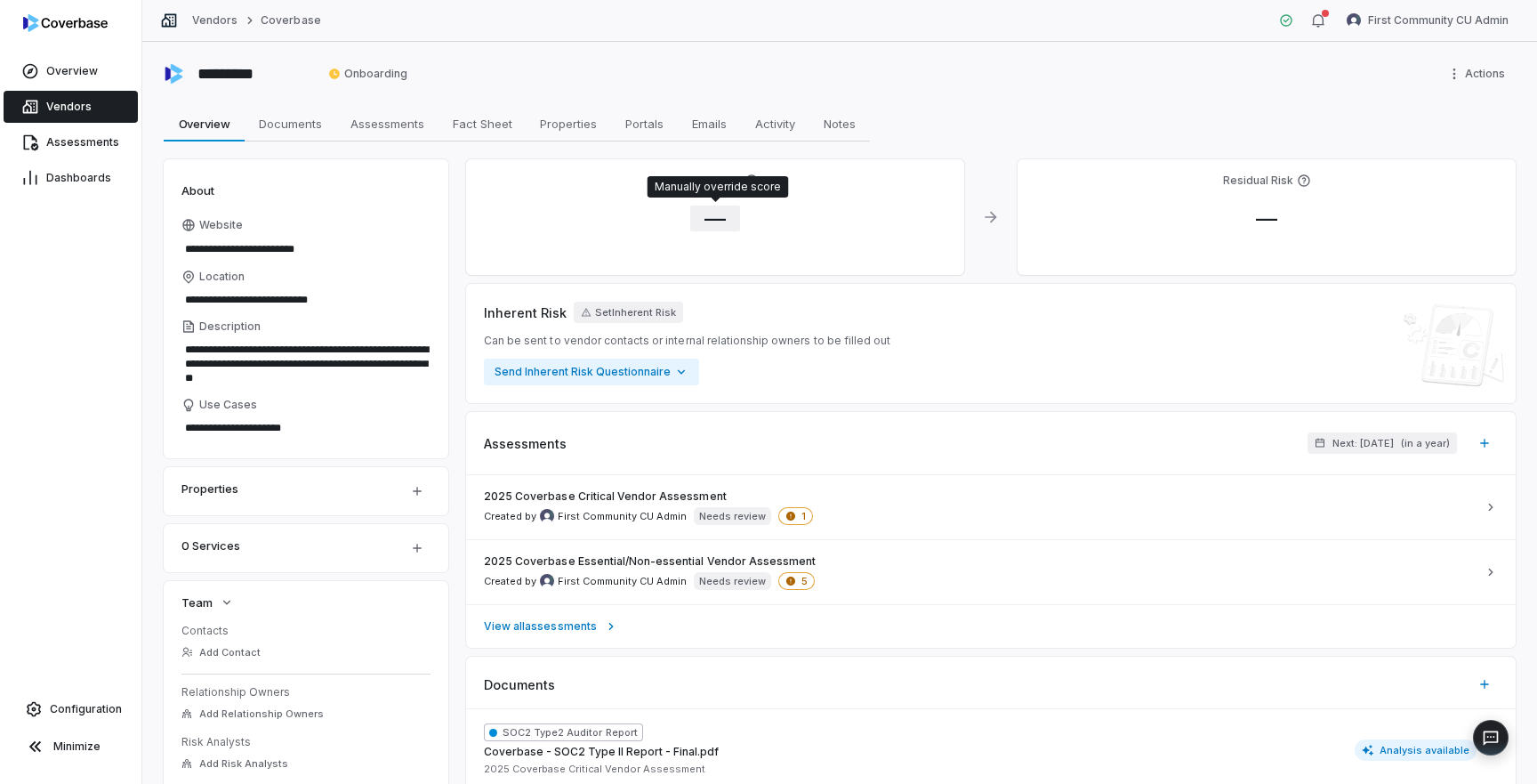
click at [731, 219] on span "—" at bounding box center [715, 218] width 50 height 26
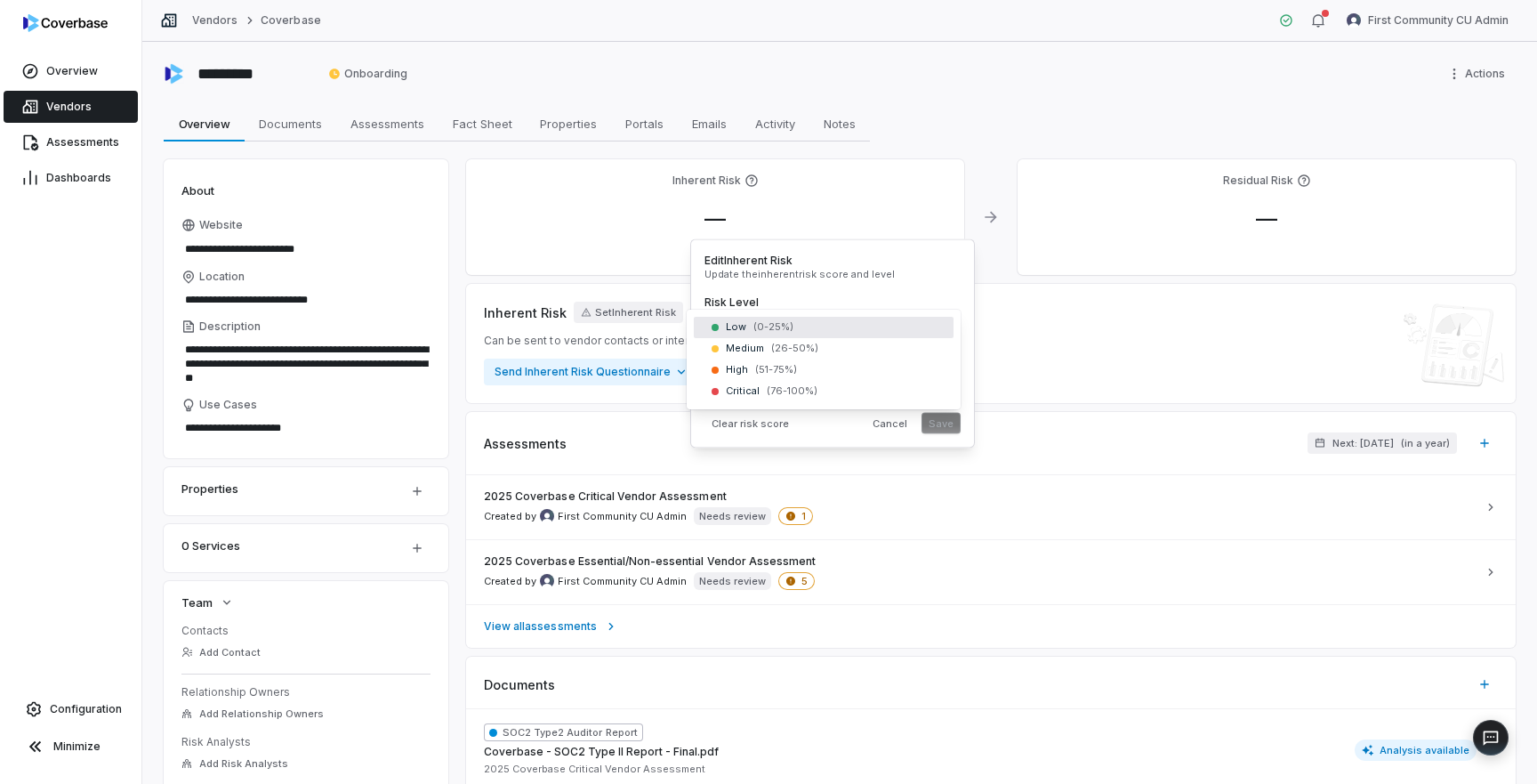
click at [782, 329] on body "**********" at bounding box center [768, 392] width 1537 height 784
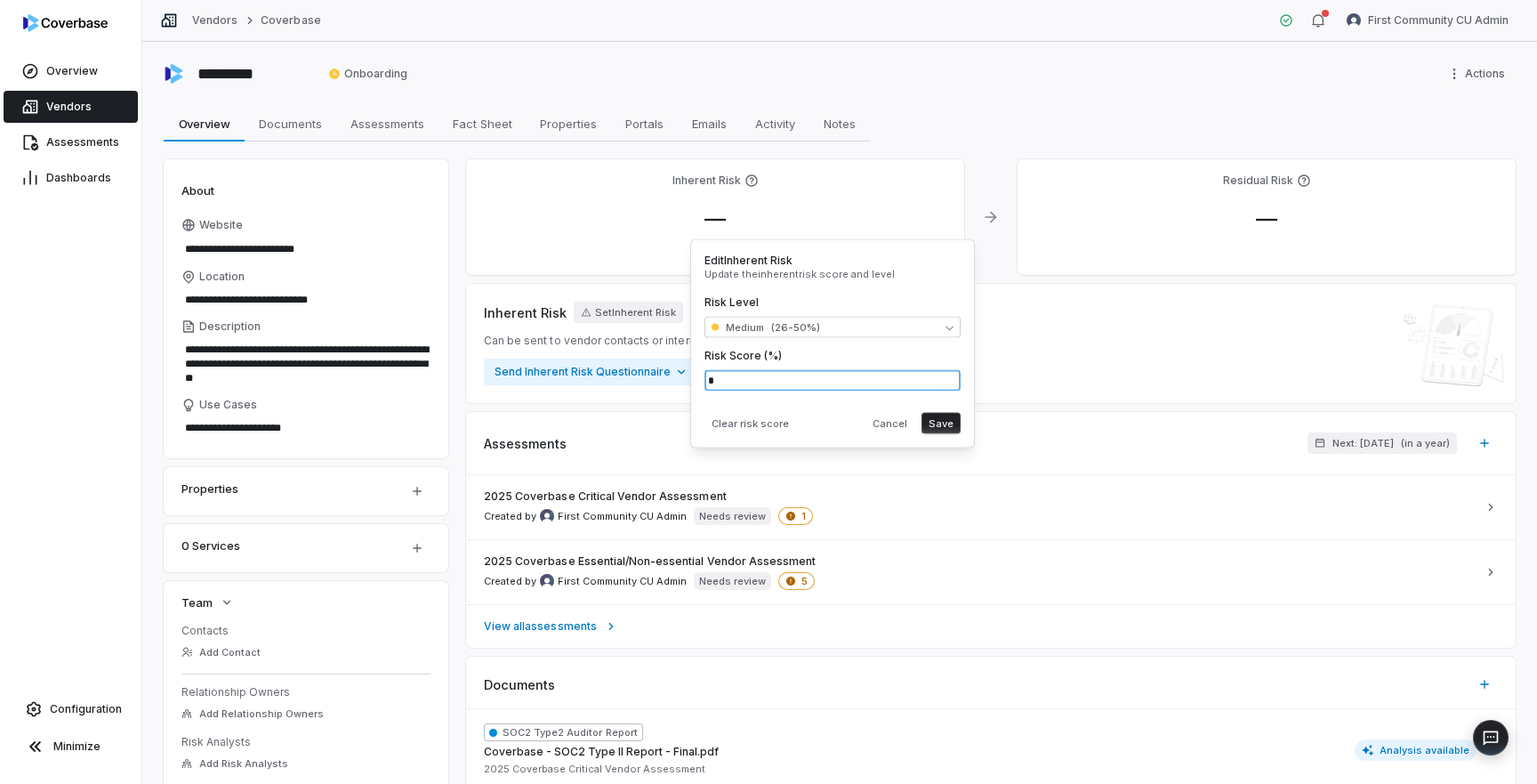
click at [759, 385] on input "*" at bounding box center [833, 380] width 256 height 22
type input "*"
type input "**"
click at [946, 425] on button "Save" at bounding box center [941, 423] width 39 height 22
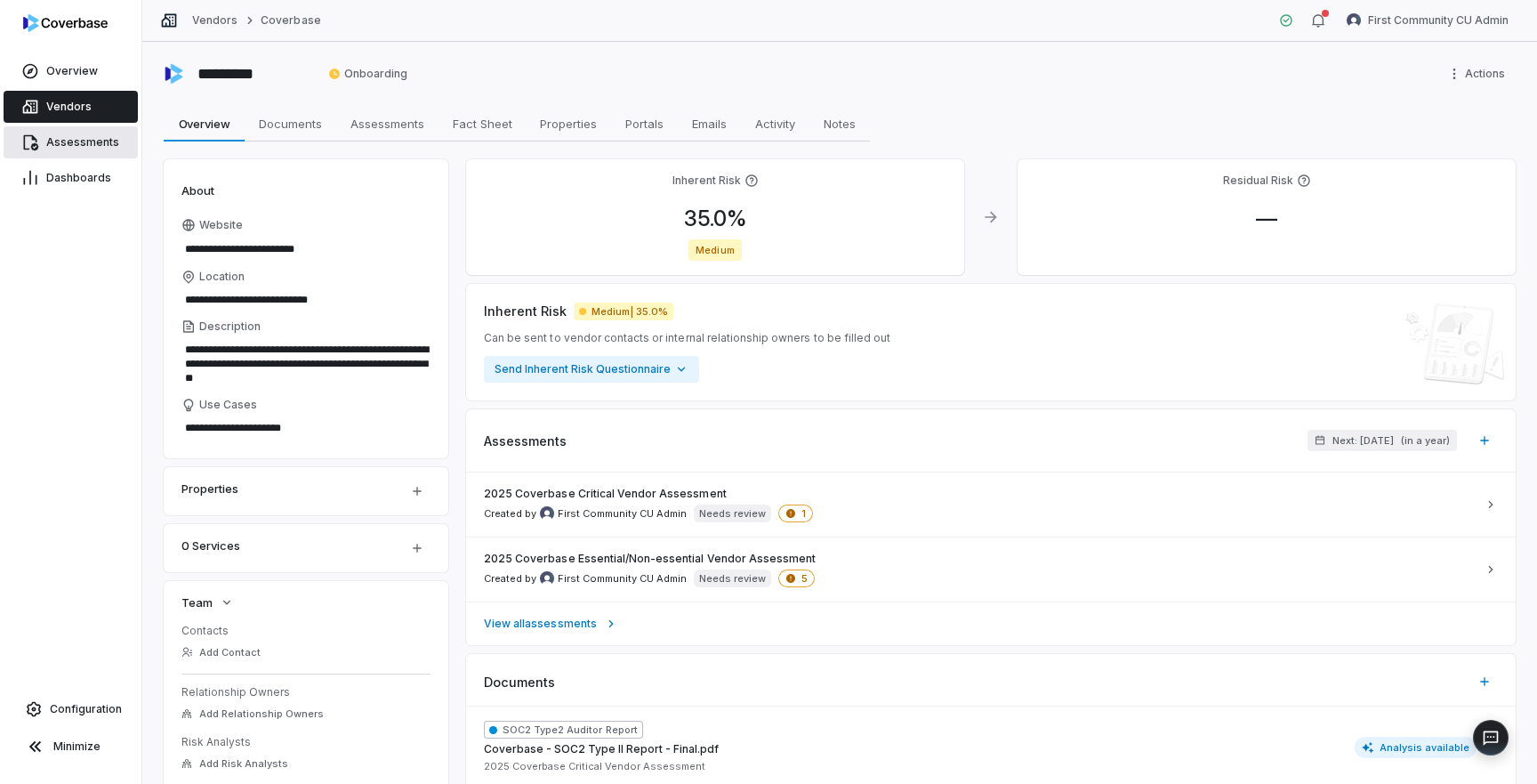
click at [88, 148] on span "Assessments" at bounding box center [82, 142] width 73 height 14
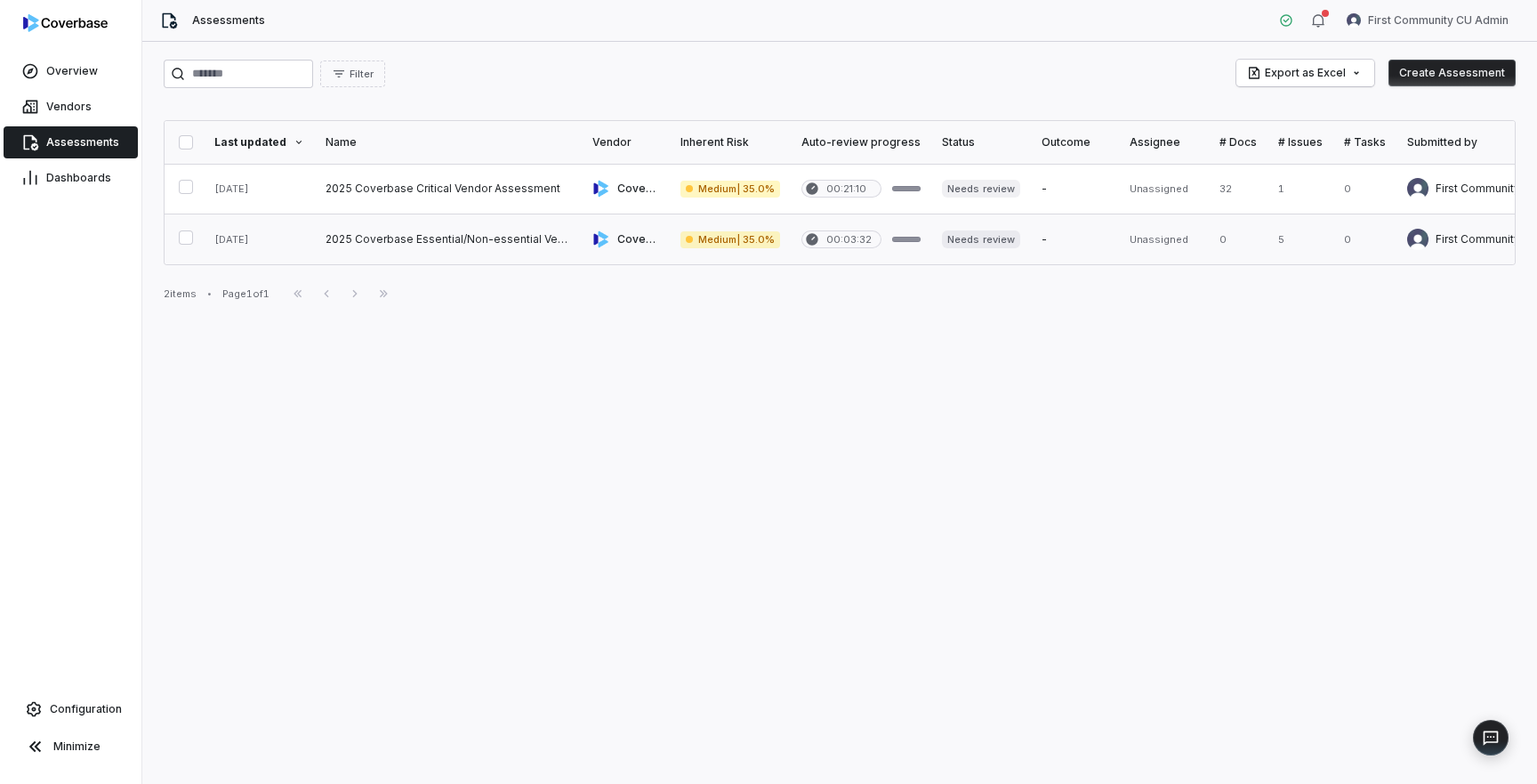
click at [454, 247] on link at bounding box center [448, 239] width 266 height 50
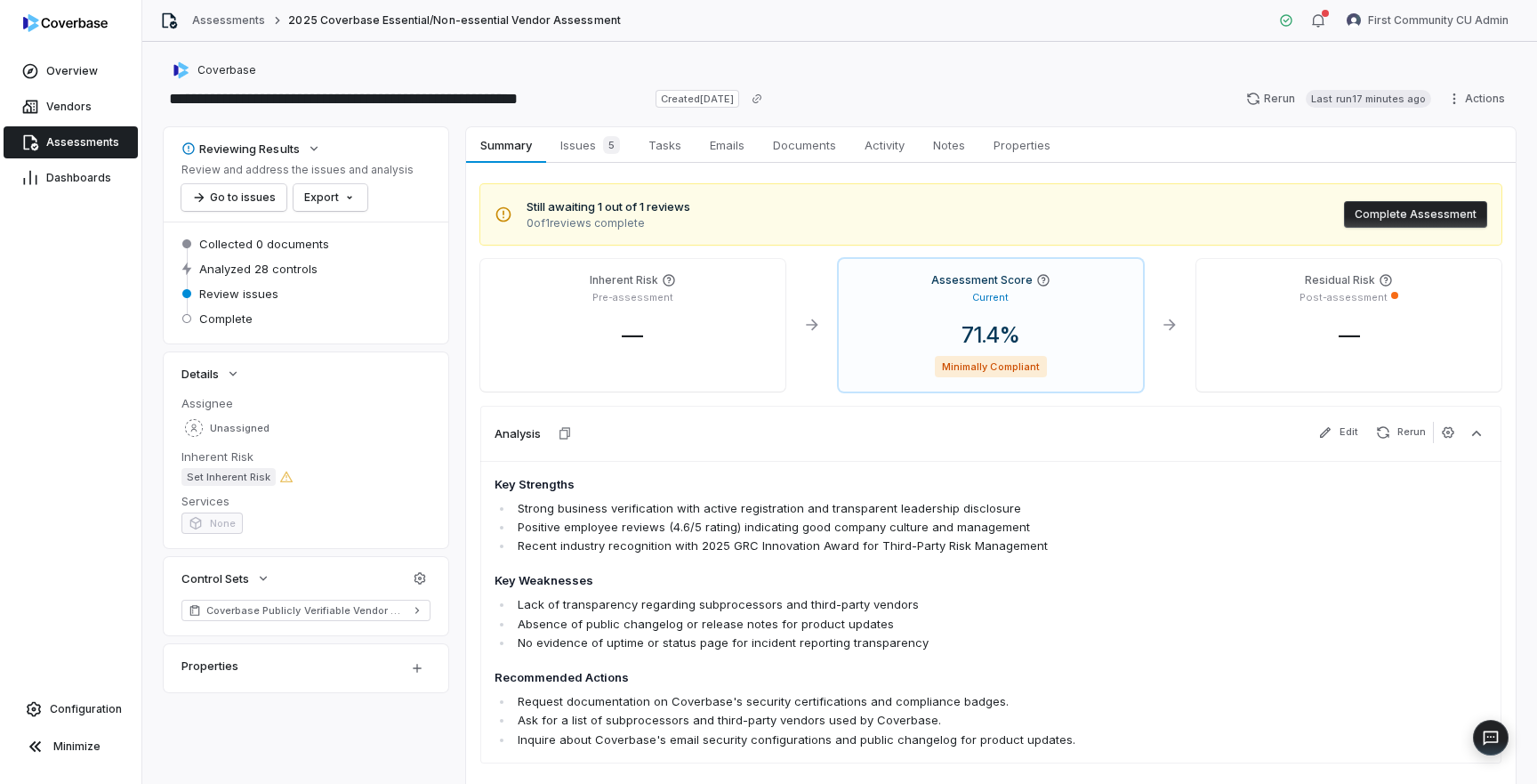
click at [641, 342] on span "—" at bounding box center [632, 335] width 50 height 26
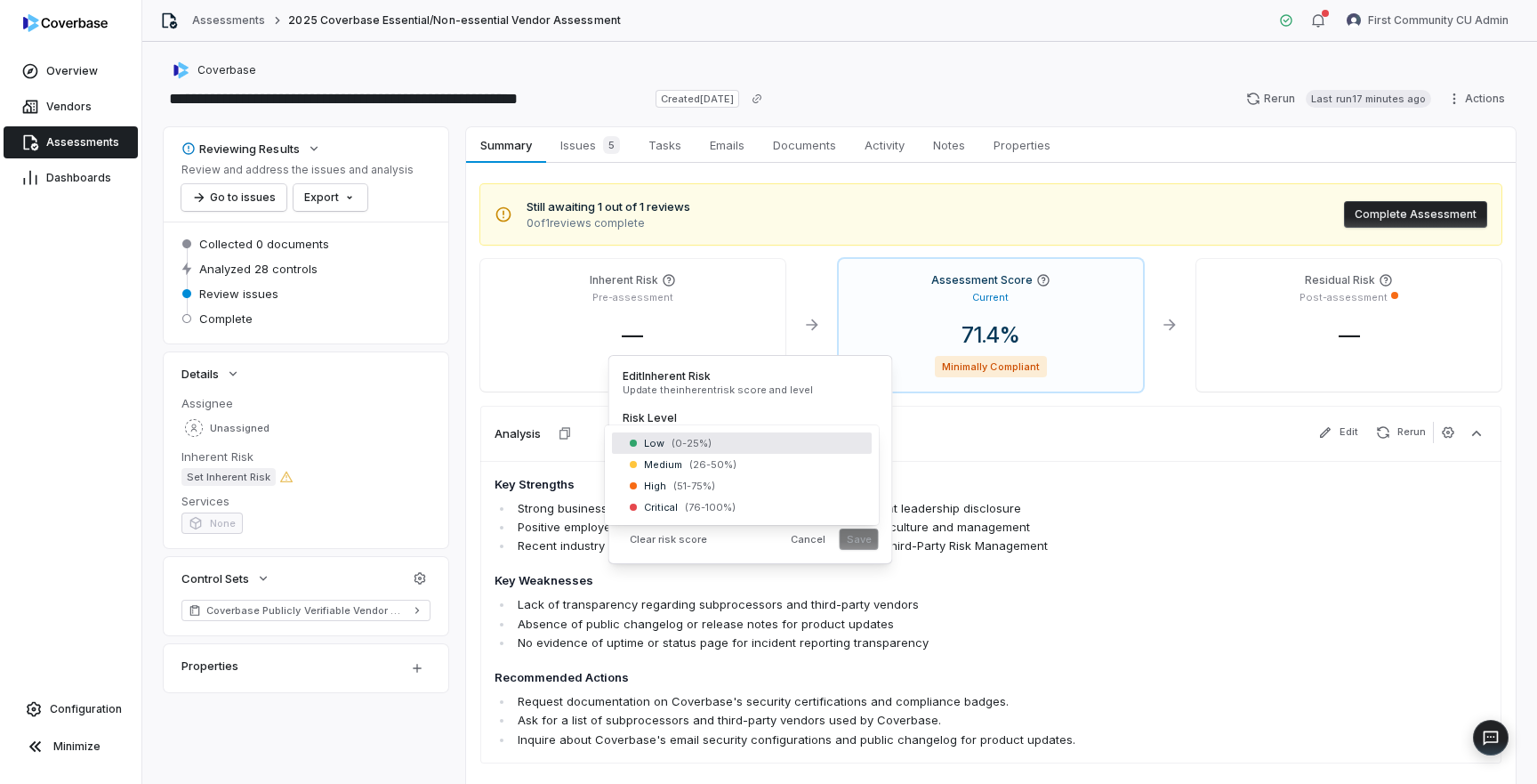
click at [706, 445] on body "**********" at bounding box center [768, 392] width 1537 height 784
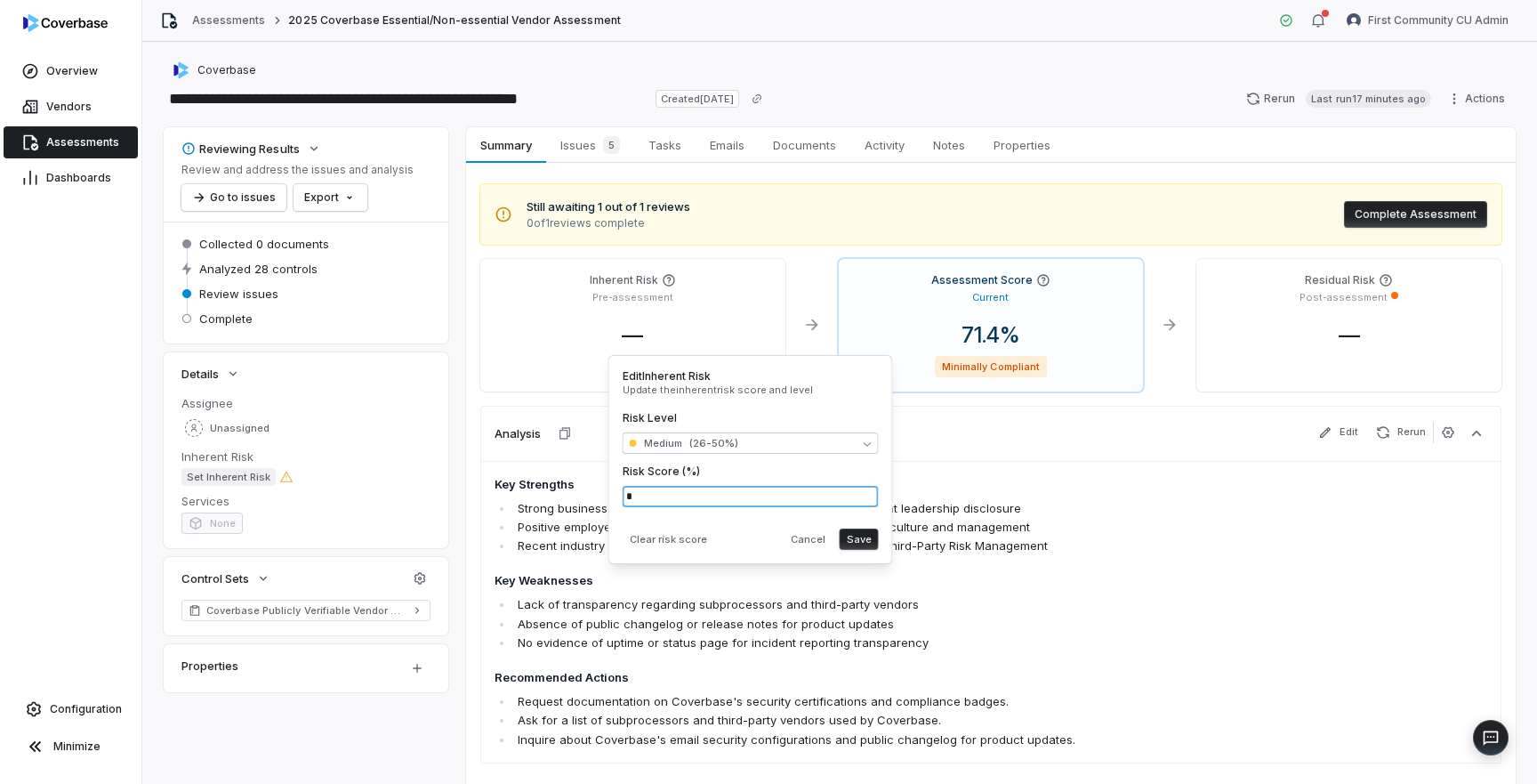
click at [706, 496] on input "*" at bounding box center [751, 496] width 256 height 22
type input "**"
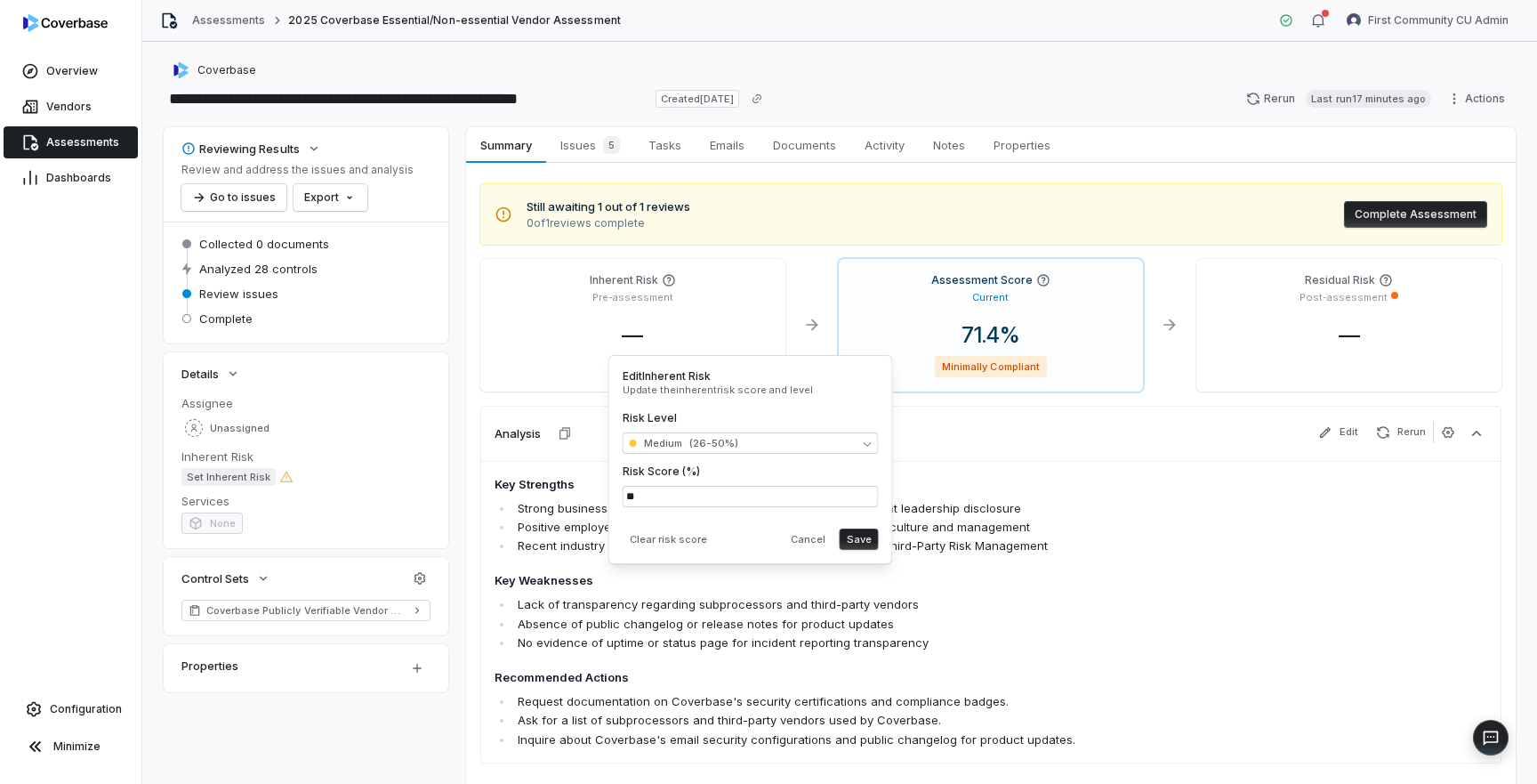
click at [864, 541] on button "Save" at bounding box center [859, 538] width 39 height 22
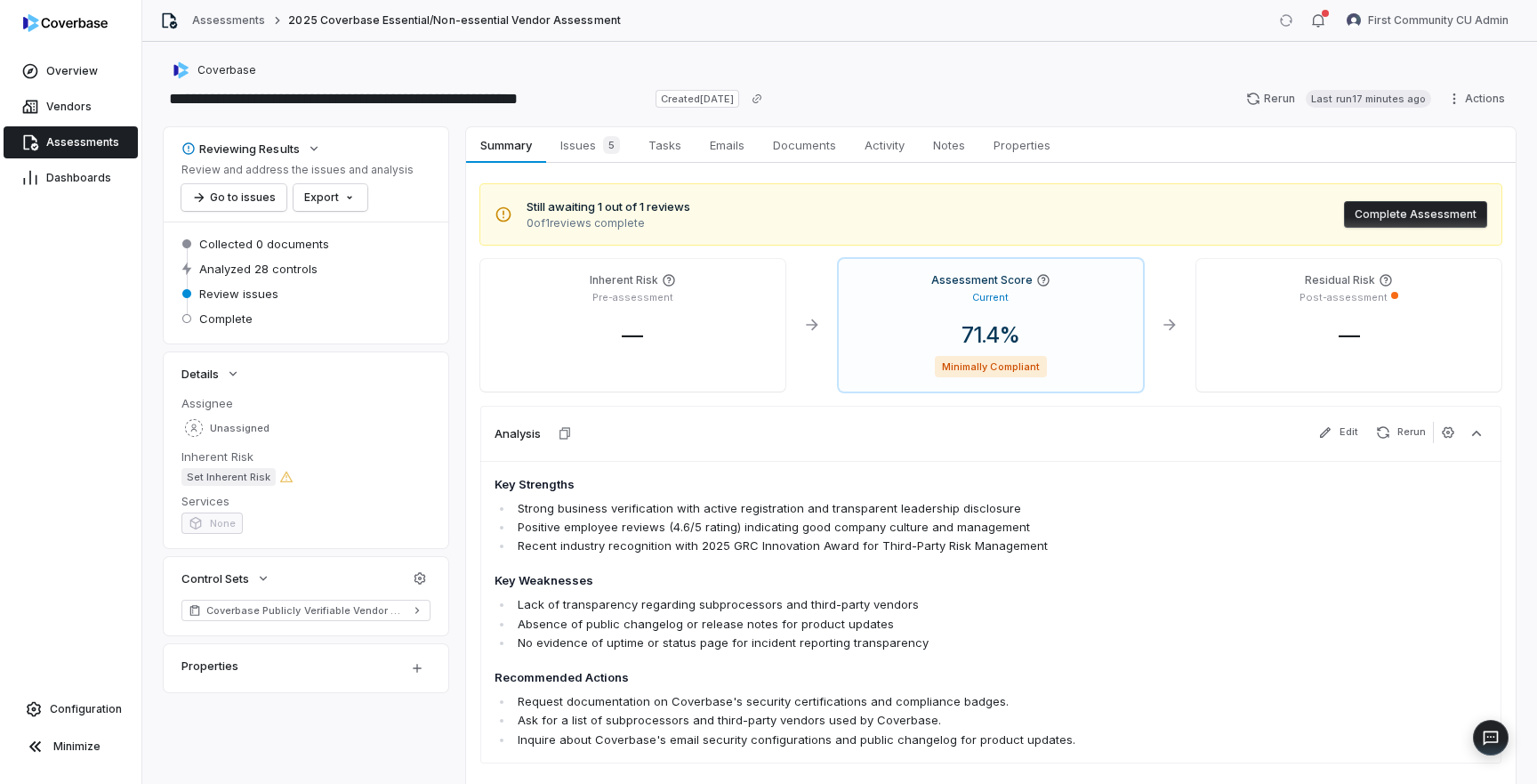
click at [893, 594] on span "Key Strengths Strong business verification with active registration and transpa…" at bounding box center [892, 612] width 795 height 273
click at [634, 333] on span "—" at bounding box center [632, 335] width 50 height 26
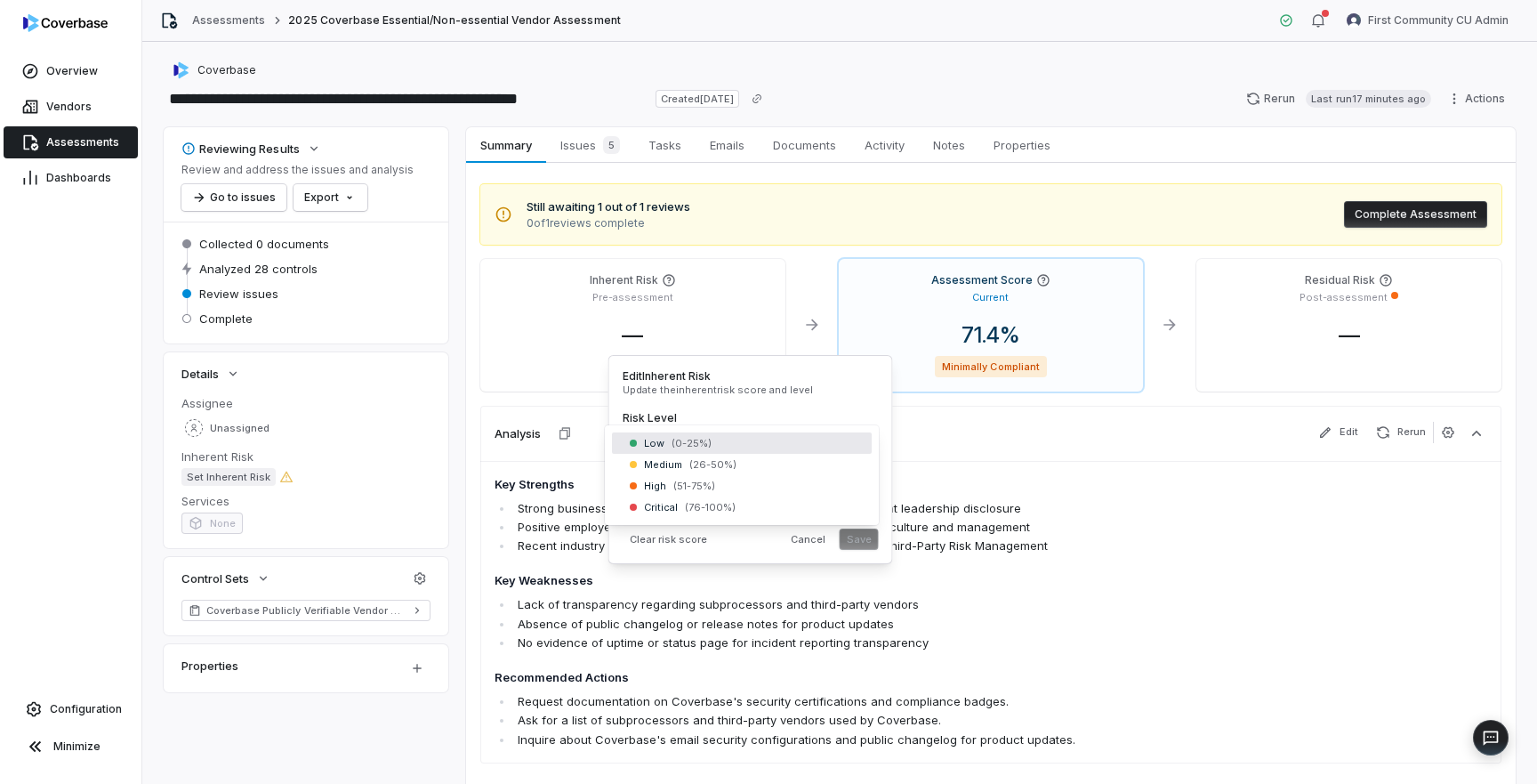
click at [772, 447] on body "**********" at bounding box center [768, 392] width 1537 height 784
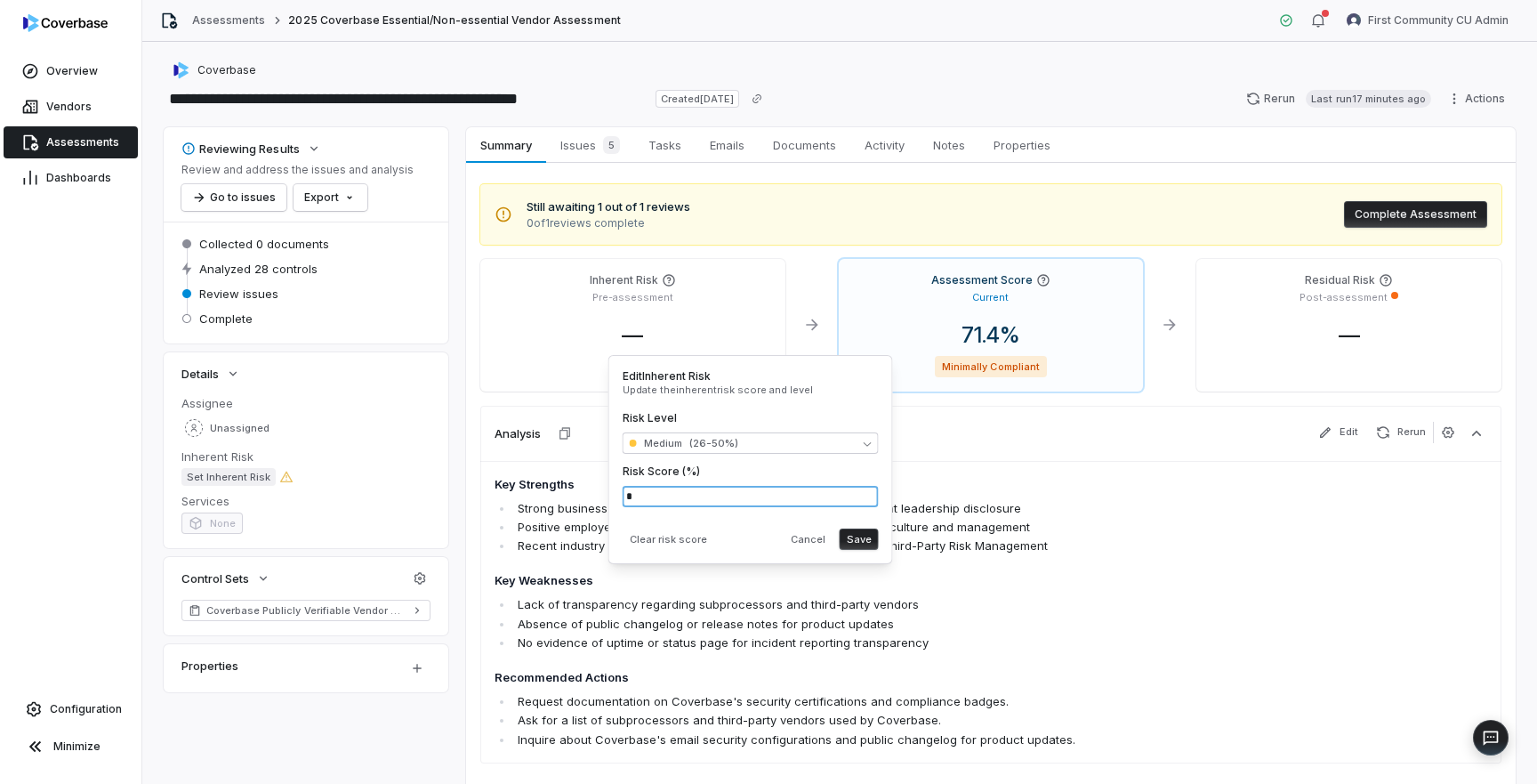
click at [758, 496] on input "*" at bounding box center [751, 496] width 256 height 22
type input "**"
click at [727, 514] on div "Edit Inherent Risk Update the inherent risk score and level Risk Level Medium (…" at bounding box center [751, 459] width 256 height 180
click at [861, 536] on button "Save" at bounding box center [859, 538] width 39 height 22
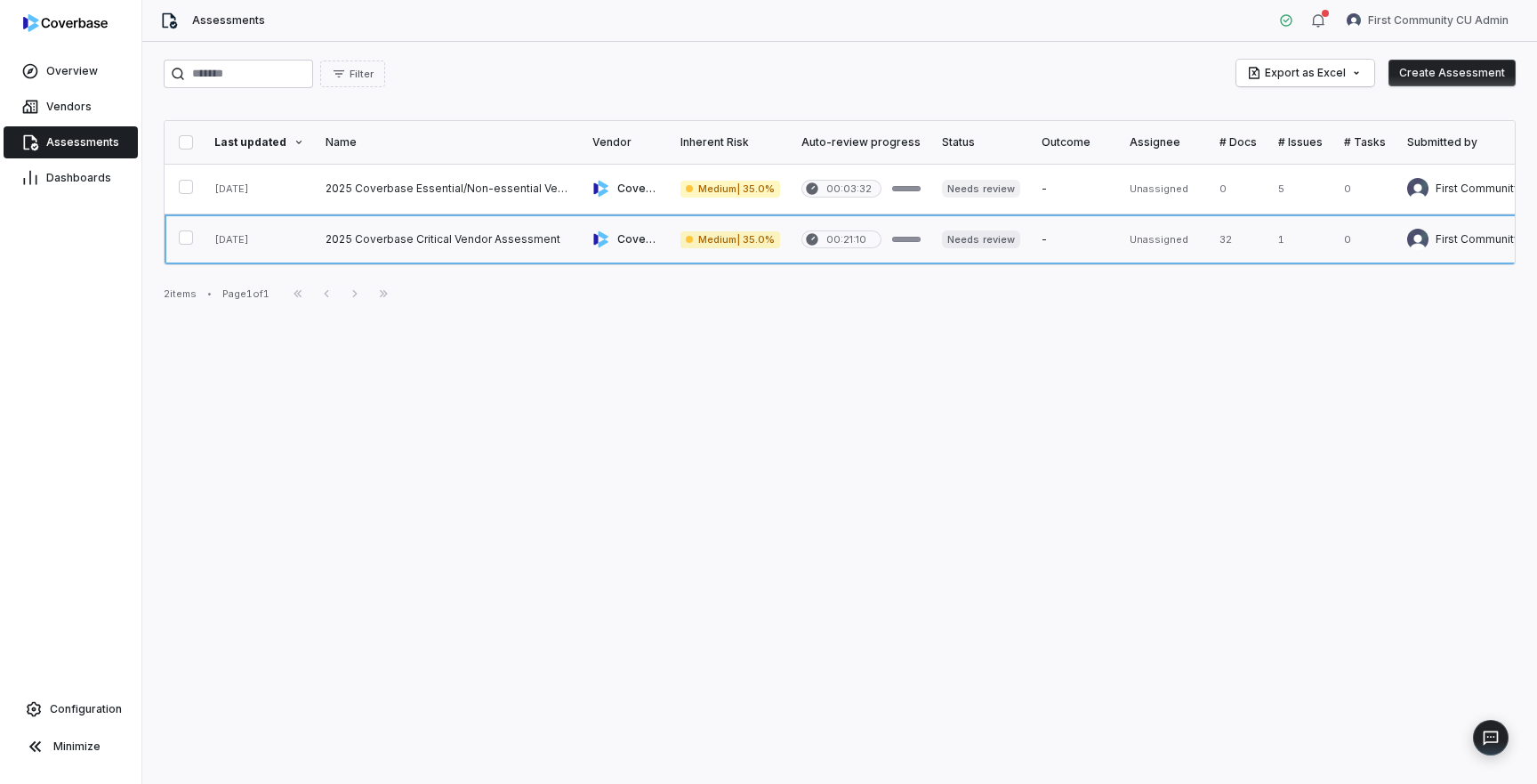
click at [455, 239] on link at bounding box center [448, 239] width 266 height 50
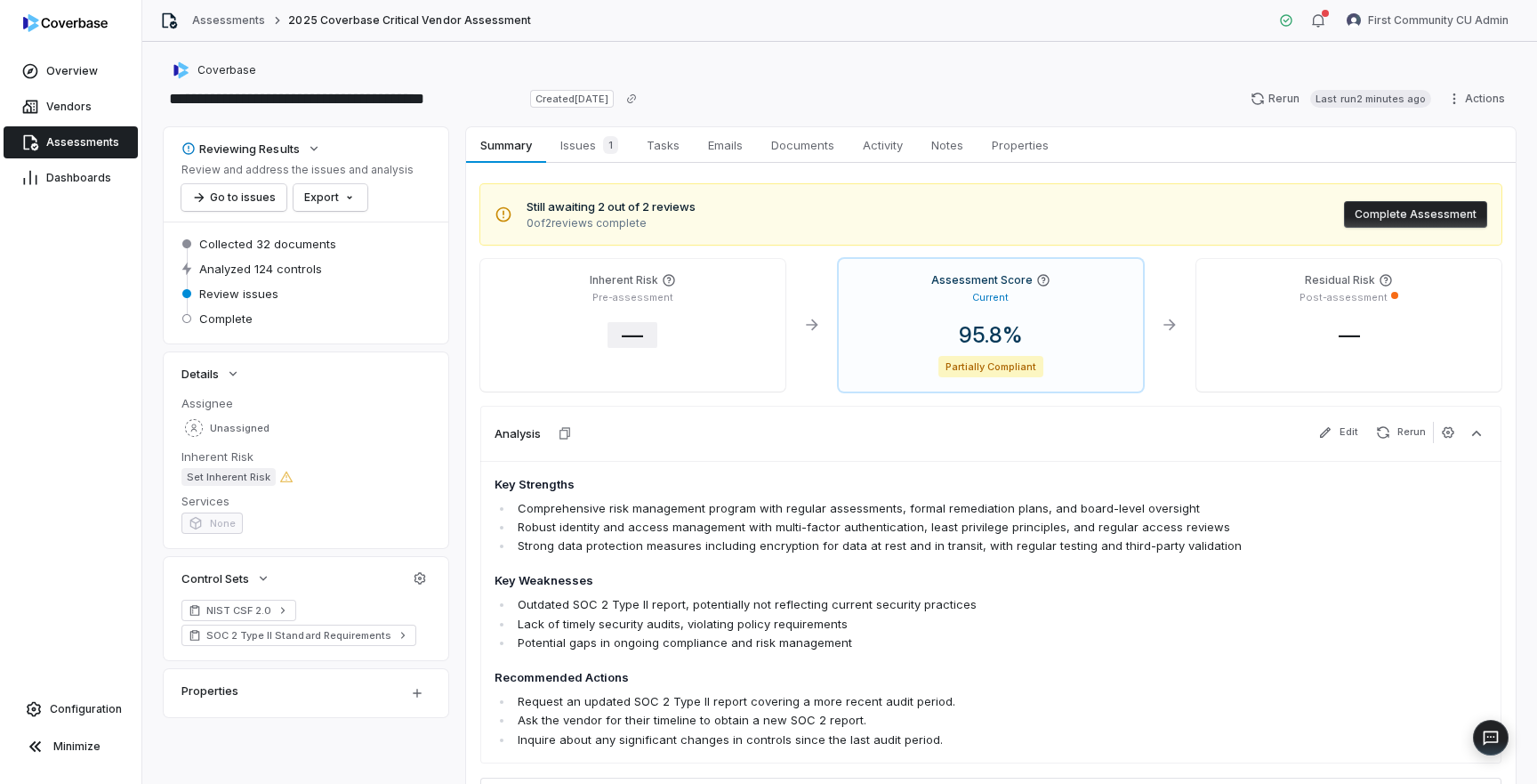
click at [639, 338] on span "—" at bounding box center [632, 335] width 50 height 26
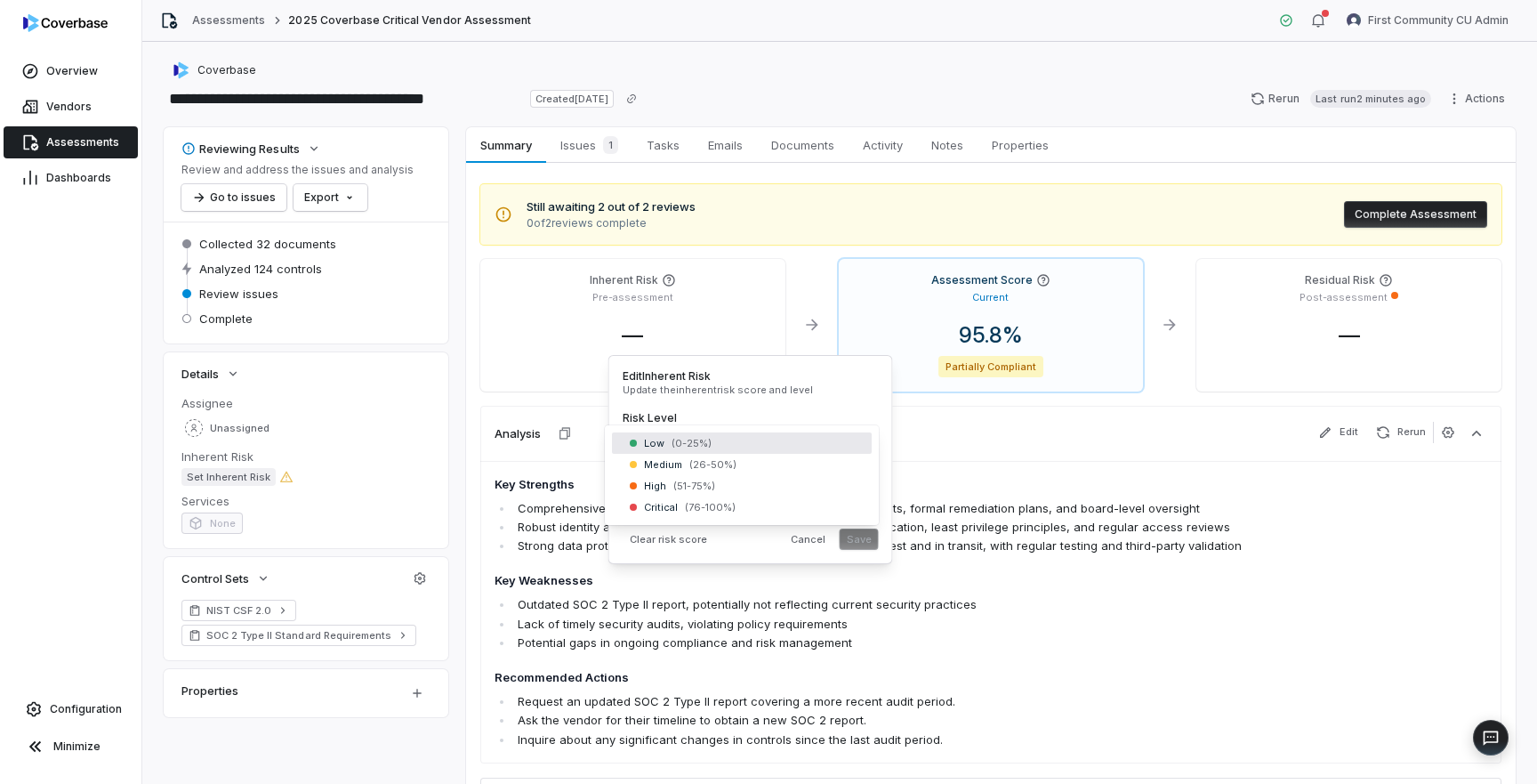
click at [692, 449] on body "**********" at bounding box center [768, 392] width 1537 height 784
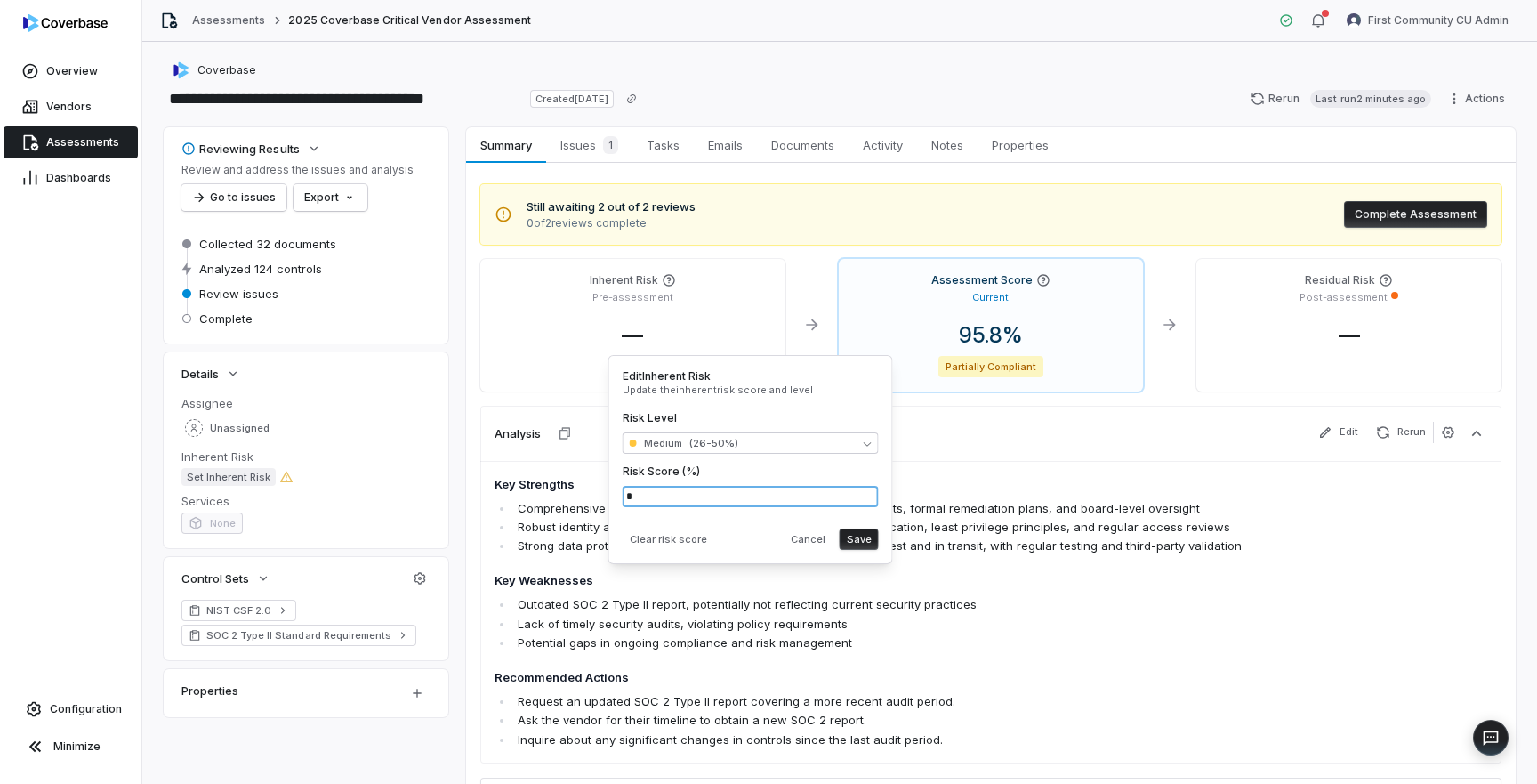
click at [701, 503] on input "*" at bounding box center [751, 496] width 256 height 22
type input "**"
click at [737, 531] on div "Clear risk score Cancel Save" at bounding box center [751, 536] width 256 height 28
click at [861, 538] on button "Save" at bounding box center [859, 538] width 39 height 22
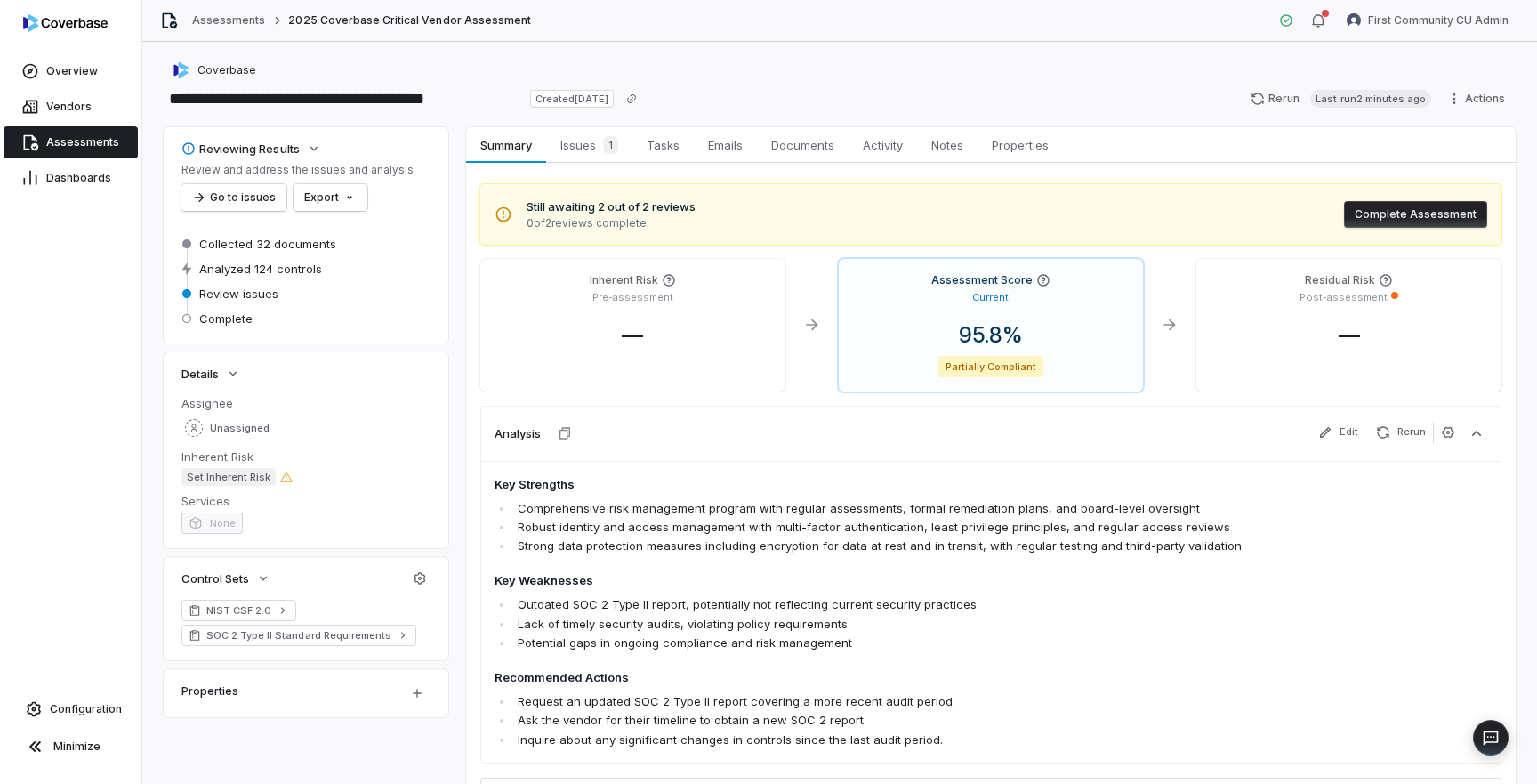
click at [929, 407] on div "Analysis Edit Rerun" at bounding box center [991, 433] width 1021 height 55
click at [999, 334] on span "95.8 %" at bounding box center [991, 335] width 93 height 26
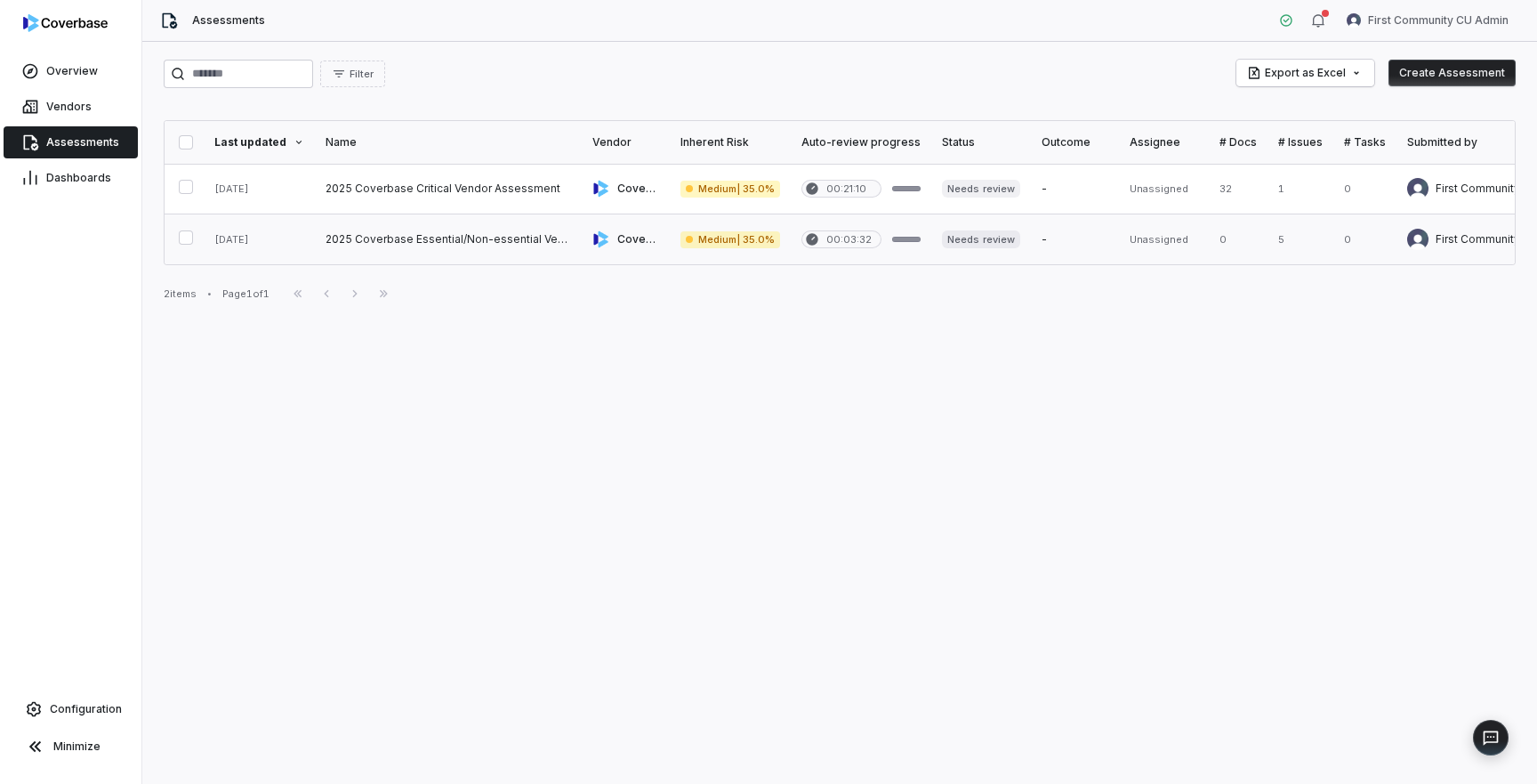
click at [486, 241] on link at bounding box center [448, 239] width 266 height 50
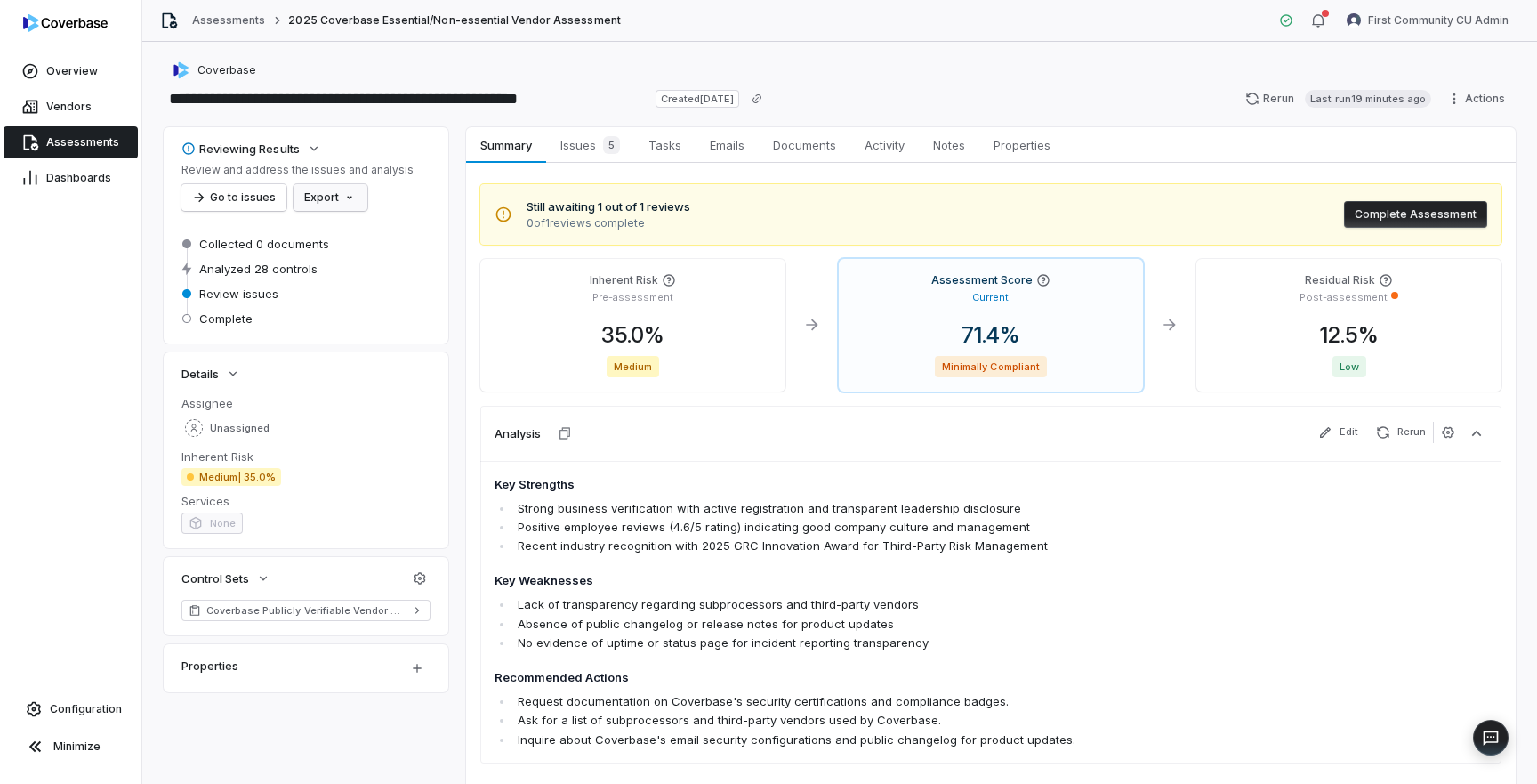
click at [338, 194] on html "**********" at bounding box center [768, 392] width 1537 height 784
click at [364, 238] on div "Export as PDF" at bounding box center [360, 236] width 125 height 28
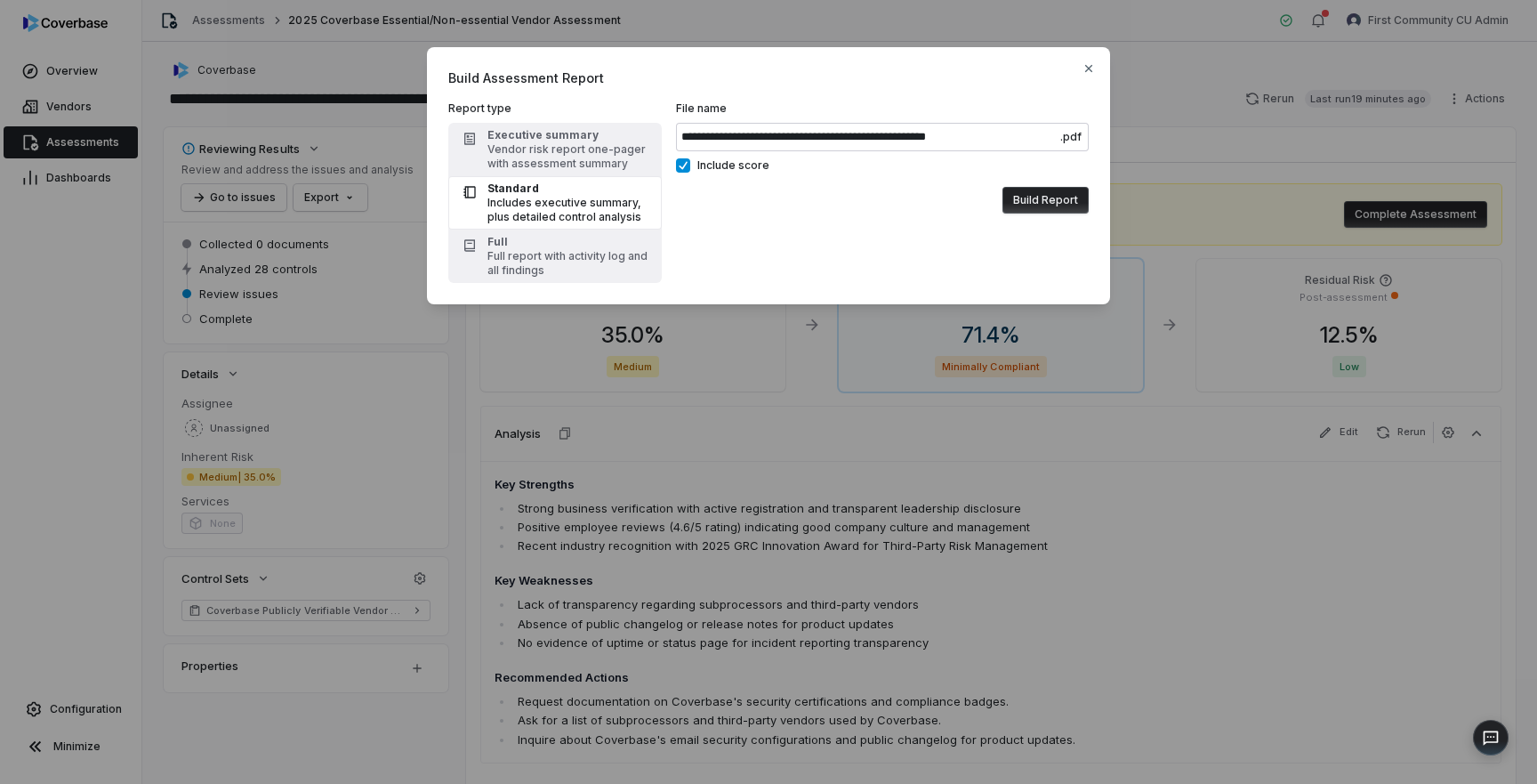
click at [1042, 197] on button "Build Report" at bounding box center [1045, 200] width 86 height 27
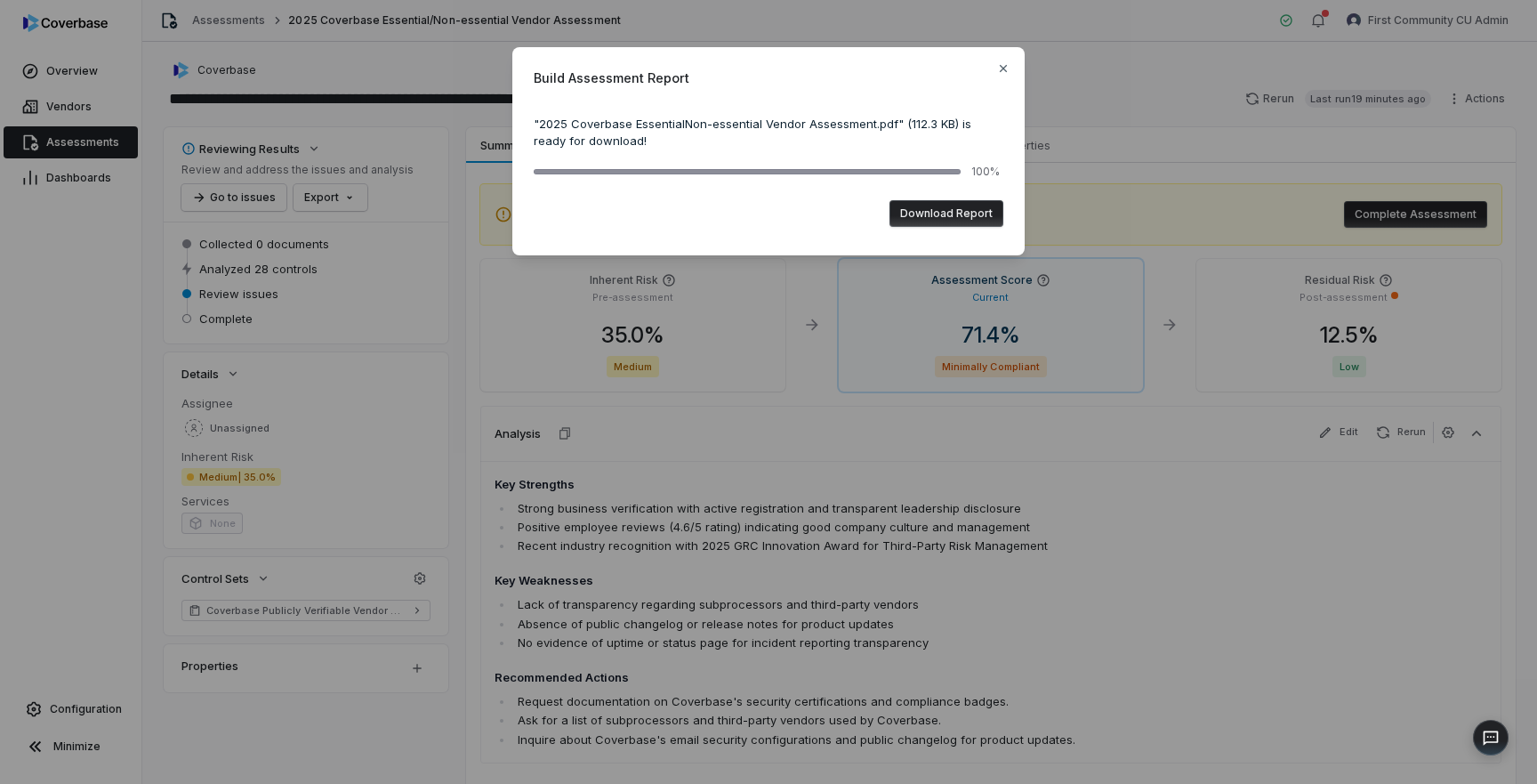
click at [934, 213] on button "Download Report" at bounding box center [946, 213] width 114 height 27
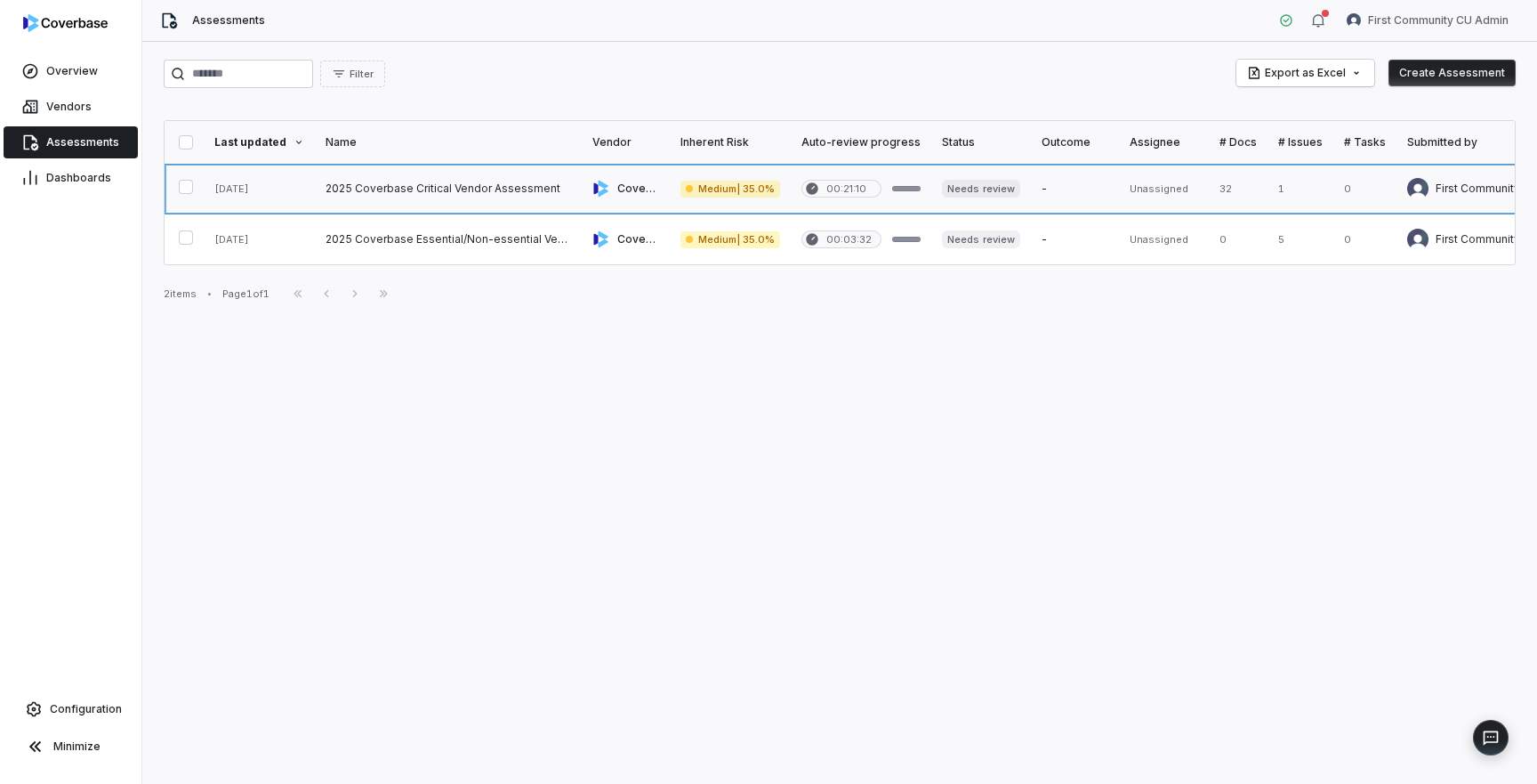
click at [439, 196] on link at bounding box center [448, 189] width 266 height 50
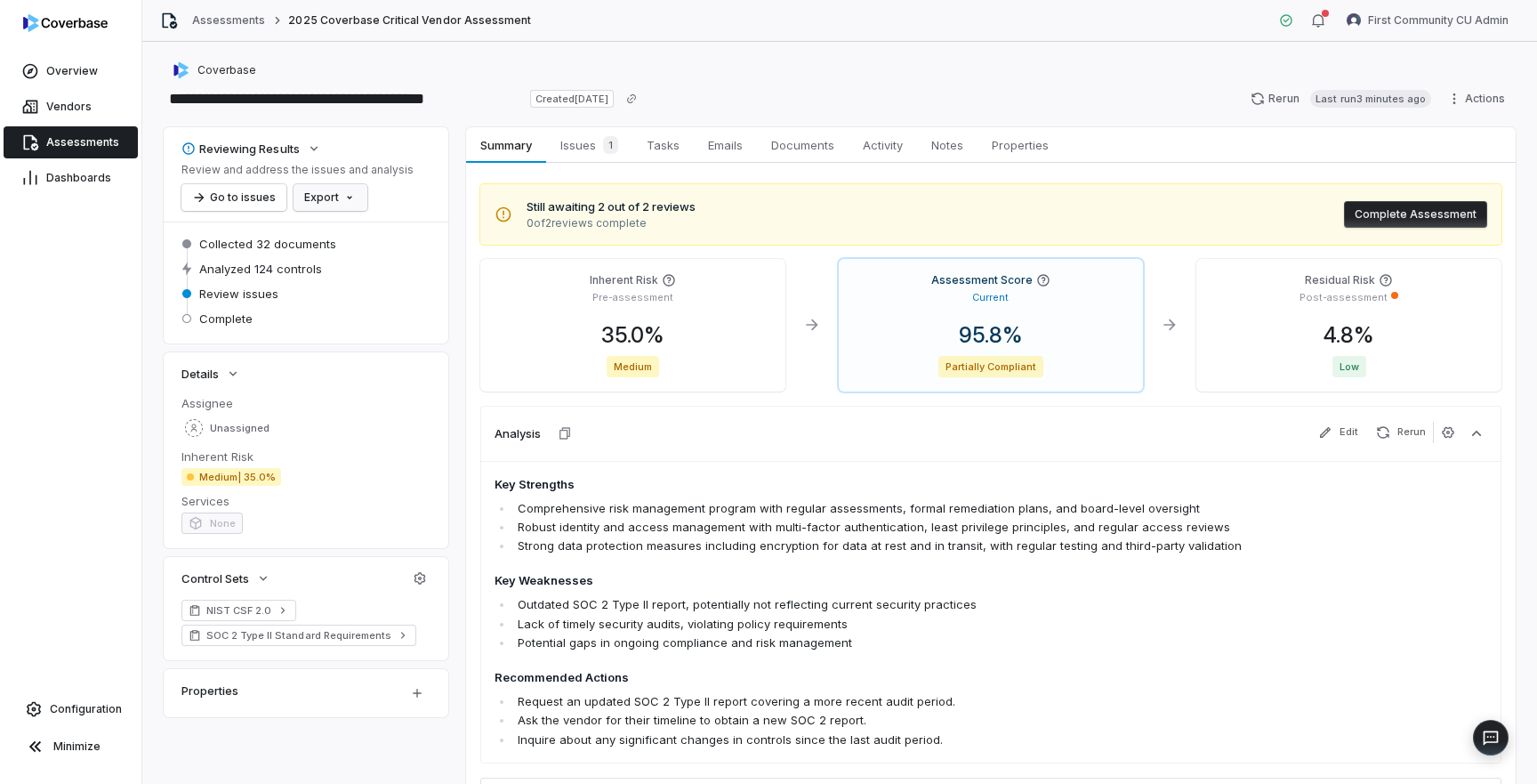
click at [346, 205] on html "**********" at bounding box center [768, 392] width 1537 height 784
click at [367, 231] on div "Export as PDF" at bounding box center [360, 236] width 125 height 28
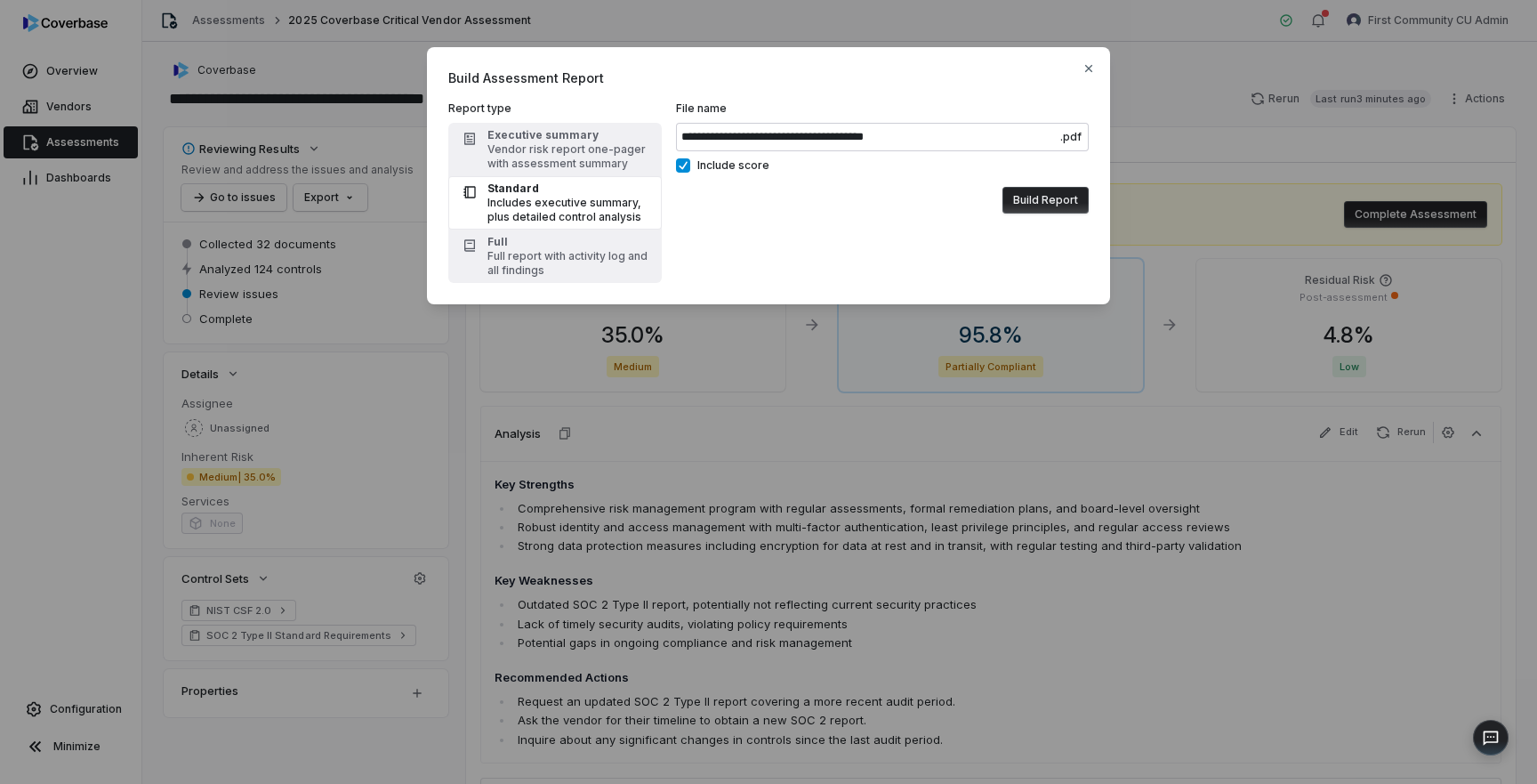
click at [1035, 204] on button "Build Report" at bounding box center [1045, 200] width 86 height 27
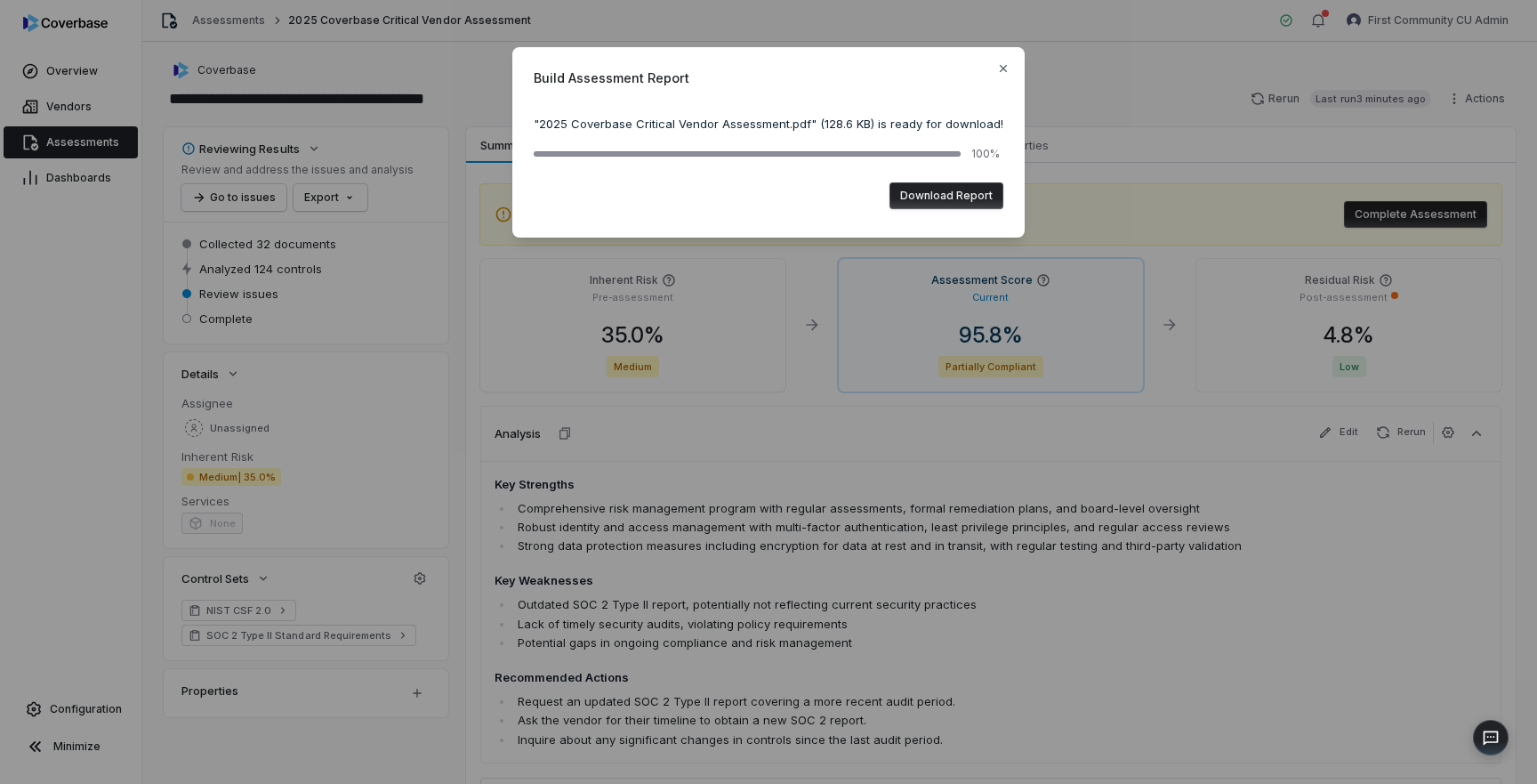
click at [955, 199] on button "Download Report" at bounding box center [946, 195] width 114 height 27
click at [996, 55] on div "Build Assessment Report " 2025 Coverbase Critical Vendor Assessment.pdf " ( 128…" at bounding box center [768, 143] width 512 height 191
click at [1005, 67] on icon "button" at bounding box center [1003, 68] width 14 height 14
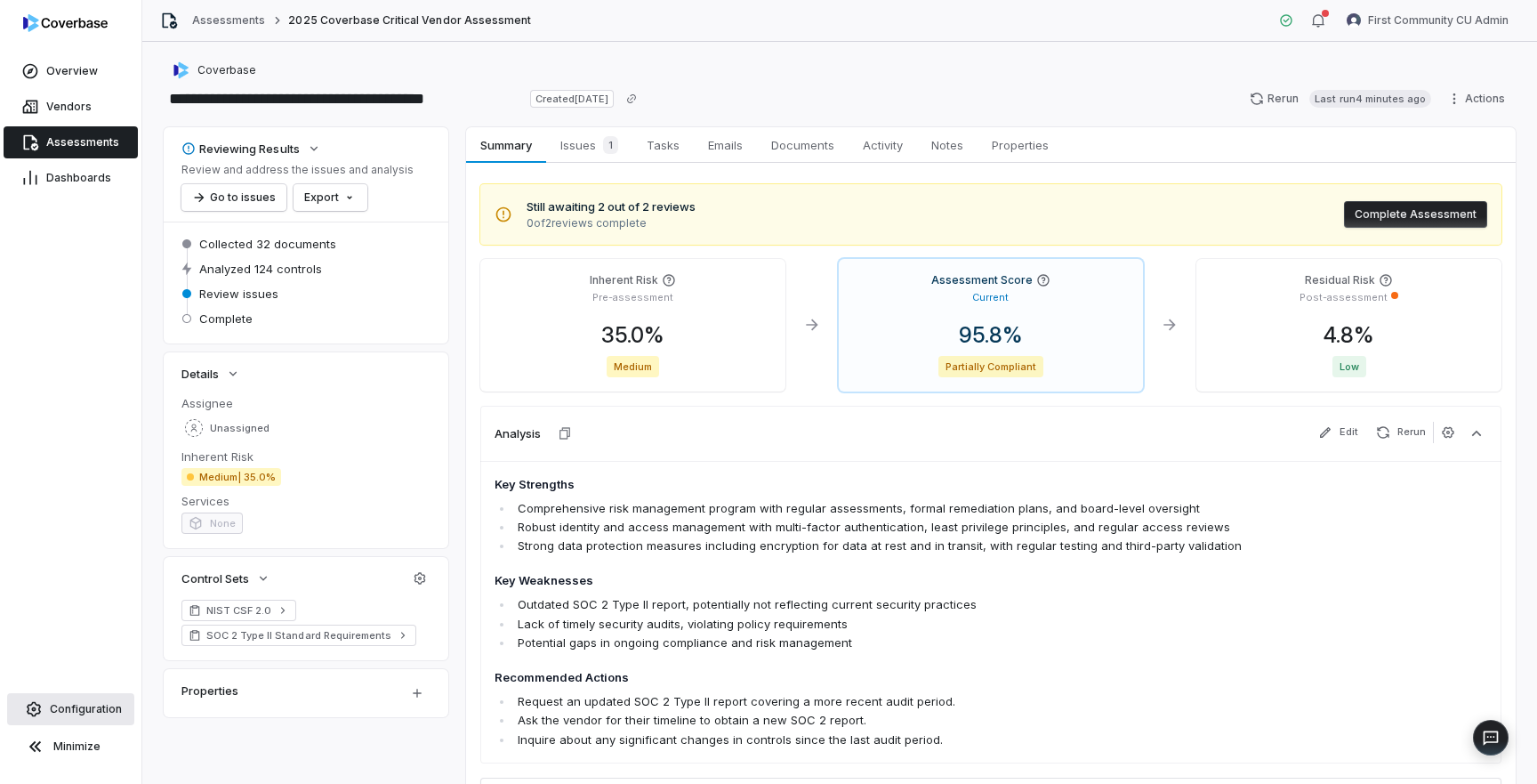
click at [84, 713] on span "Configuration" at bounding box center [86, 708] width 72 height 14
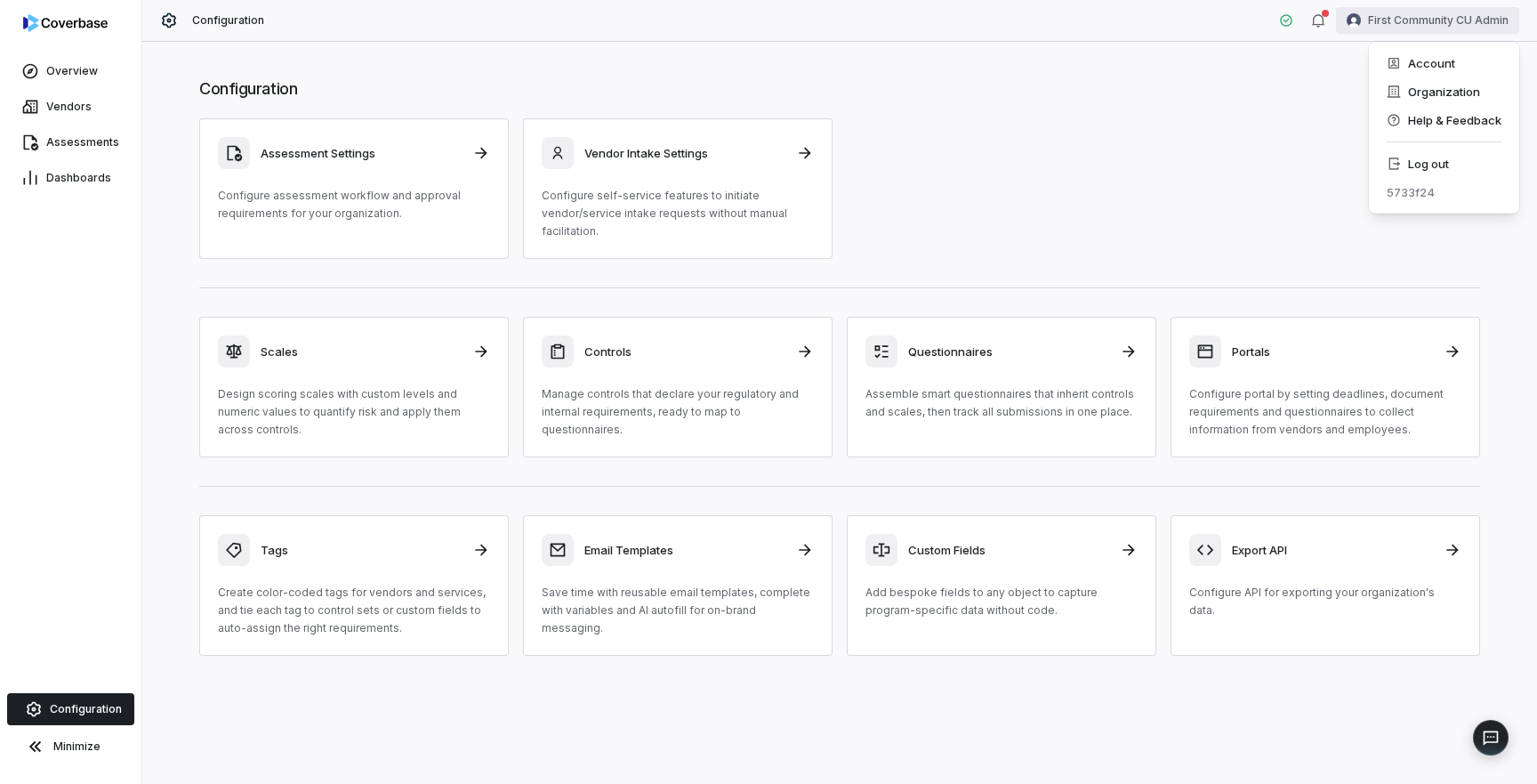
click at [1447, 17] on html "Overview Vendors Assessments Dashboards Configuration Minimize Configuration Fi…" at bounding box center [768, 392] width 1537 height 784
click at [1436, 91] on div "Organization" at bounding box center [1444, 92] width 137 height 28
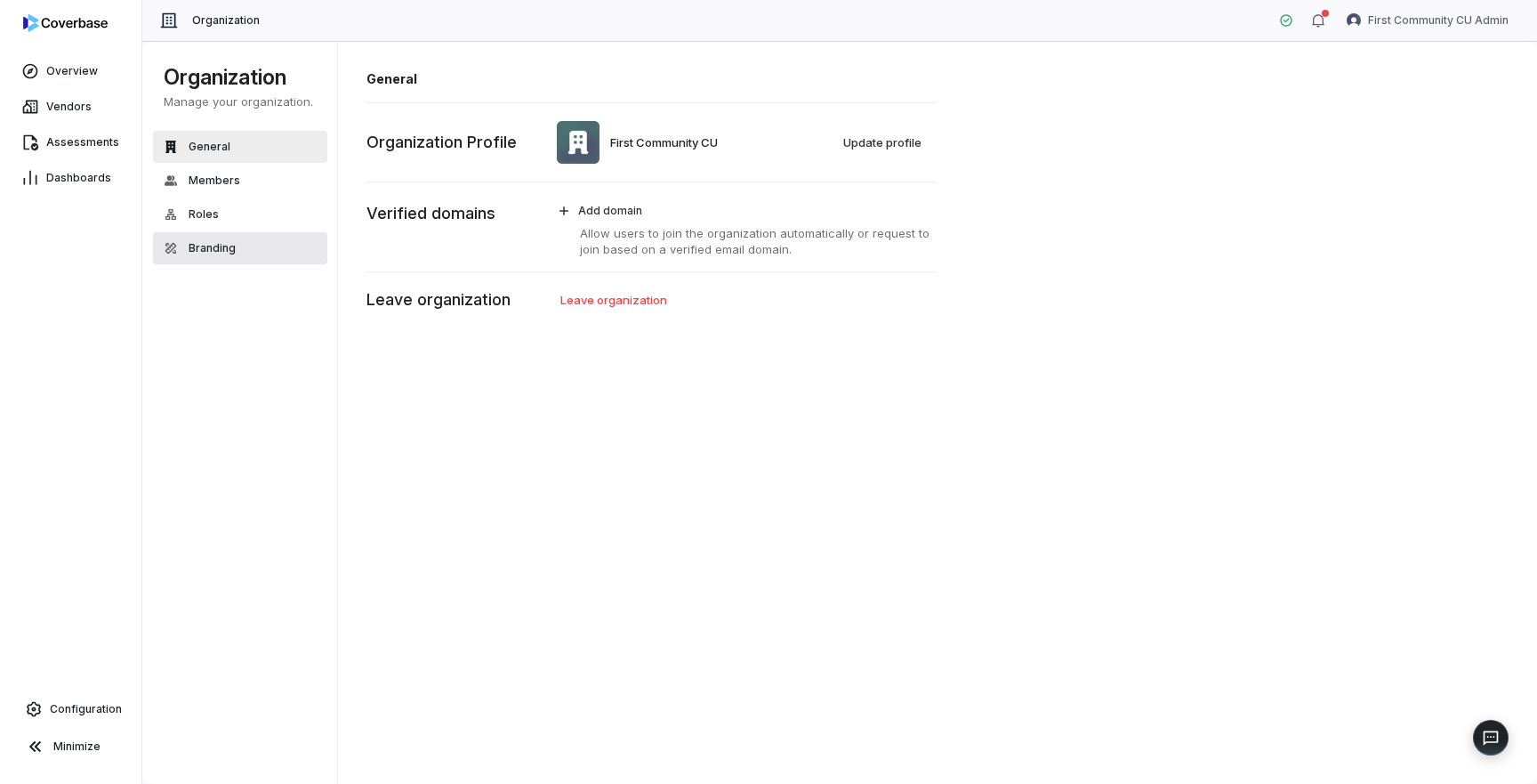
click at [225, 246] on span "Branding" at bounding box center [212, 247] width 47 height 14
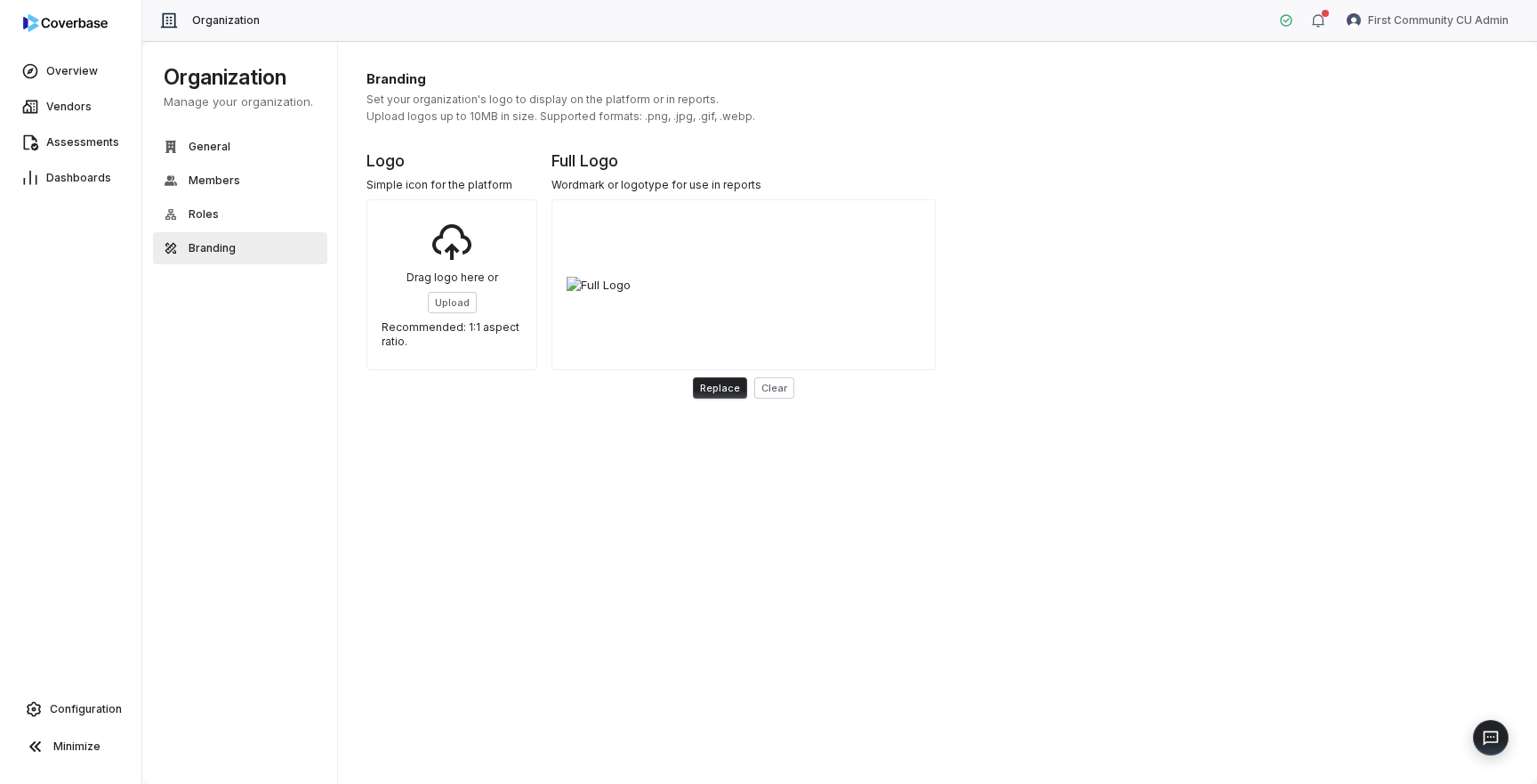
click at [861, 555] on div "Branding Set your organization's logo to display on the platform or in reports.…" at bounding box center [939, 412] width 1200 height 743
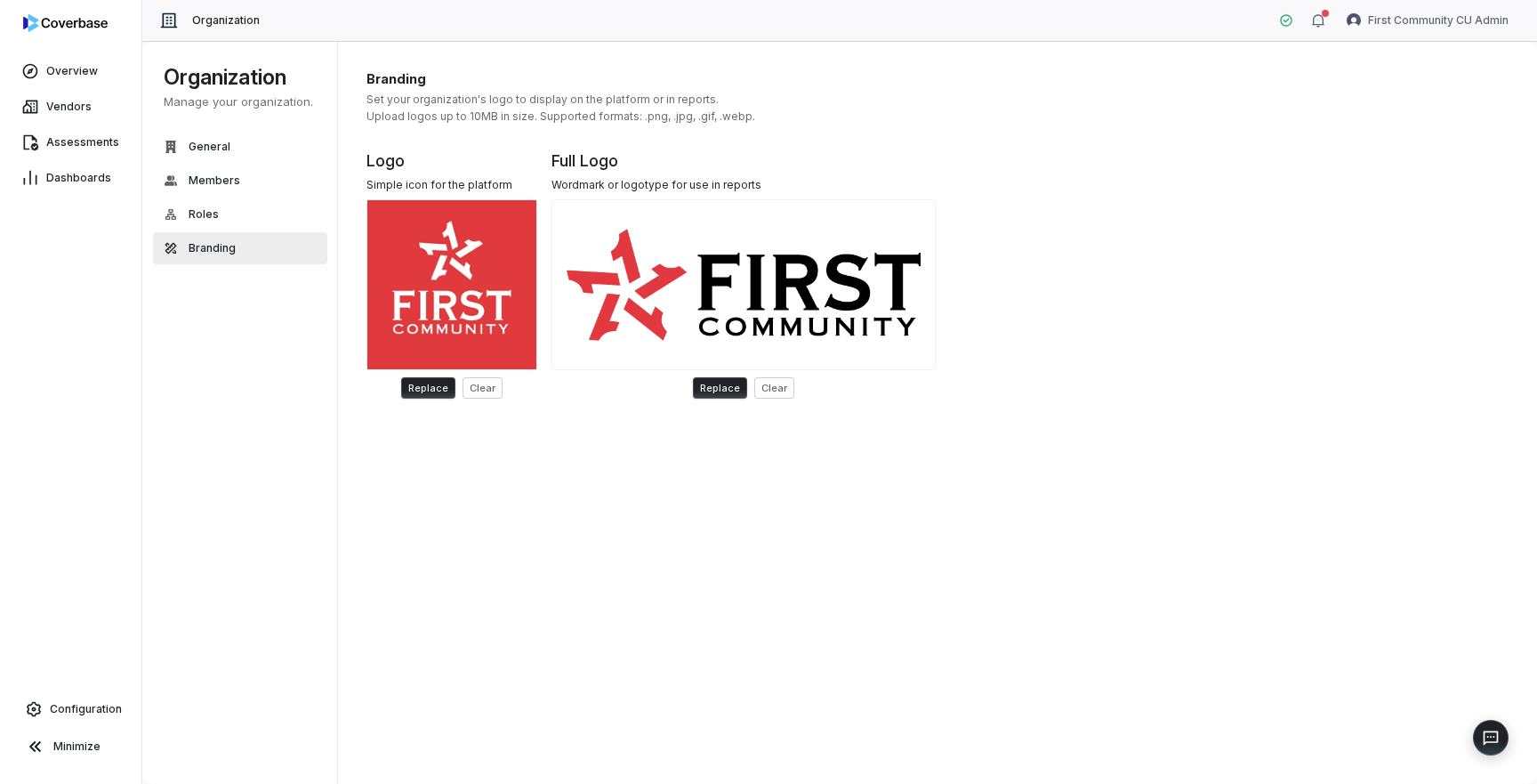
click at [658, 527] on div "Branding Set your organization's logo to display on the platform or in reports.…" at bounding box center [939, 412] width 1200 height 743
click at [777, 383] on button "Clear" at bounding box center [775, 388] width 40 height 22
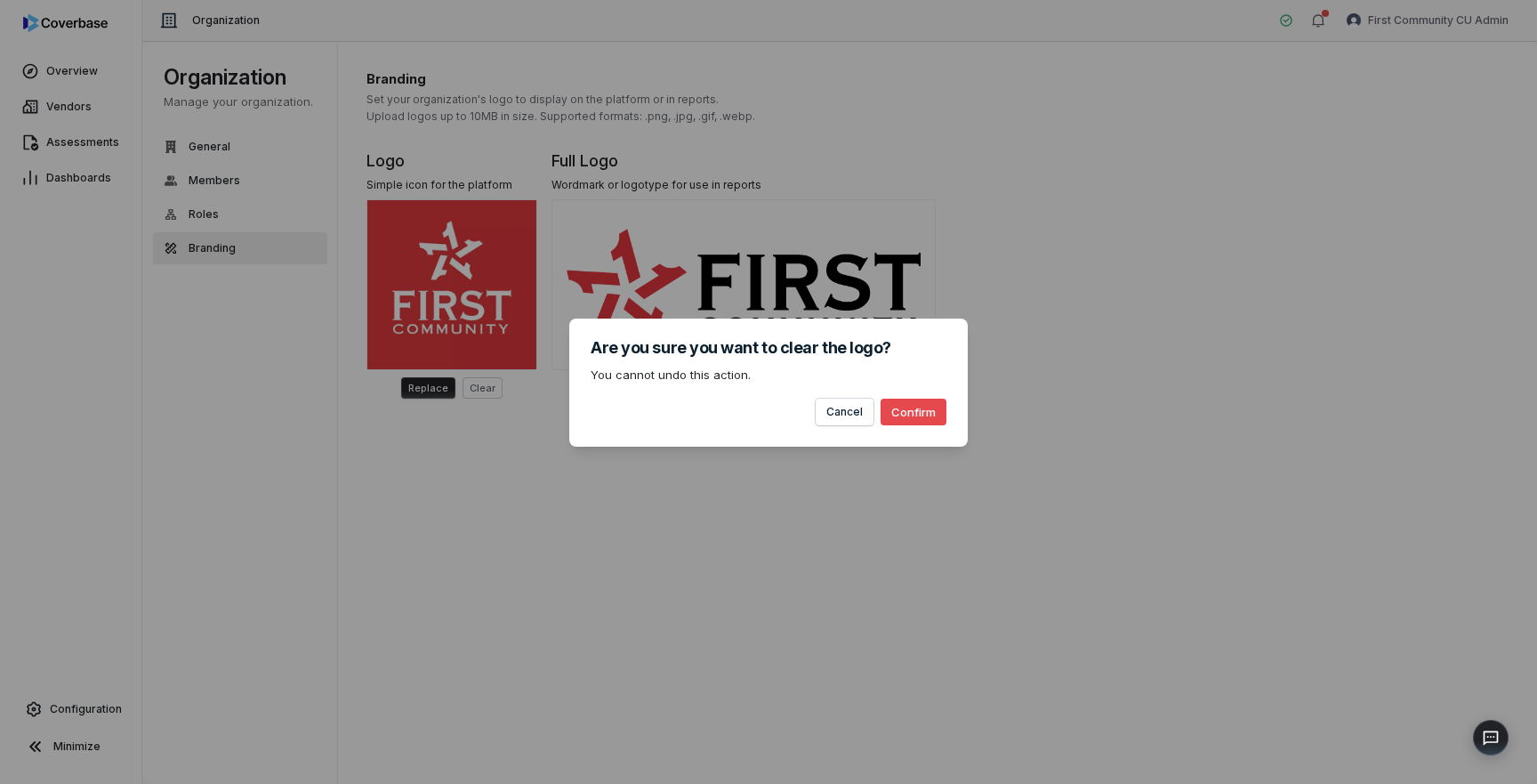
click at [908, 414] on button "Confirm" at bounding box center [913, 411] width 65 height 27
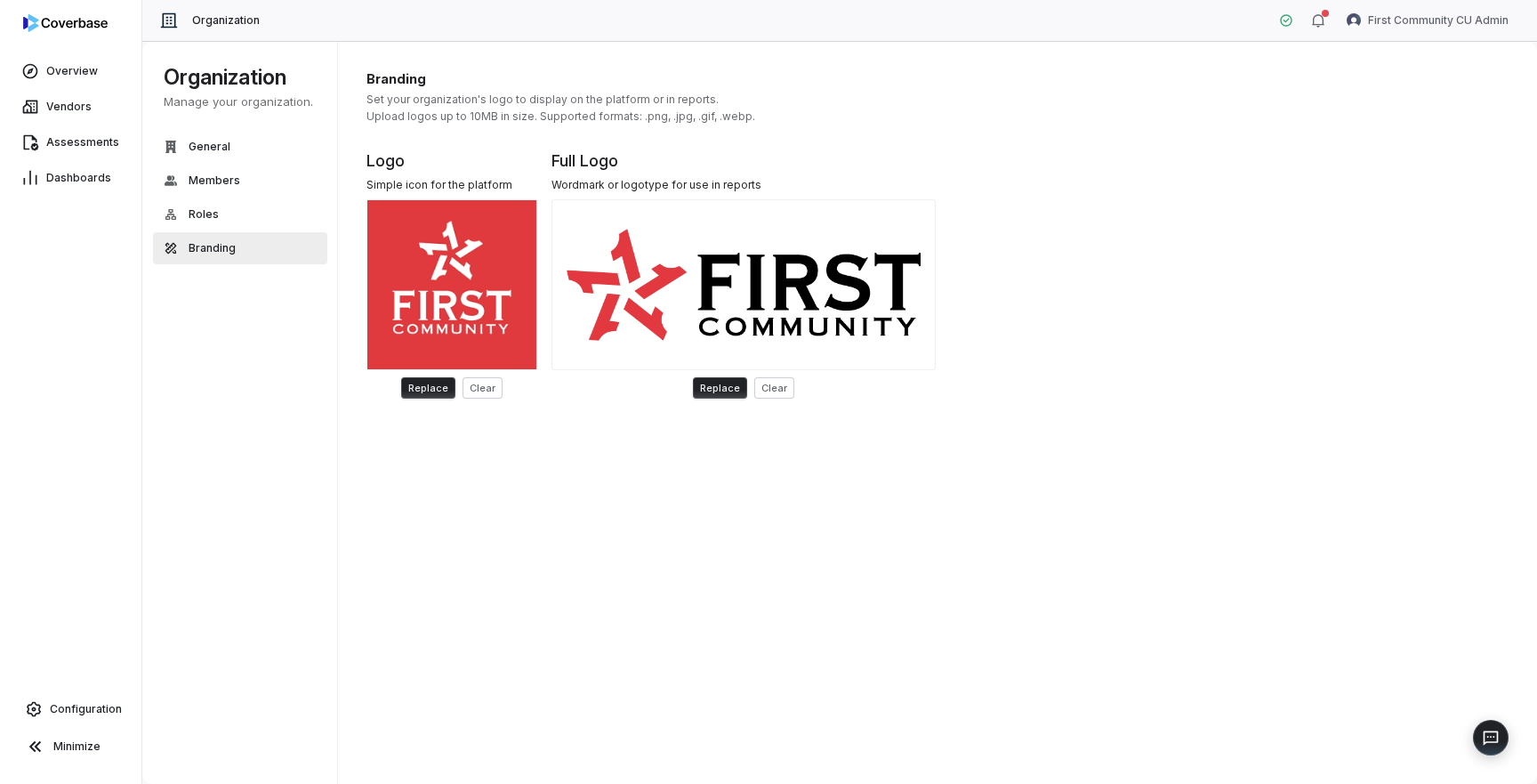
click at [756, 539] on div "Branding Set your organization's logo to display on the platform or in reports.…" at bounding box center [939, 412] width 1200 height 743
click at [595, 273] on div at bounding box center [743, 284] width 384 height 171
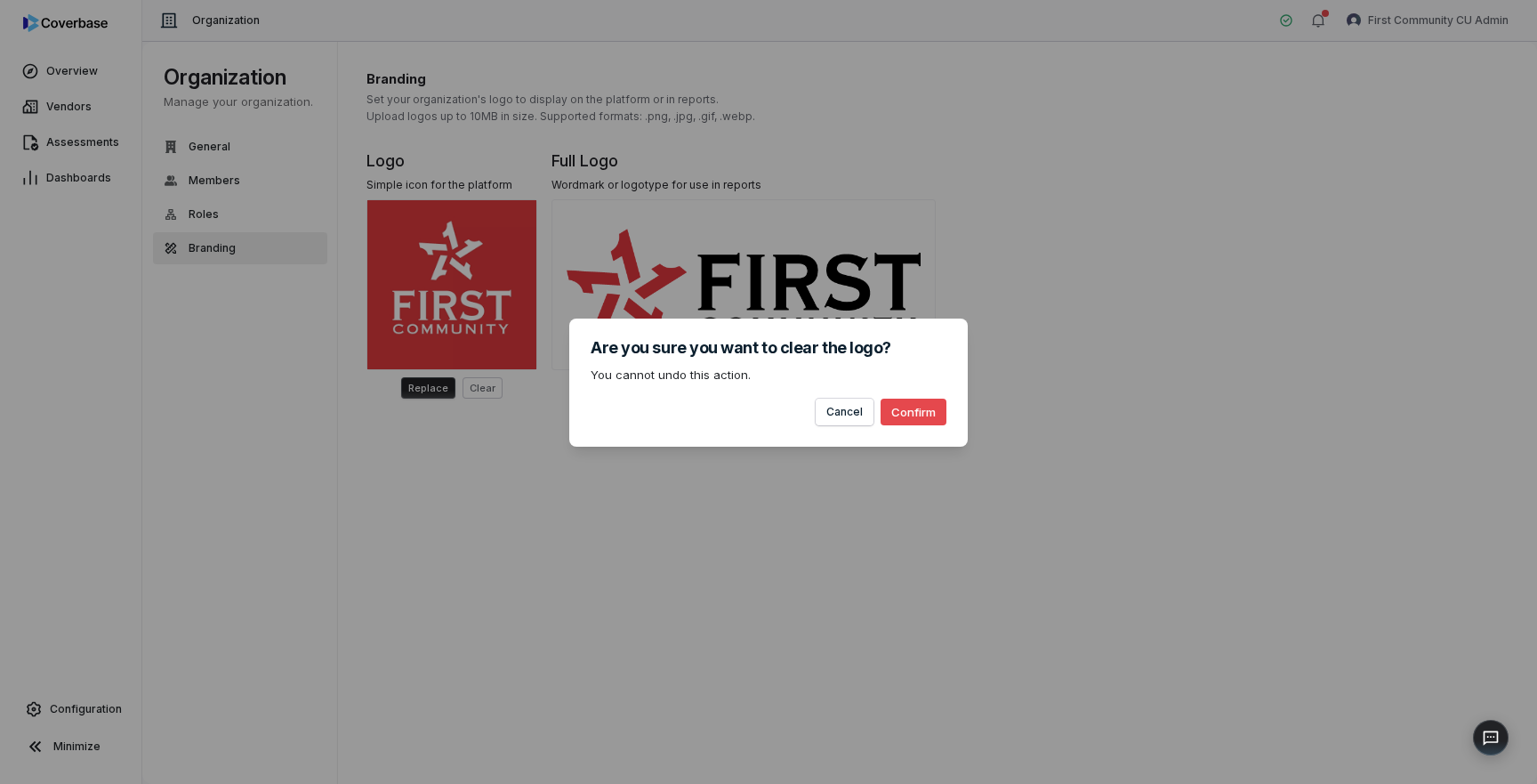
click at [911, 413] on button "Confirm" at bounding box center [913, 411] width 65 height 27
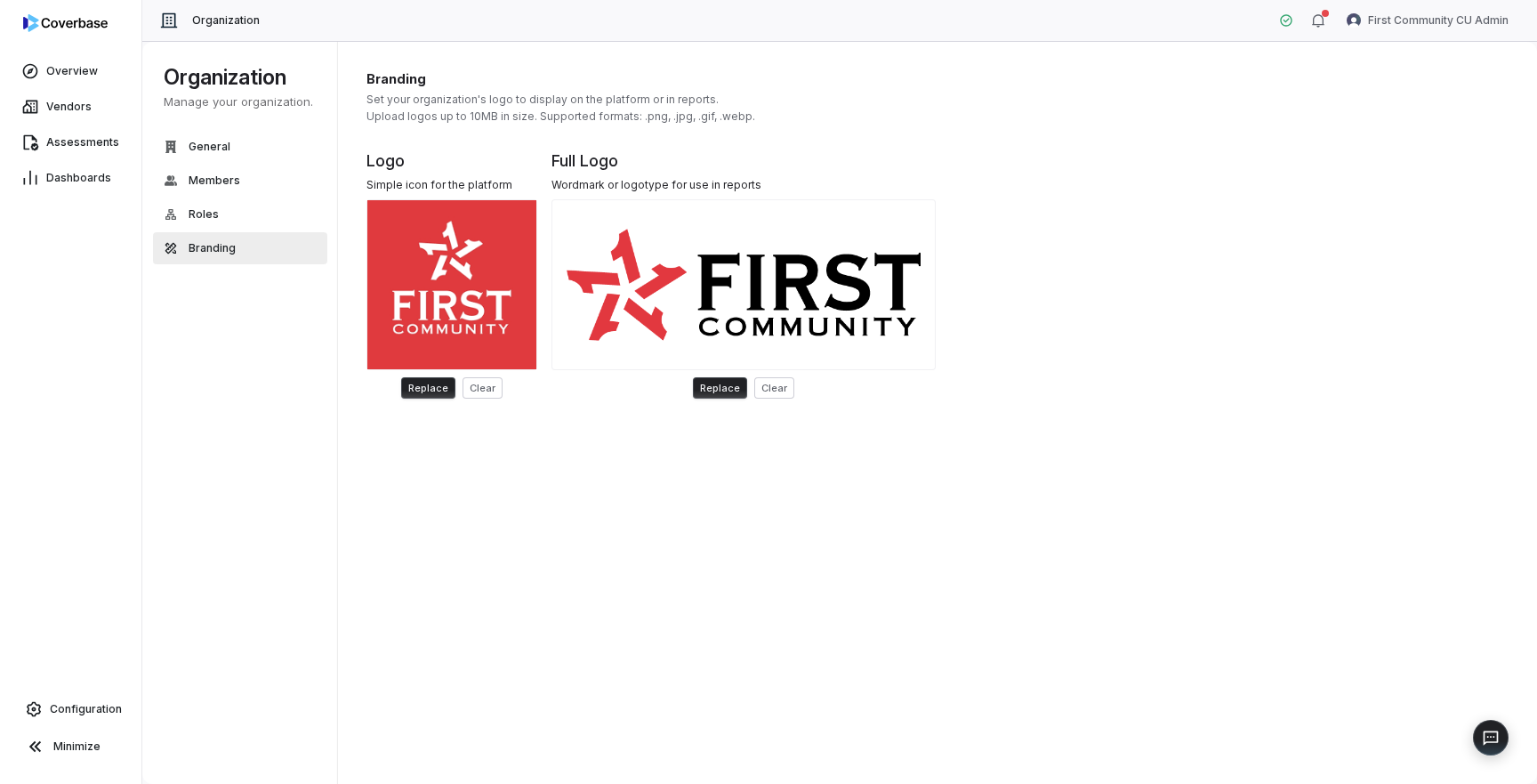
click at [669, 502] on div "Branding Set your organization's logo to display on the platform or in reports.…" at bounding box center [939, 412] width 1200 height 743
click at [595, 598] on div "Branding Set your organization's logo to display on the platform or in reports.…" at bounding box center [939, 412] width 1200 height 743
click at [999, 562] on div "Branding Set your organization's logo to display on the platform or in reports.…" at bounding box center [939, 412] width 1200 height 743
click at [1109, 422] on div "Branding Set your organization's logo to display on the platform or in reports.…" at bounding box center [939, 412] width 1200 height 743
click at [71, 116] on link "Vendors" at bounding box center [71, 107] width 135 height 32
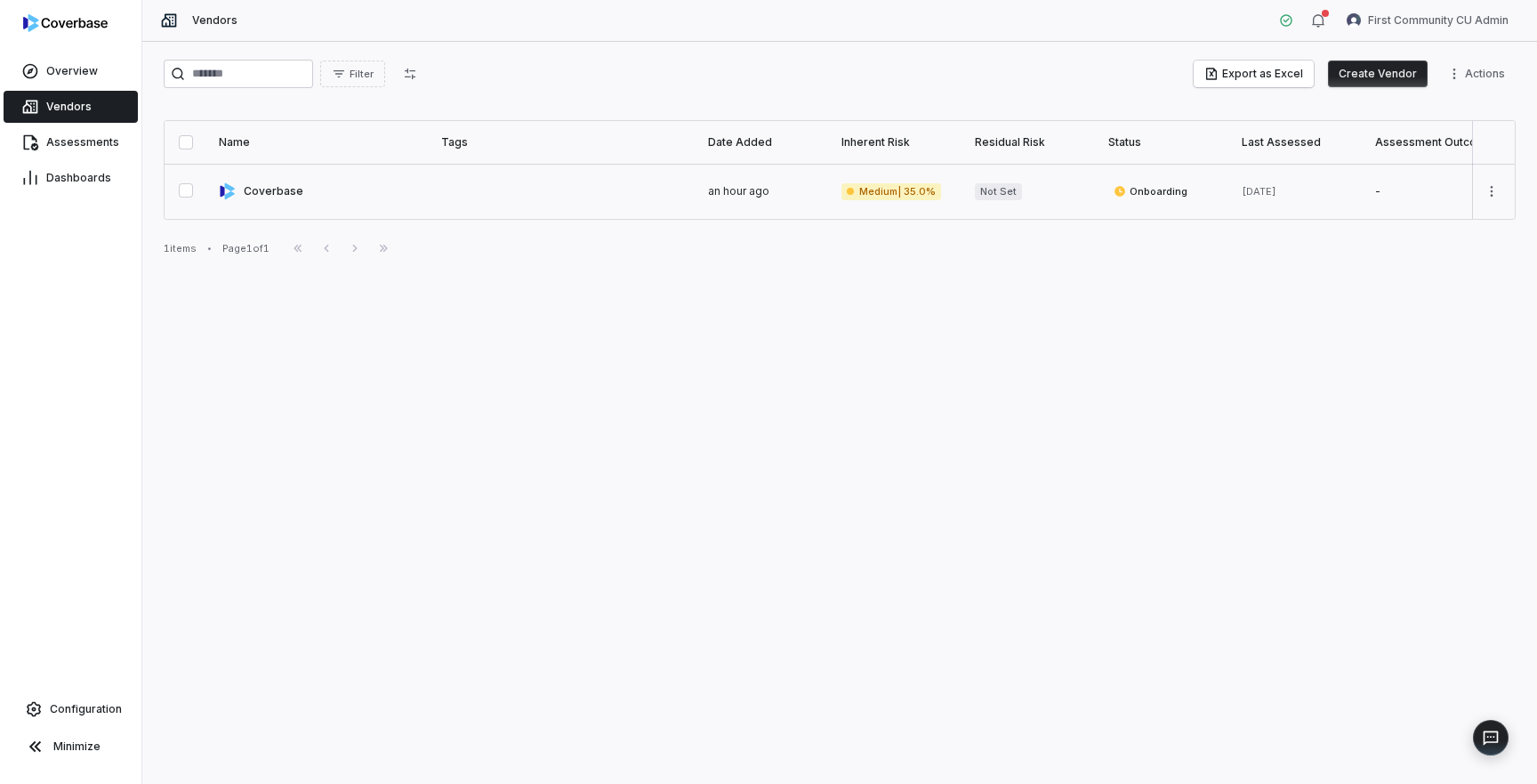
click at [405, 196] on link at bounding box center [320, 191] width 223 height 55
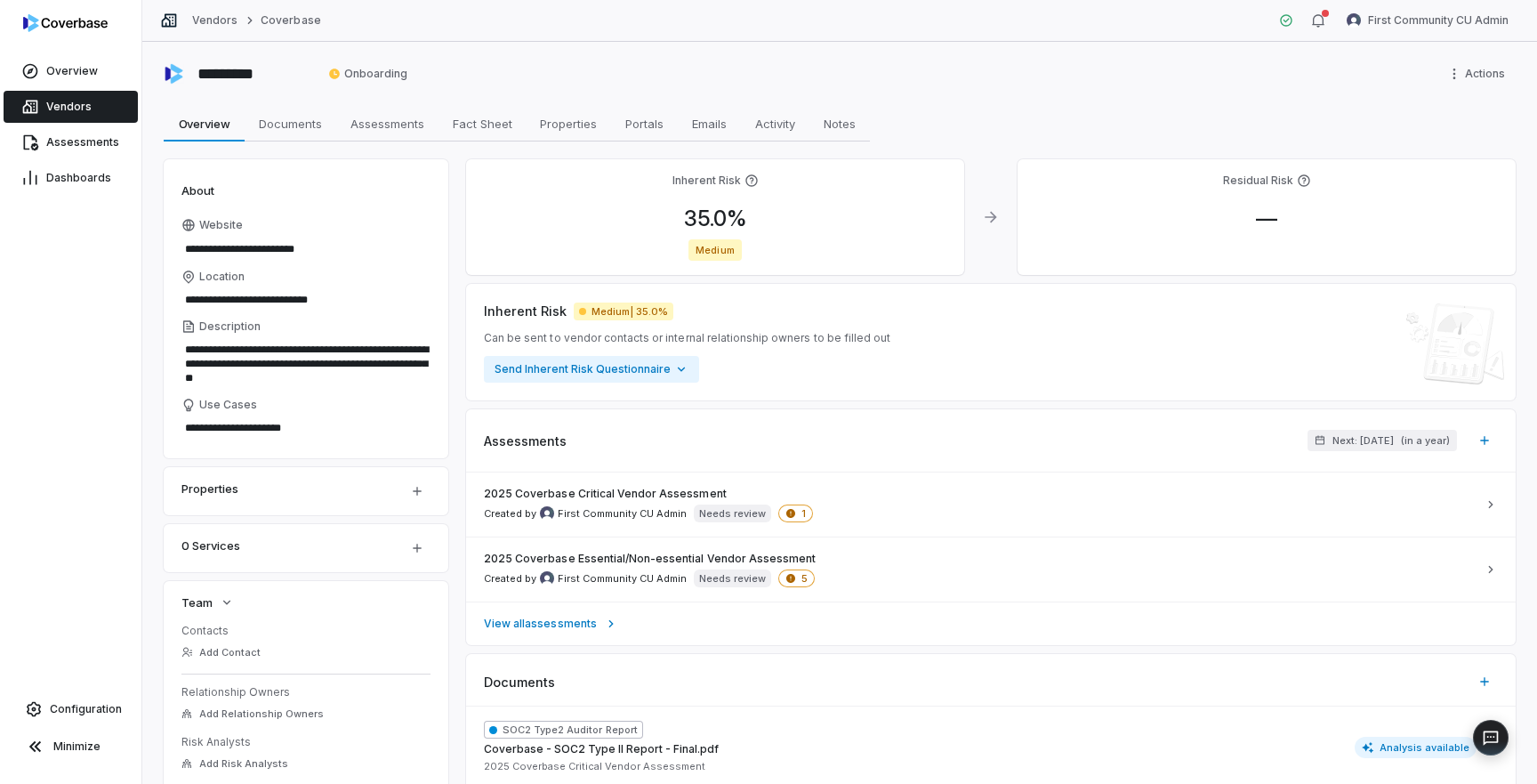
type textarea "*"
click at [77, 140] on span "Assessments" at bounding box center [82, 142] width 73 height 14
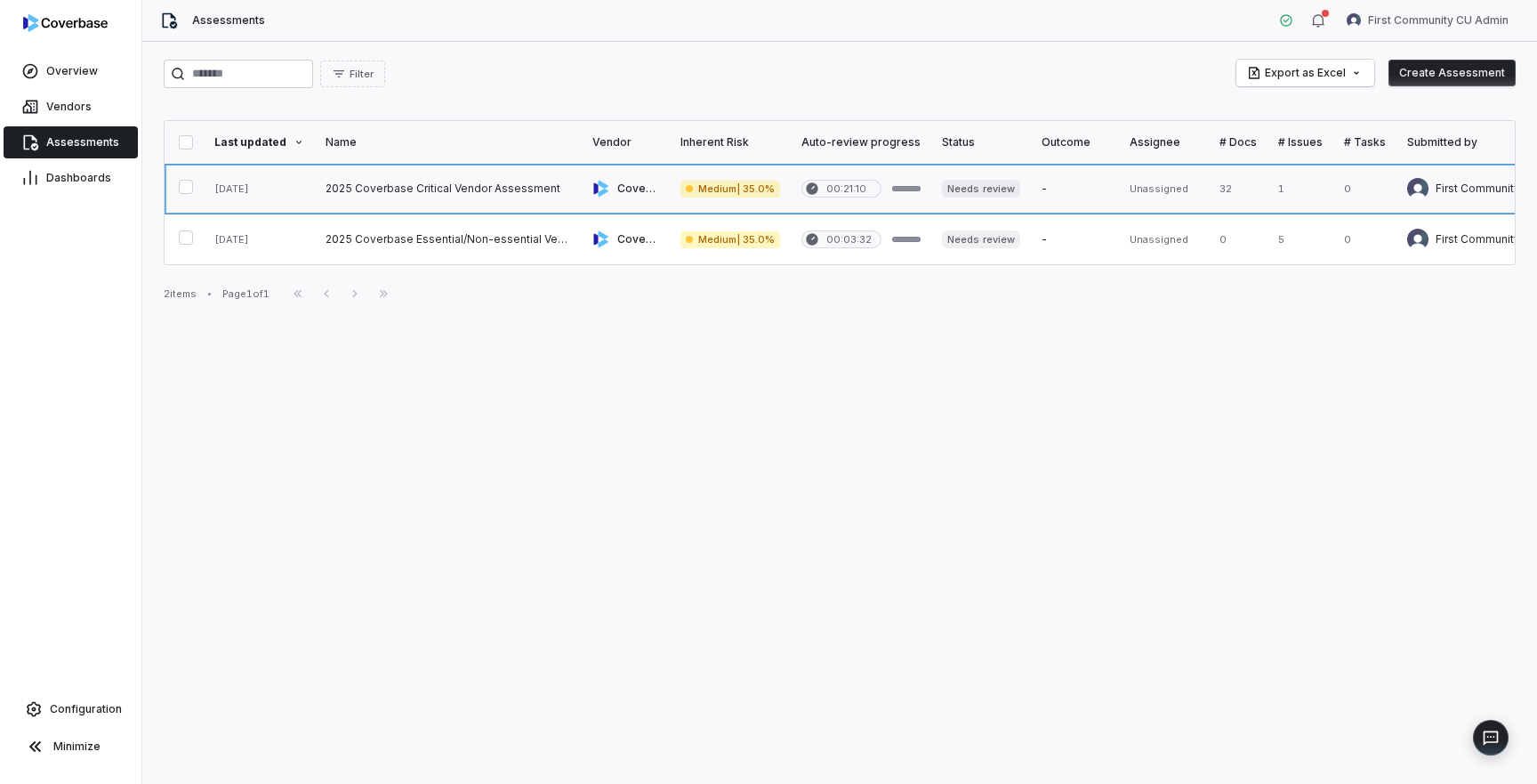
click at [403, 198] on link at bounding box center [448, 189] width 266 height 50
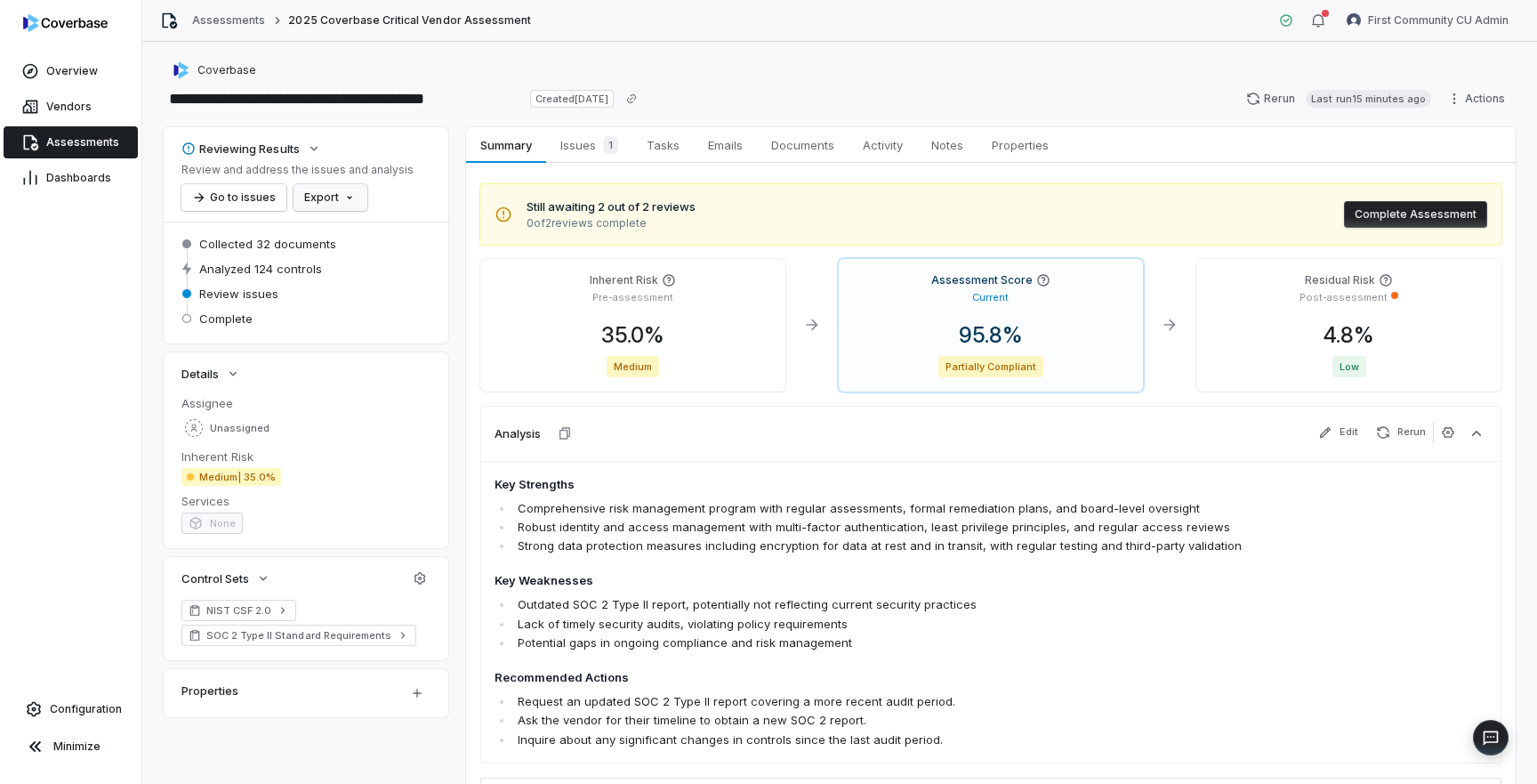
click at [349, 197] on html "**********" at bounding box center [768, 392] width 1537 height 784
click at [364, 232] on div "Export as PDF" at bounding box center [360, 236] width 125 height 28
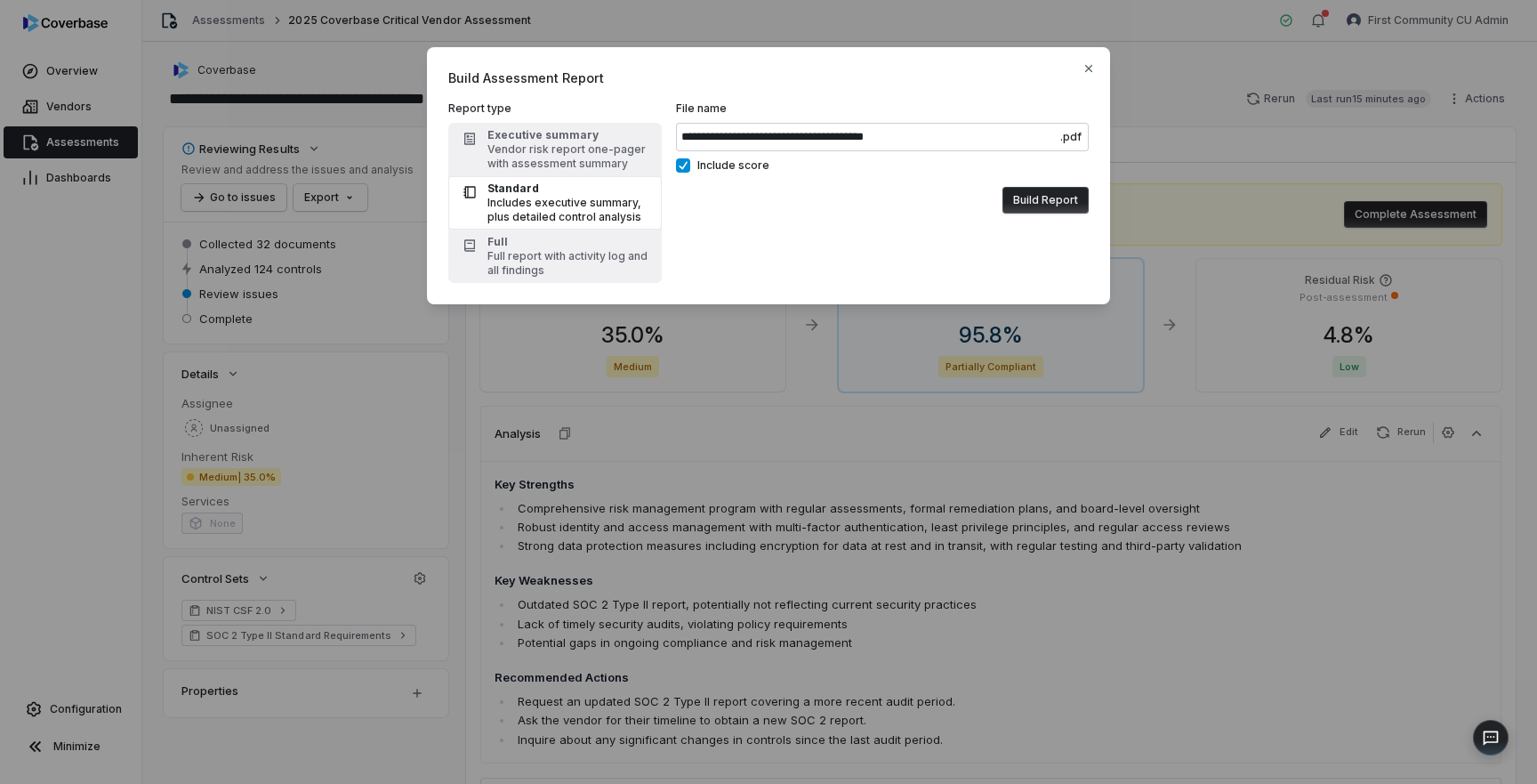
click at [1053, 199] on button "Build Report" at bounding box center [1045, 200] width 86 height 27
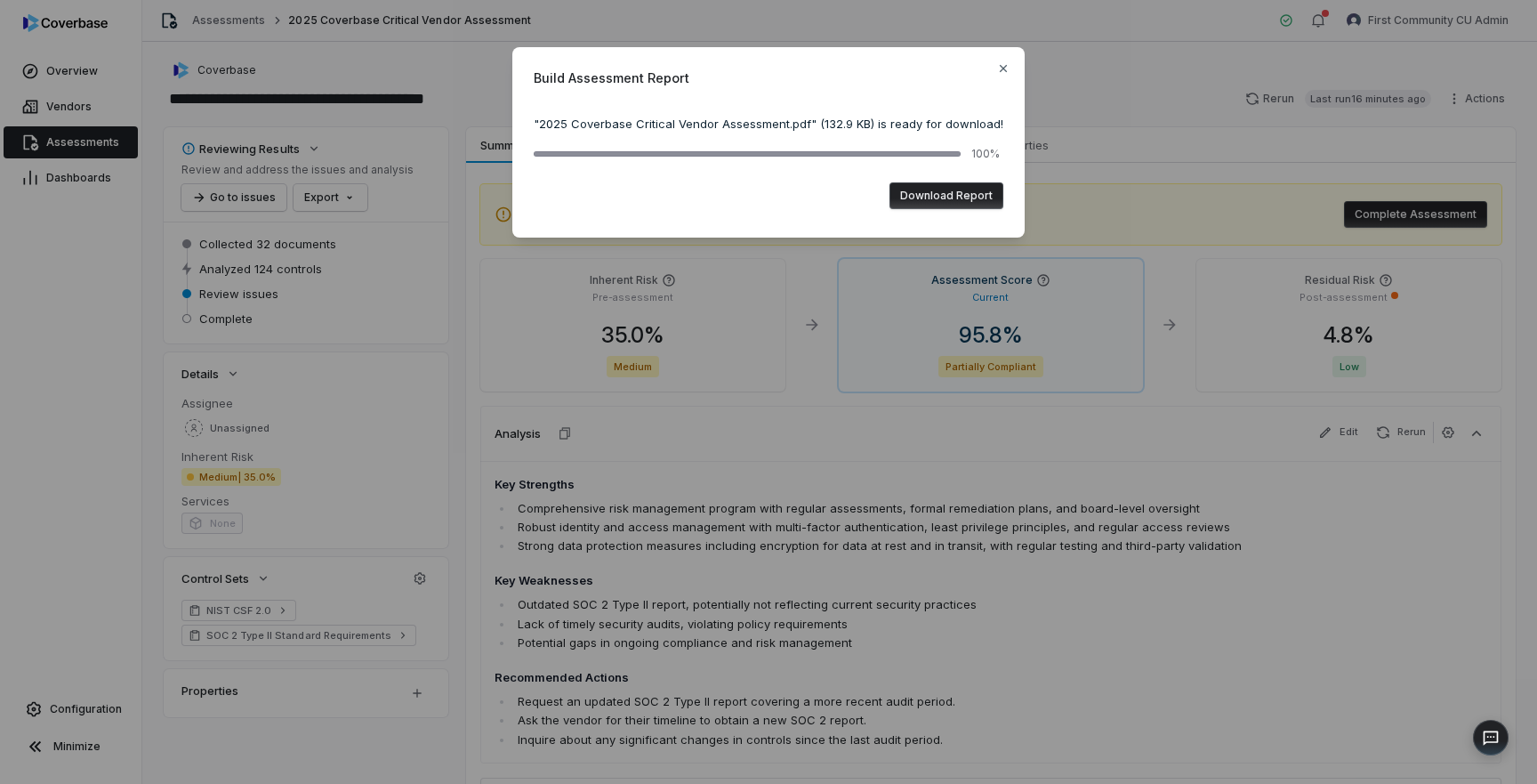
click at [931, 193] on button "Download Report" at bounding box center [946, 195] width 114 height 27
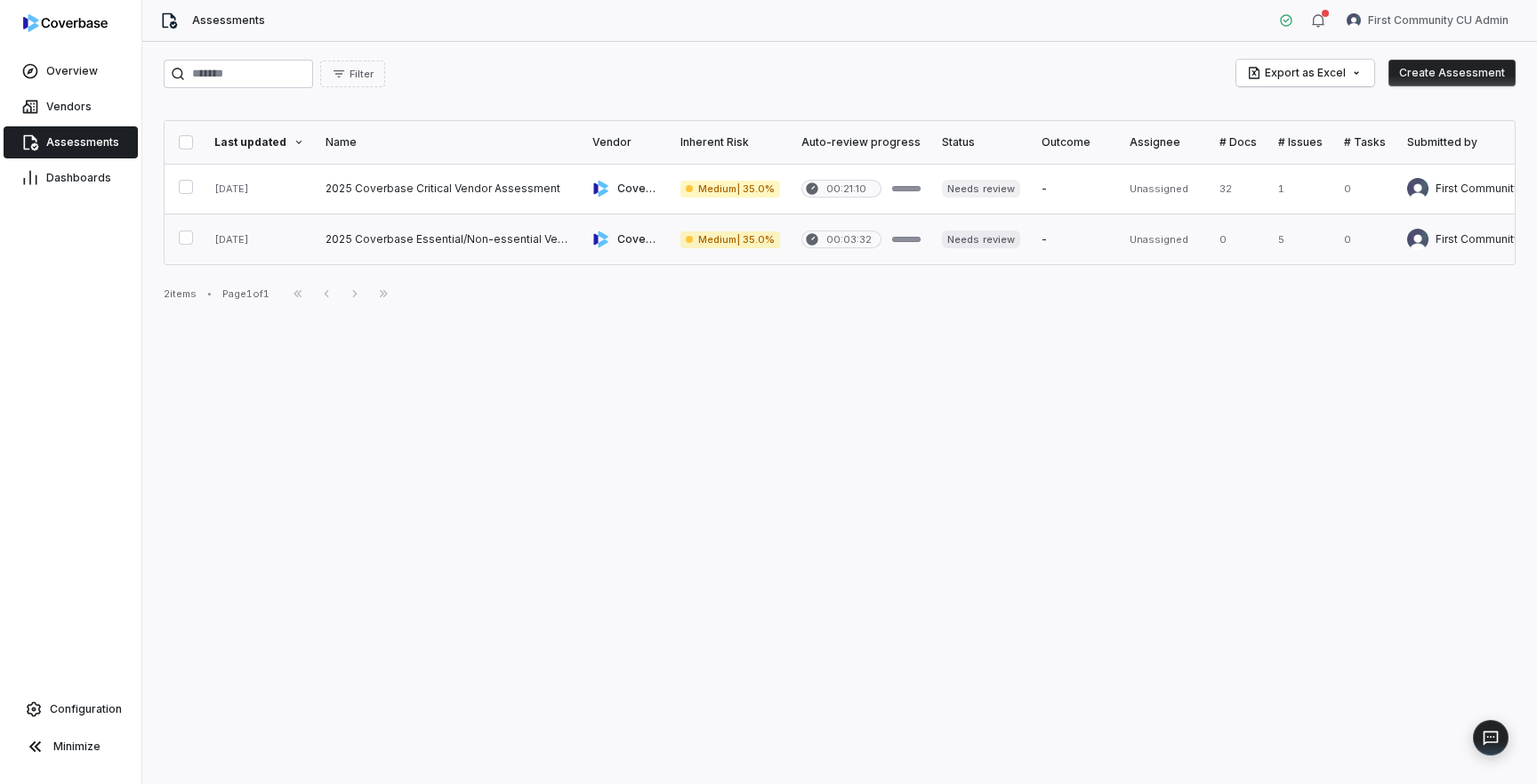
click at [481, 241] on link at bounding box center [448, 239] width 266 height 50
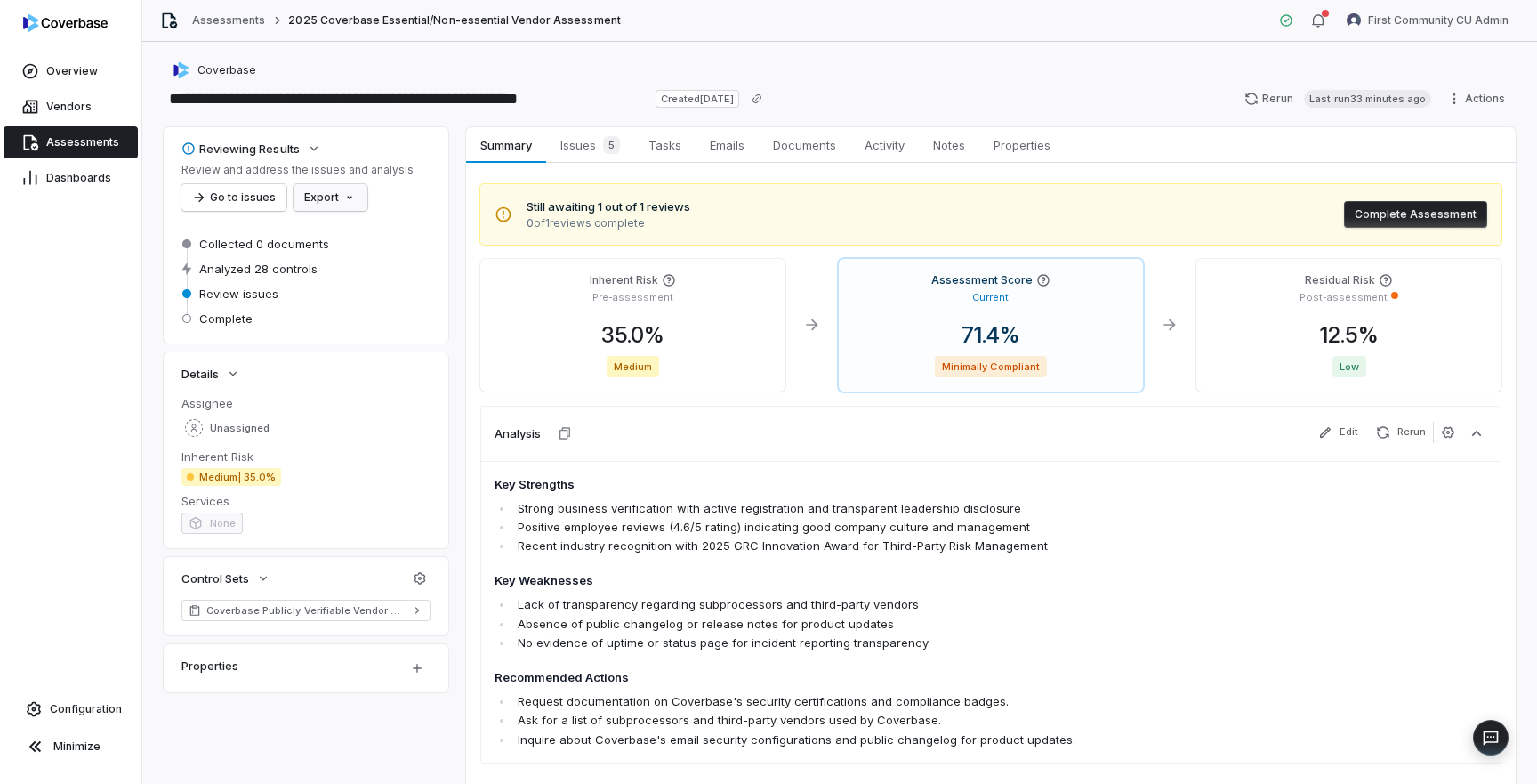
click at [335, 198] on html "**********" at bounding box center [768, 392] width 1537 height 784
click at [339, 235] on div "Export as PDF" at bounding box center [360, 236] width 125 height 28
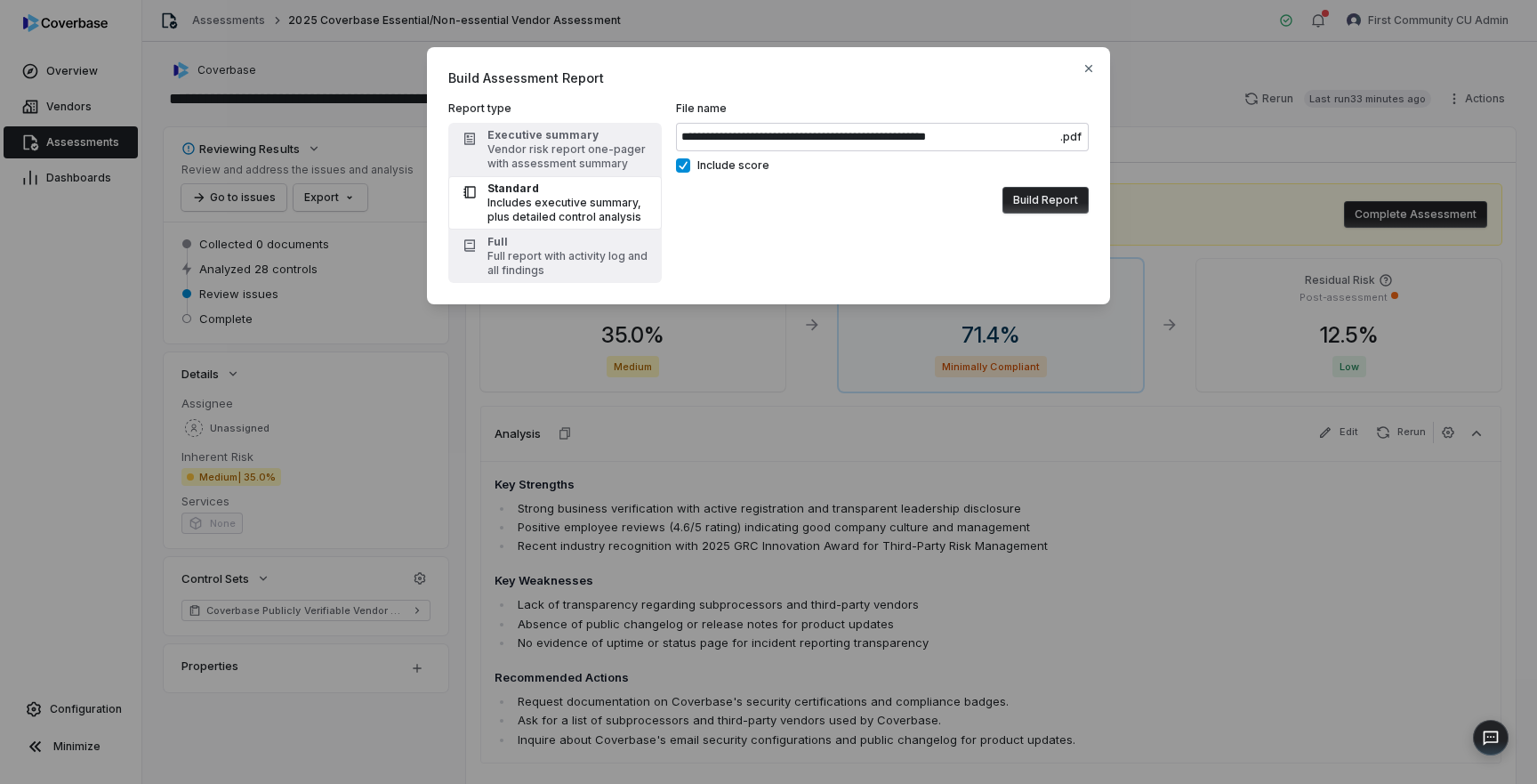
click at [1037, 200] on button "Build Report" at bounding box center [1045, 200] width 86 height 27
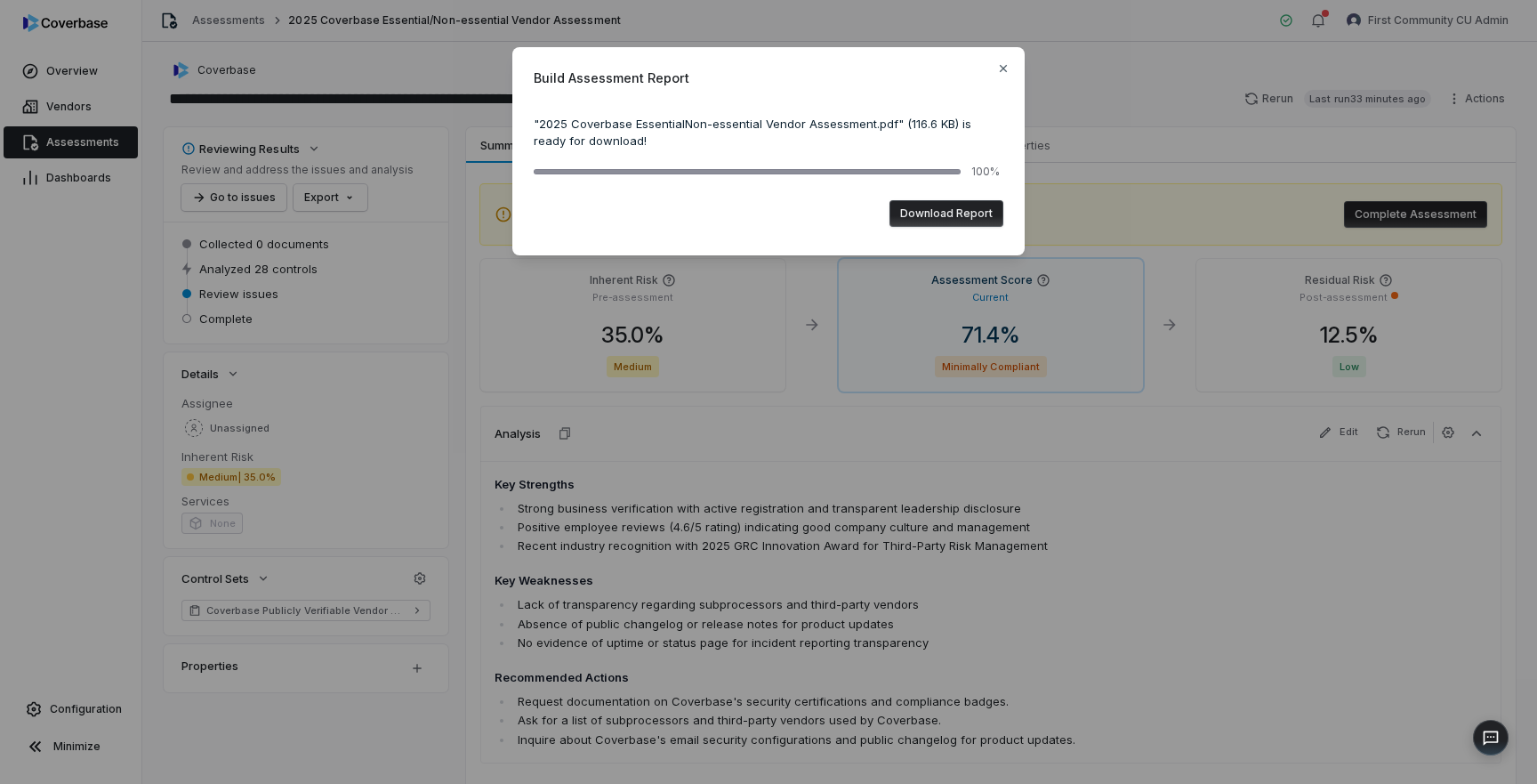
click at [951, 220] on button "Download Report" at bounding box center [946, 213] width 114 height 27
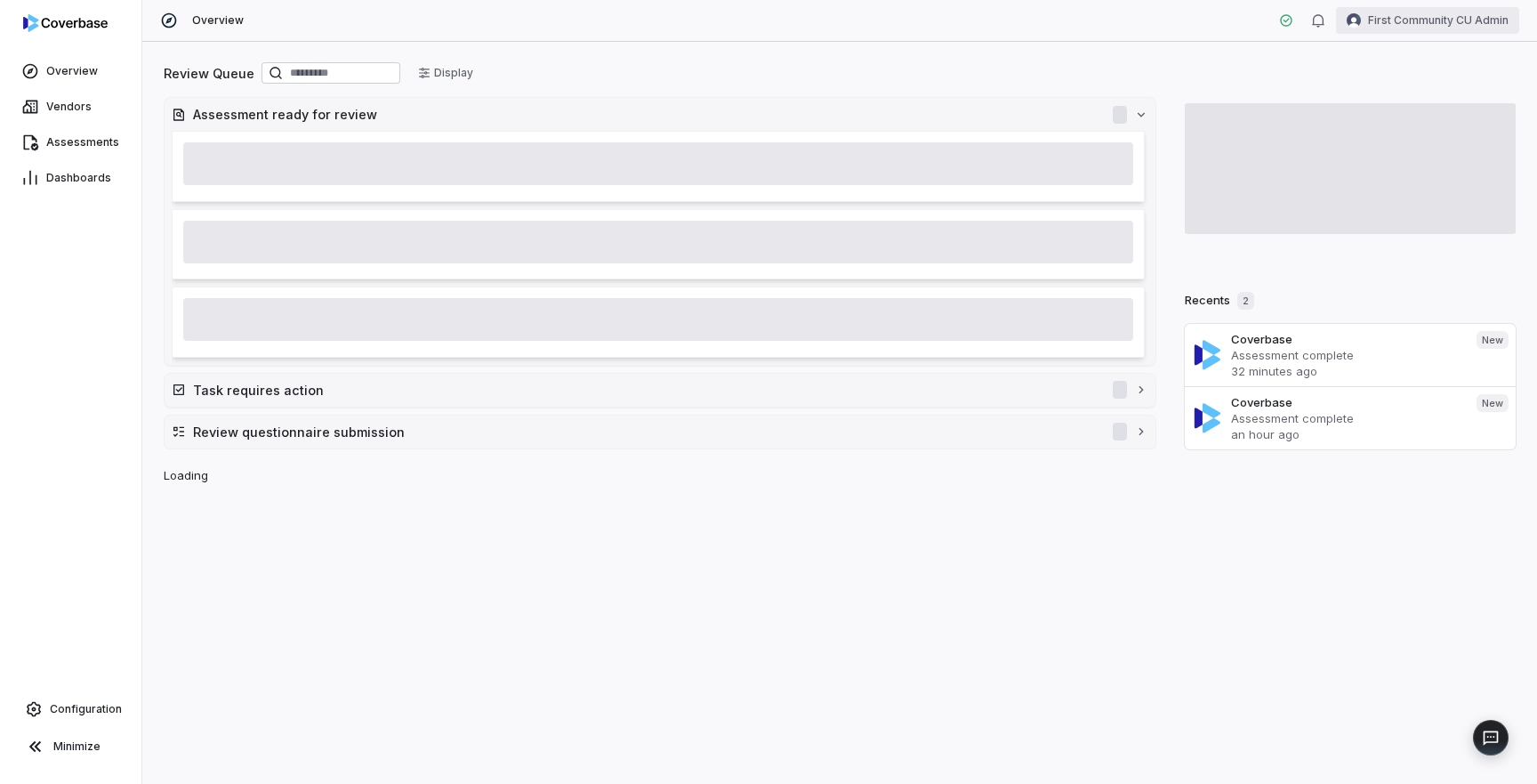
click at [1398, 27] on html "Overview Vendors Assessments Dashboards Configuration Minimize Overview First C…" at bounding box center [768, 392] width 1537 height 784
click at [1404, 166] on div "Log out" at bounding box center [1444, 164] width 137 height 28
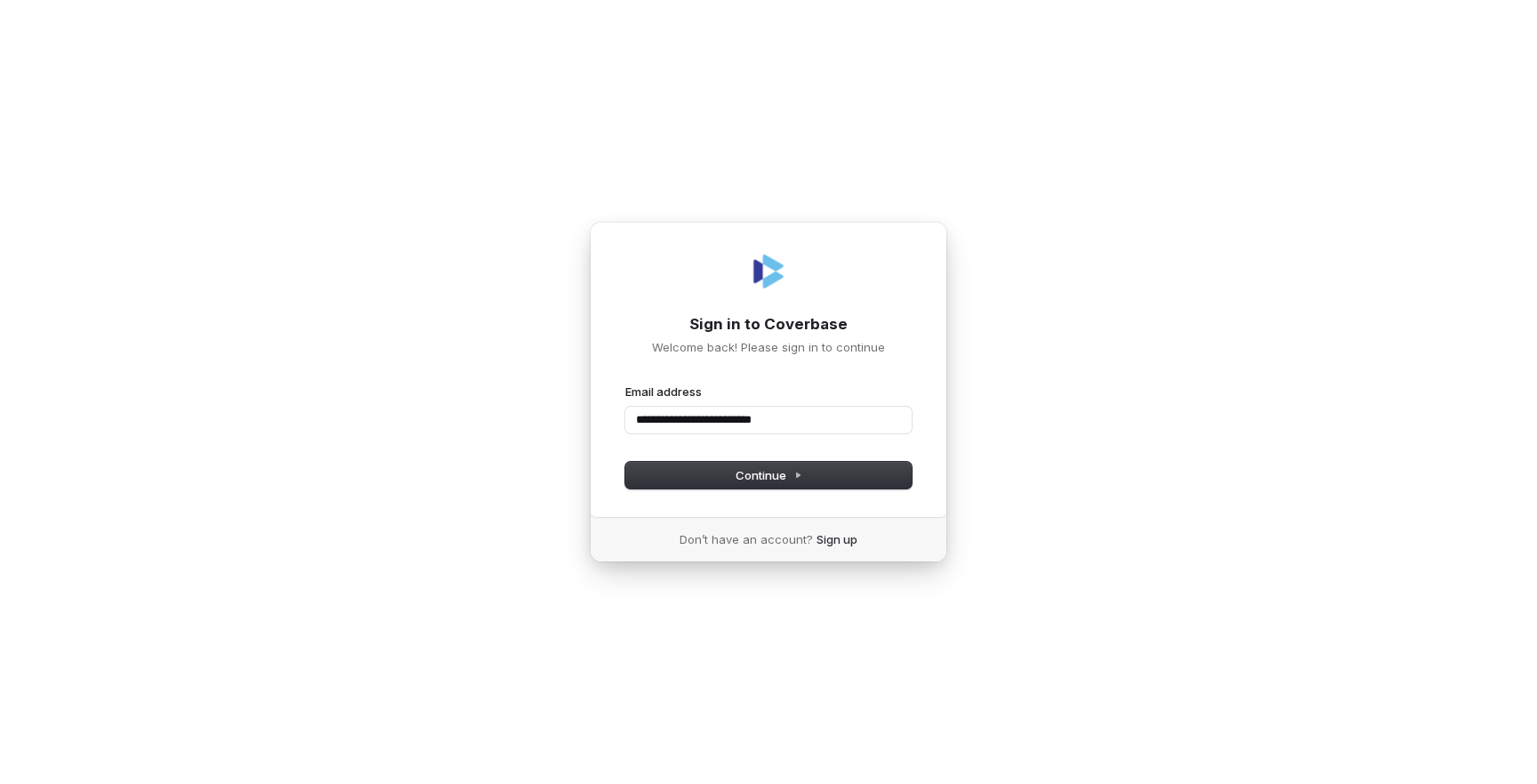
type input "**********"
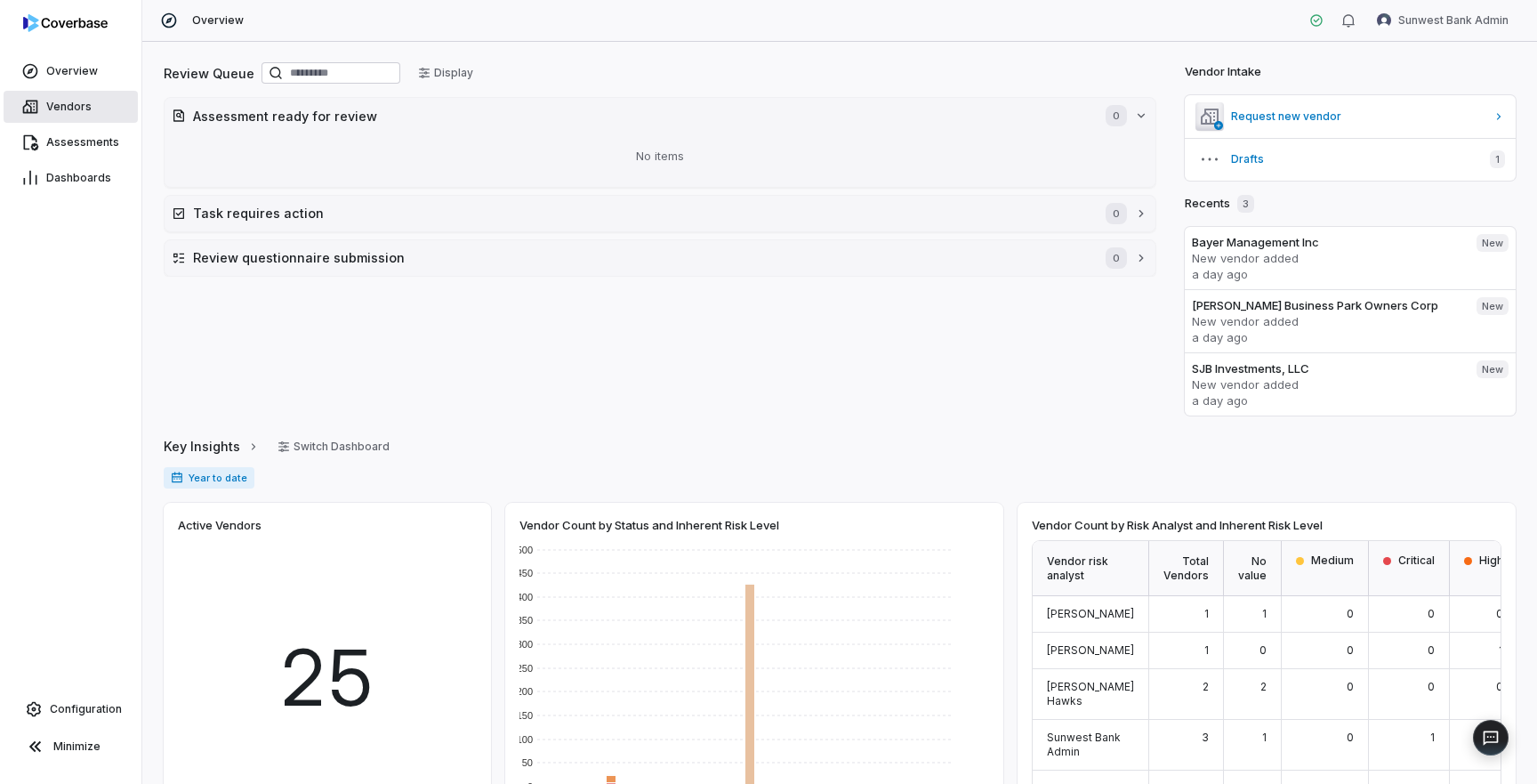
click at [73, 108] on span "Vendors" at bounding box center [69, 106] width 46 height 14
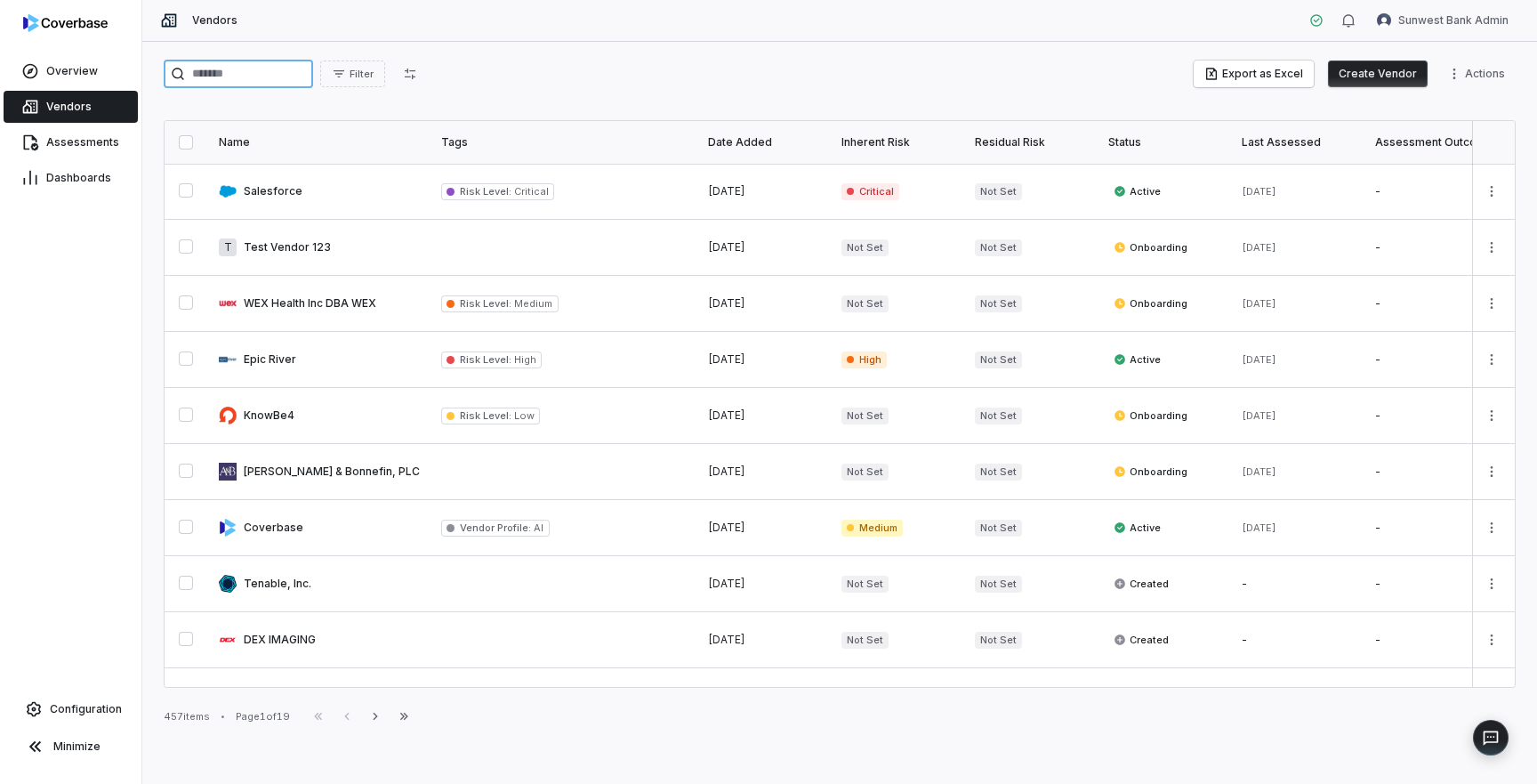
click at [276, 80] on input "search" at bounding box center [239, 74] width 150 height 28
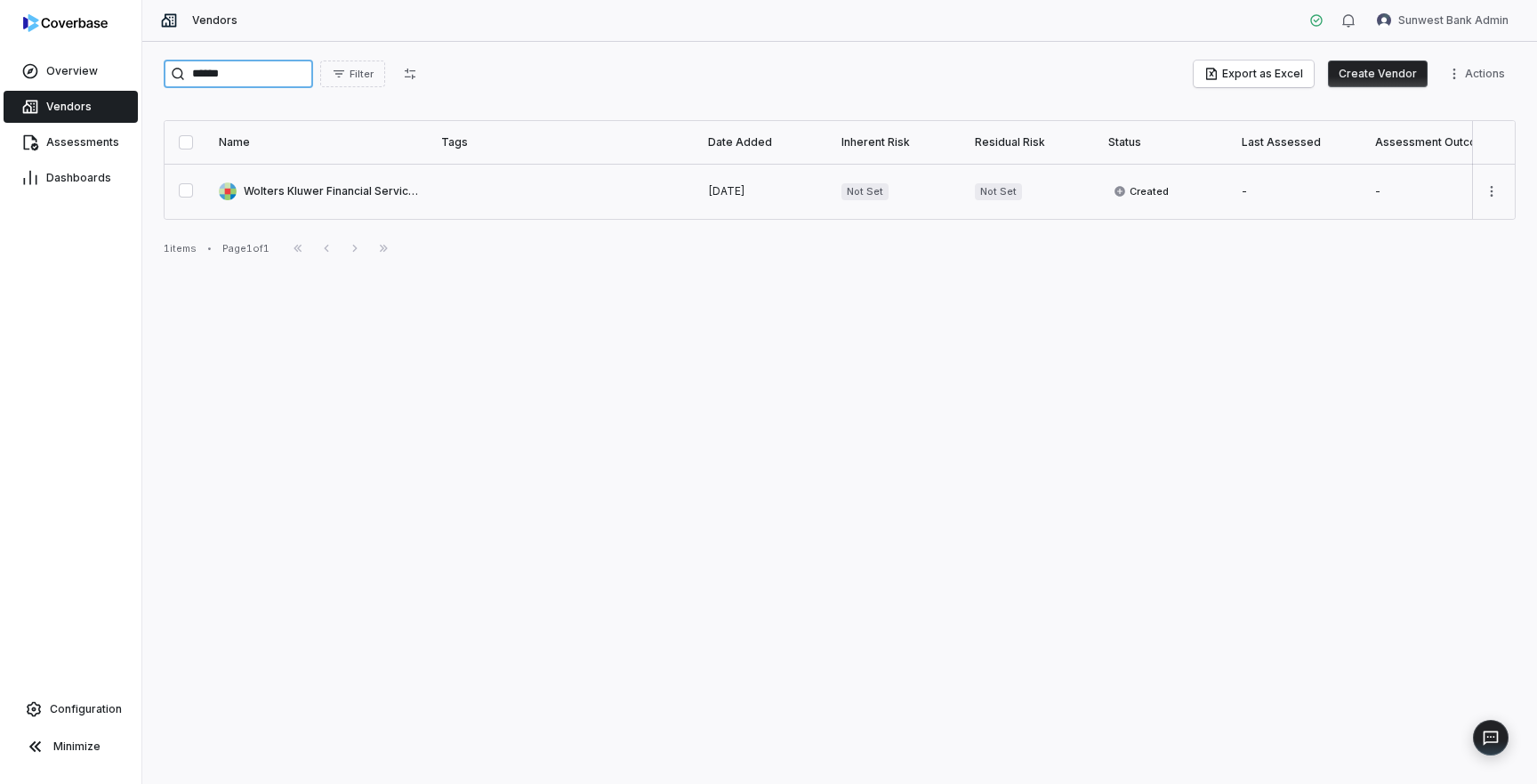
type input "******"
click at [1065, 389] on div "****** Filter Export as Excel Create Vendor Actions Name Tags Date Added Inhere…" at bounding box center [839, 412] width 1395 height 741
click at [1480, 72] on html "Overview Vendors Assessments Dashboards Configuration Minimize Vendors Sunwest …" at bounding box center [768, 392] width 1537 height 784
click at [1418, 140] on div "Bulk Upload Vendor Documents" at bounding box center [1399, 140] width 216 height 28
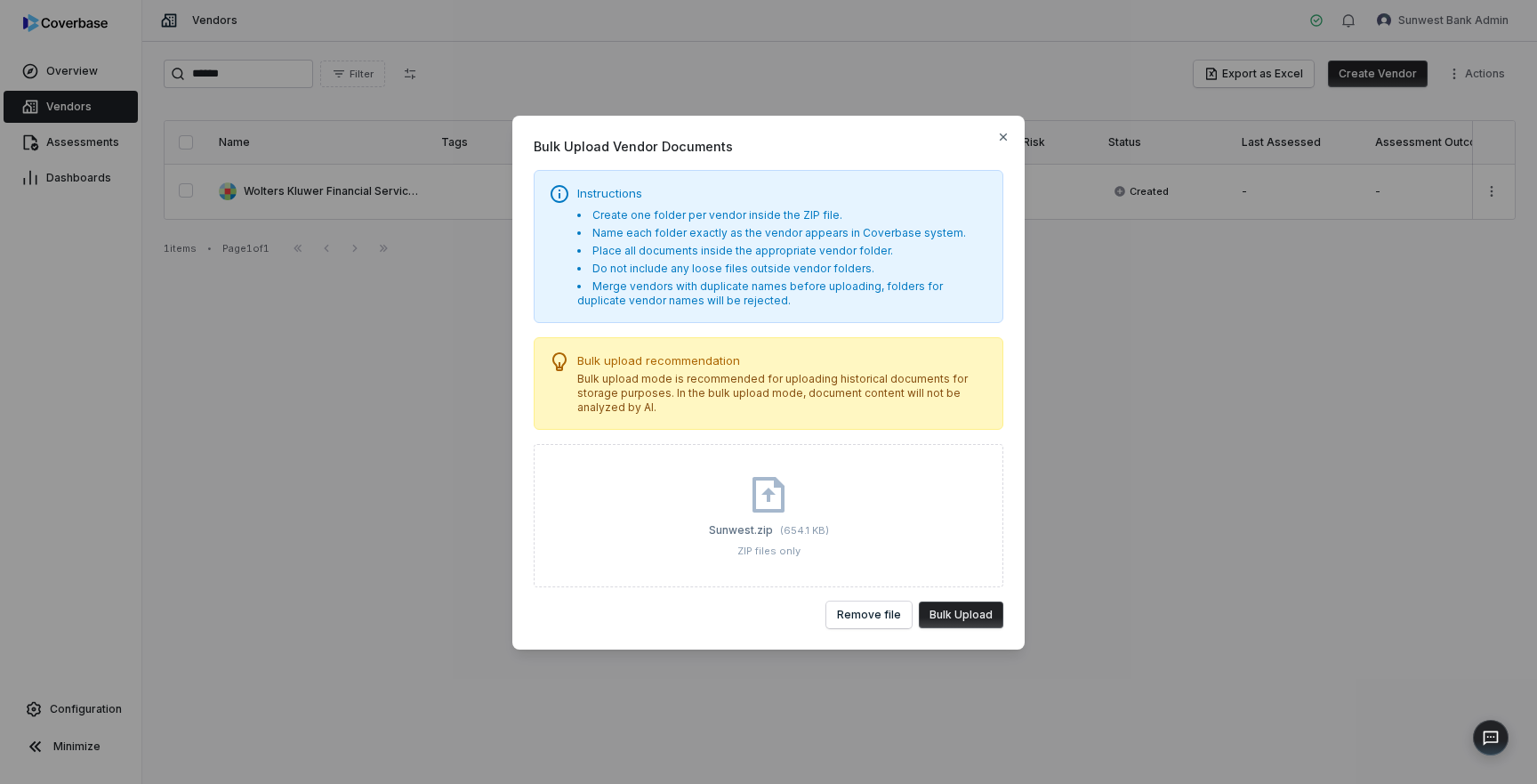
click at [990, 619] on button "Bulk Upload" at bounding box center [961, 614] width 84 height 27
